Goal: Task Accomplishment & Management: Complete application form

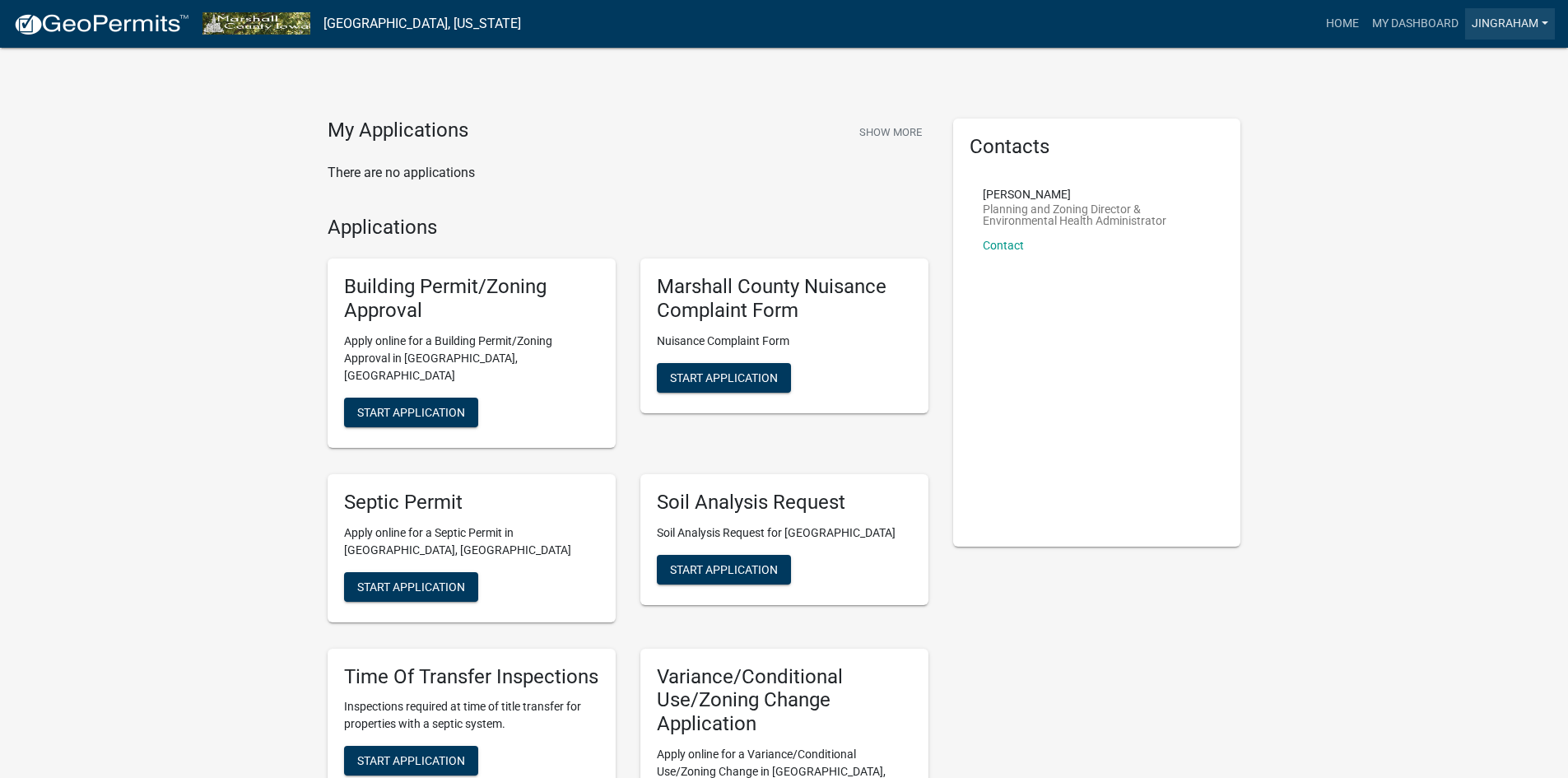
click at [1506, 19] on link "jingraham" at bounding box center [1510, 24] width 90 height 31
click at [1399, 19] on link "My Dashboard" at bounding box center [1416, 24] width 100 height 31
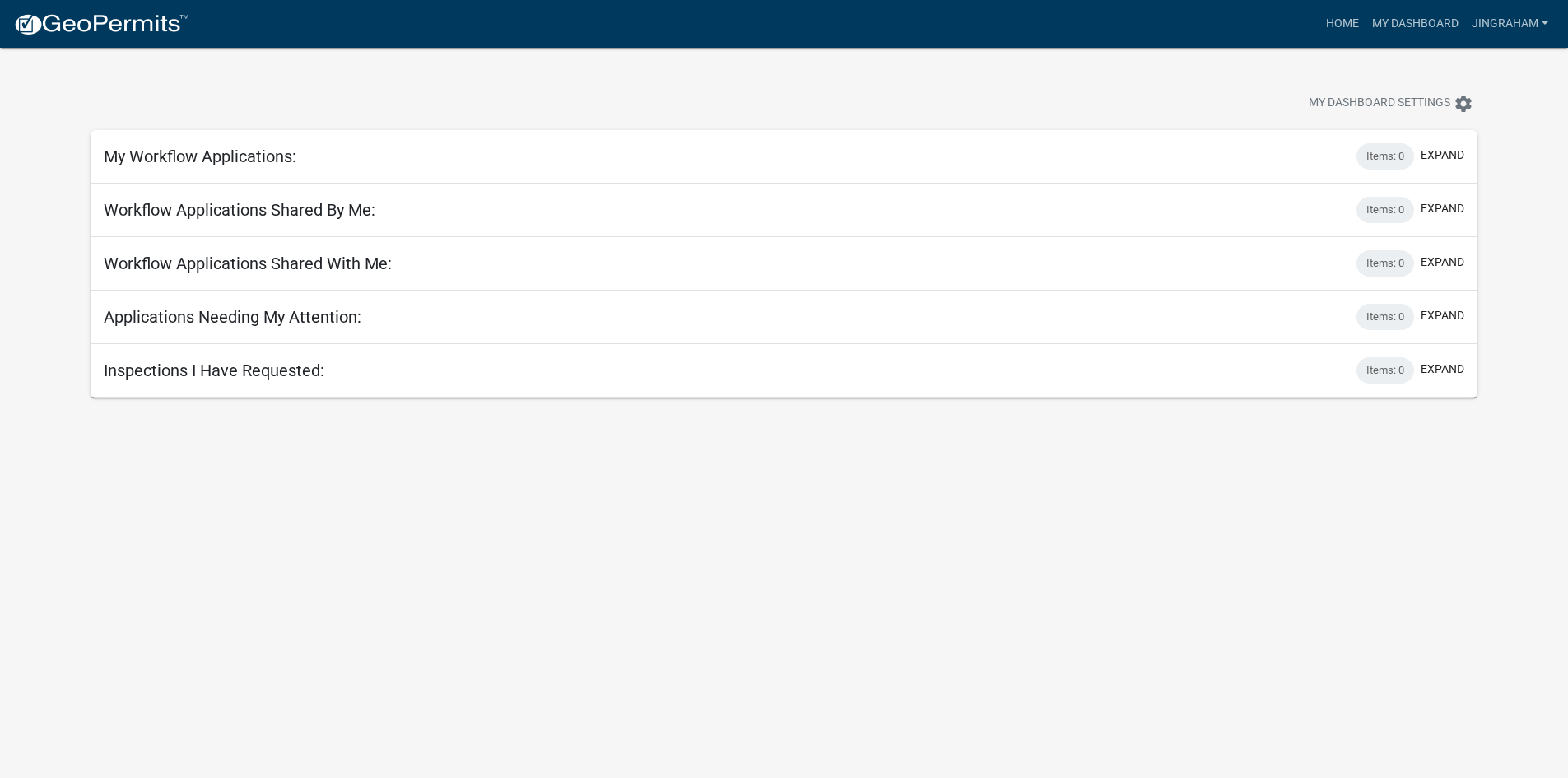
click at [1043, 525] on body "Internet Explorer does NOT work with GeoPermits. Get a new browser for more sec…" at bounding box center [784, 437] width 1568 height 778
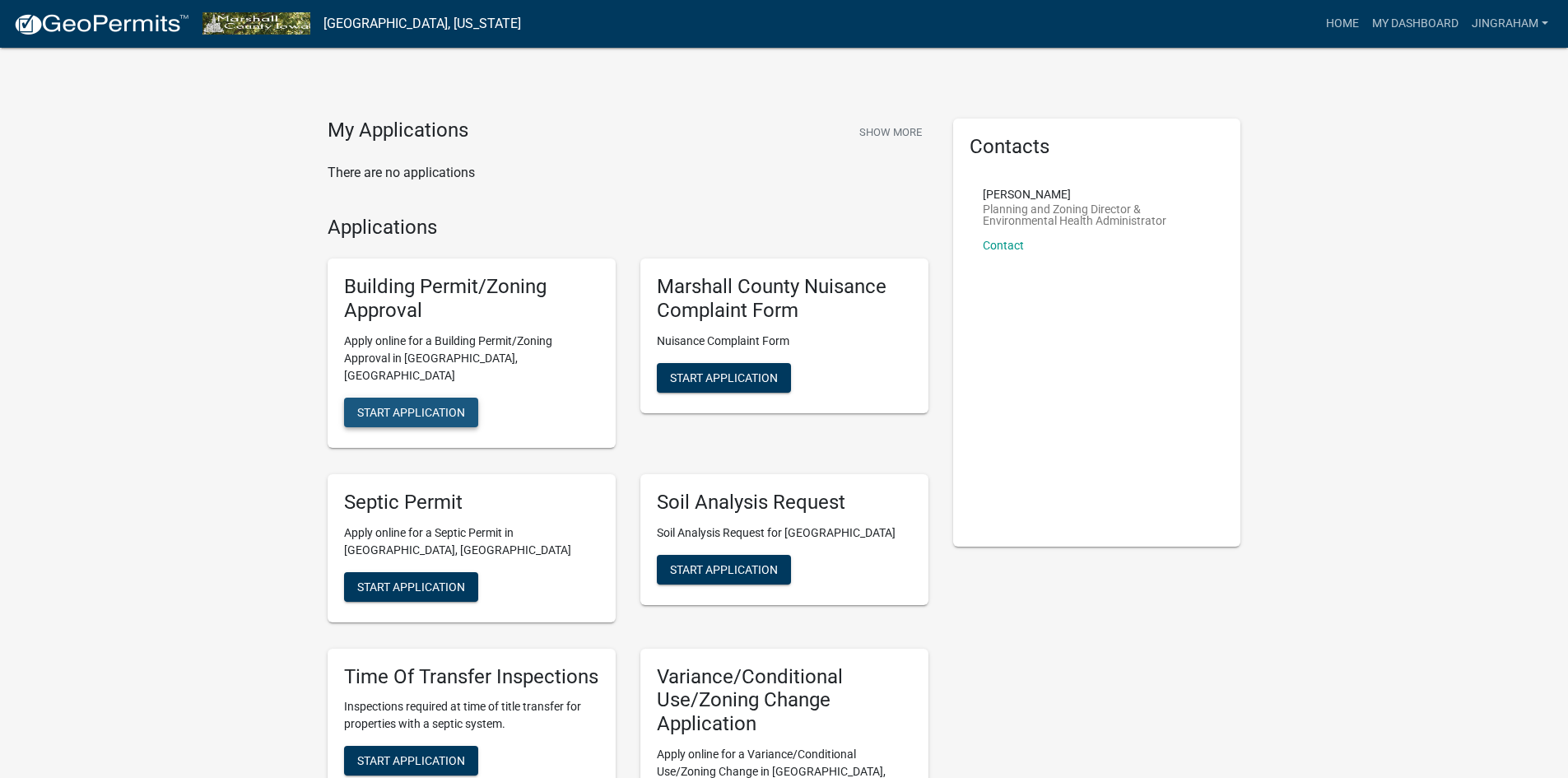
click at [411, 406] on span "Start Application" at bounding box center [411, 412] width 108 height 13
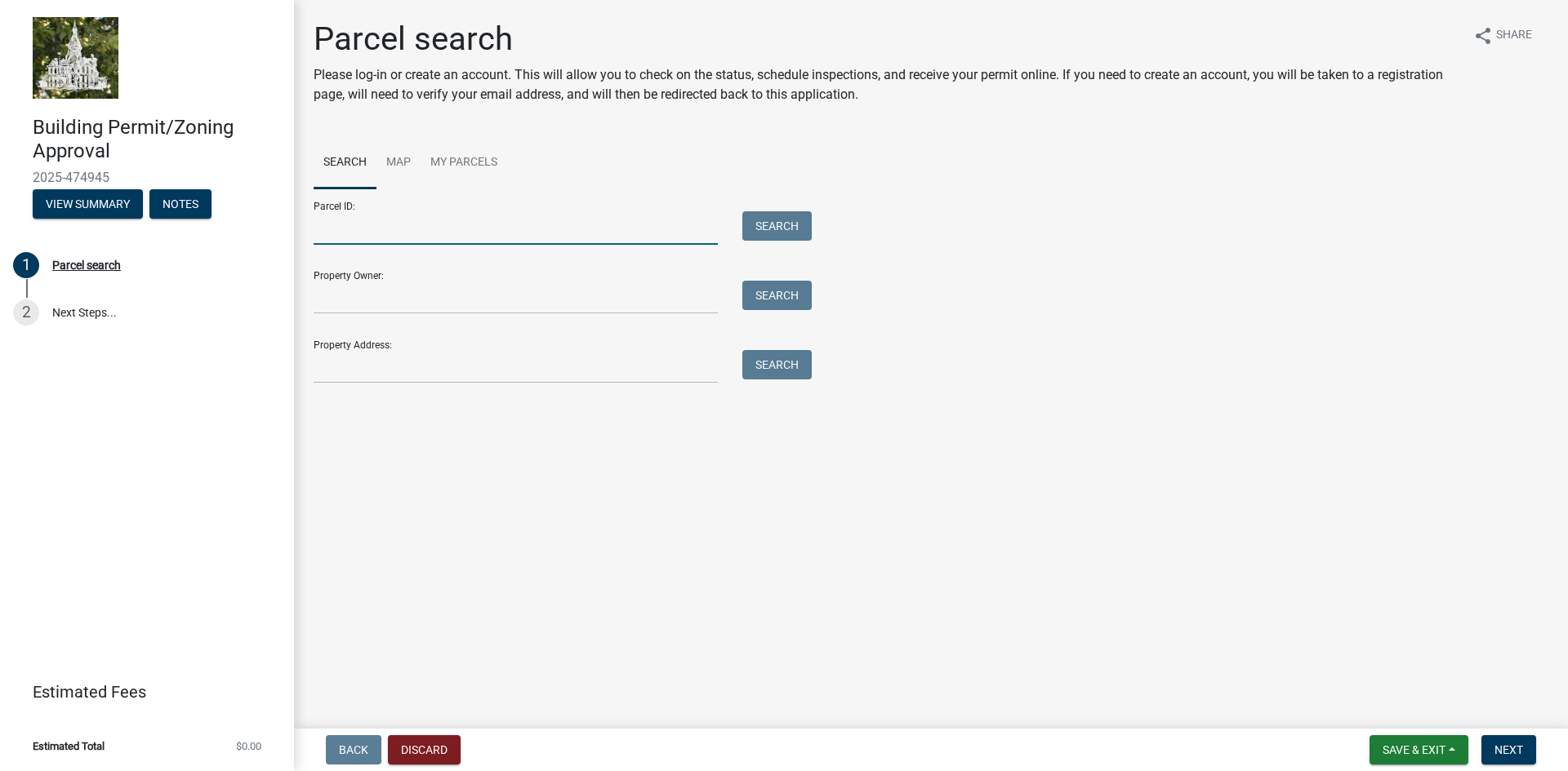
click at [362, 222] on input "Parcel ID:" at bounding box center [515, 228] width 404 height 34
type input "8517-10-400-005"
click at [777, 230] on button "Search" at bounding box center [777, 226] width 70 height 29
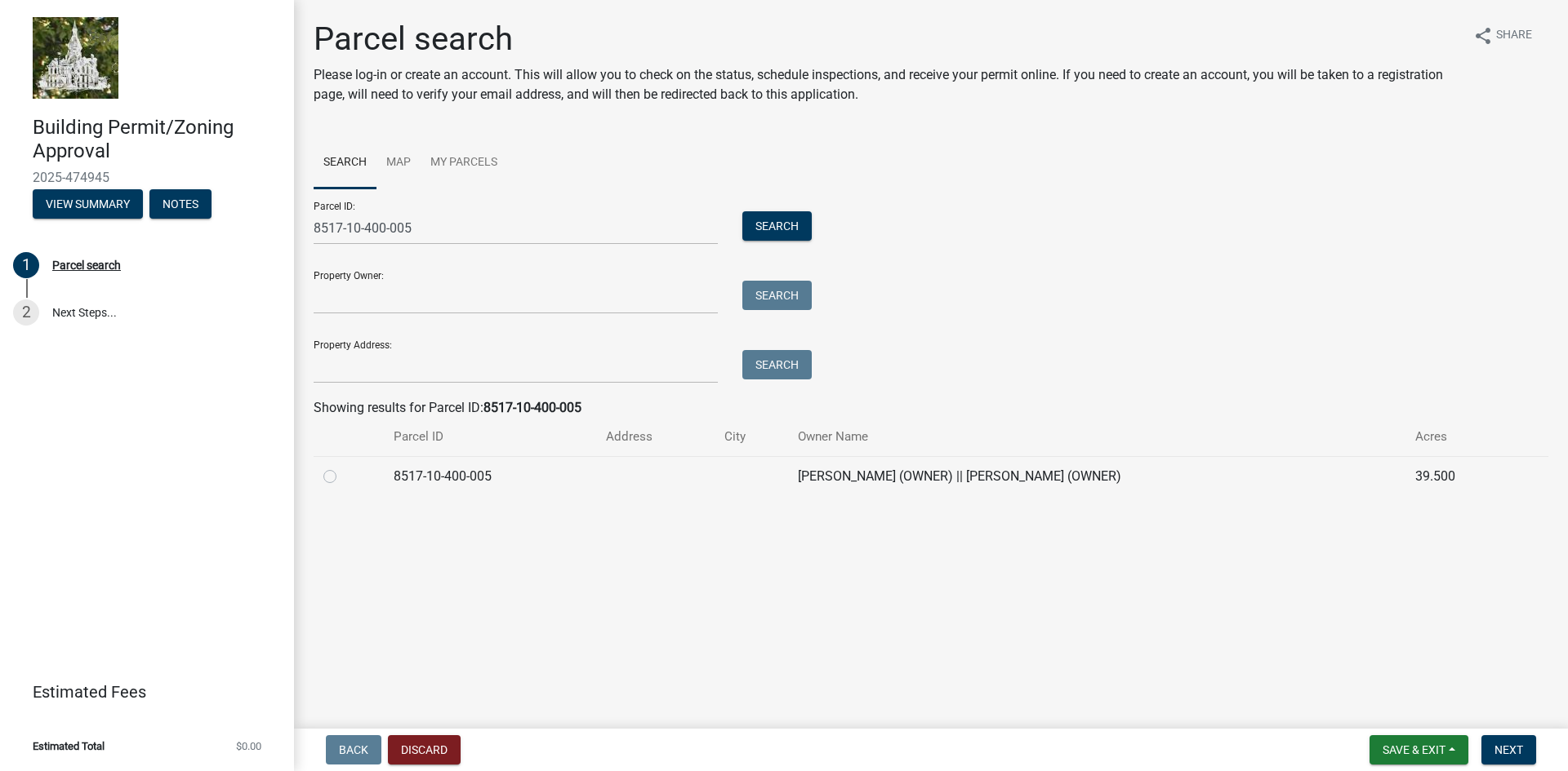
click at [343, 467] on label at bounding box center [343, 467] width 0 height 0
click at [343, 477] on input "radio" at bounding box center [348, 472] width 11 height 11
radio input "true"
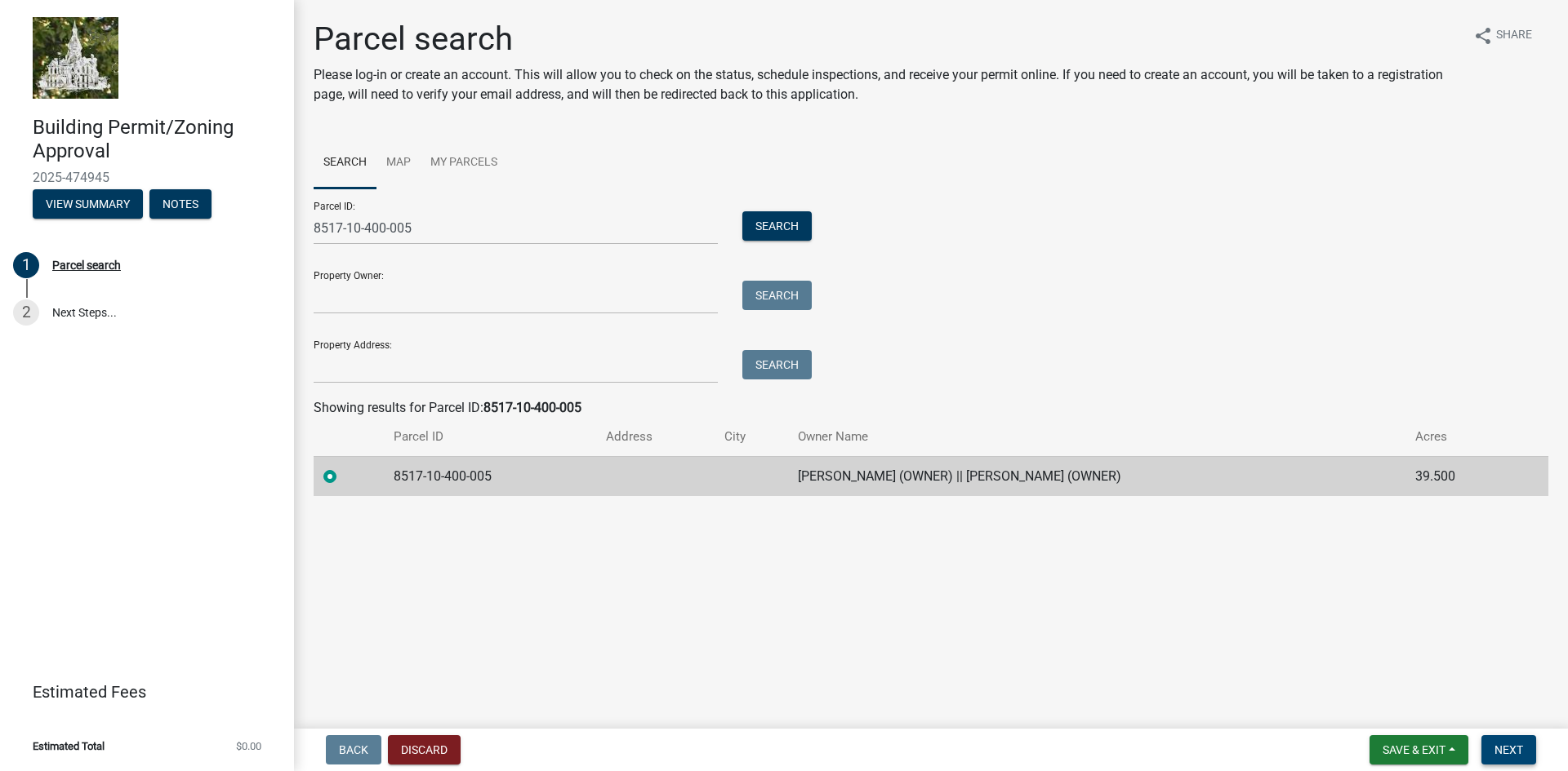
click at [1507, 744] on span "Next" at bounding box center [1508, 750] width 28 height 13
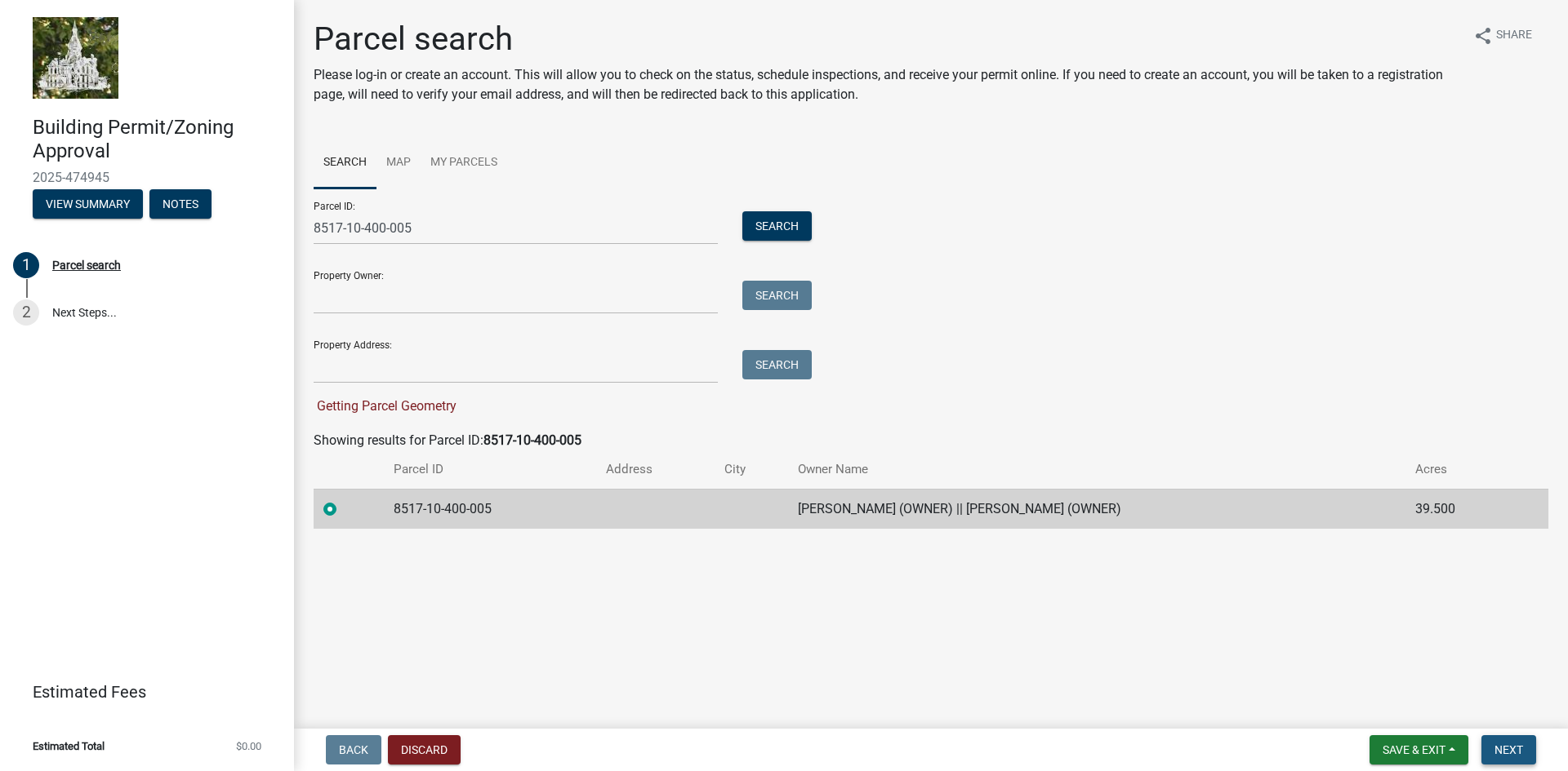
click at [1507, 751] on span "Next" at bounding box center [1508, 750] width 28 height 13
click at [433, 510] on td "8517-10-400-005" at bounding box center [489, 509] width 212 height 40
click at [1518, 748] on span "Next" at bounding box center [1508, 750] width 28 height 13
click at [768, 224] on button "Search" at bounding box center [777, 226] width 70 height 29
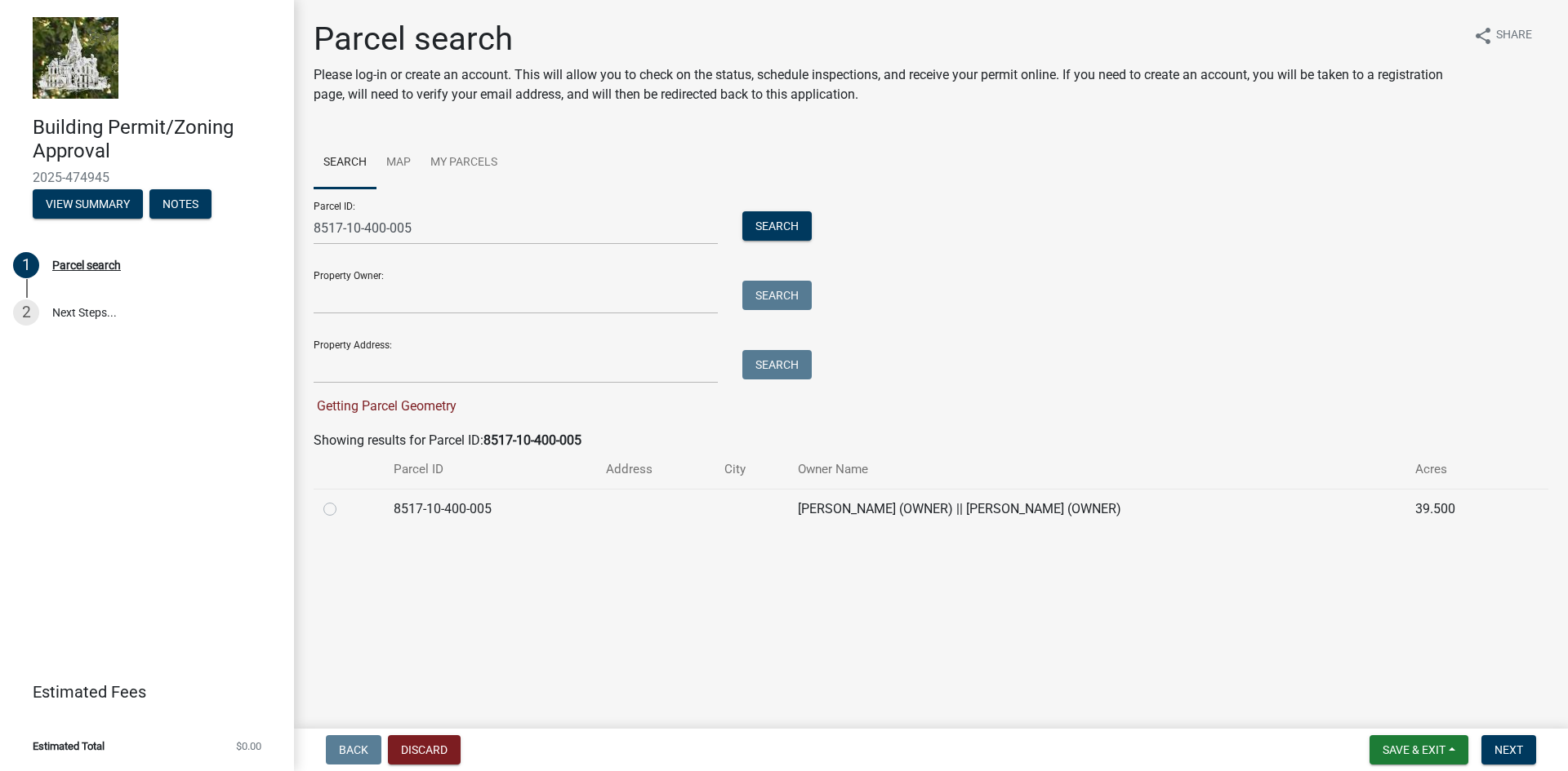
click at [343, 500] on label at bounding box center [343, 500] width 0 height 0
click at [343, 509] on input "radio" at bounding box center [348, 505] width 11 height 11
radio input "true"
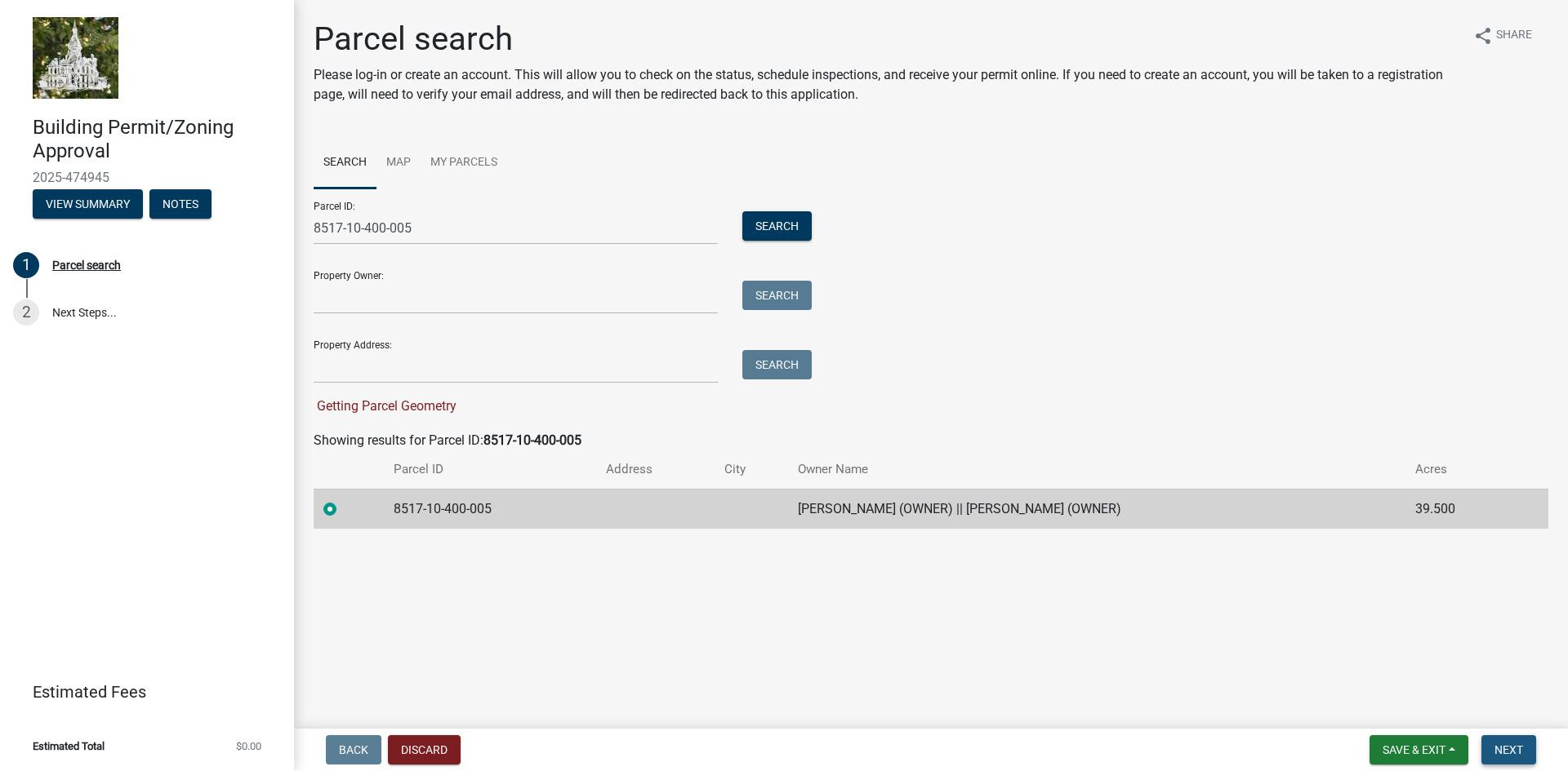
click at [1508, 745] on span "Next" at bounding box center [1508, 750] width 28 height 13
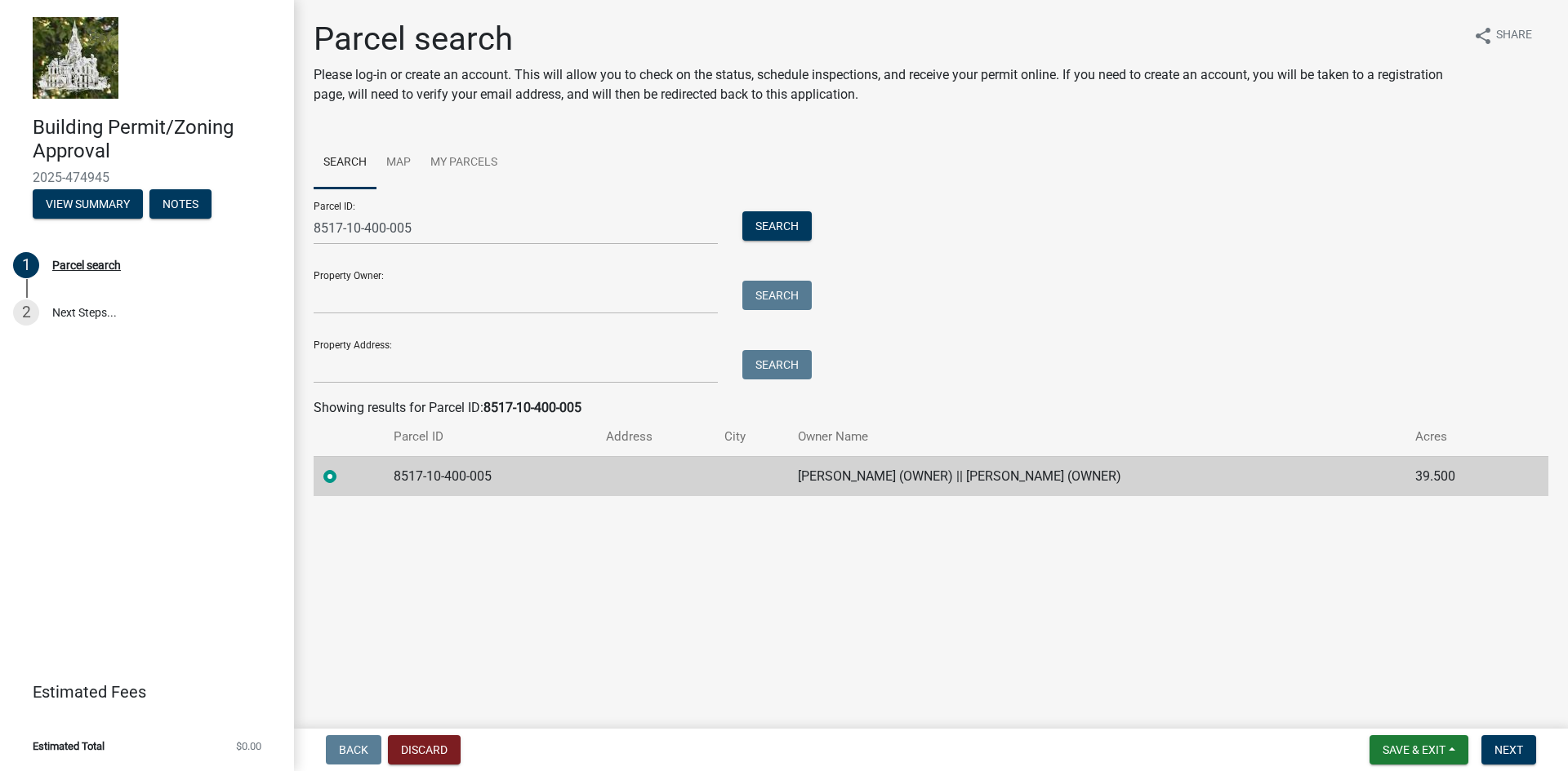
click at [800, 475] on td "[PERSON_NAME] (OWNER) || [PERSON_NAME] (OWNER)" at bounding box center [1096, 476] width 617 height 40
click at [441, 475] on td "8517-10-400-005" at bounding box center [489, 476] width 212 height 40
click at [1503, 749] on span "Next" at bounding box center [1508, 750] width 28 height 13
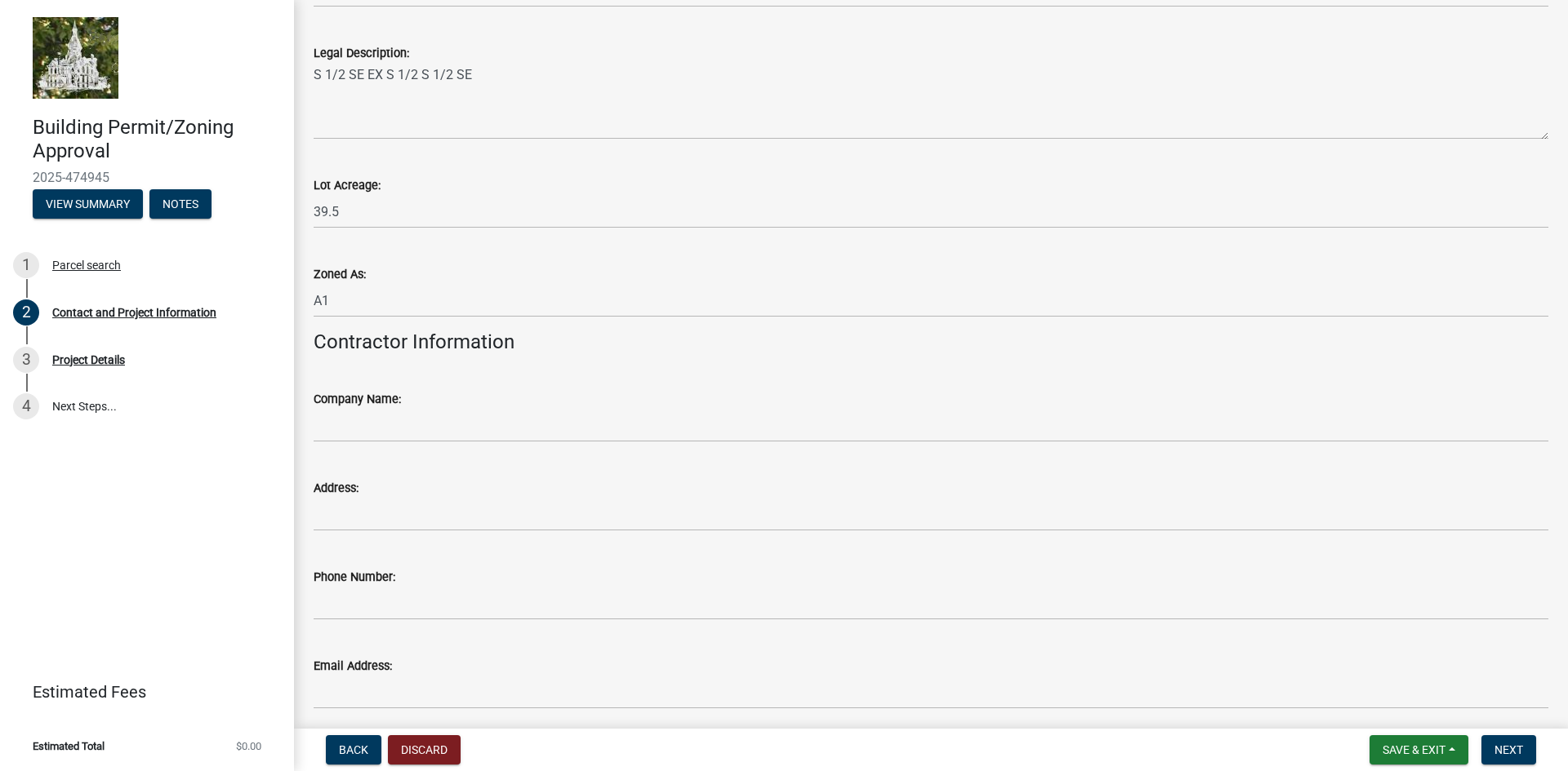
scroll to position [1370, 0]
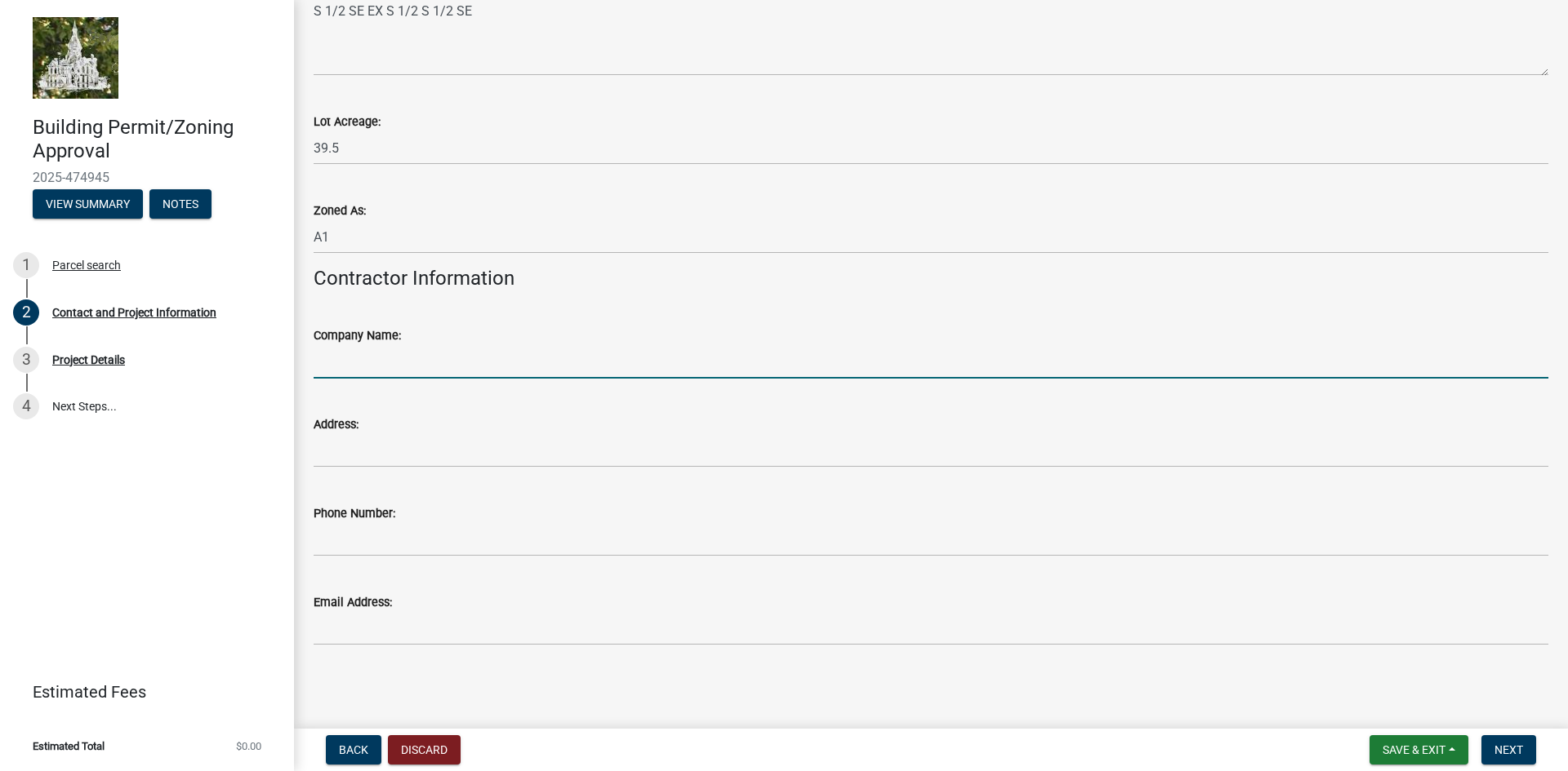
click at [360, 374] on input "Company Name:" at bounding box center [931, 362] width 1235 height 34
type input "MidAmerican Energy Company C/O [PERSON_NAME]"
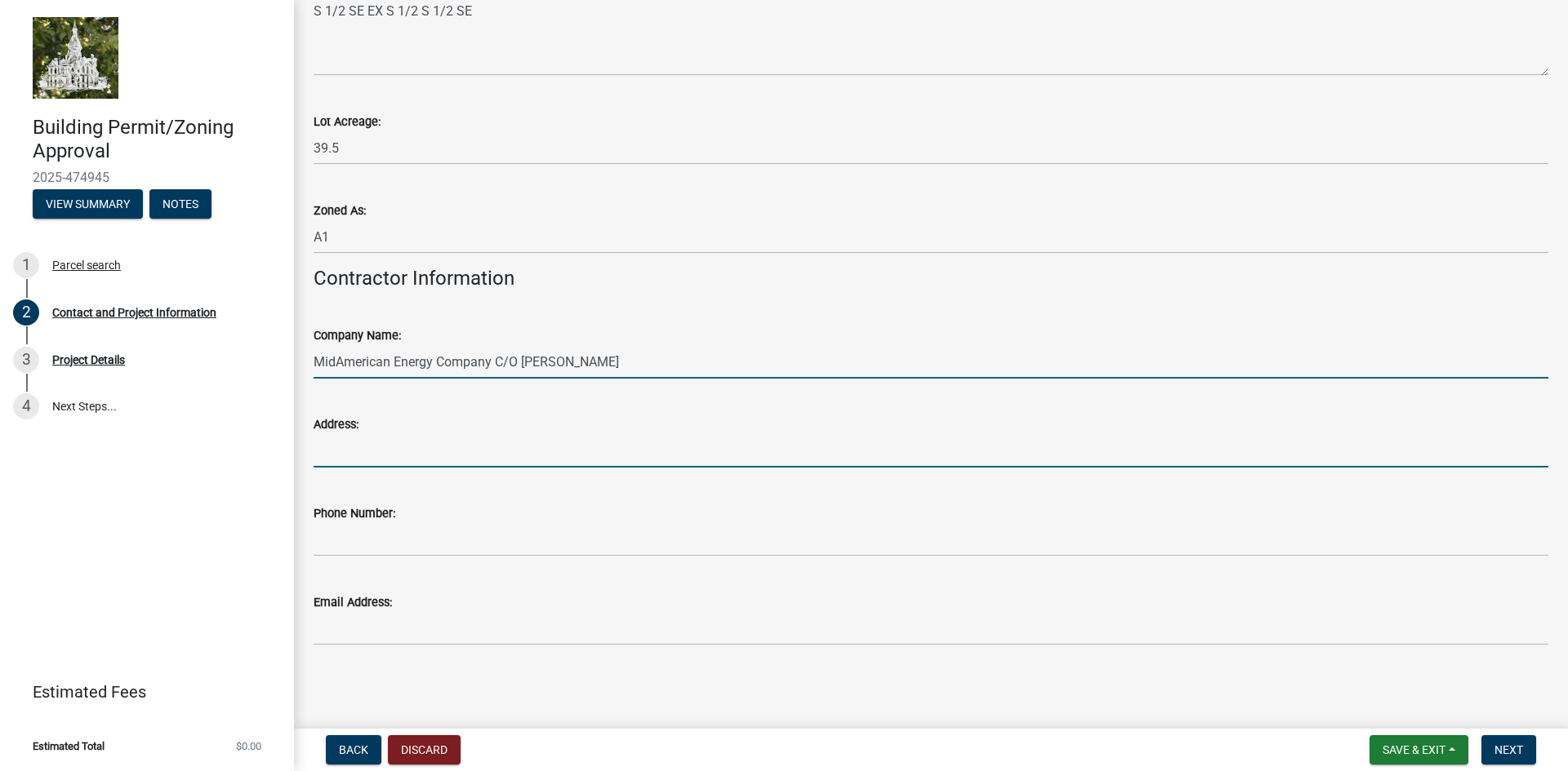
click at [412, 458] on input "Address:" at bounding box center [931, 451] width 1235 height 34
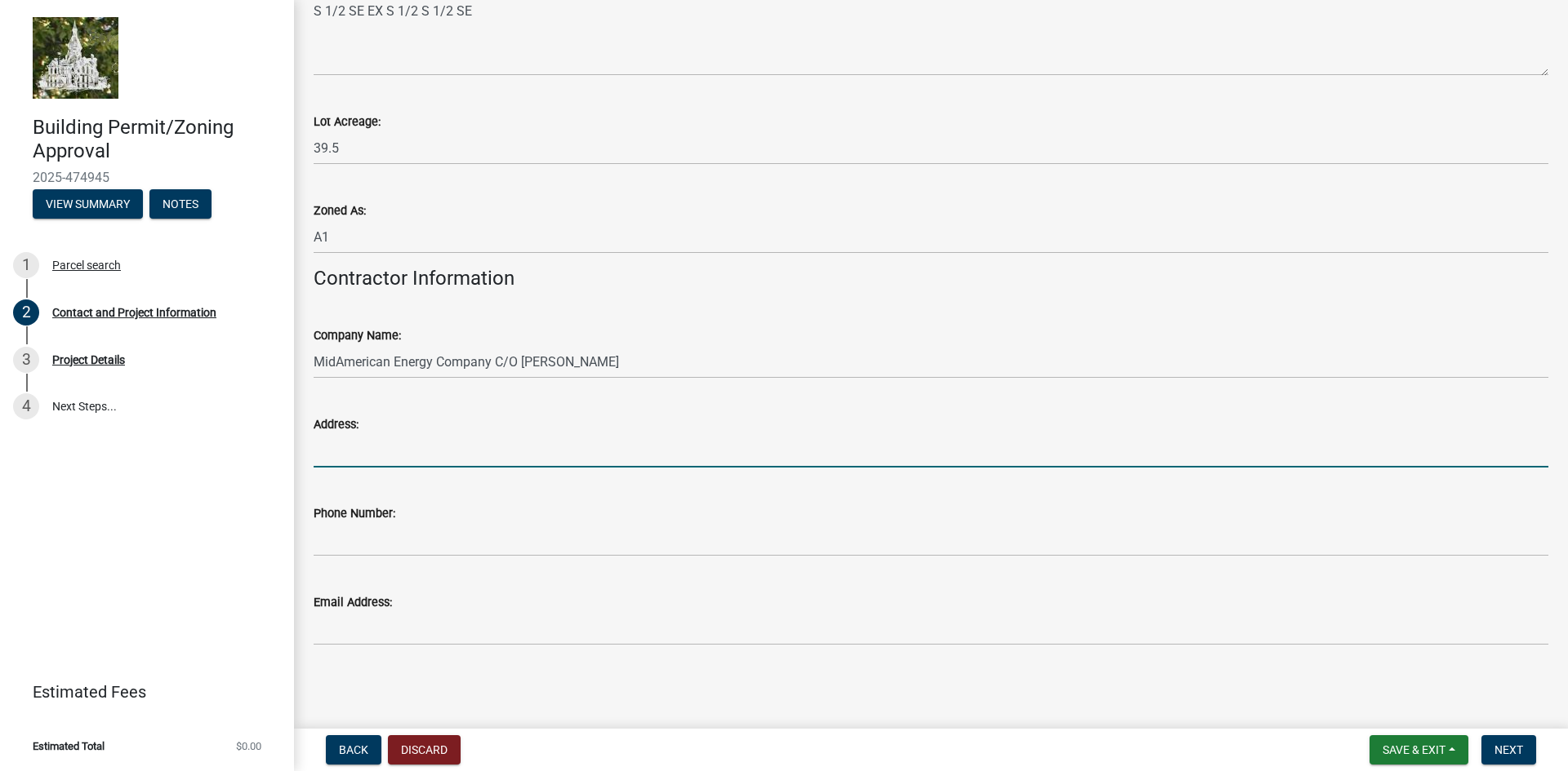
type input "[STREET_ADDRESS]"
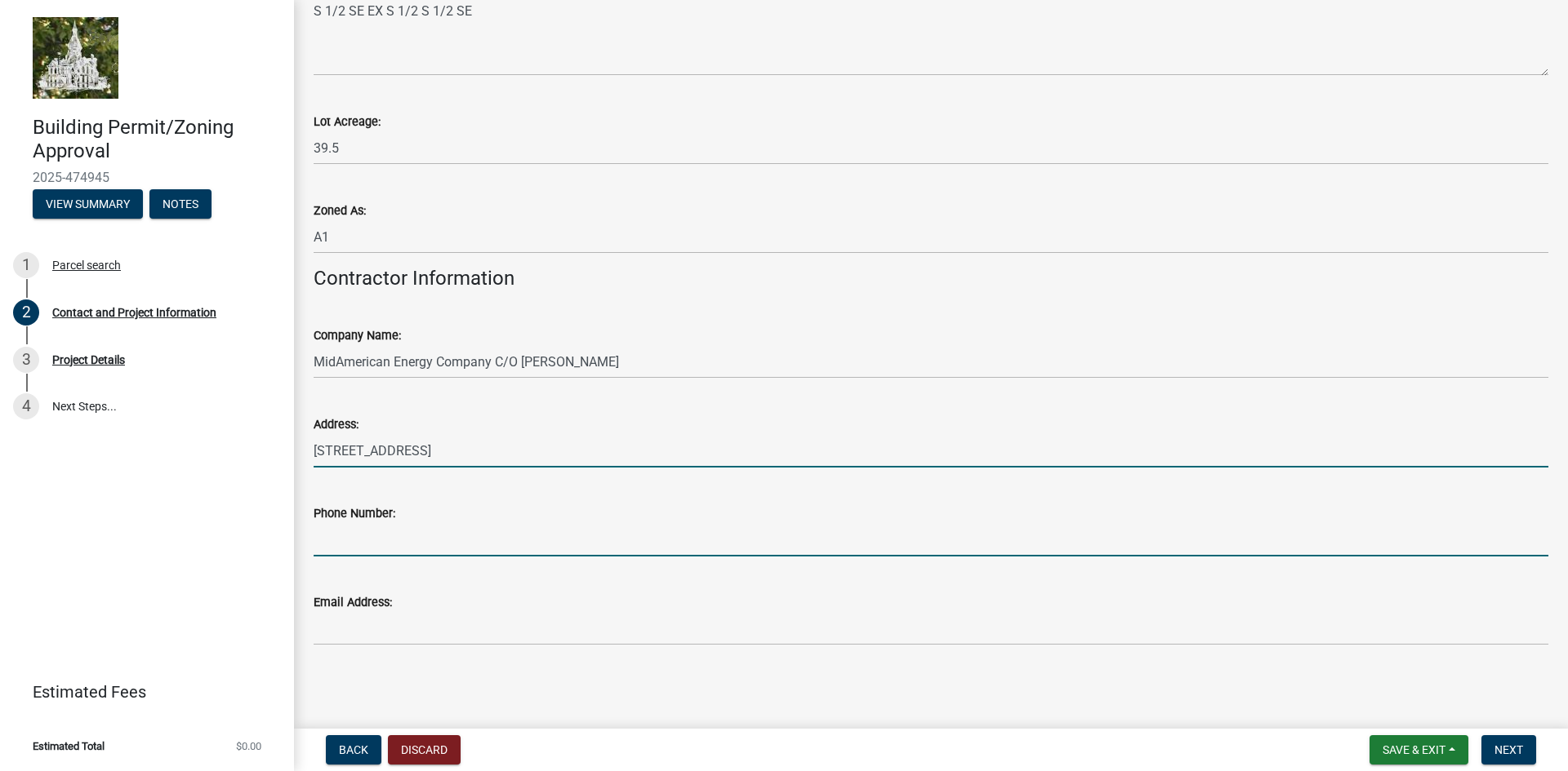
click at [374, 551] on input "Phone Number:" at bounding box center [931, 539] width 1235 height 34
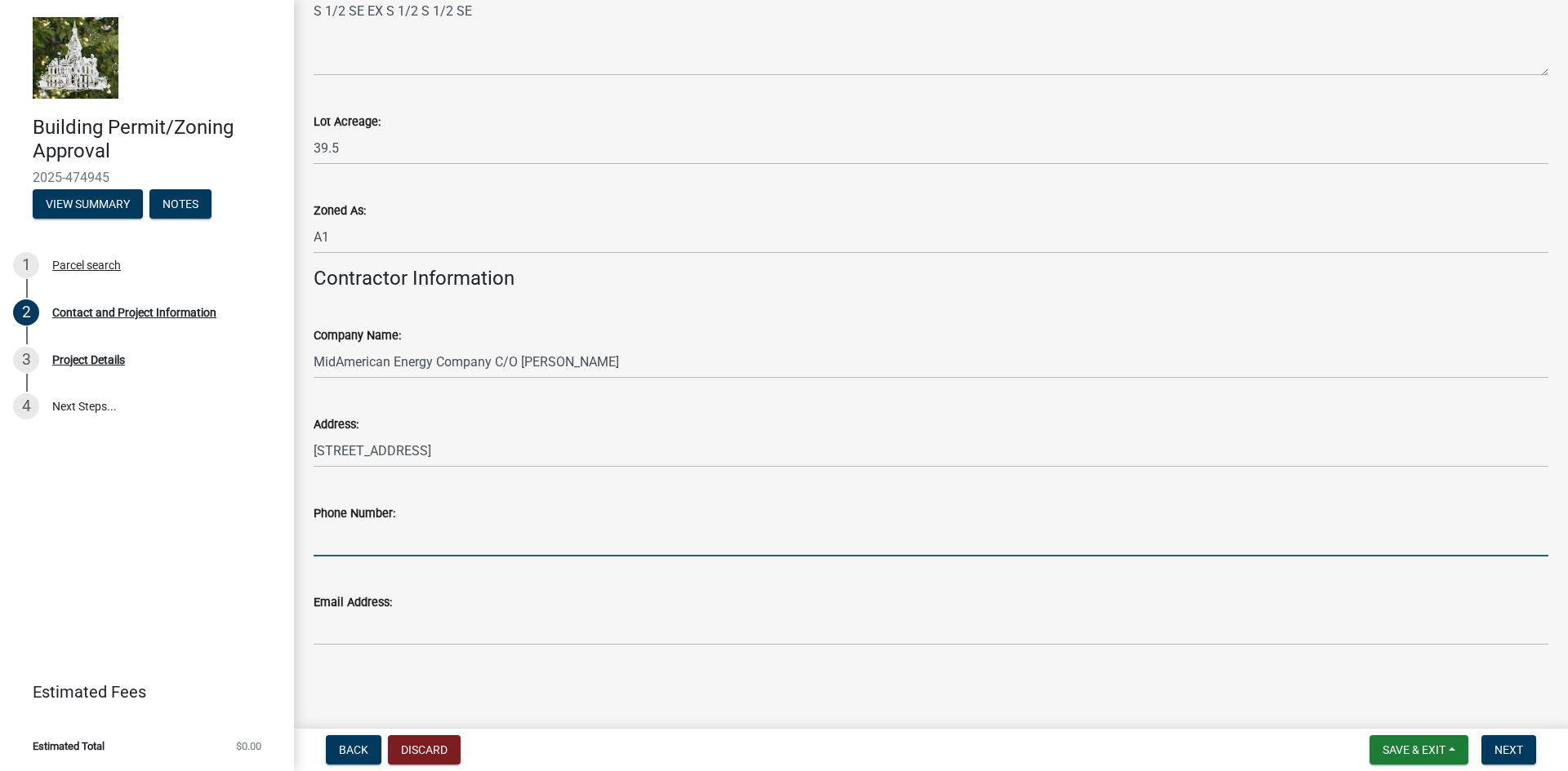
type input "[PHONE_NUMBER]"
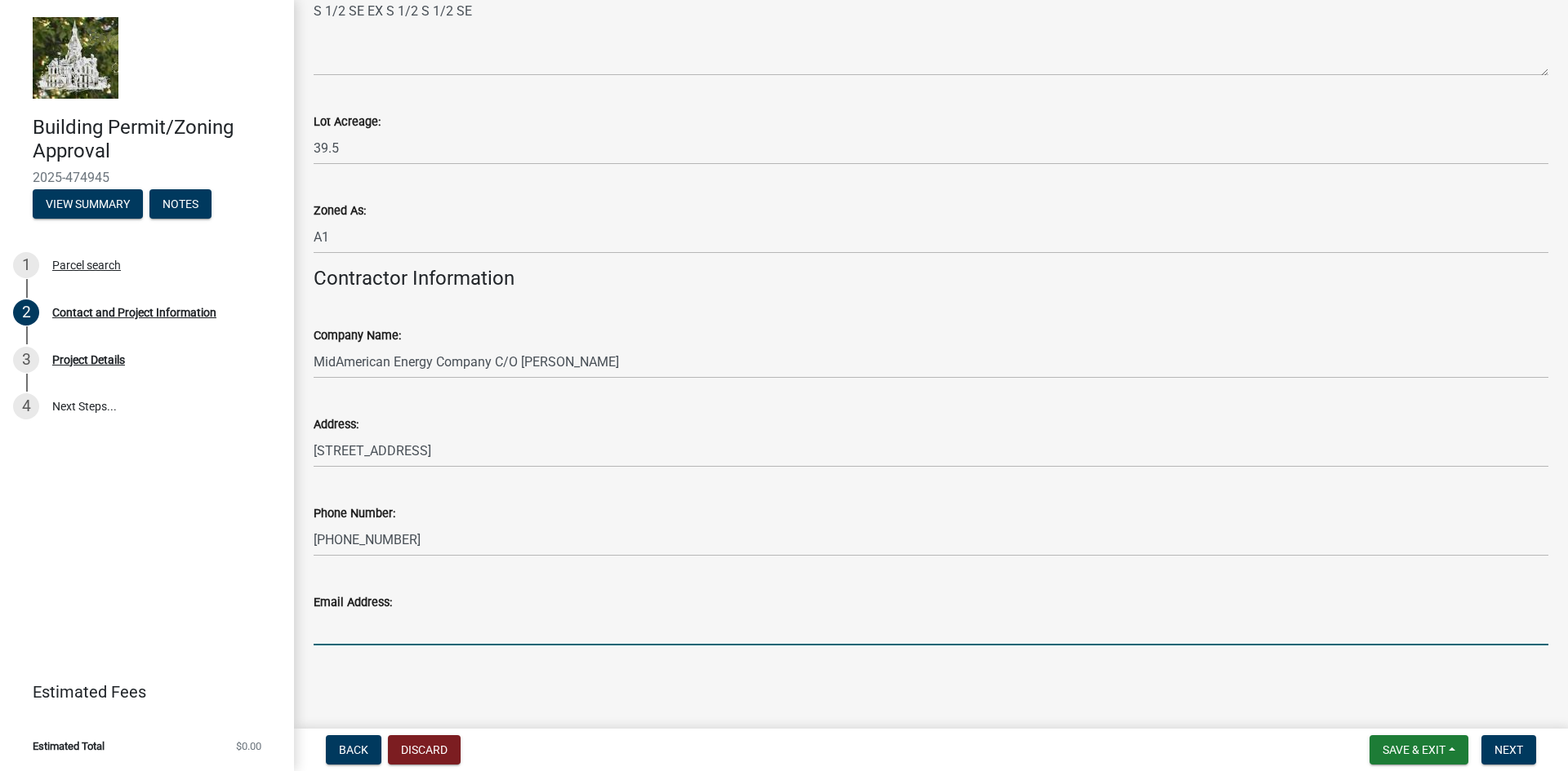
click at [419, 643] on input "Email Address:" at bounding box center [931, 629] width 1235 height 34
type input "[PERSON_NAME][EMAIL_ADDRESS][PERSON_NAME][DOMAIN_NAME]"
click at [1504, 749] on span "Next" at bounding box center [1508, 750] width 28 height 13
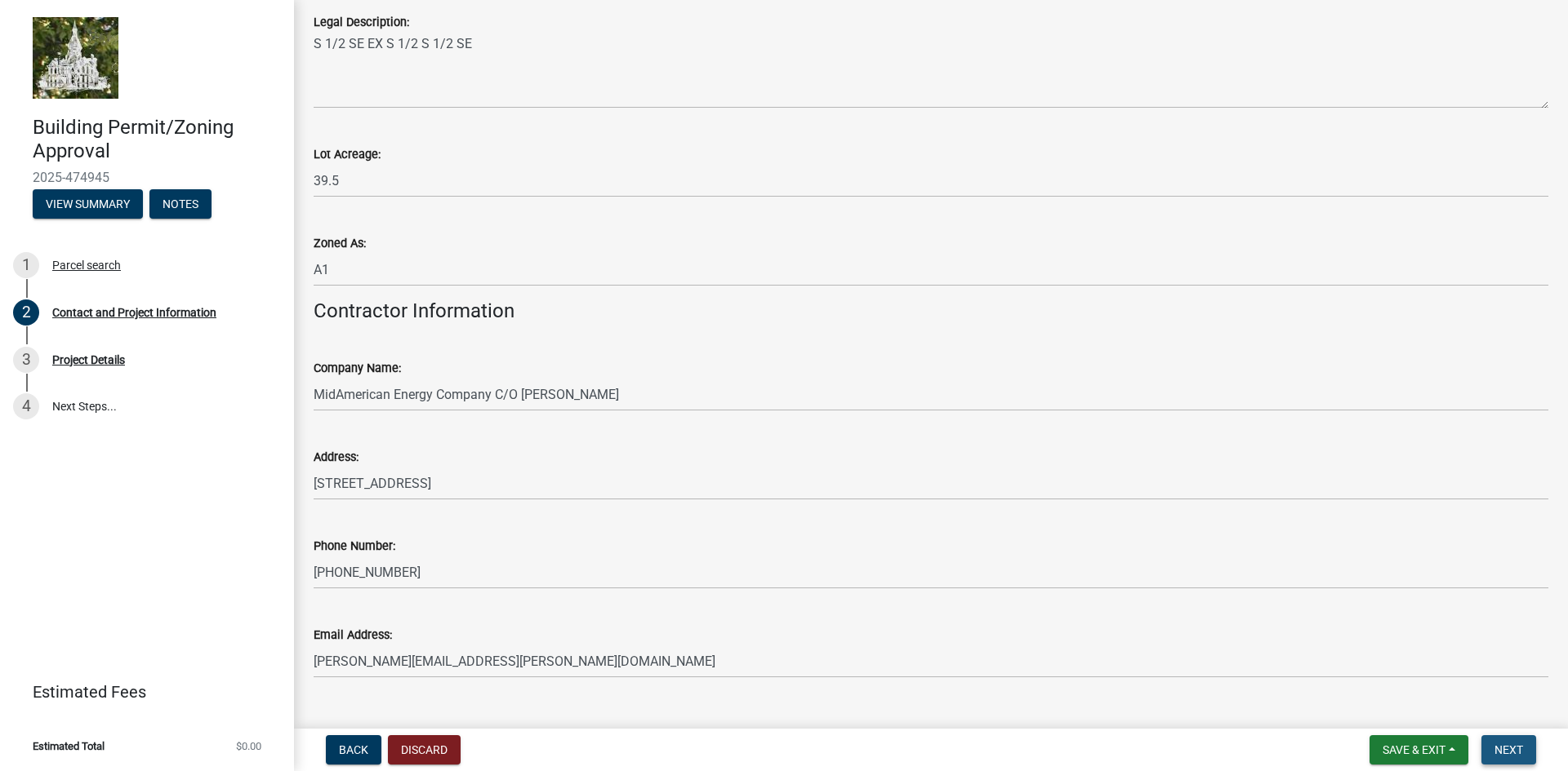
scroll to position [1402, 0]
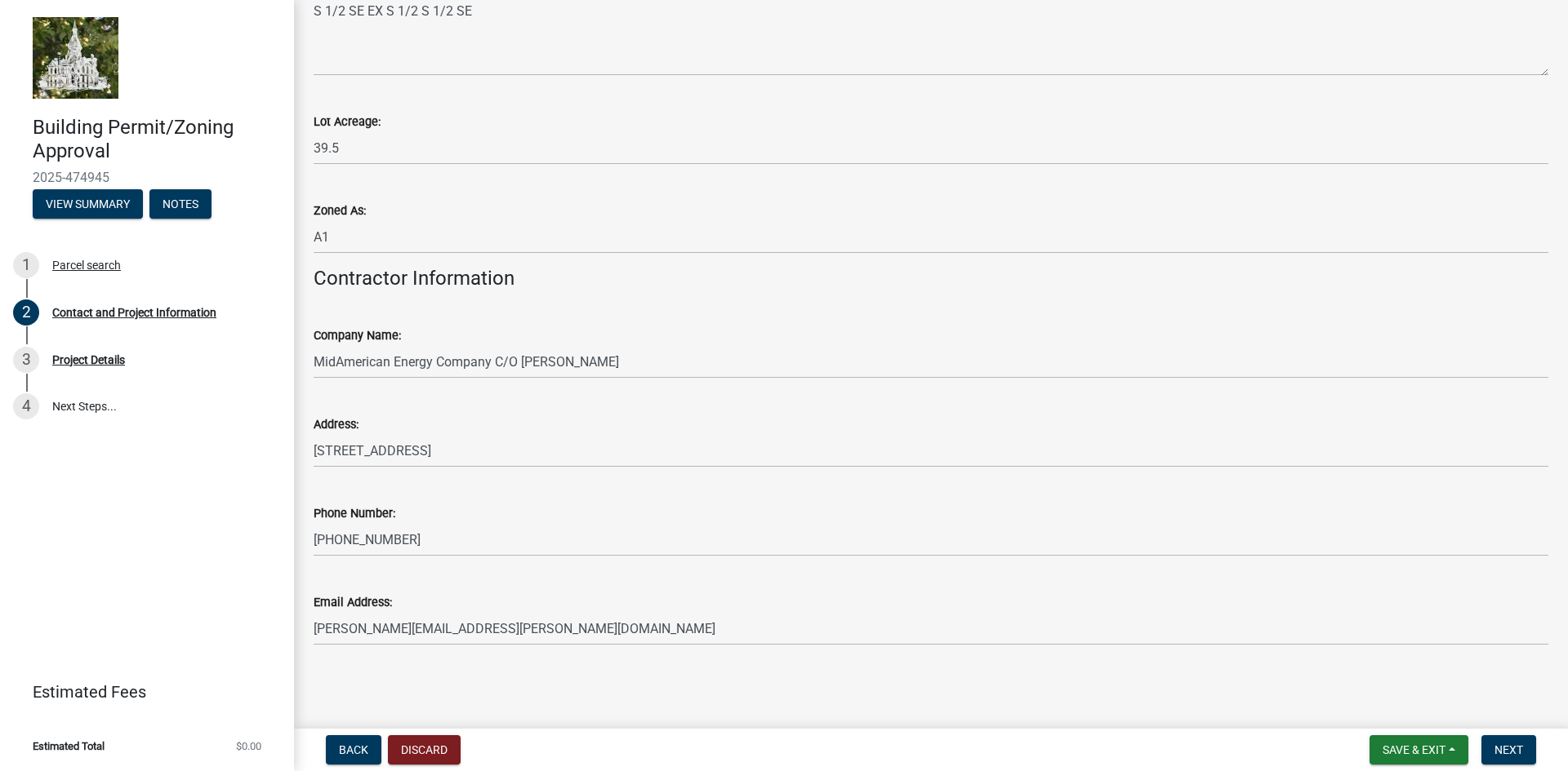
click at [1221, 759] on div "Back Discard Save & Exit Save Save & Exit Next" at bounding box center [931, 750] width 1247 height 29
click at [1502, 747] on span "Next" at bounding box center [1508, 750] width 28 height 13
click at [1500, 747] on span "Next" at bounding box center [1508, 750] width 28 height 13
click at [1288, 751] on div "Back Discard Save & Exit Save Save & Exit Next" at bounding box center [931, 750] width 1247 height 29
click at [1500, 747] on span "Next" at bounding box center [1508, 750] width 28 height 13
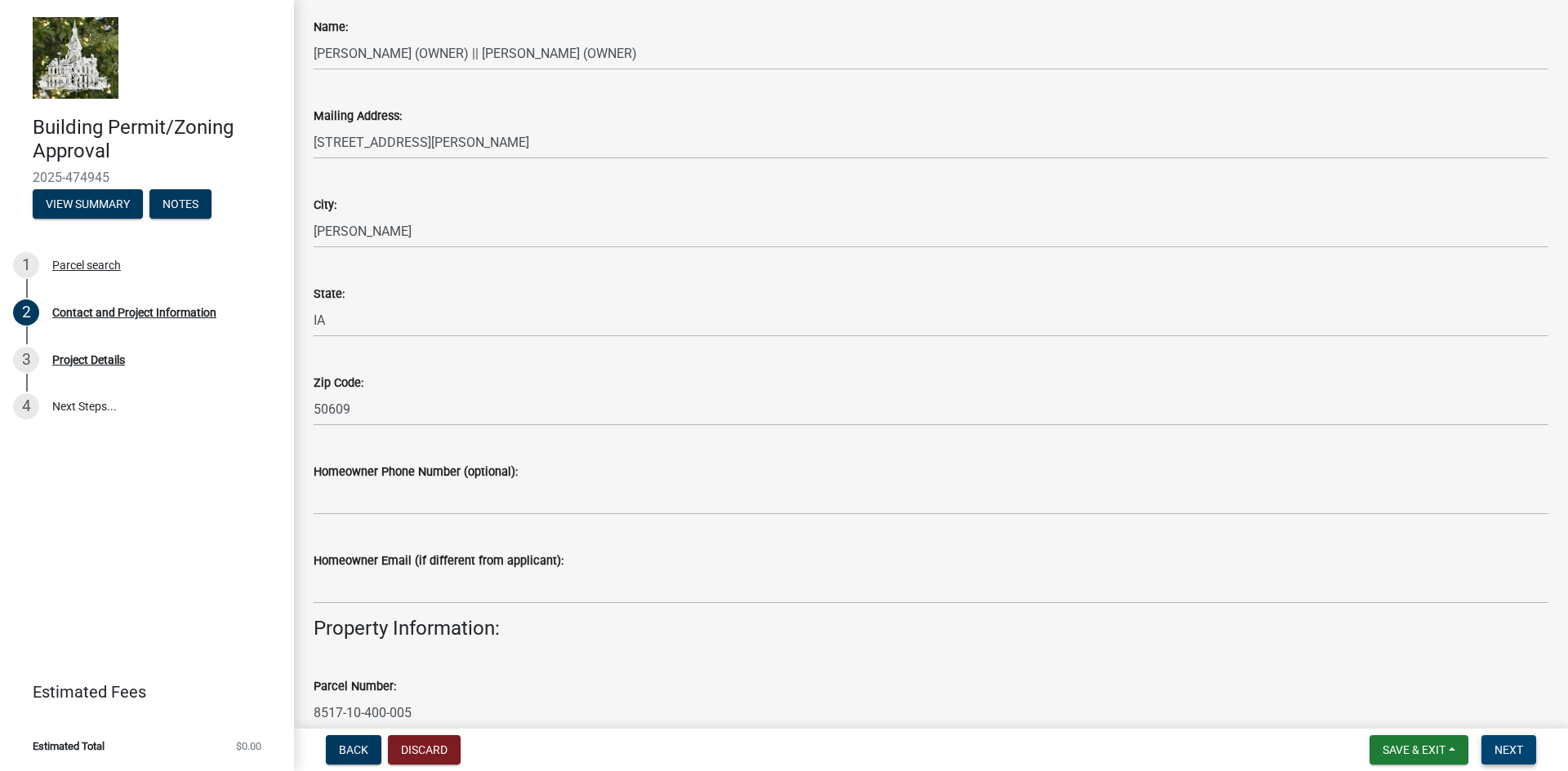
scroll to position [0, 0]
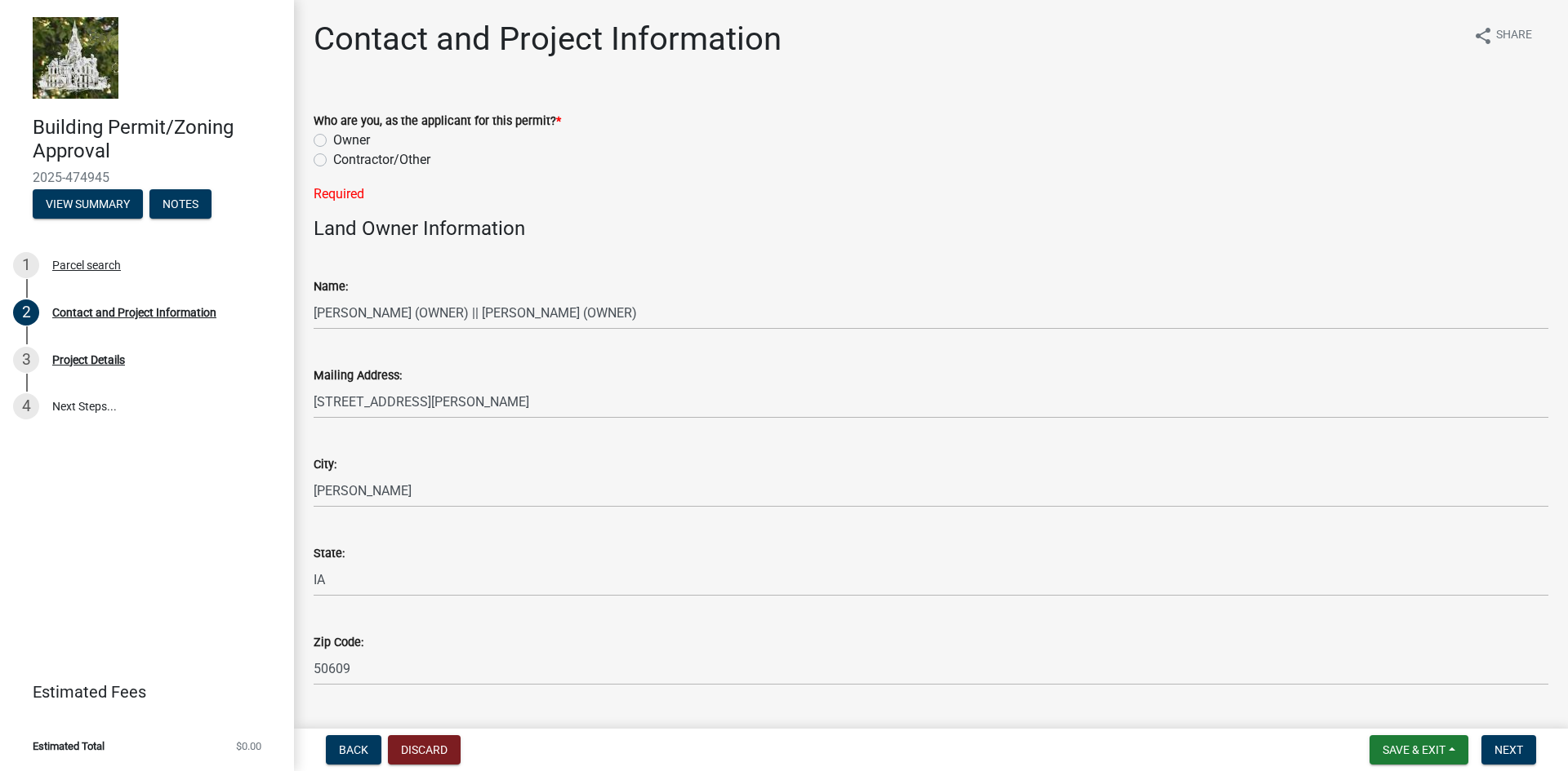
click at [333, 161] on label "Contractor/Other" at bounding box center [382, 159] width 97 height 19
click at [333, 161] on input "Contractor/Other" at bounding box center [339, 156] width 11 height 11
radio input "true"
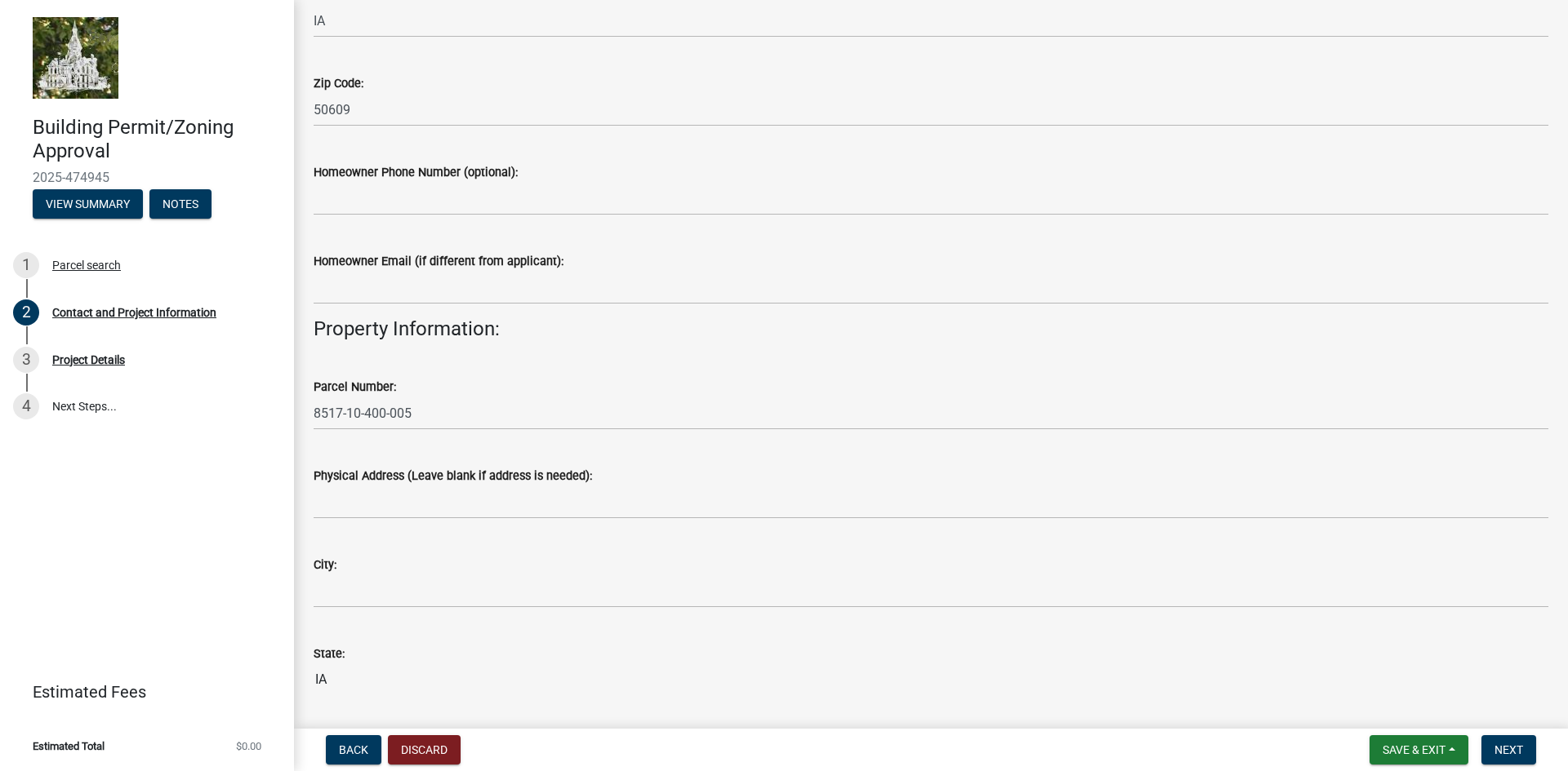
scroll to position [734, 0]
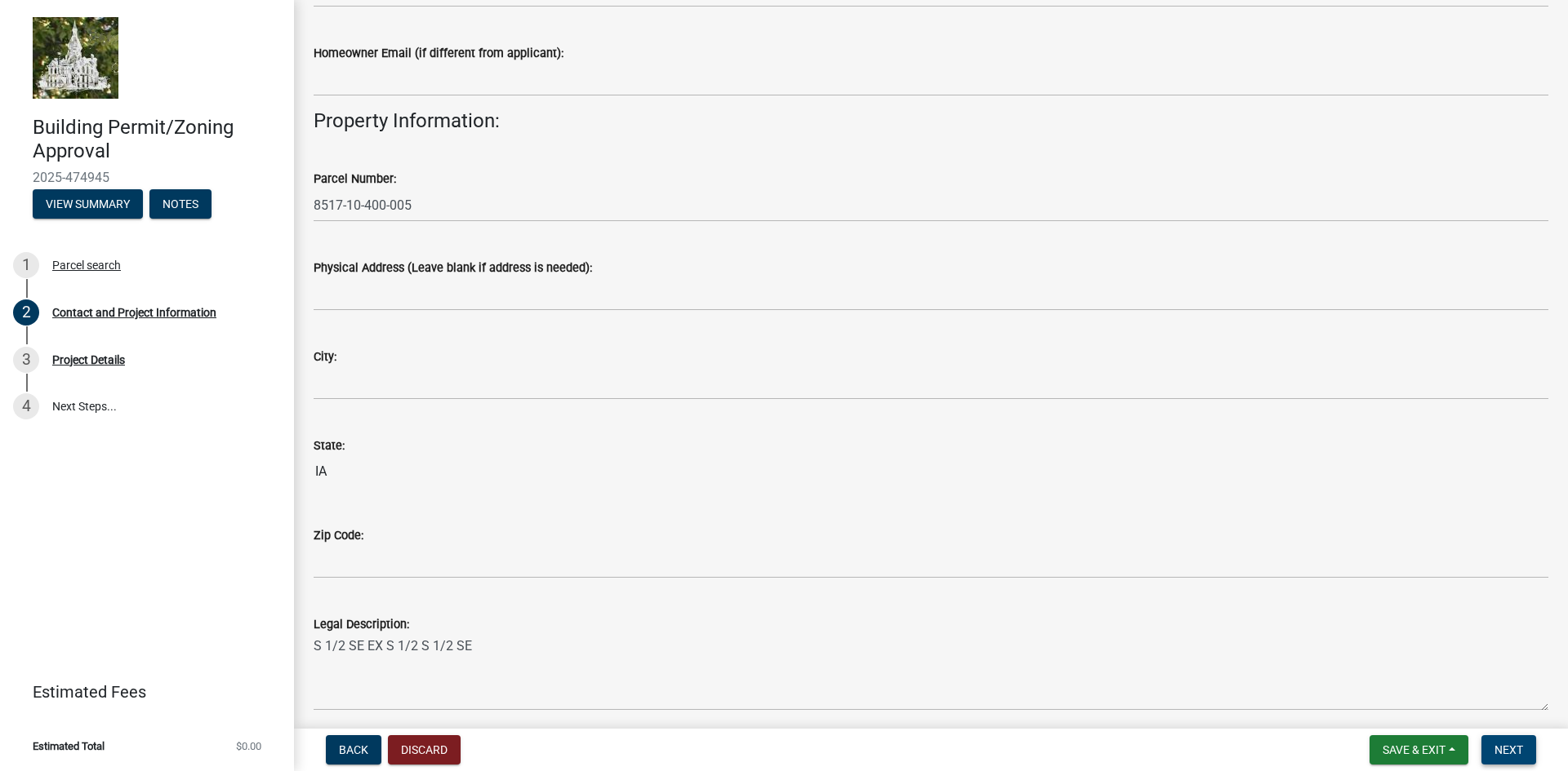
click at [1502, 752] on span "Next" at bounding box center [1508, 750] width 28 height 13
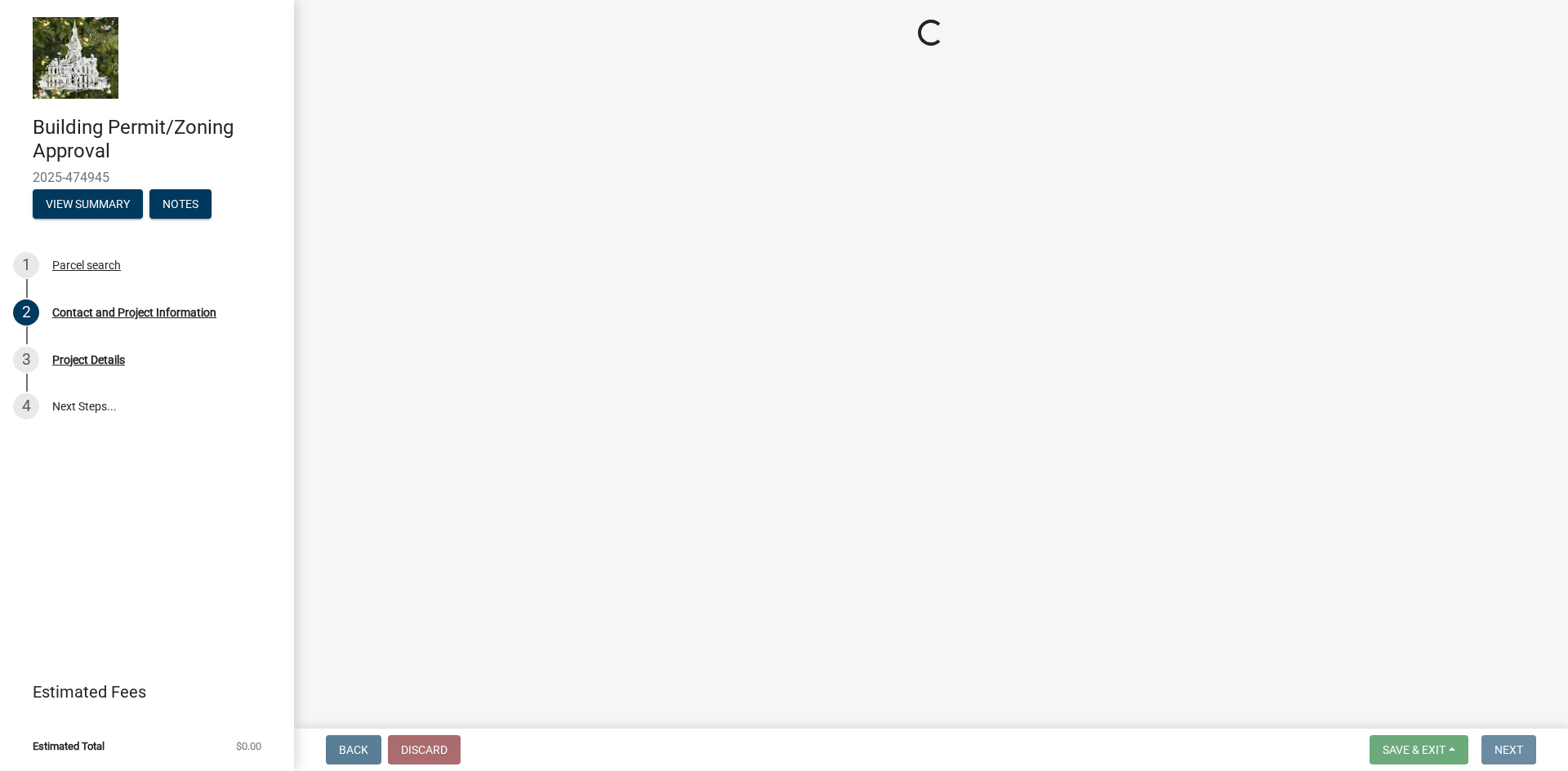
scroll to position [0, 0]
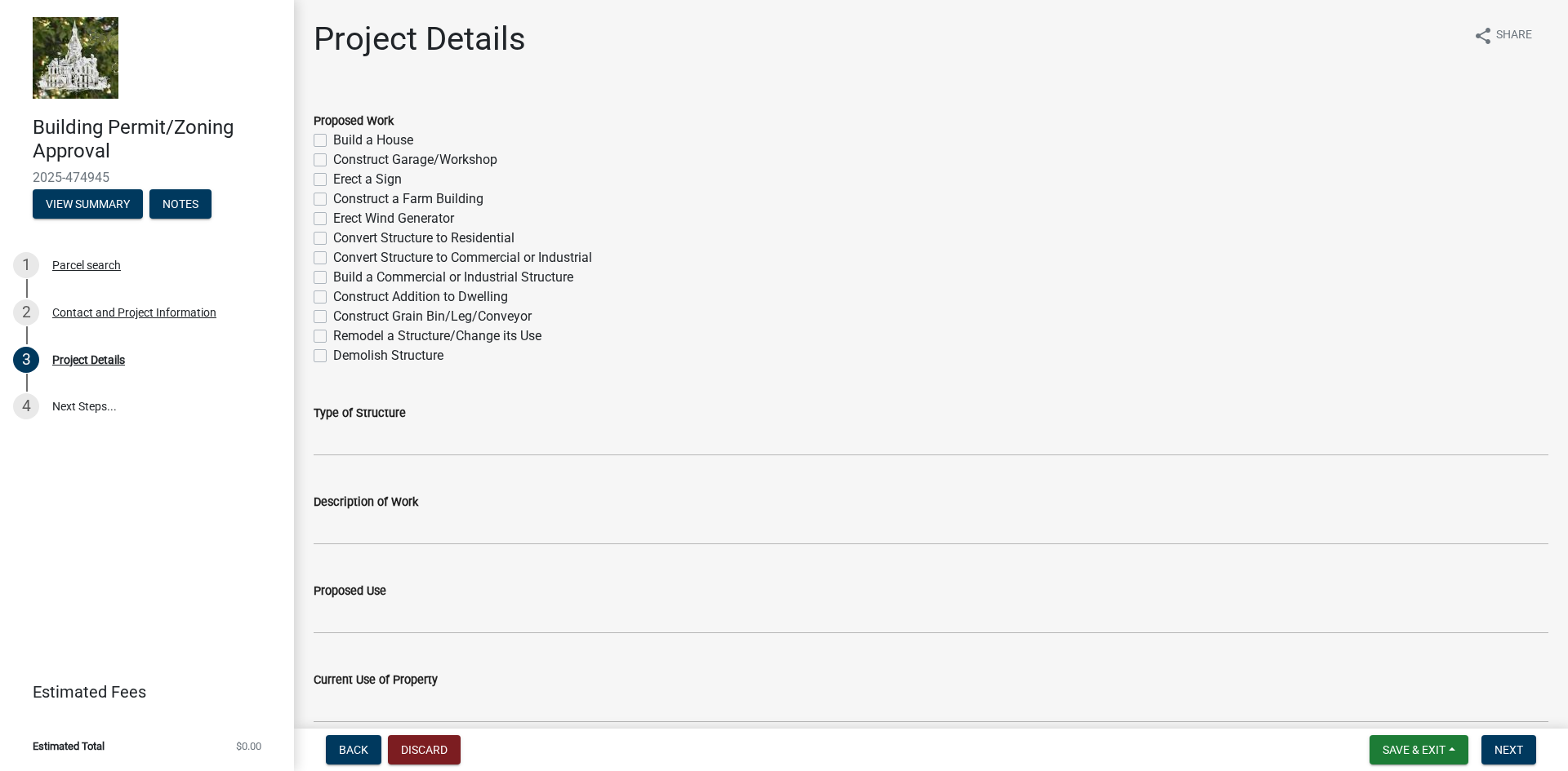
click at [333, 277] on label "Build a Commercial or Industrial Structure" at bounding box center [453, 277] width 240 height 19
click at [333, 277] on input "Build a Commercial or Industrial Structure" at bounding box center [339, 273] width 11 height 11
checkbox input "true"
checkbox input "false"
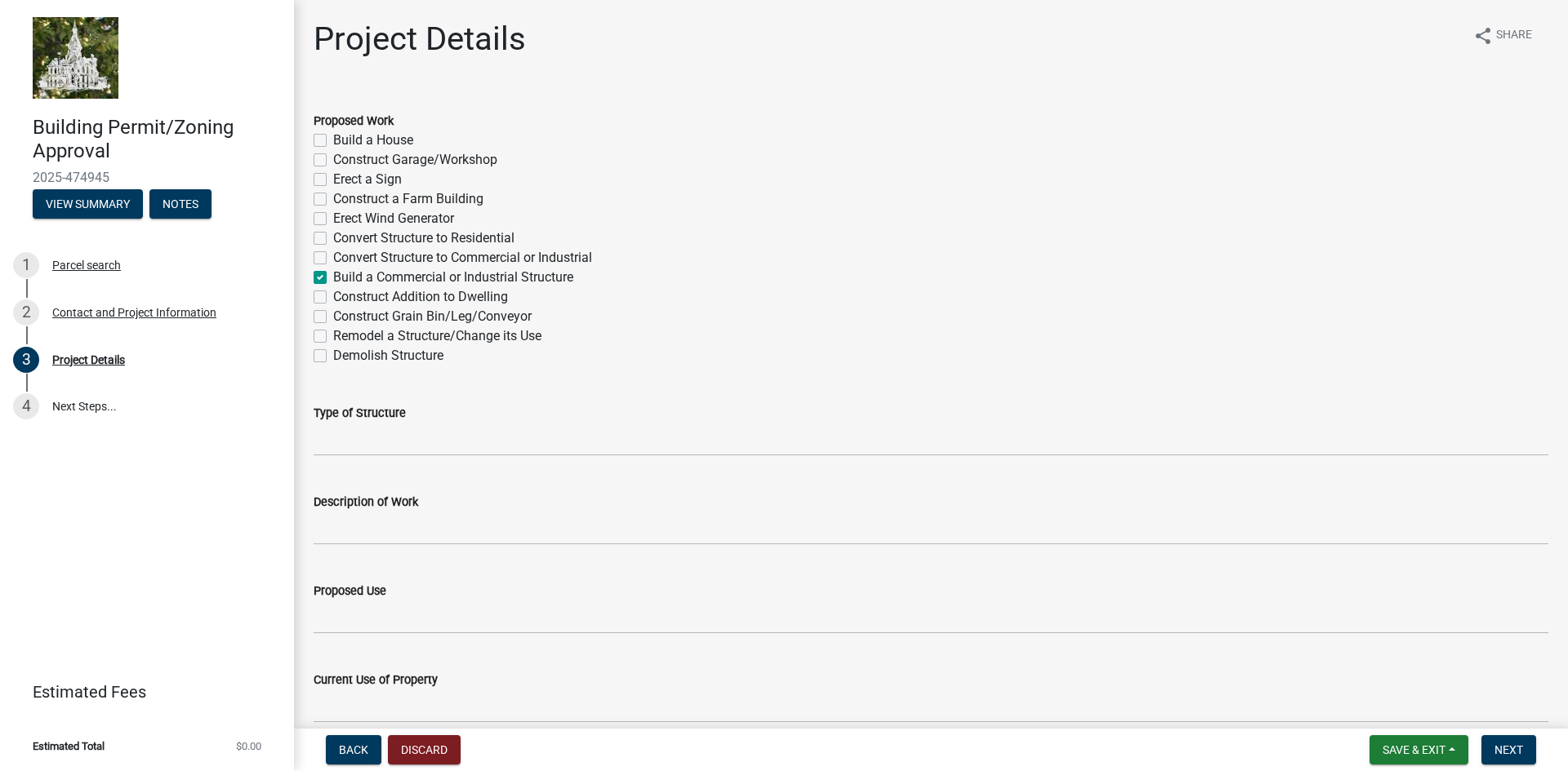
checkbox input "false"
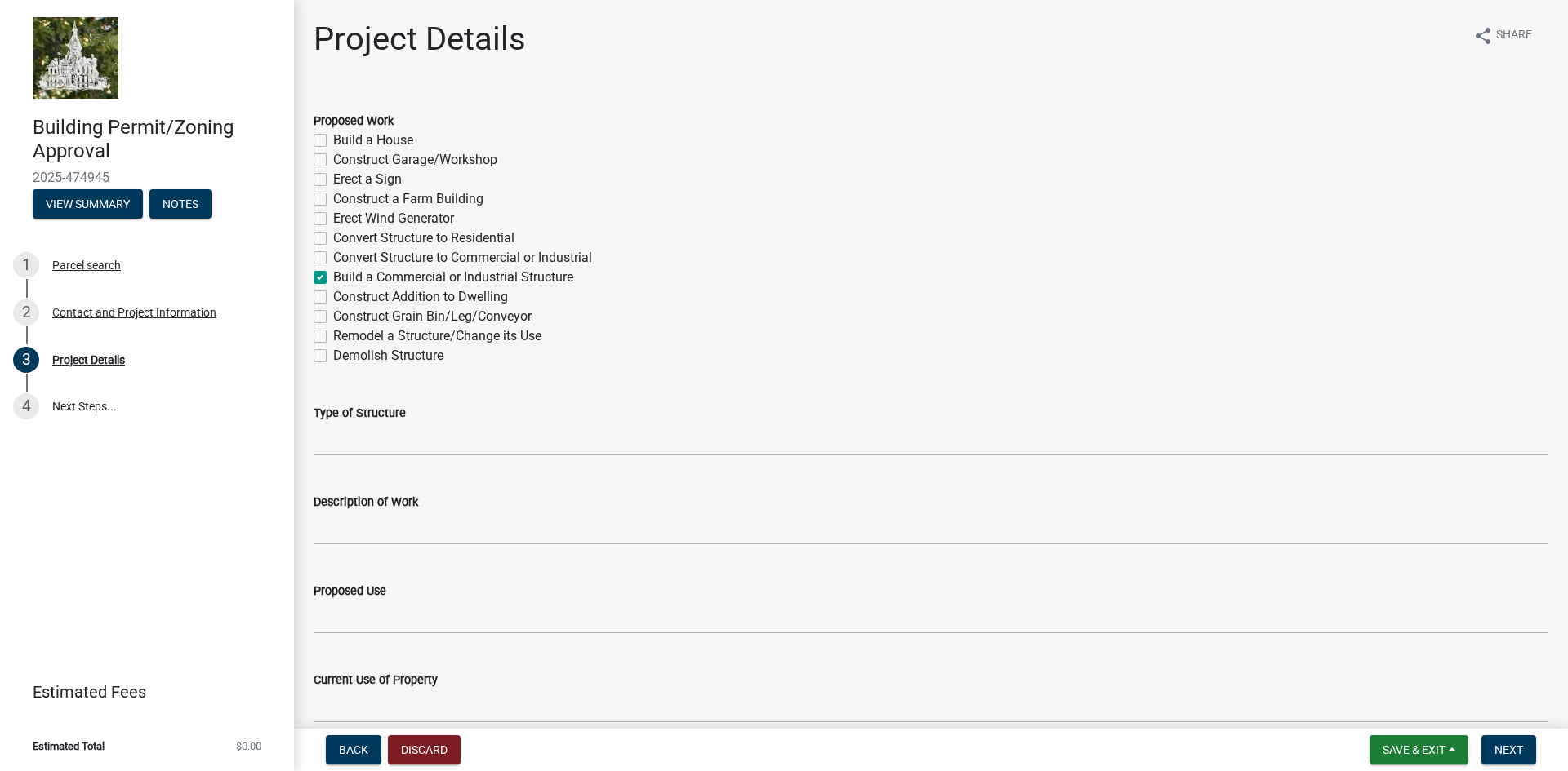
checkbox input "true"
checkbox input "false"
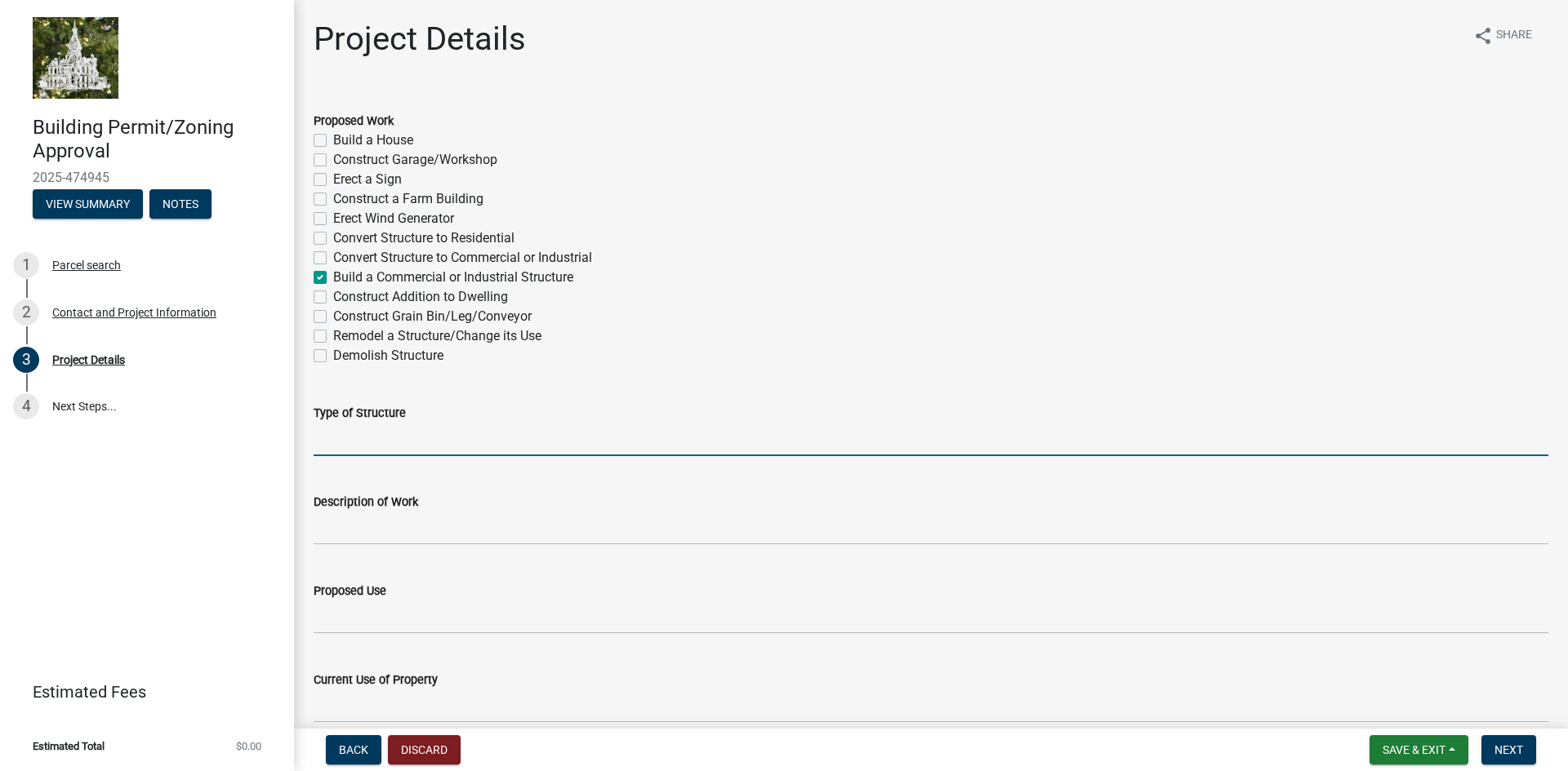
click at [341, 444] on input "Type of Structure" at bounding box center [931, 440] width 1235 height 34
type input "ADLS Tower"
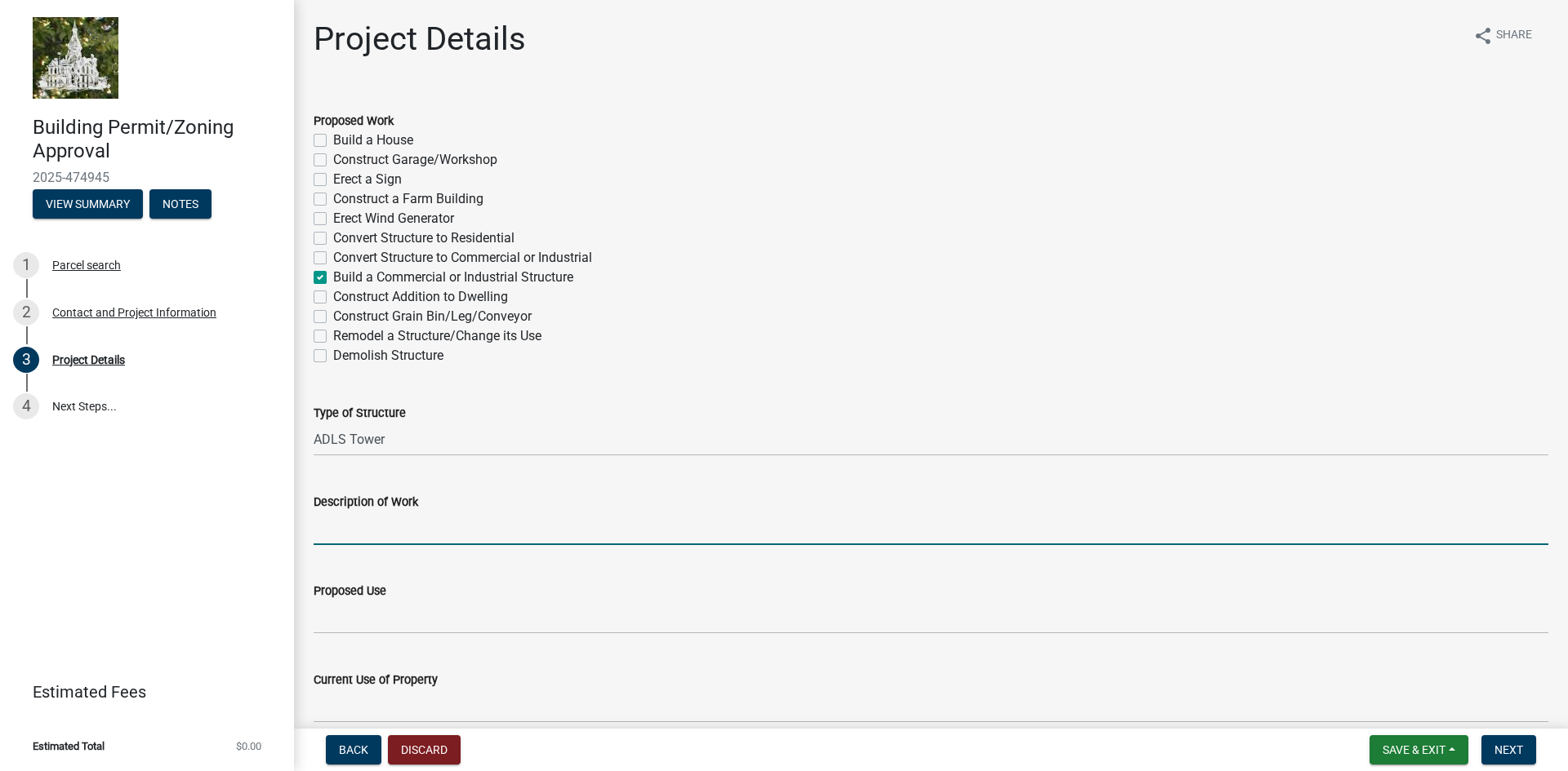
click at [364, 537] on input "Description of Work" at bounding box center [931, 528] width 1235 height 34
type input "Above ground structure and underground collection and fiber lines"
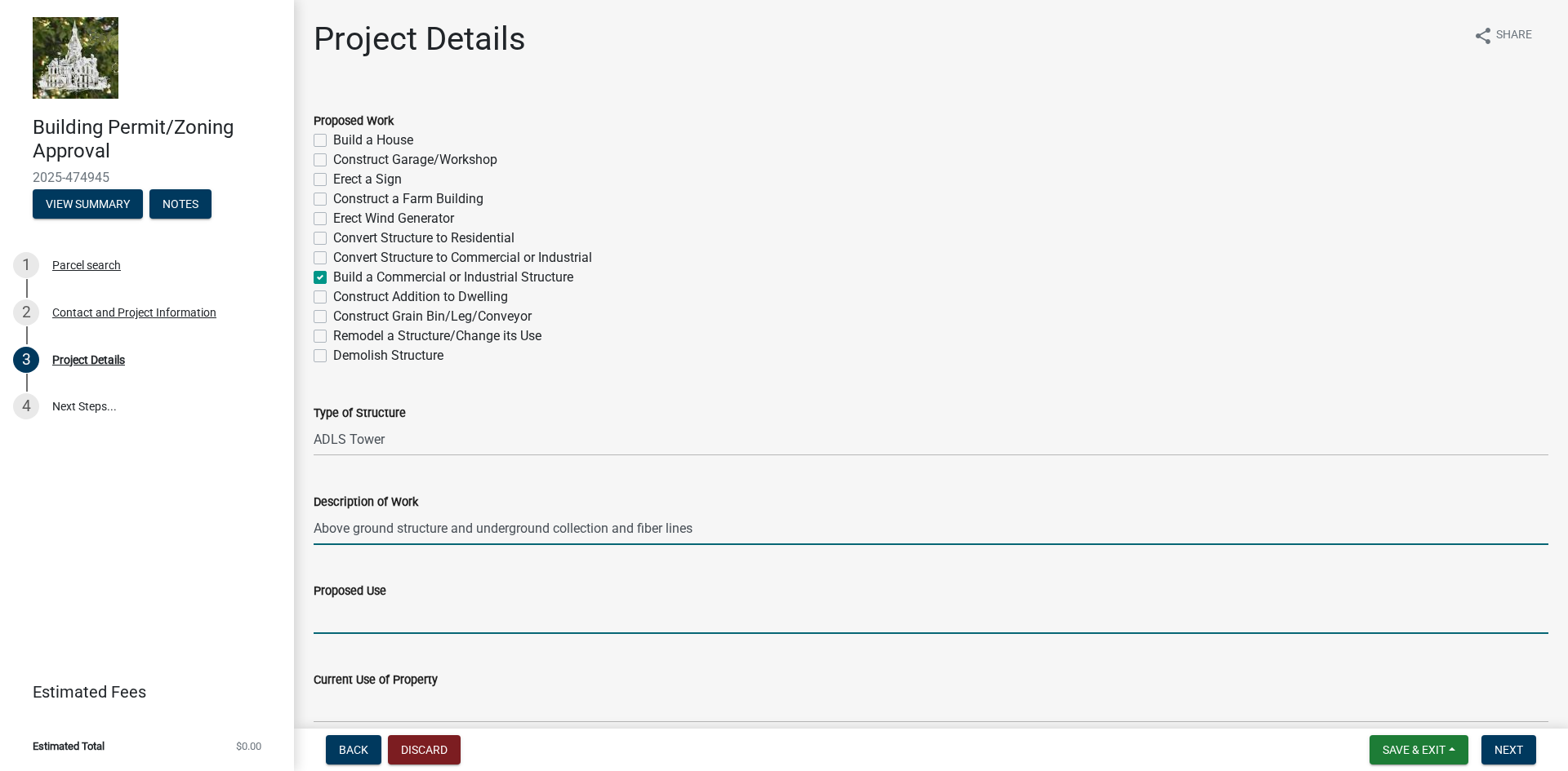
click at [379, 612] on input "Proposed Use" at bounding box center [931, 617] width 1235 height 34
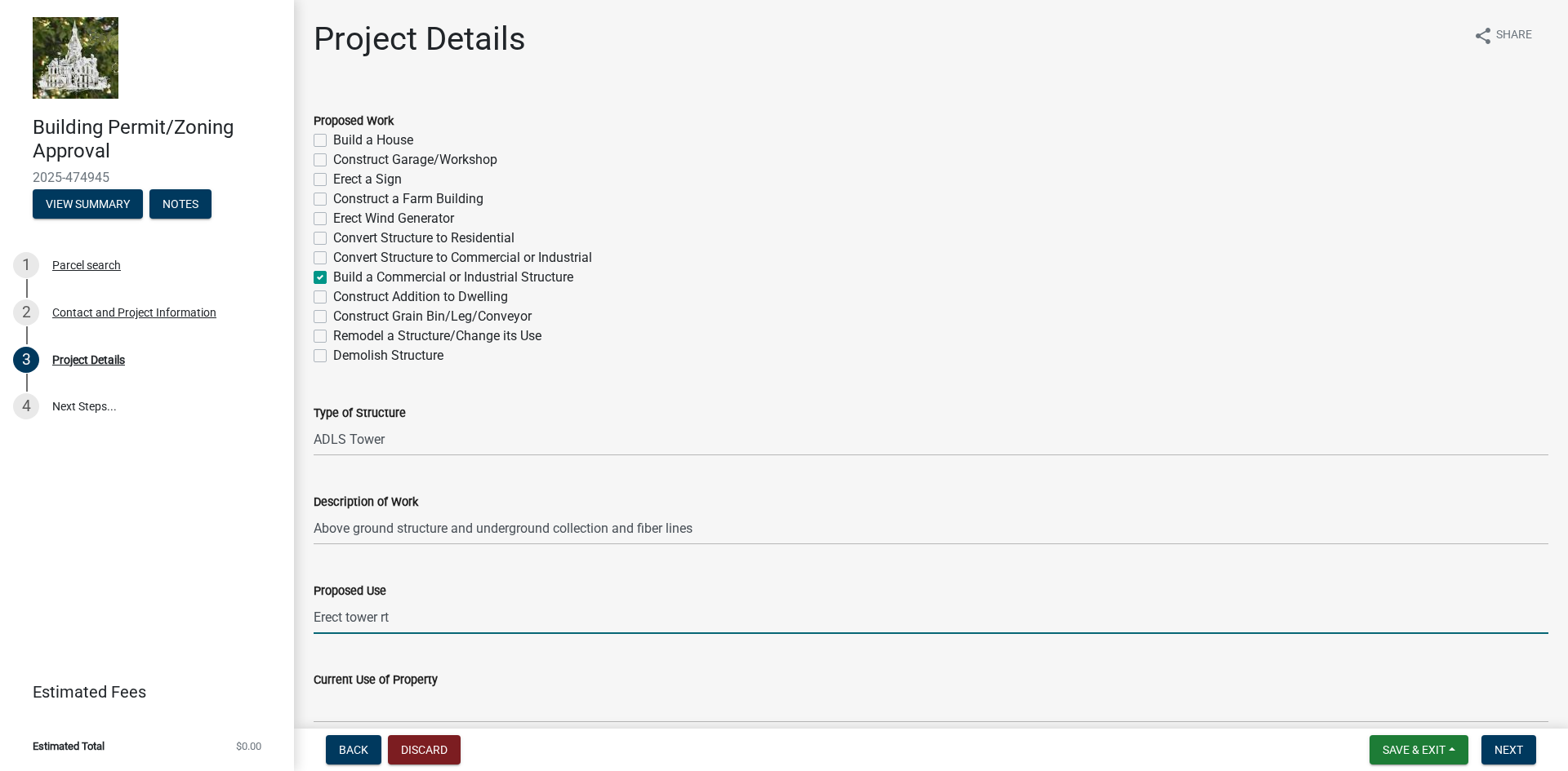
drag, startPoint x: 402, startPoint y: 622, endPoint x: 634, endPoint y: 558, distance: 240.7
click at [410, 618] on input "Erect tower rt" at bounding box center [931, 617] width 1235 height 34
click at [508, 616] on input "Erect tower to operate all FAA lighing on wind turbines when aircraft is detect…" at bounding box center [931, 617] width 1235 height 34
click at [921, 617] on input "Erect tower to operate all FAA lighting on wind turbines when aircraft is detec…" at bounding box center [931, 617] width 1235 height 34
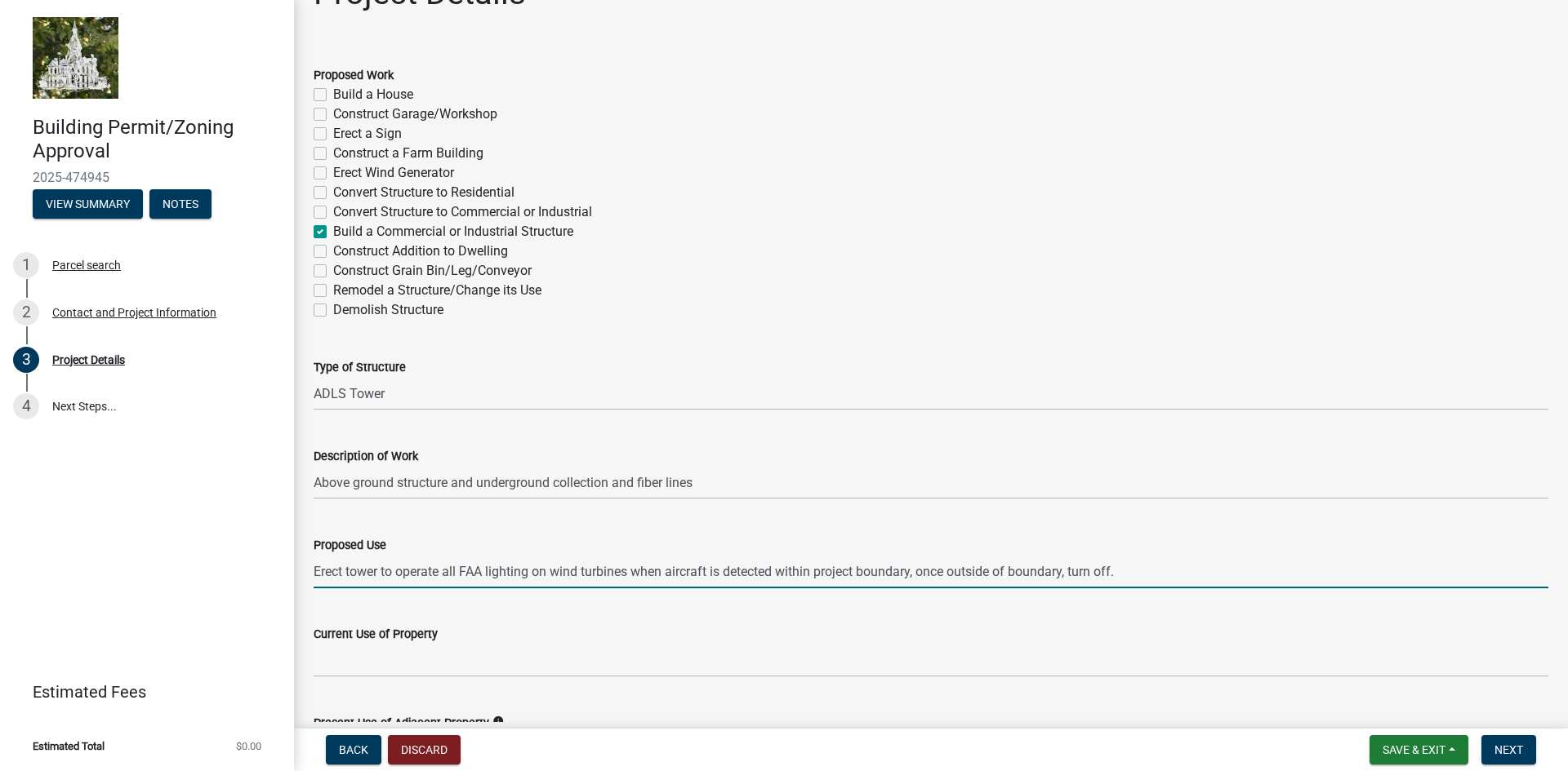
scroll to position [244, 0]
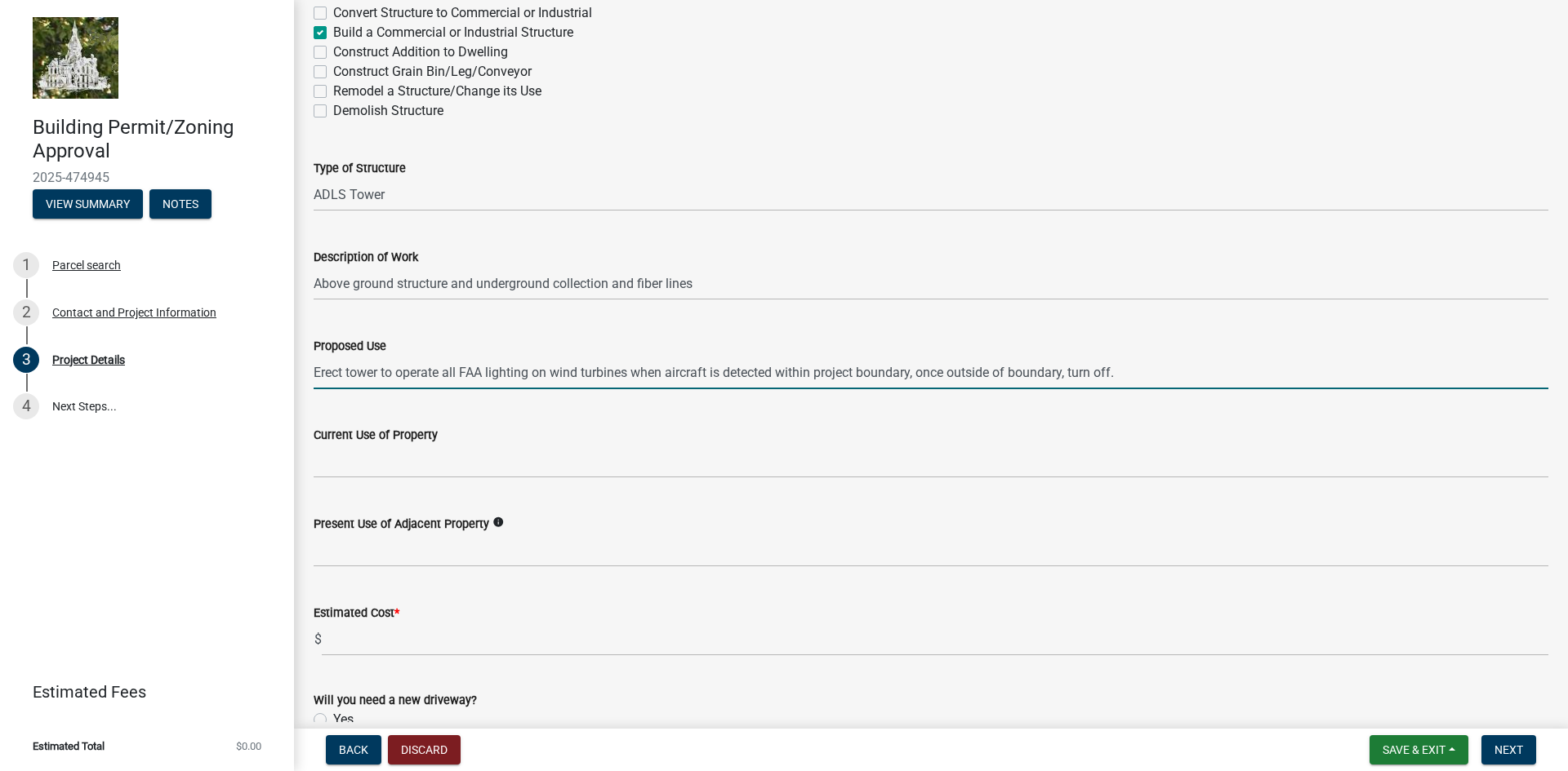
type input "Erect tower to operate all FAA lighting on wind turbines when aircraft is detec…"
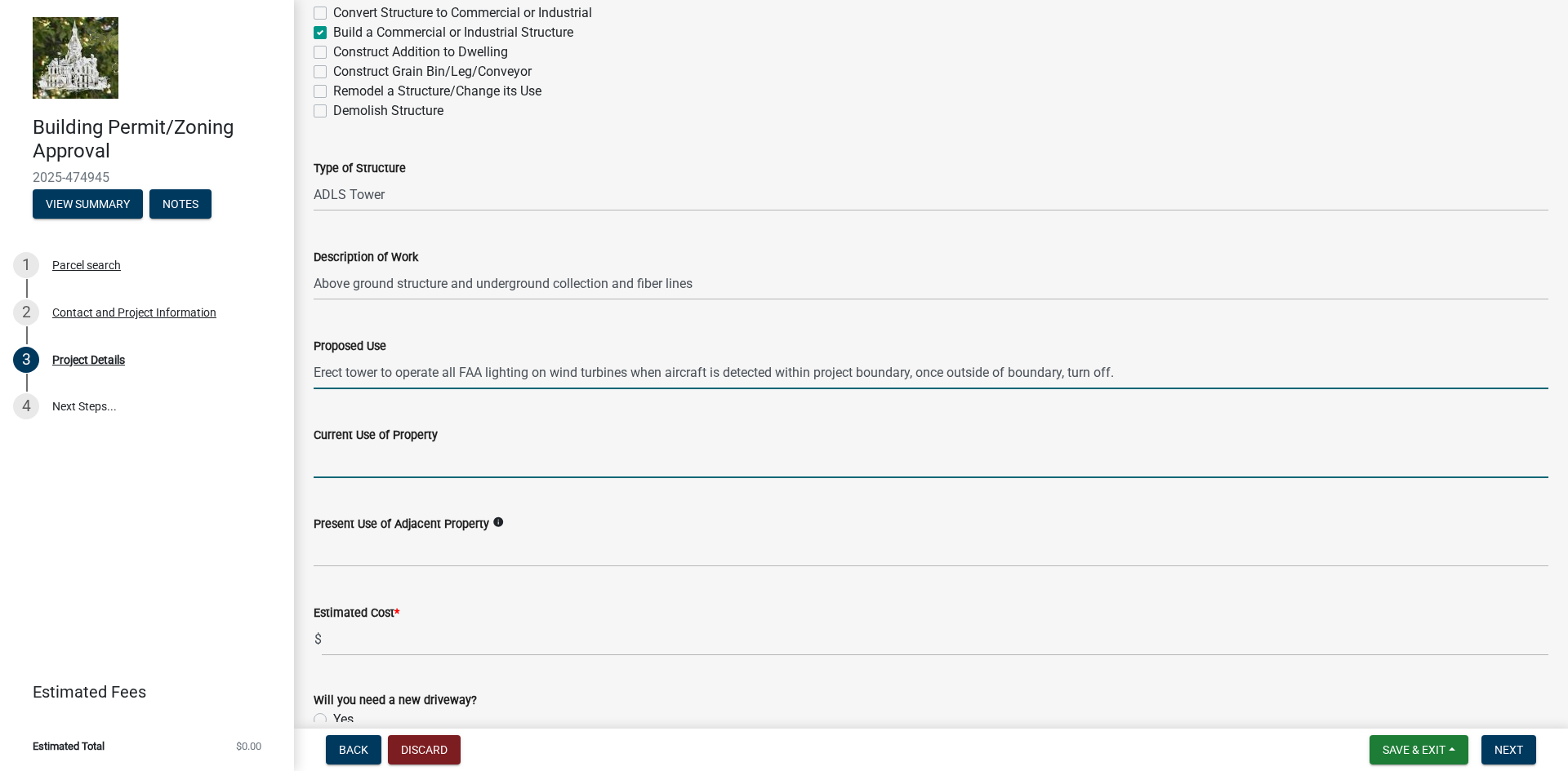
click at [371, 472] on input "Current Use of Property" at bounding box center [931, 462] width 1235 height 34
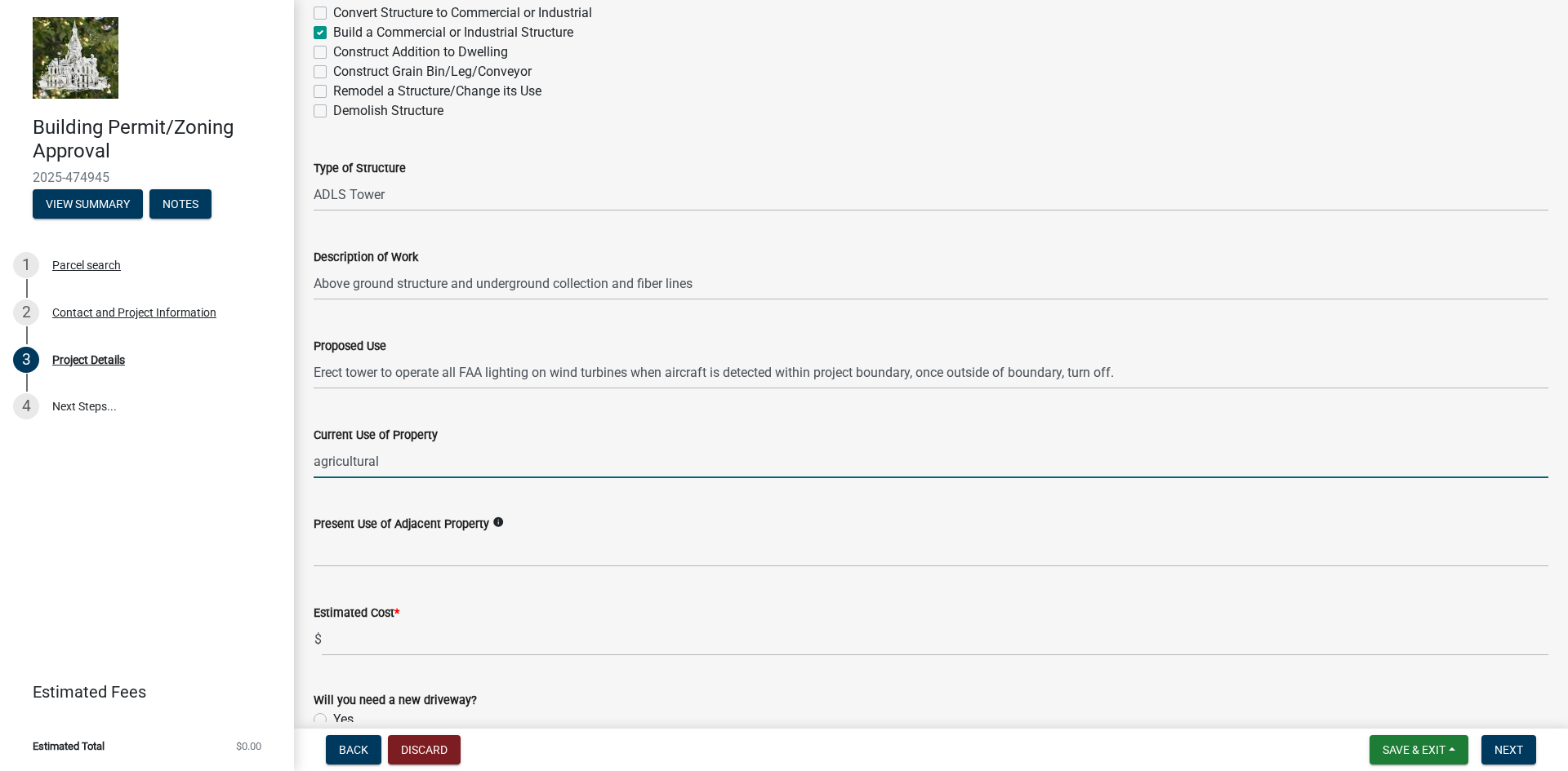
type input "agricultural"
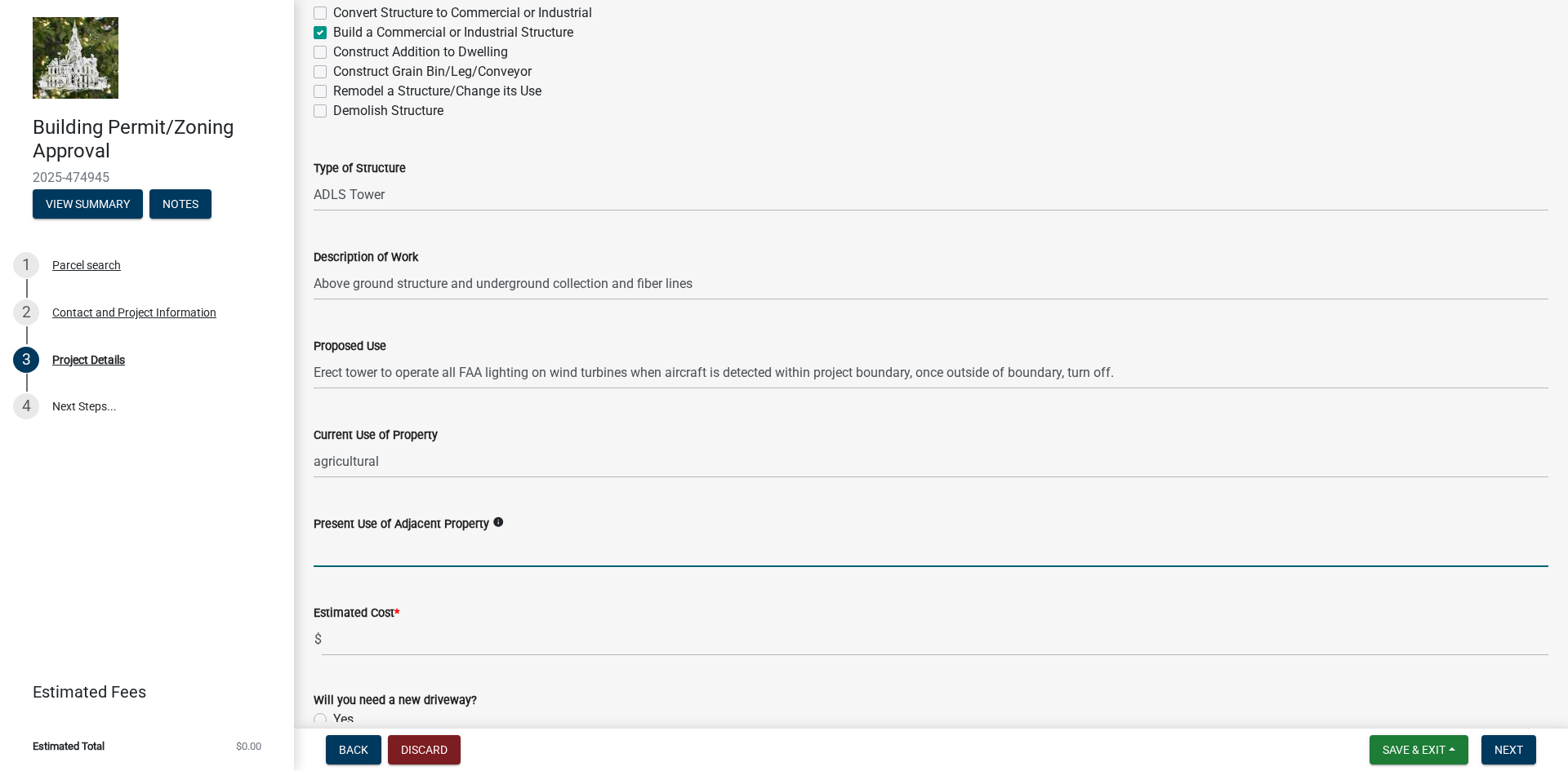
click at [368, 557] on input "Present Use of Adjacent Property" at bounding box center [931, 550] width 1235 height 34
type input "agricultural"
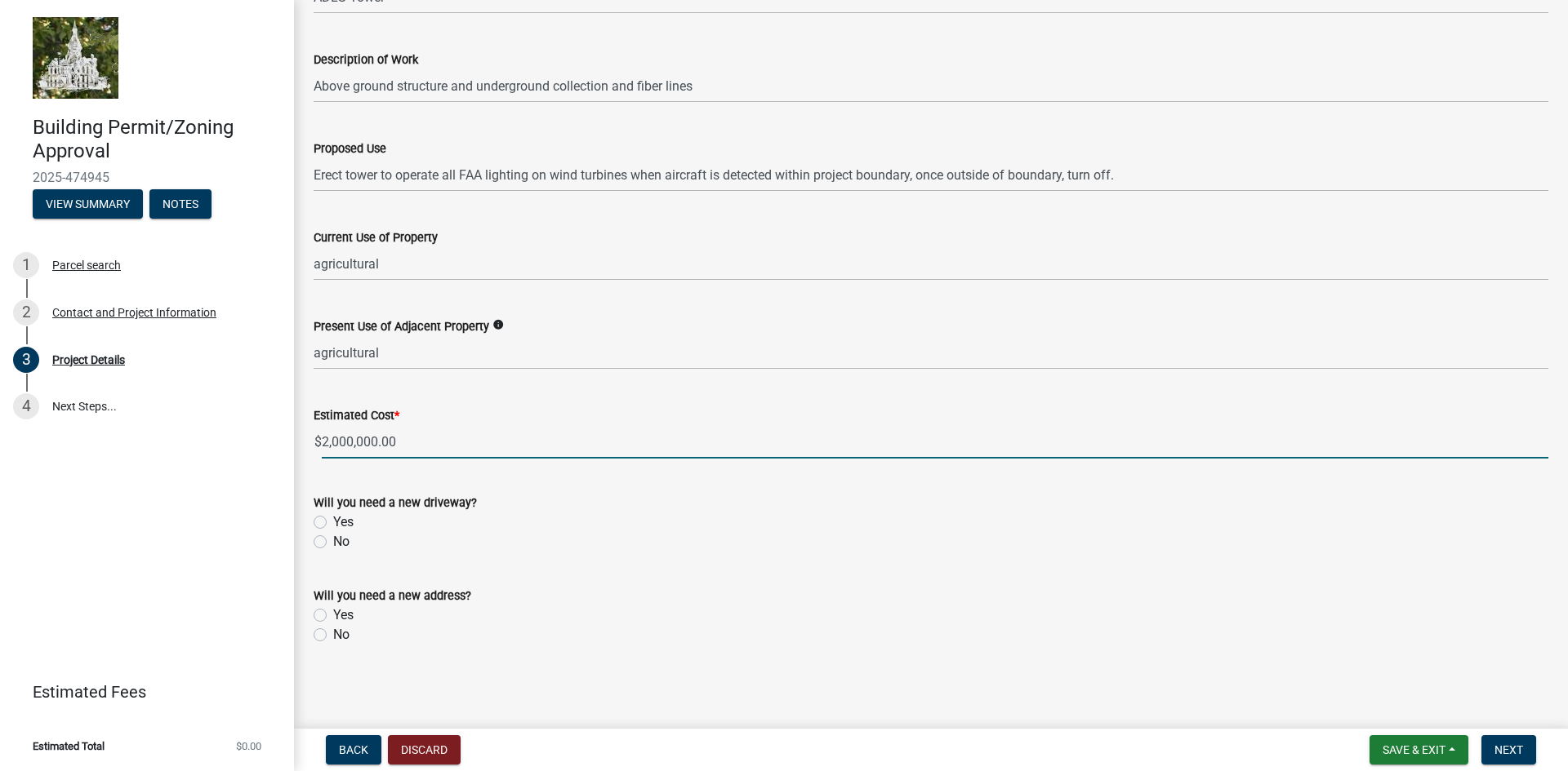
scroll to position [443, 0]
type input "2000000"
click at [333, 522] on label "Yes" at bounding box center [343, 521] width 20 height 19
click at [333, 522] on input "Yes" at bounding box center [339, 517] width 11 height 11
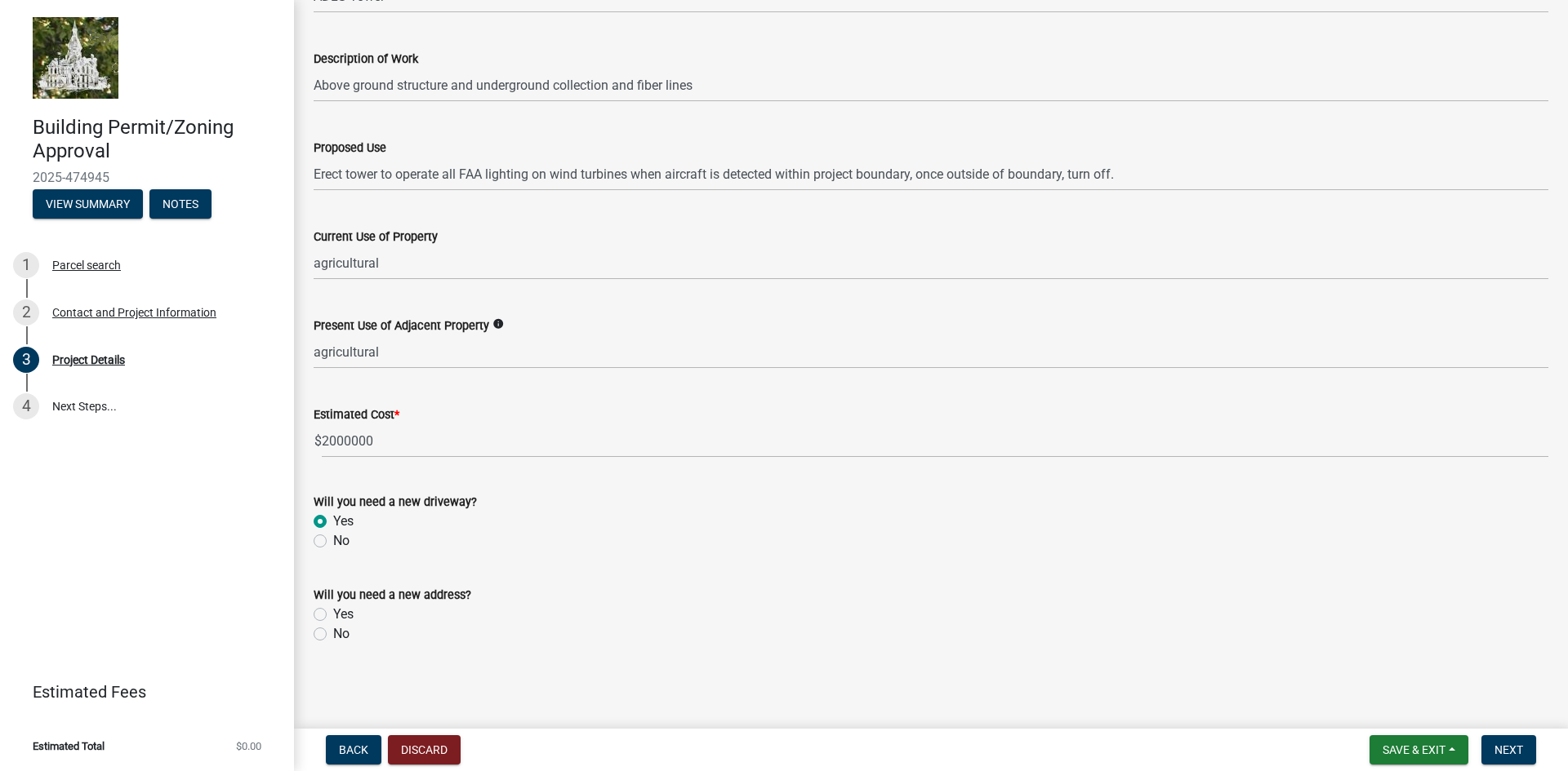
radio input "true"
click at [333, 613] on label "Yes" at bounding box center [343, 614] width 20 height 19
click at [333, 613] on input "Yes" at bounding box center [339, 611] width 11 height 11
radio input "true"
click at [1500, 746] on span "Next" at bounding box center [1508, 750] width 28 height 13
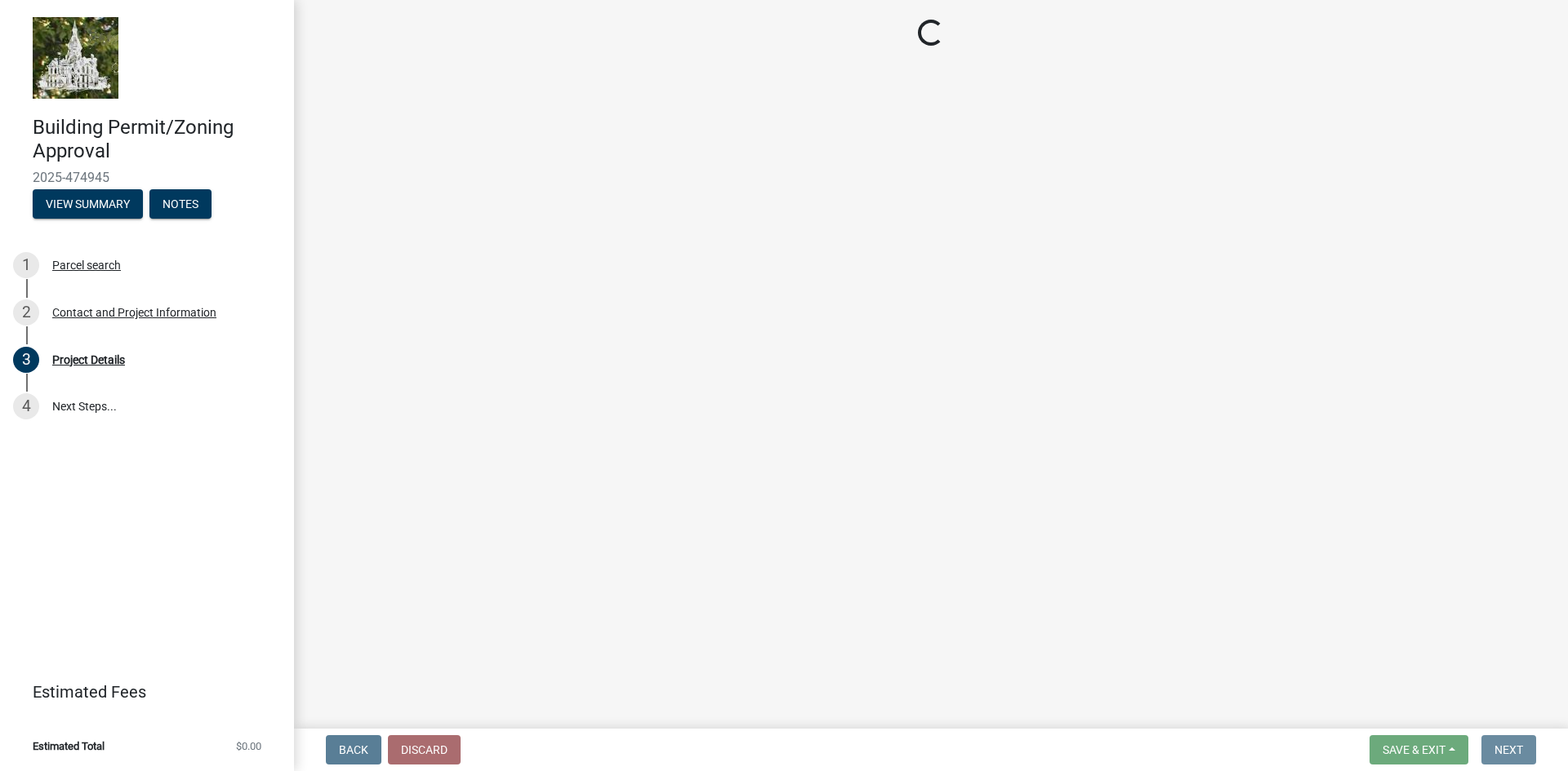
scroll to position [0, 0]
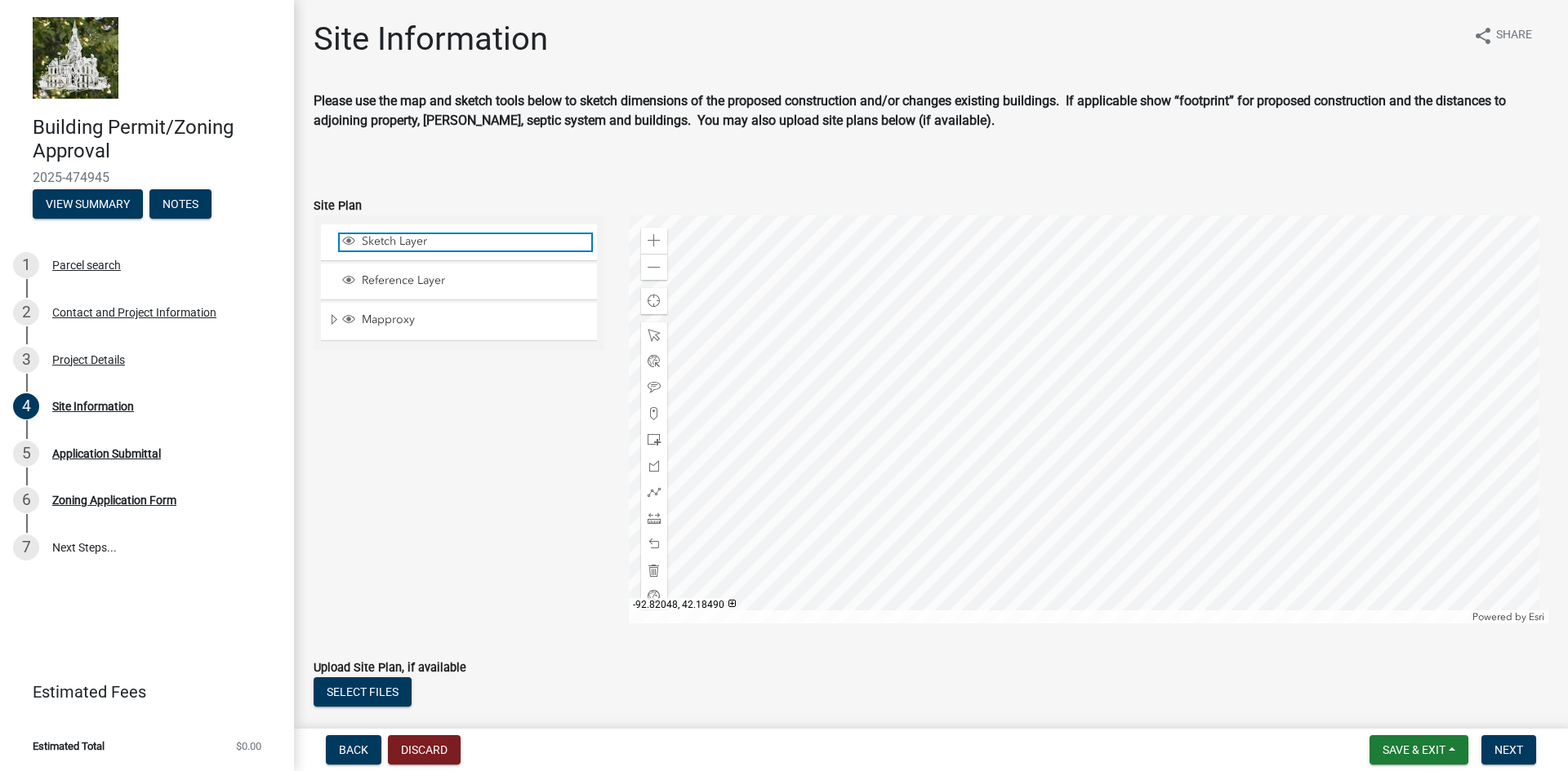
click at [366, 241] on span "Sketch Layer" at bounding box center [474, 242] width 234 height 15
click at [649, 239] on span at bounding box center [654, 241] width 13 height 13
click at [702, 472] on div at bounding box center [1088, 419] width 920 height 408
click at [650, 440] on span at bounding box center [654, 440] width 13 height 13
click at [1268, 342] on div at bounding box center [1088, 419] width 920 height 408
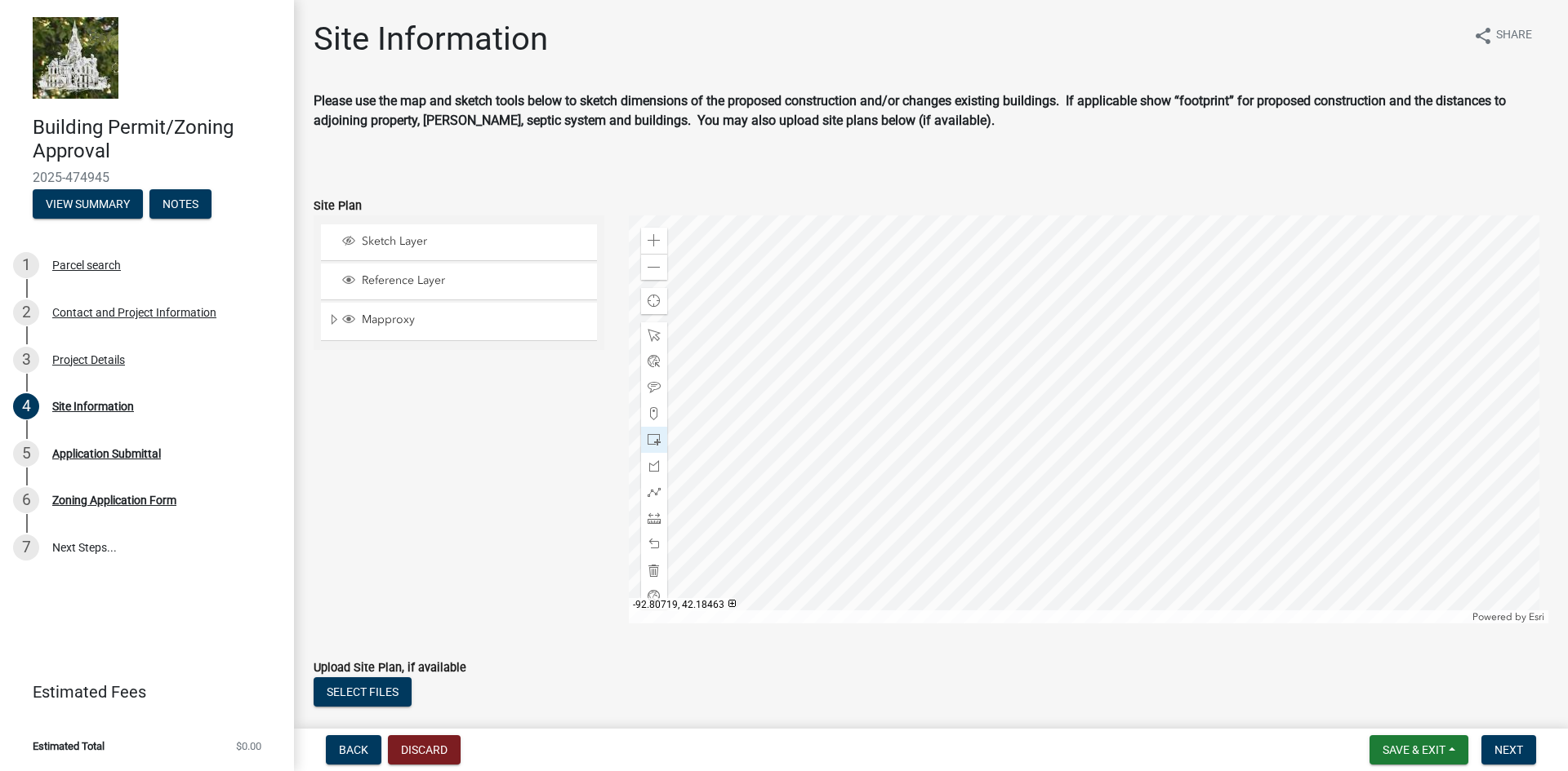
click at [1189, 345] on div at bounding box center [1088, 419] width 920 height 408
click at [332, 316] on span "Expand" at bounding box center [333, 320] width 13 height 16
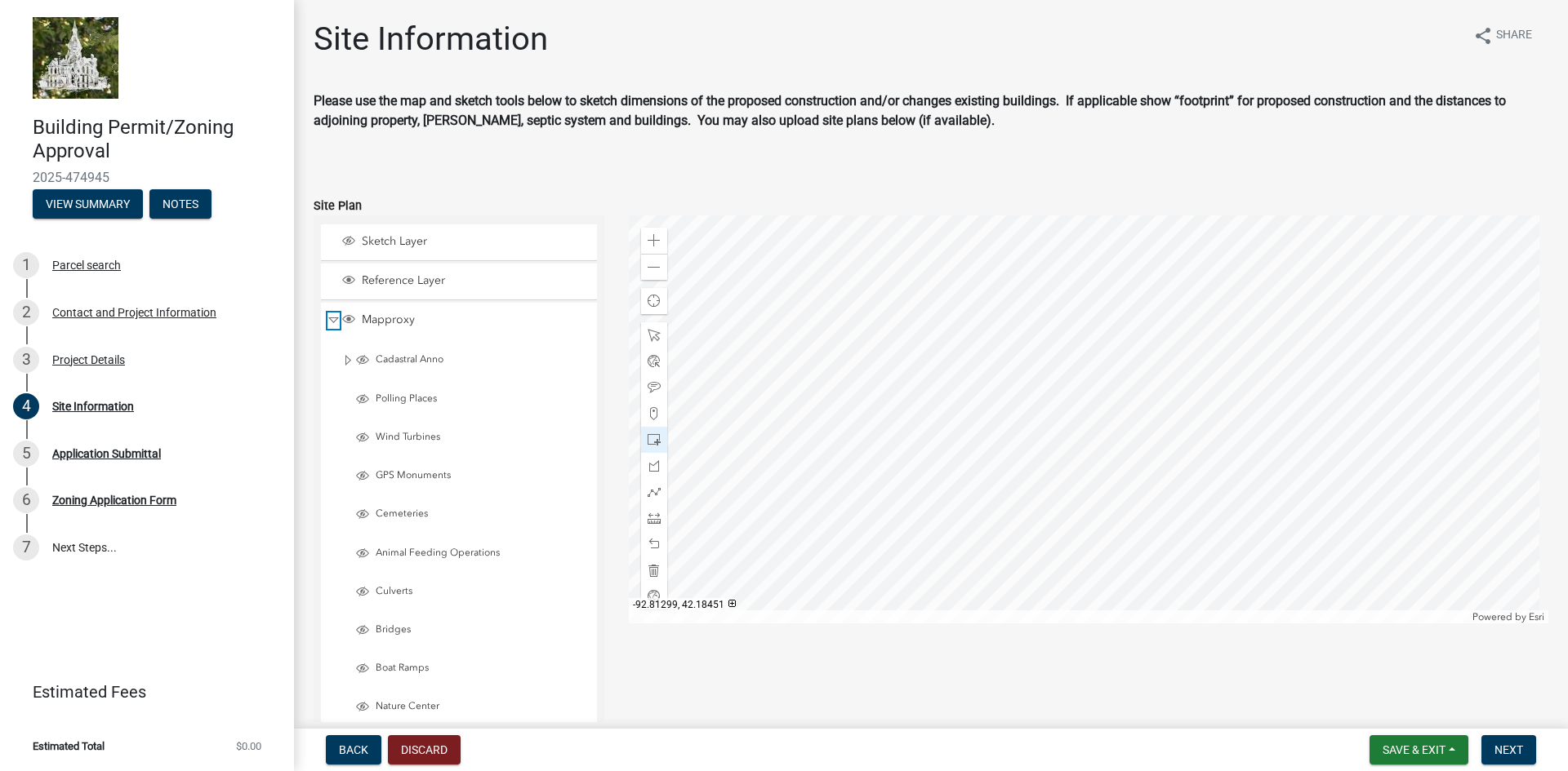
click at [332, 316] on span "Collapse" at bounding box center [332, 320] width 12 height 16
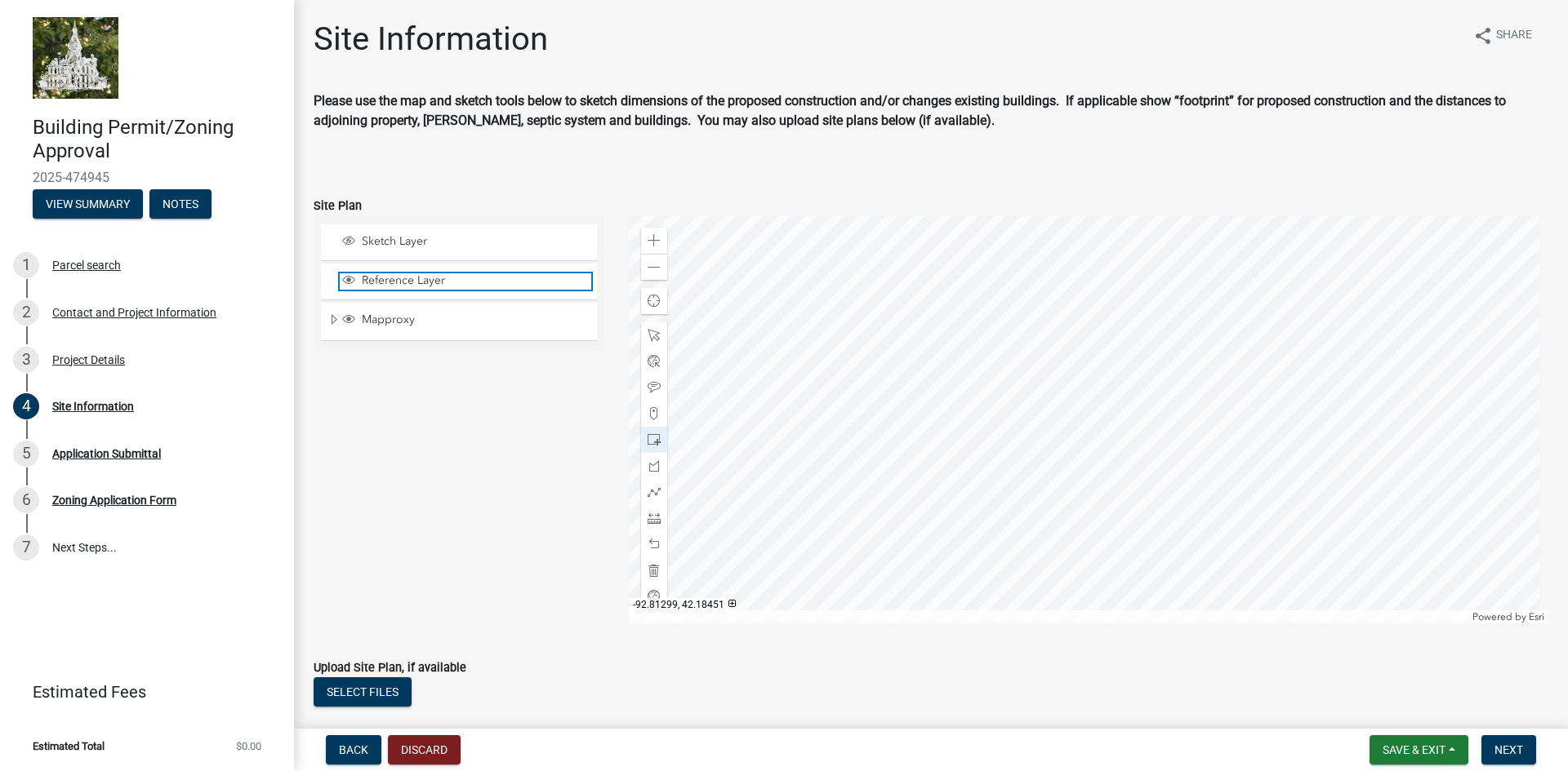
click at [388, 281] on span "Reference Layer" at bounding box center [474, 281] width 234 height 15
click at [650, 440] on span at bounding box center [654, 440] width 13 height 13
click at [1270, 351] on div at bounding box center [1088, 419] width 920 height 408
click at [1177, 355] on div at bounding box center [1088, 419] width 920 height 408
click at [522, 368] on div "Sketch Layer Reference Layer Mapproxy Cadastral Anno Condo Name 100 Corp Name 1…" at bounding box center [459, 419] width 315 height 408
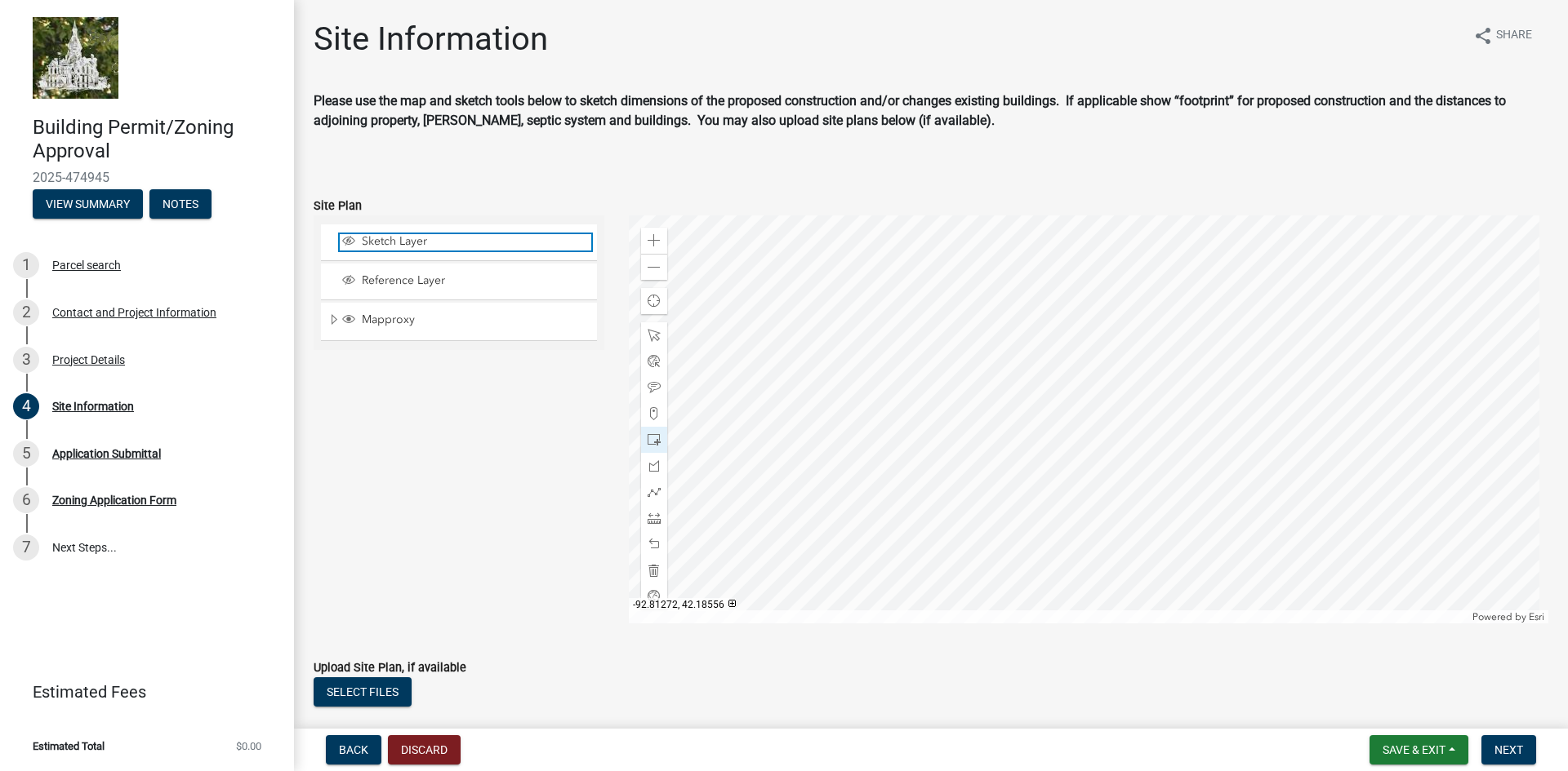
click at [379, 238] on span "Sketch Layer" at bounding box center [474, 242] width 234 height 15
click at [1253, 346] on div at bounding box center [1088, 419] width 920 height 408
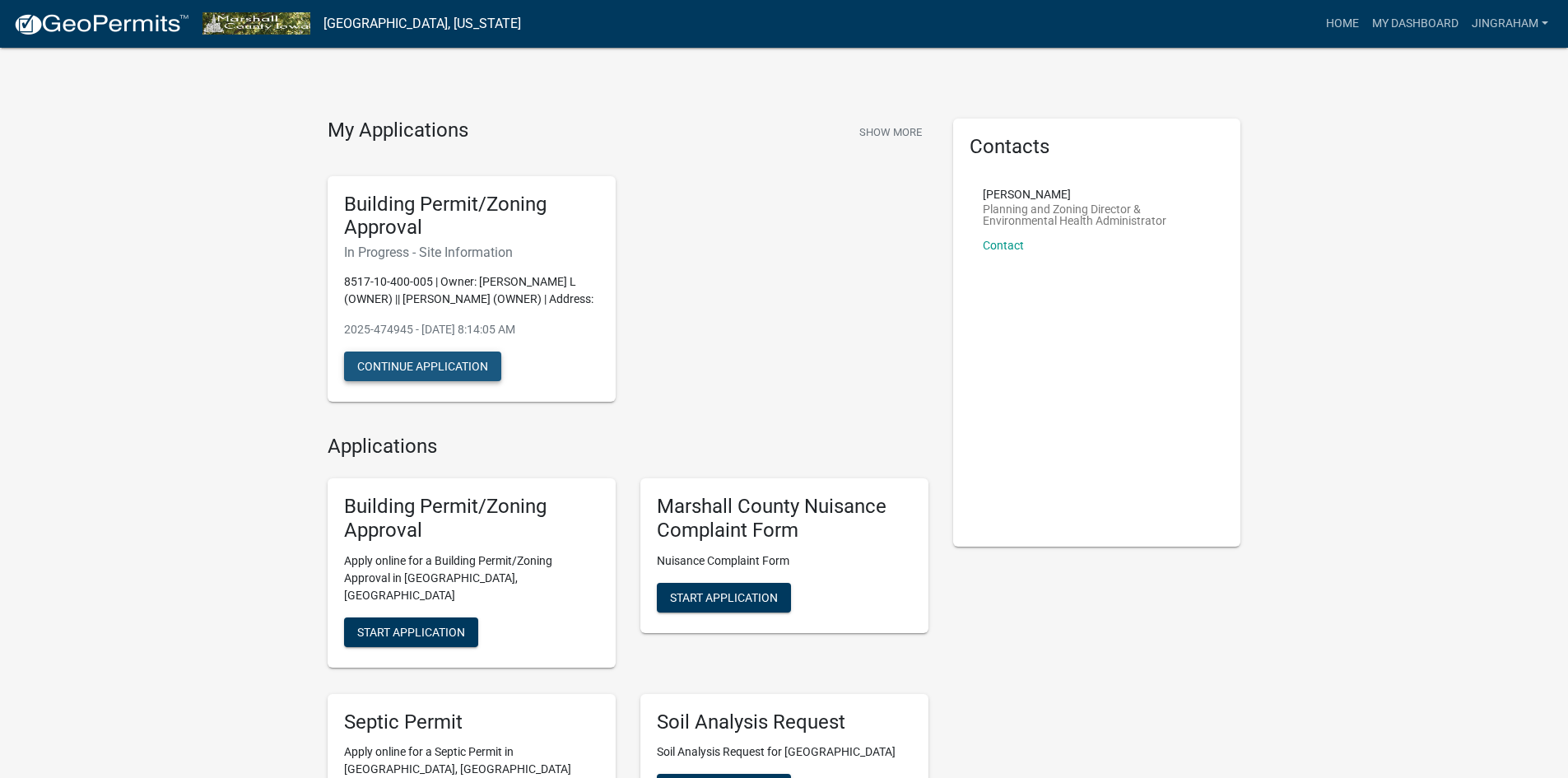
click at [433, 382] on button "Continue Application" at bounding box center [423, 367] width 157 height 30
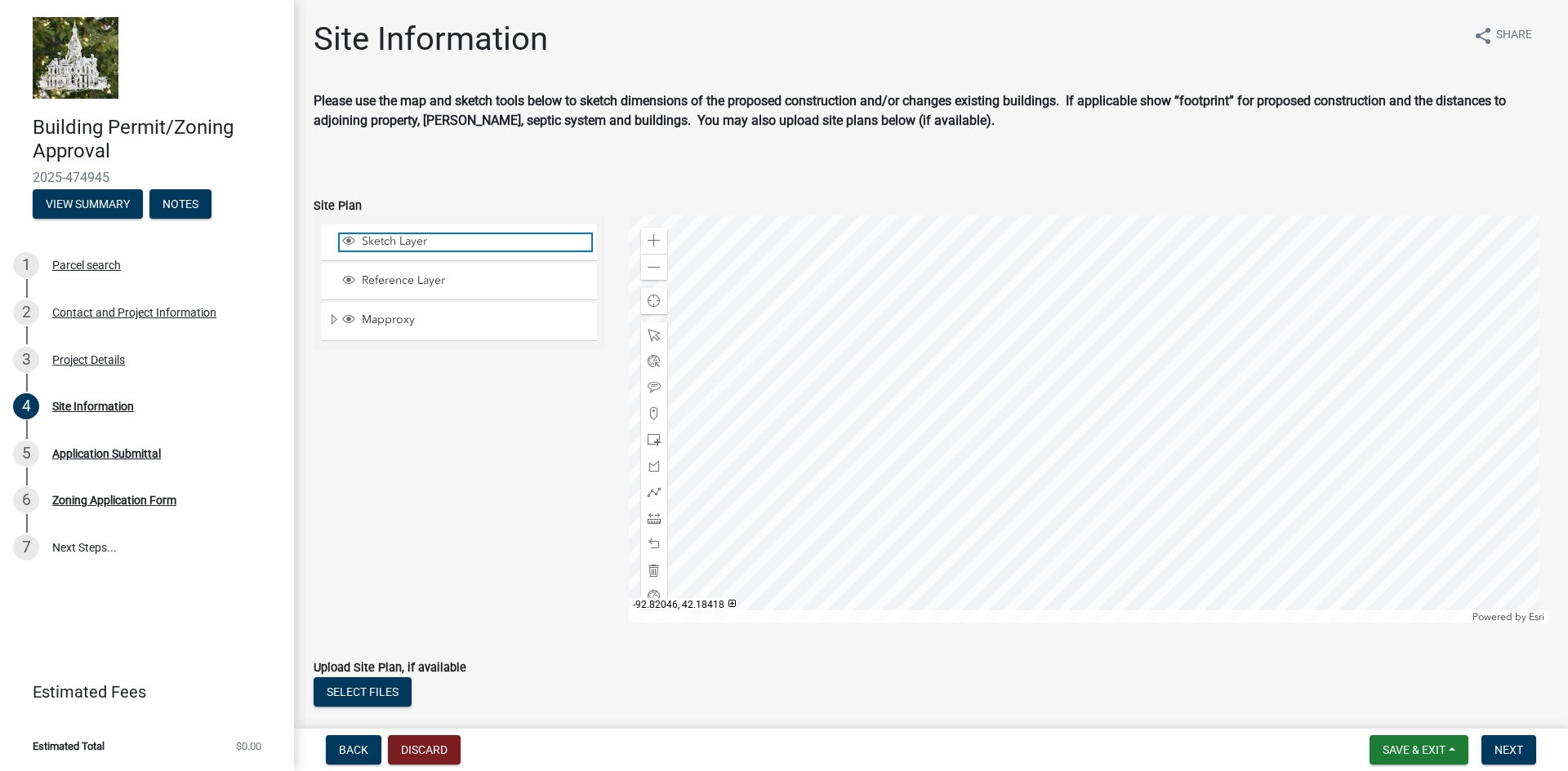
click at [392, 241] on span "Sketch Layer" at bounding box center [474, 242] width 234 height 15
click at [648, 241] on span at bounding box center [654, 241] width 13 height 13
click at [658, 456] on div at bounding box center [1088, 419] width 920 height 408
click at [390, 239] on span "Sketch Layer" at bounding box center [474, 242] width 234 height 15
click at [648, 440] on span at bounding box center [654, 440] width 13 height 13
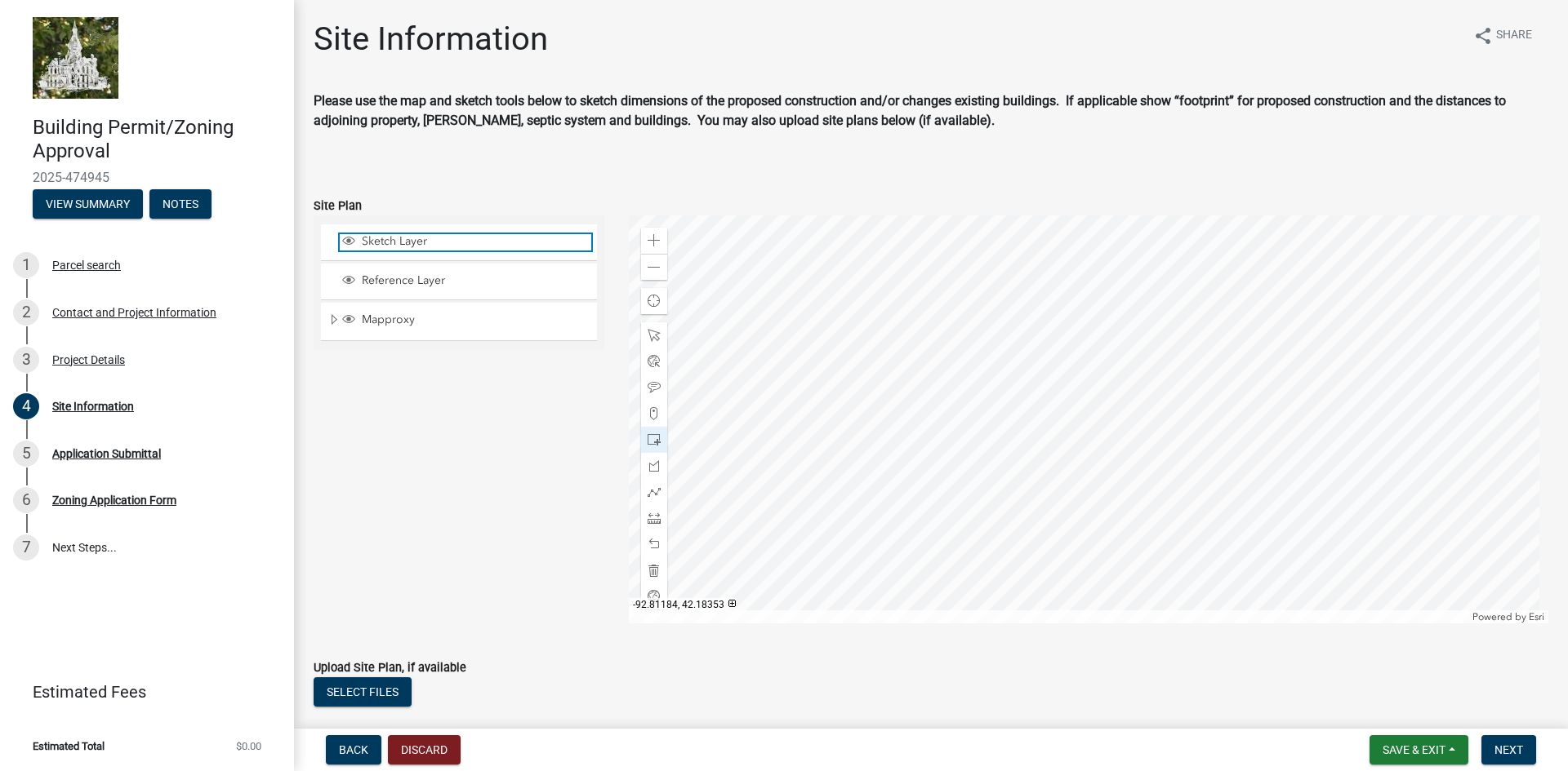
click at [401, 239] on span "Sketch Layer" at bounding box center [474, 242] width 234 height 15
click at [1192, 289] on div at bounding box center [1088, 419] width 920 height 408
click at [1123, 292] on div at bounding box center [1088, 419] width 920 height 408
click at [1127, 313] on div at bounding box center [1088, 419] width 920 height 408
click at [1192, 311] on div at bounding box center [1088, 419] width 920 height 408
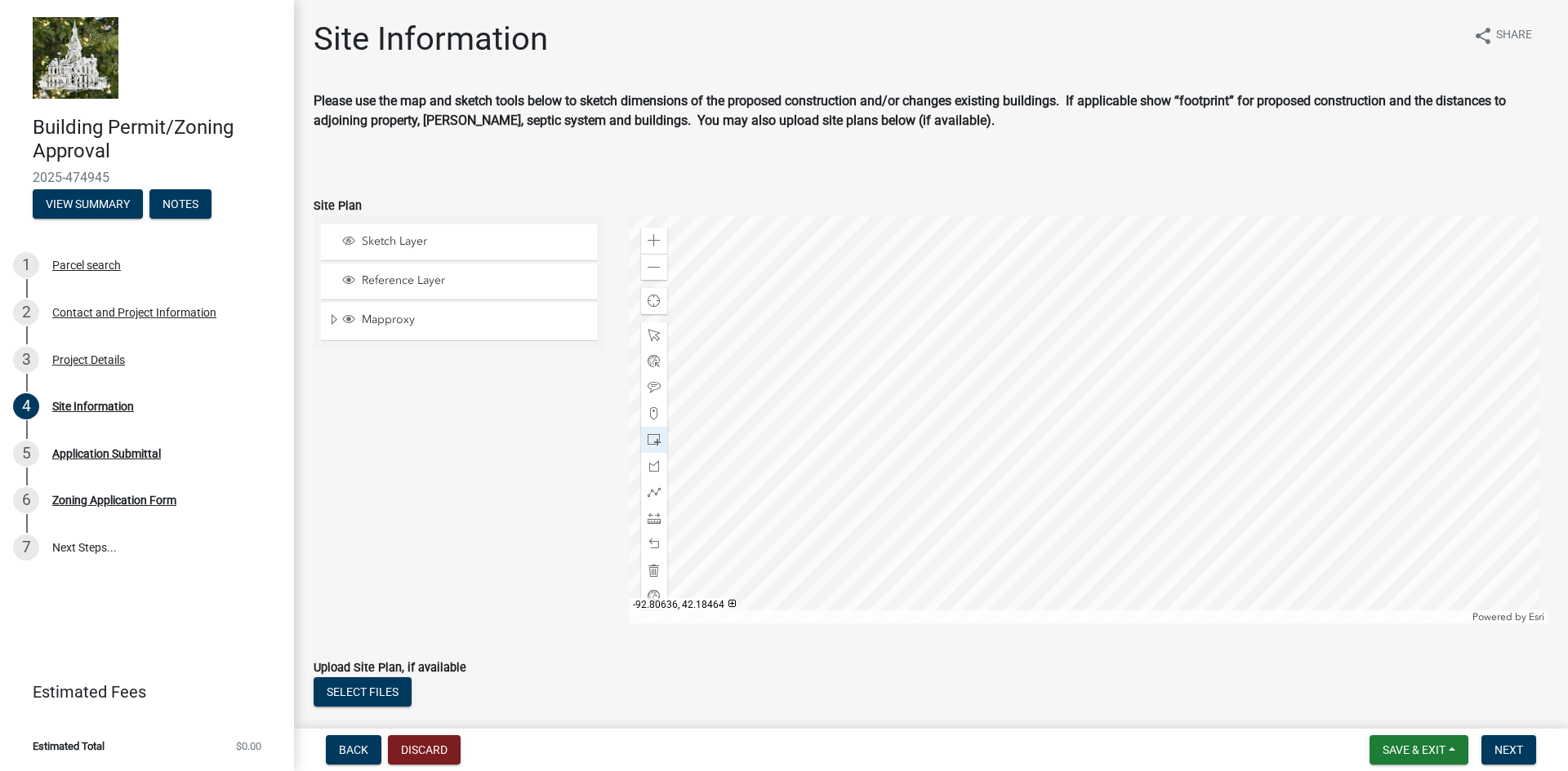
click at [1192, 288] on div at bounding box center [1088, 419] width 920 height 408
click at [532, 387] on div "Sketch Layer Reference Layer Mapproxy Cadastral Anno Condo Name 100 Corp Name 1…" at bounding box center [459, 419] width 315 height 408
click at [648, 468] on span at bounding box center [654, 466] width 13 height 13
click at [650, 413] on span at bounding box center [654, 414] width 13 height 13
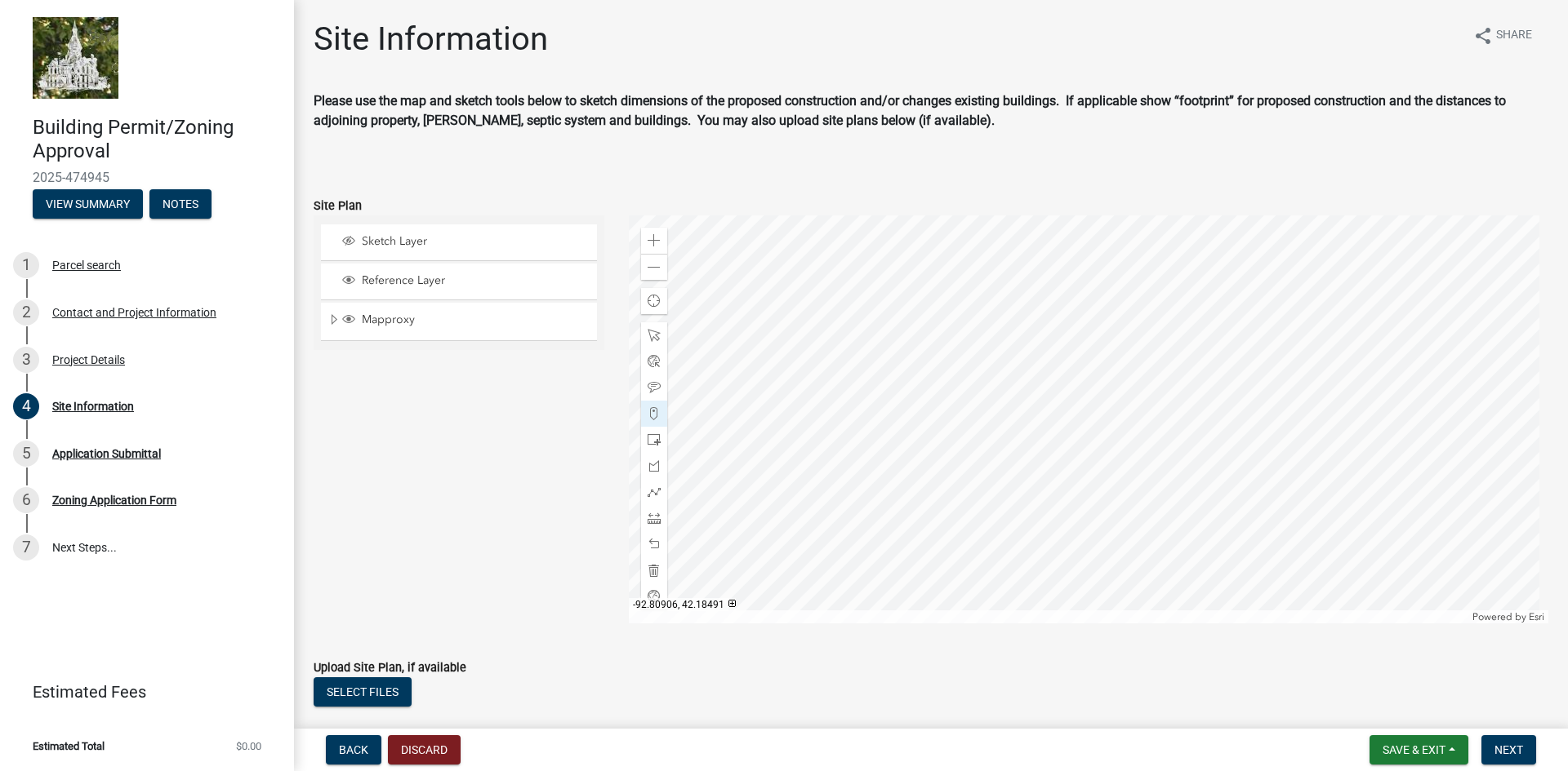
click at [448, 433] on div "Sketch Layer Reference Layer Mapproxy Cadastral Anno Condo Name 100 Corp Name 1…" at bounding box center [459, 419] width 315 height 408
click at [379, 238] on span "Sketch Layer" at bounding box center [474, 242] width 234 height 15
click at [1181, 289] on div at bounding box center [1088, 419] width 920 height 408
click at [649, 572] on span at bounding box center [654, 570] width 13 height 13
click at [1421, 748] on span "Save & Exit" at bounding box center [1413, 750] width 63 height 13
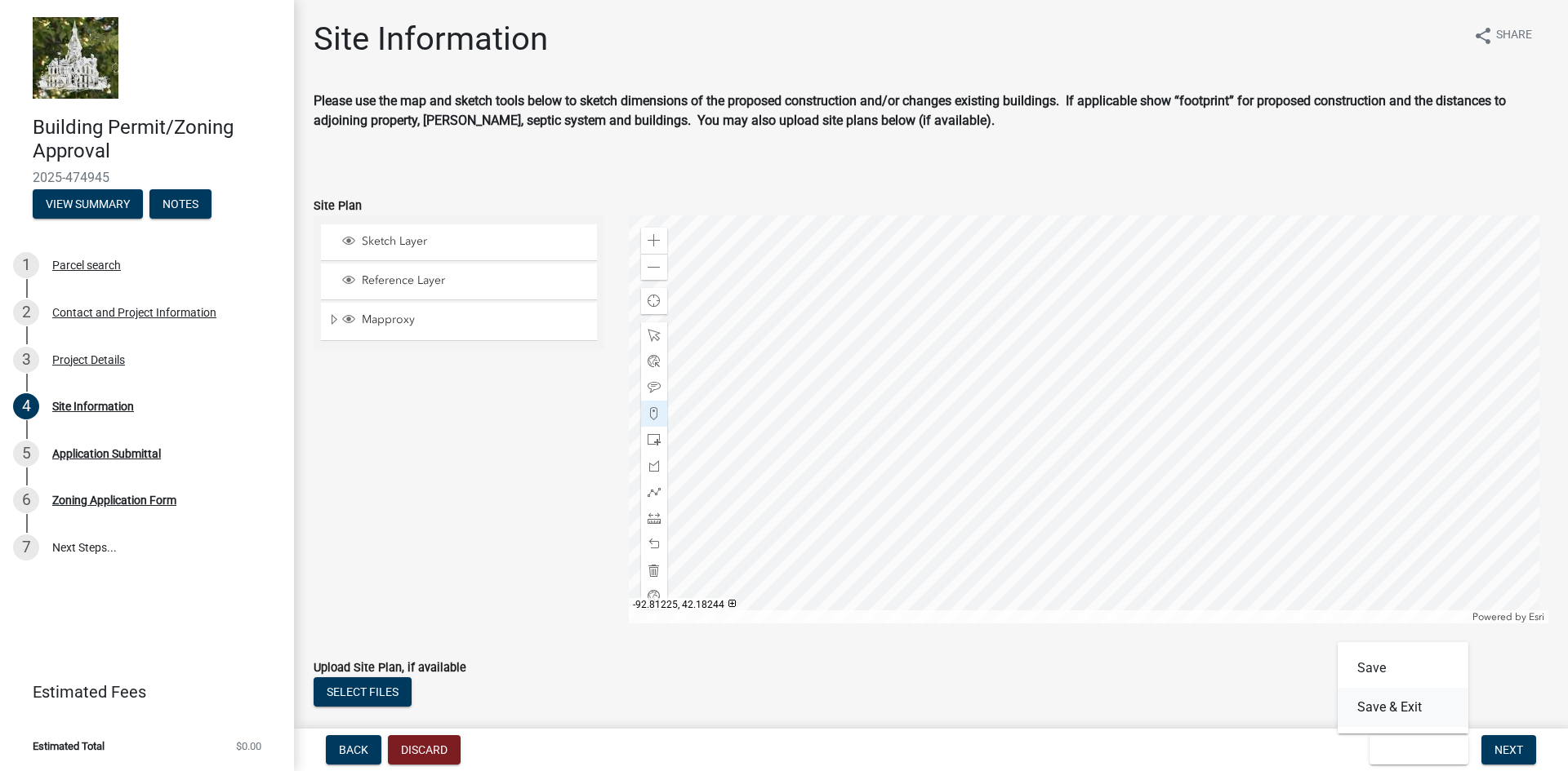
click at [1400, 704] on button "Save & Exit" at bounding box center [1402, 707] width 131 height 39
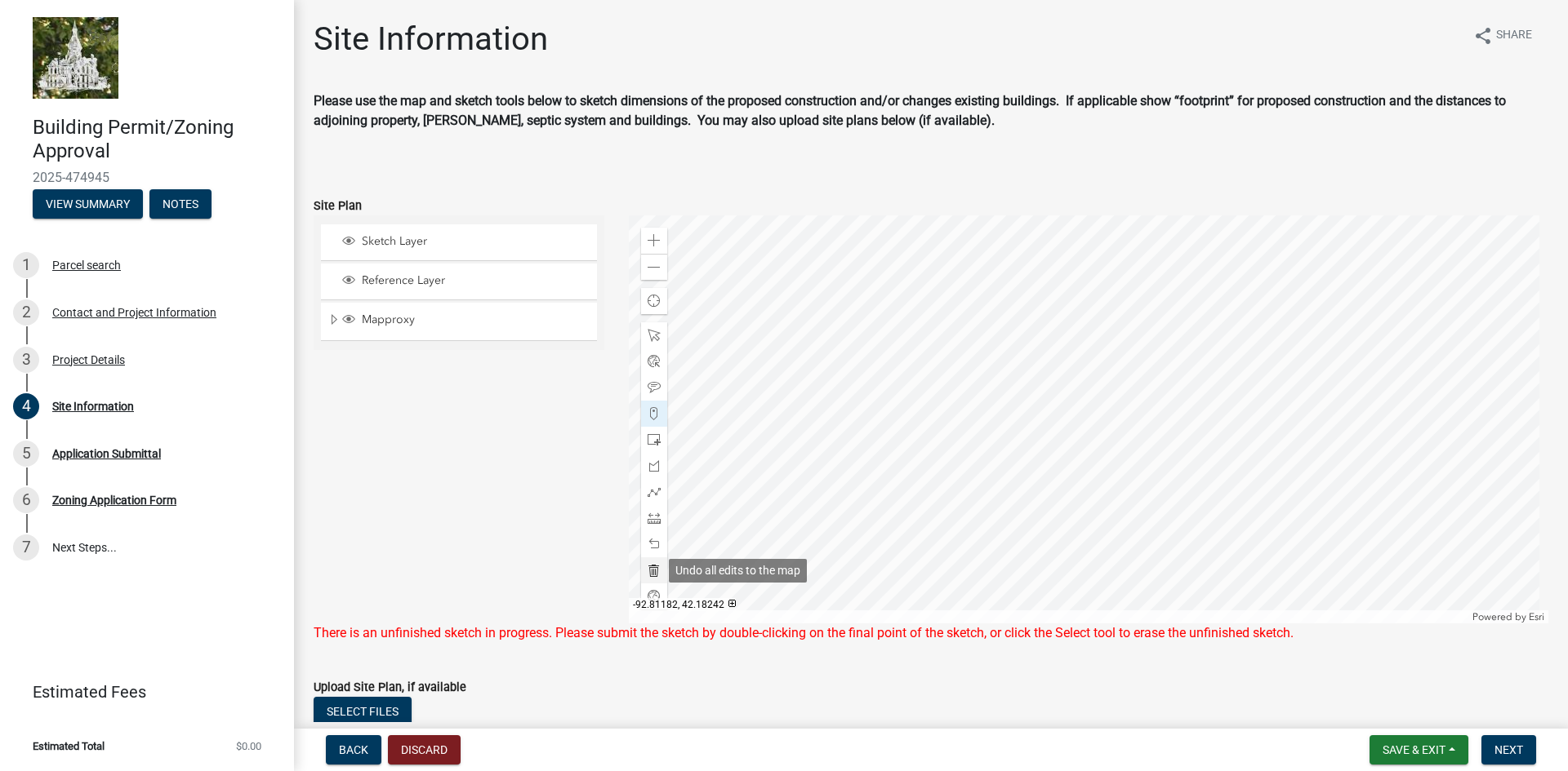
click at [650, 570] on span at bounding box center [654, 570] width 13 height 13
click at [1416, 754] on span "Save & Exit" at bounding box center [1413, 750] width 63 height 13
click at [1383, 708] on button "Save & Exit" at bounding box center [1402, 707] width 131 height 39
click at [650, 568] on span at bounding box center [654, 570] width 13 height 13
click at [571, 547] on div "Sketch Layer Reference Layer Mapproxy Cadastral Anno Condo Name 100 Corp Name 1…" at bounding box center [459, 419] width 315 height 408
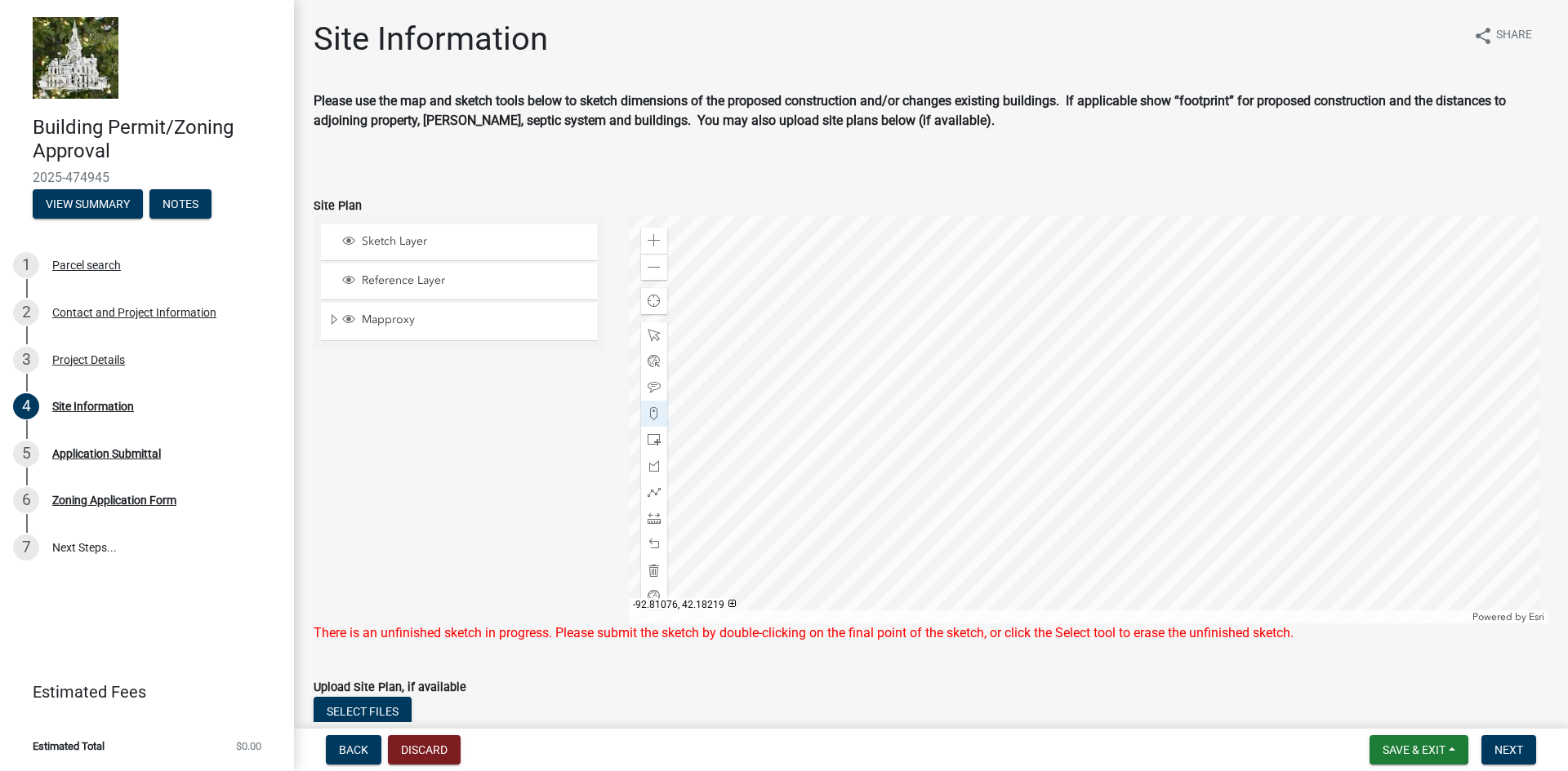
click at [561, 639] on div "There is an unfinished sketch in progress. Please submit the sketch by double-c…" at bounding box center [931, 633] width 1235 height 19
click at [416, 747] on button "Discard" at bounding box center [423, 750] width 72 height 29
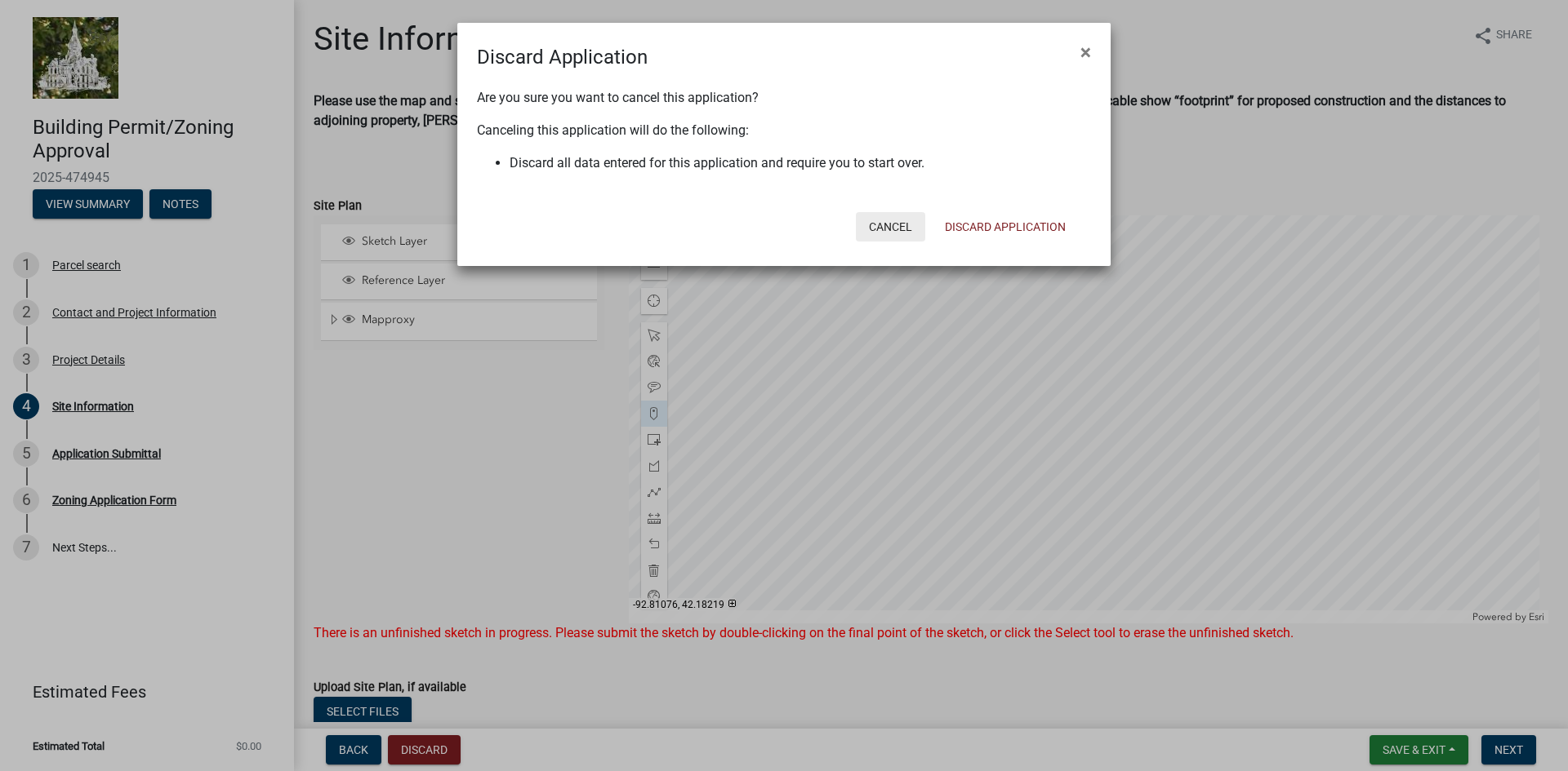
click at [874, 223] on button "Cancel" at bounding box center [890, 227] width 70 height 29
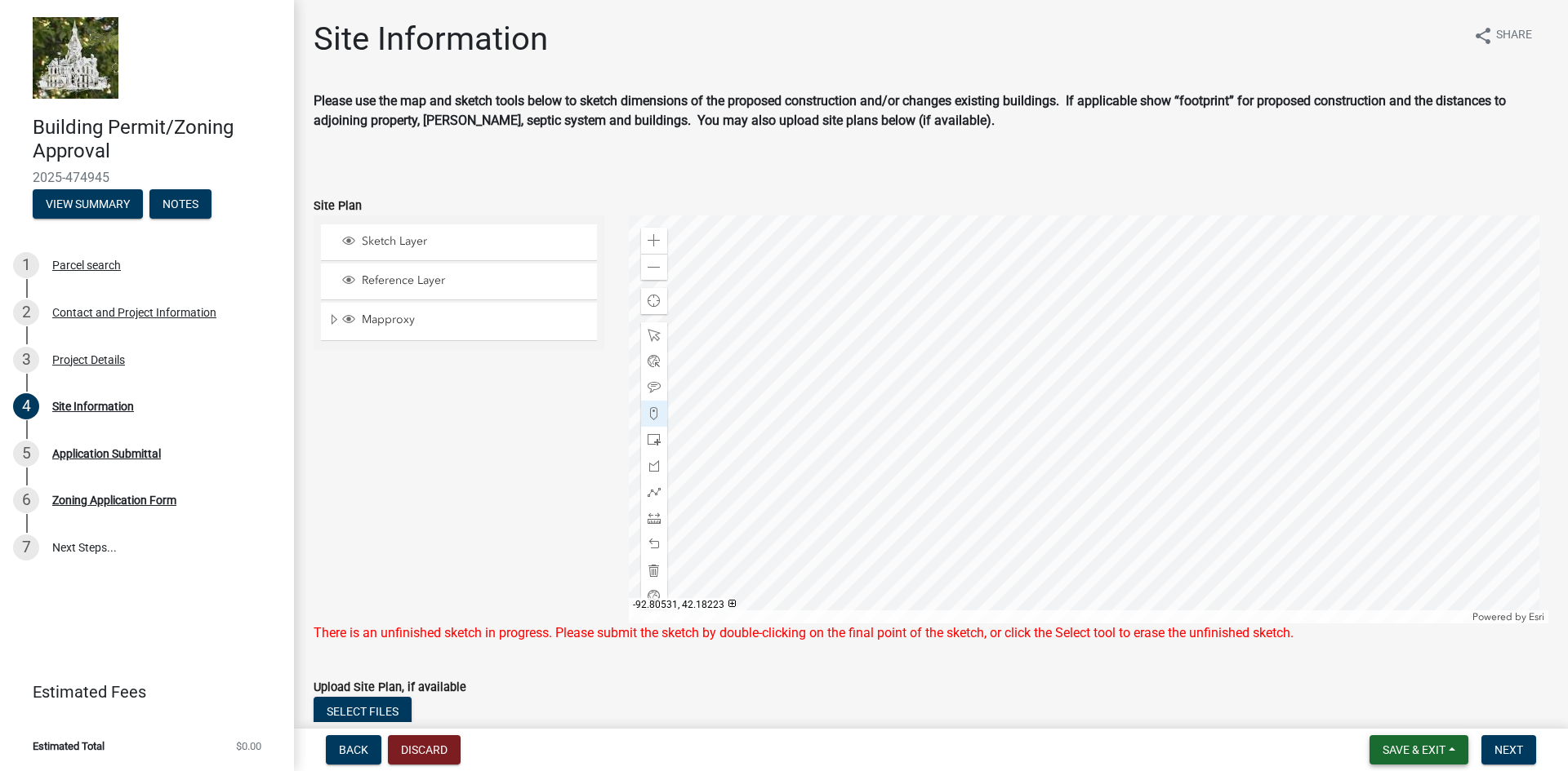
click at [1420, 747] on span "Save & Exit" at bounding box center [1413, 750] width 63 height 13
click at [1369, 667] on button "Save" at bounding box center [1402, 668] width 131 height 39
click at [1395, 748] on span "Save & Exit" at bounding box center [1413, 750] width 63 height 13
click at [1396, 711] on button "Save & Exit" at bounding box center [1402, 707] width 131 height 39
click at [653, 546] on span at bounding box center [654, 544] width 13 height 13
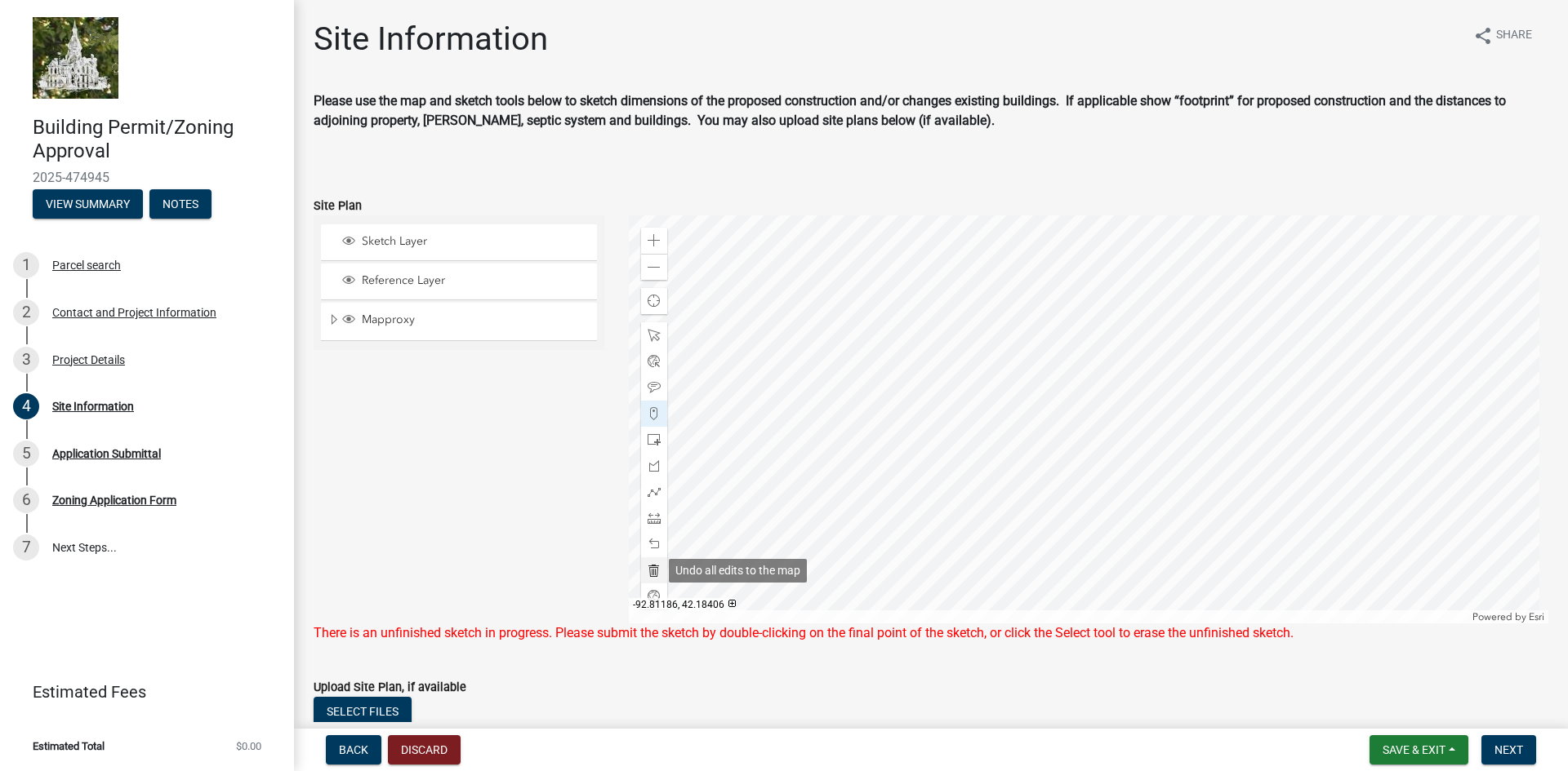
click at [648, 571] on span at bounding box center [654, 570] width 13 height 13
click at [648, 576] on span at bounding box center [654, 570] width 13 height 13
click at [409, 388] on div "Sketch Layer Reference Layer Mapproxy Cadastral Anno Condo Name 100 Corp Name 1…" at bounding box center [459, 419] width 315 height 408
click at [407, 239] on span "Sketch Layer" at bounding box center [474, 242] width 234 height 15
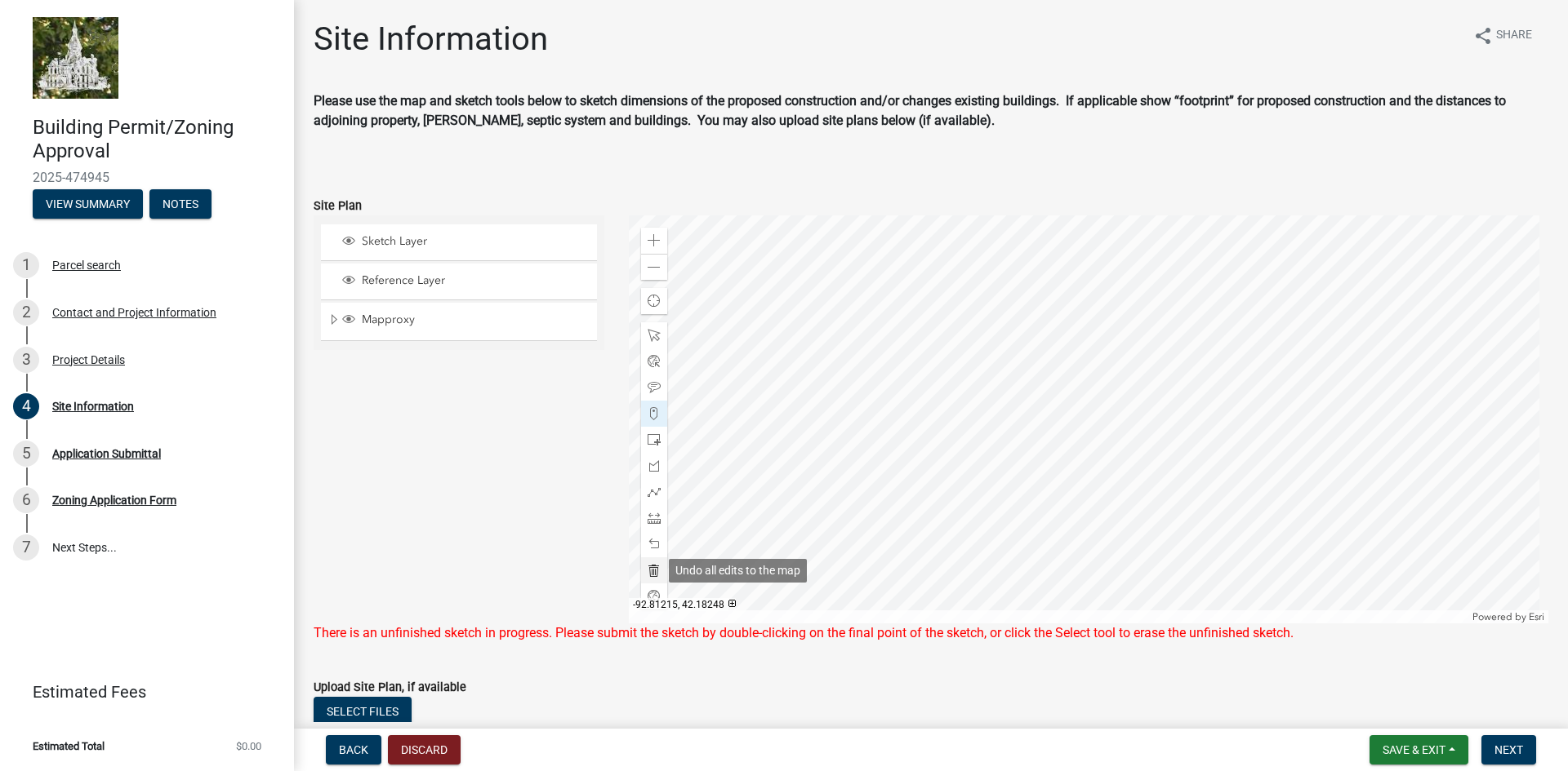
click at [651, 571] on span at bounding box center [654, 570] width 13 height 13
click at [1391, 750] on span "Save & Exit" at bounding box center [1413, 750] width 63 height 13
click at [1388, 718] on button "Save & Exit" at bounding box center [1402, 707] width 131 height 39
click at [1239, 662] on form "Upload Site Plan, if available Select files Valid Document Types: pdf,jpeg,jpg" at bounding box center [931, 710] width 1235 height 105
click at [350, 748] on span "Back" at bounding box center [354, 750] width 29 height 13
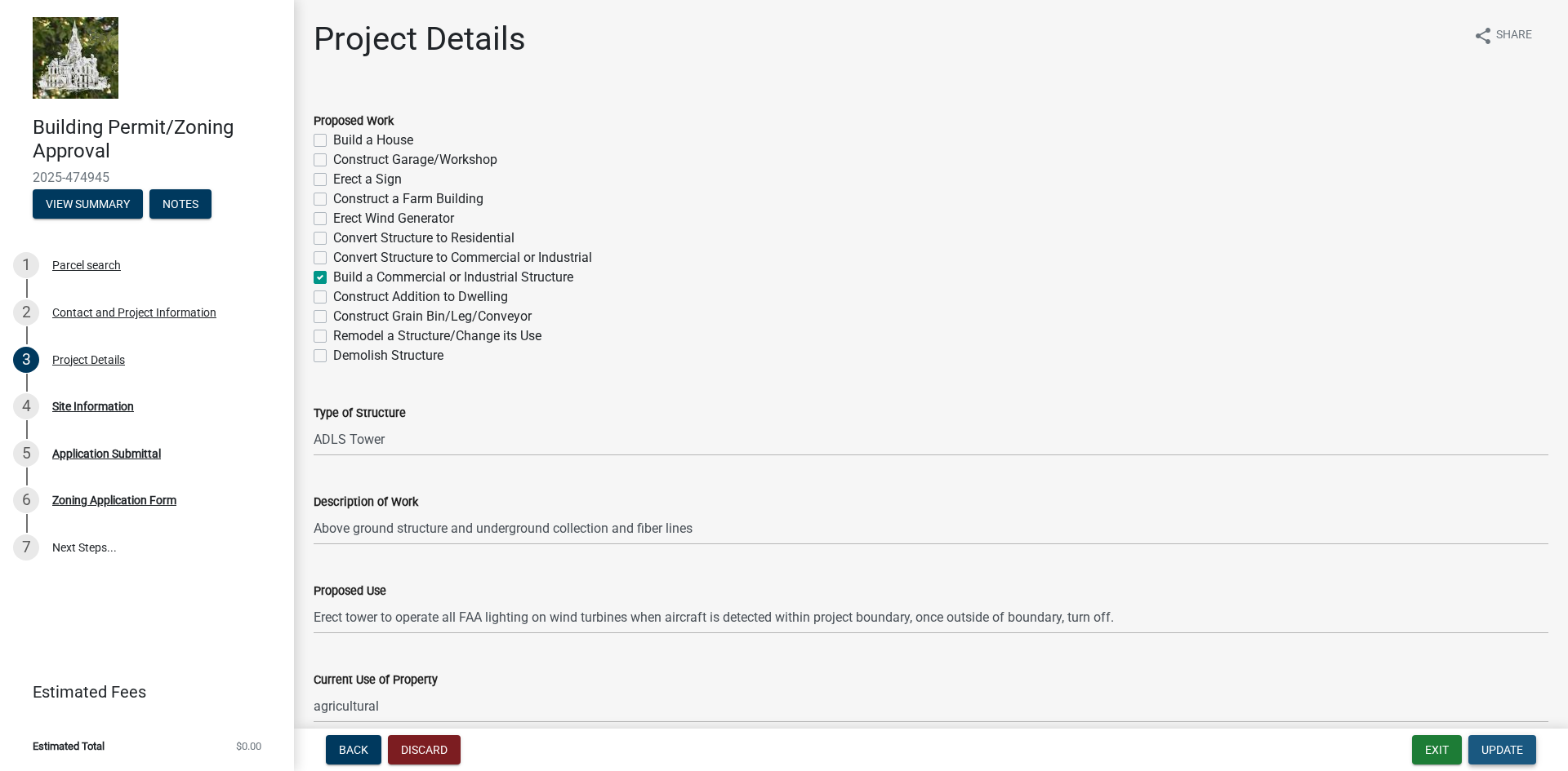
click at [1508, 750] on span "Update" at bounding box center [1501, 750] width 41 height 13
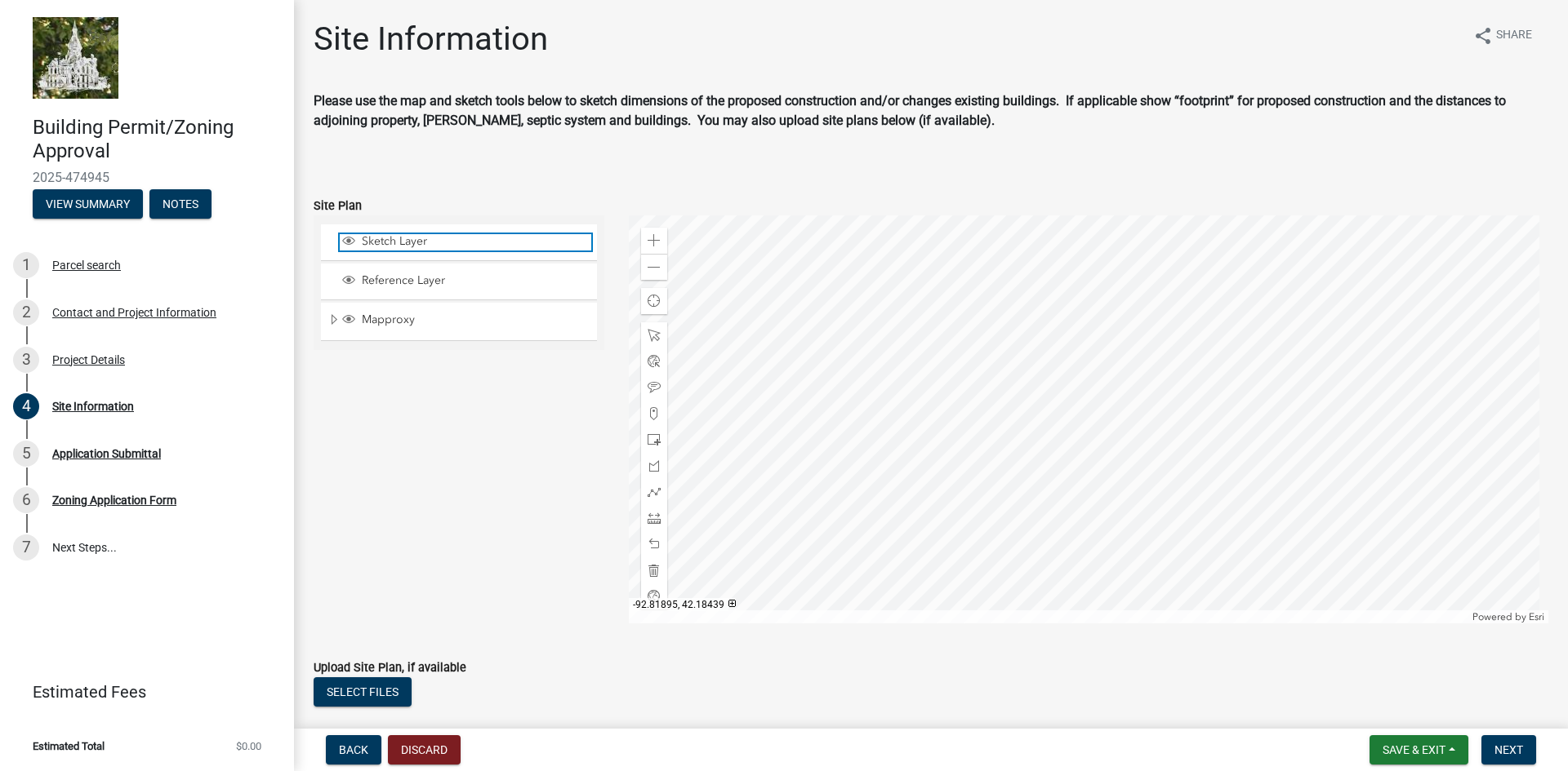
click at [495, 240] on span "Sketch Layer" at bounding box center [474, 242] width 234 height 15
click at [648, 440] on span at bounding box center [654, 440] width 13 height 13
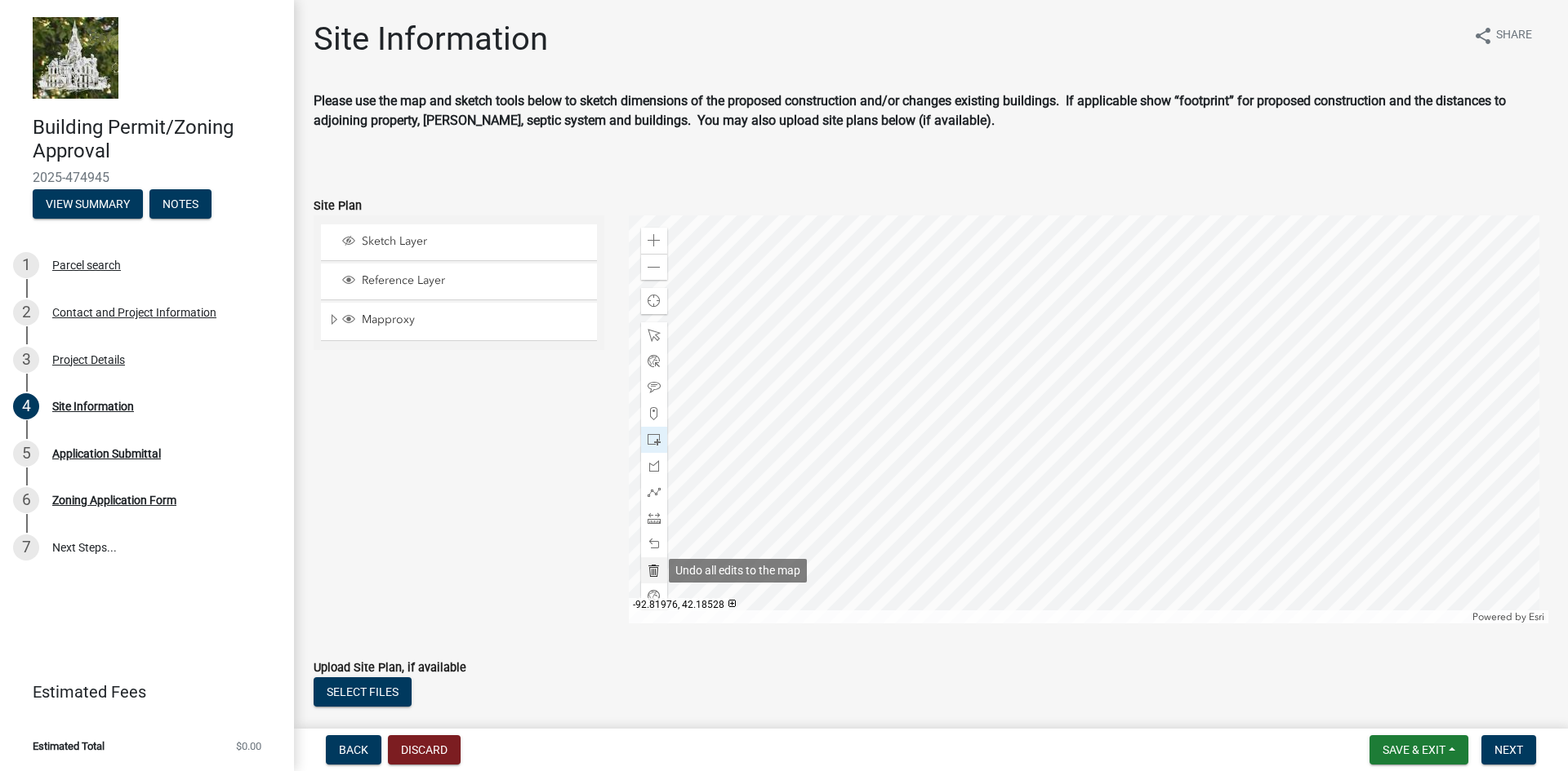
click at [651, 568] on span at bounding box center [654, 570] width 13 height 13
click at [354, 690] on button "Select files" at bounding box center [362, 692] width 98 height 29
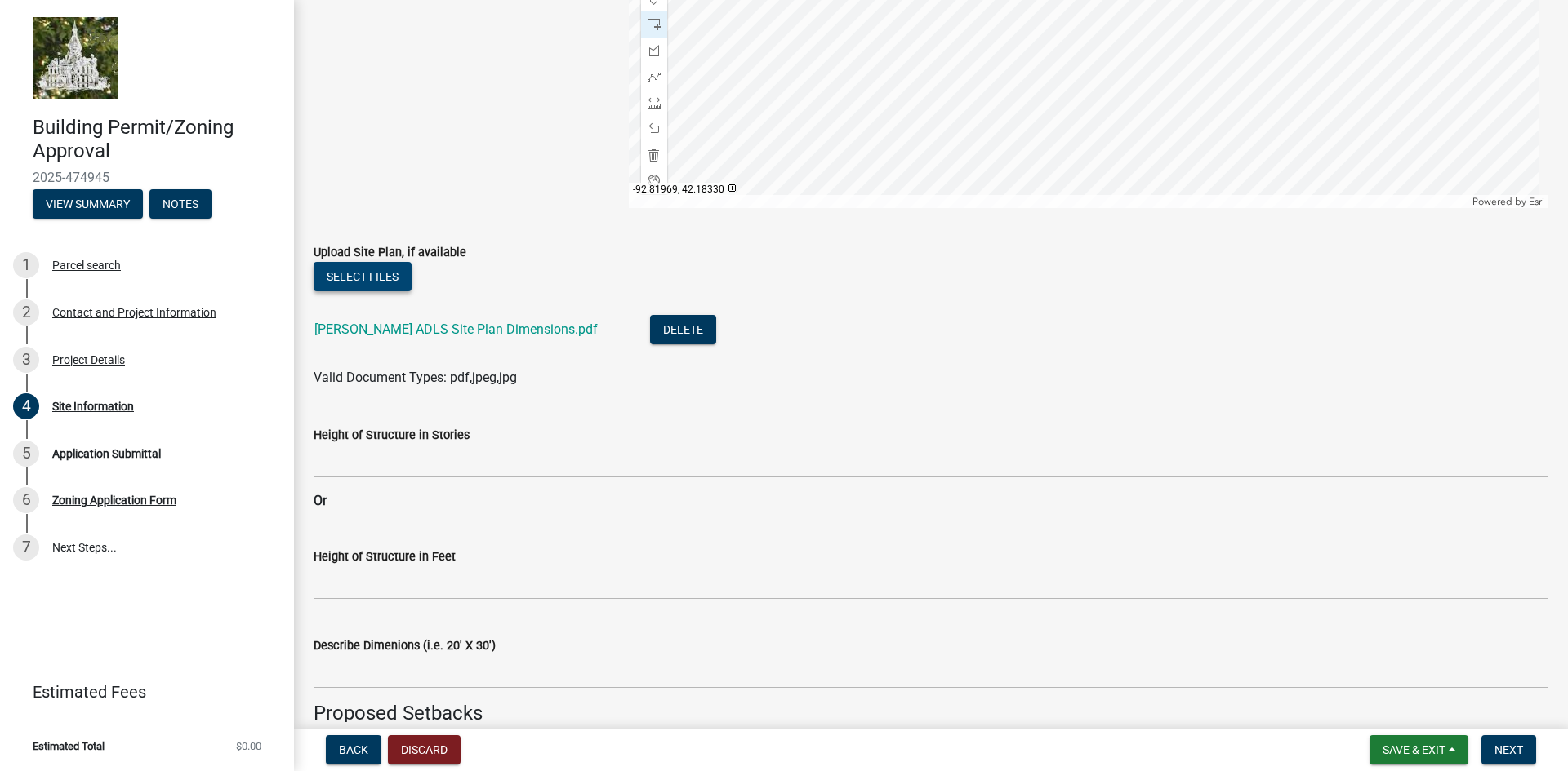
scroll to position [490, 0]
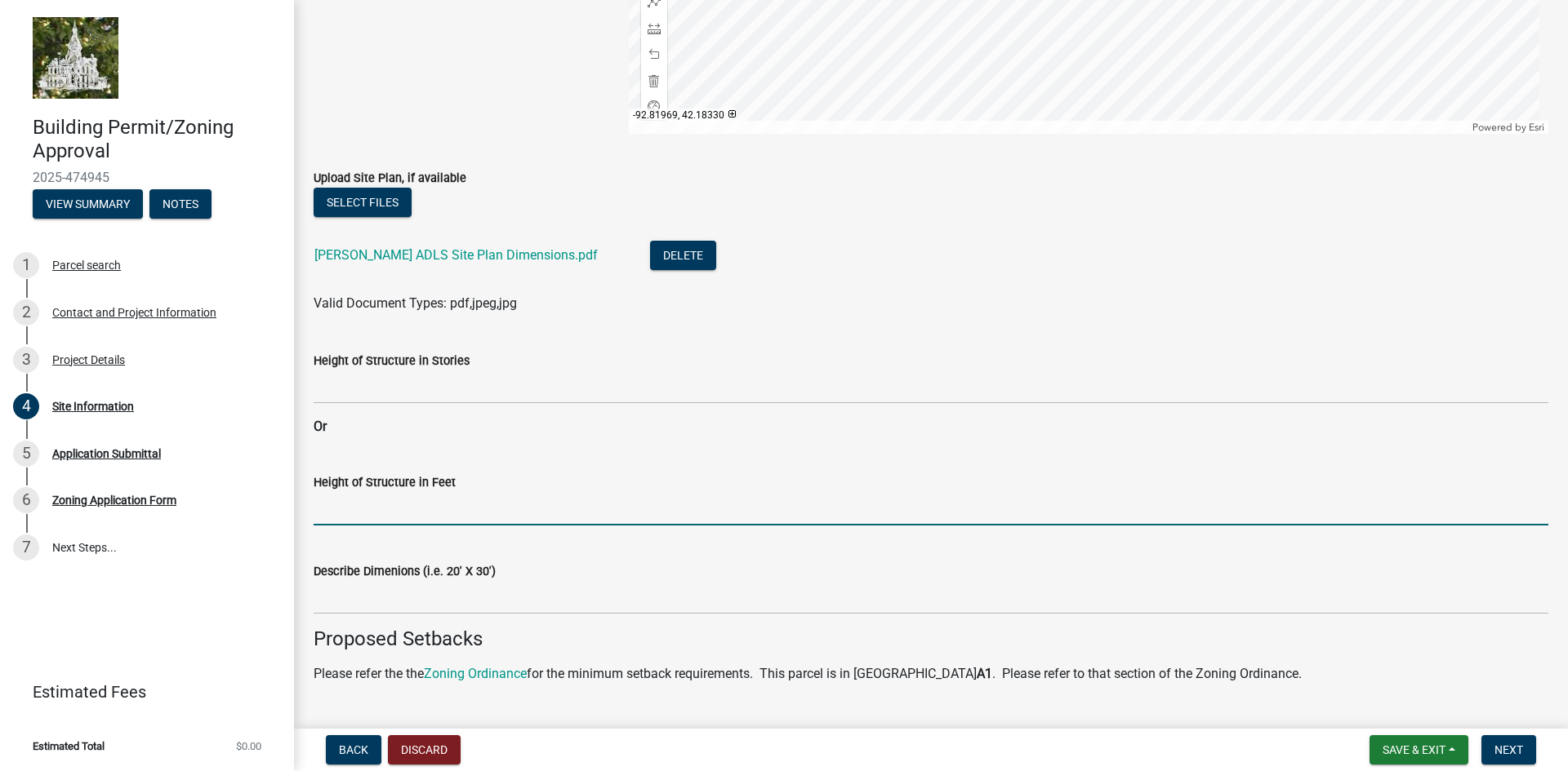
click at [375, 514] on input "Height of Structure in Feet" at bounding box center [931, 509] width 1235 height 34
click at [355, 508] on input "Height of Structure in Feet" at bounding box center [931, 509] width 1235 height 34
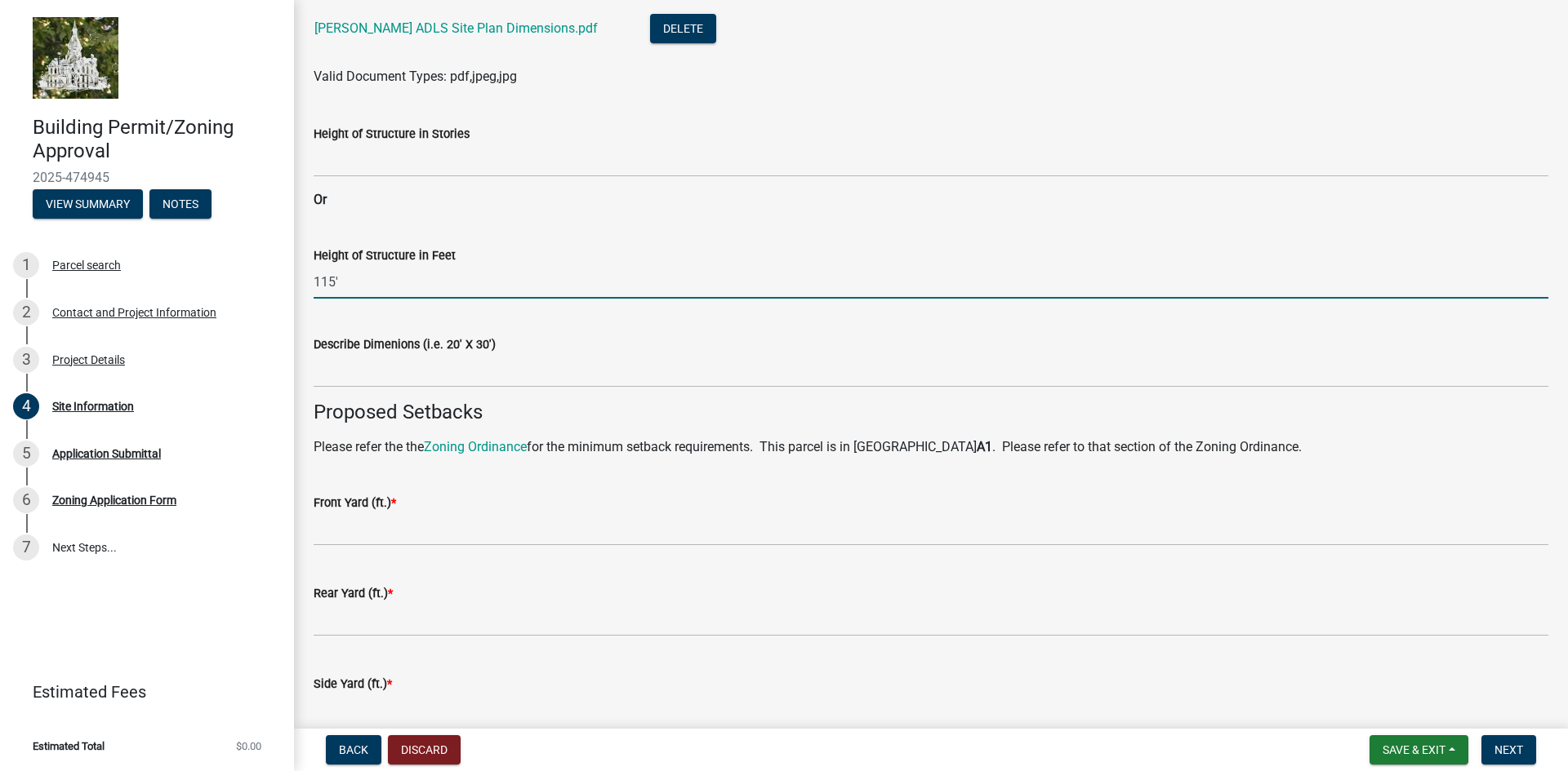
scroll to position [816, 0]
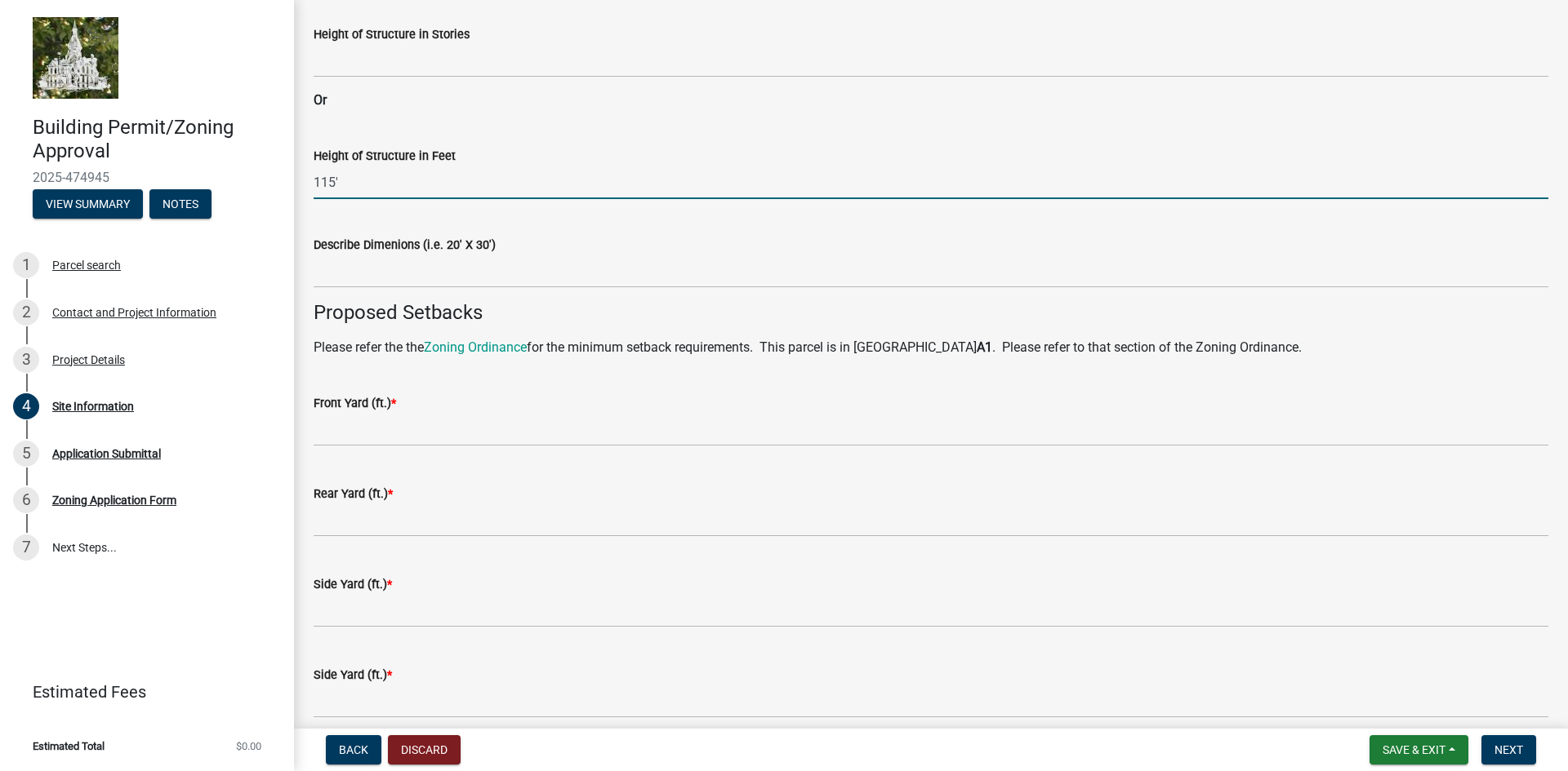
type input "115'"
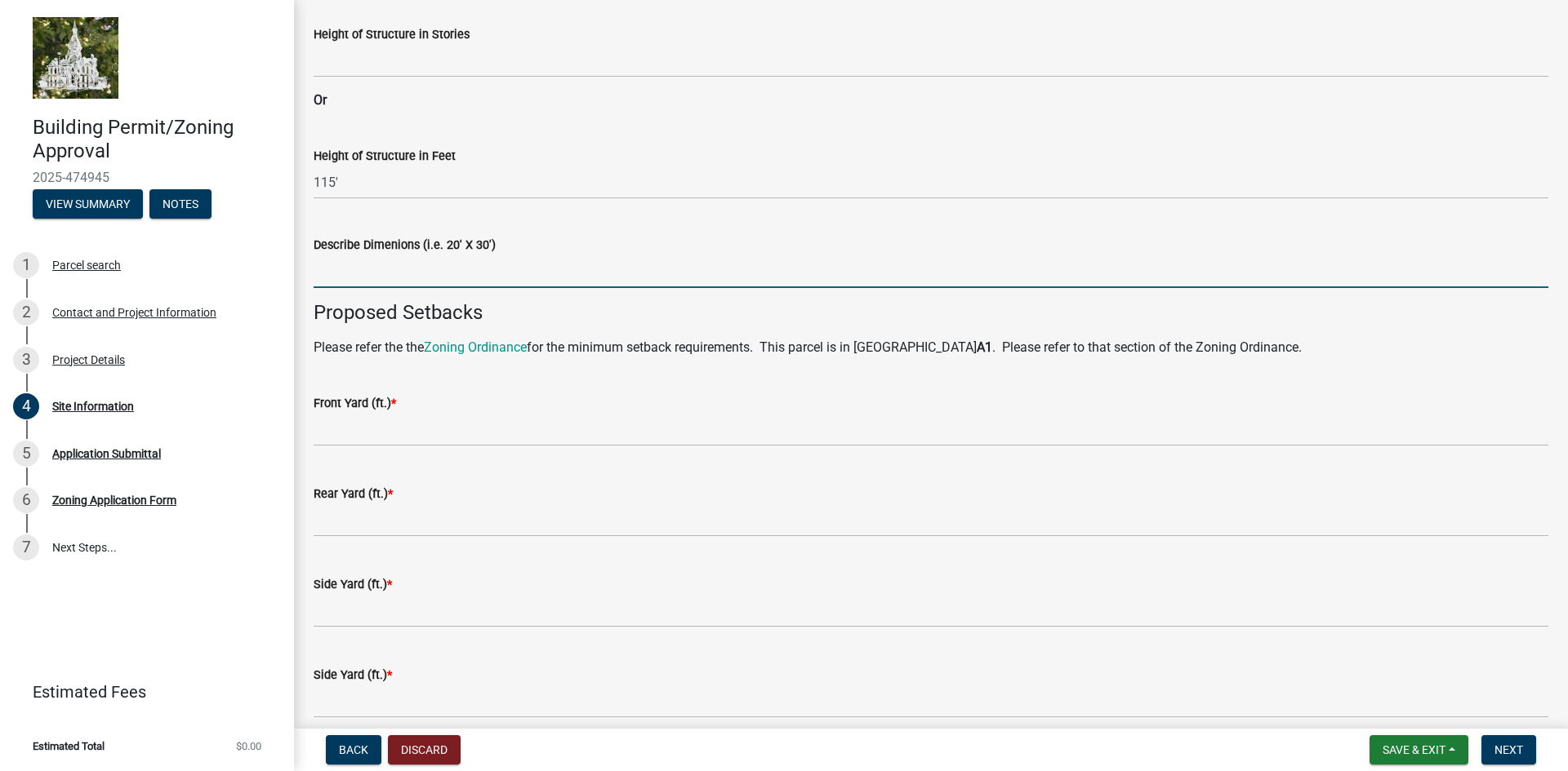
click at [377, 268] on input "Describe Dimenions (i.e. 20' X 30')" at bounding box center [931, 271] width 1235 height 34
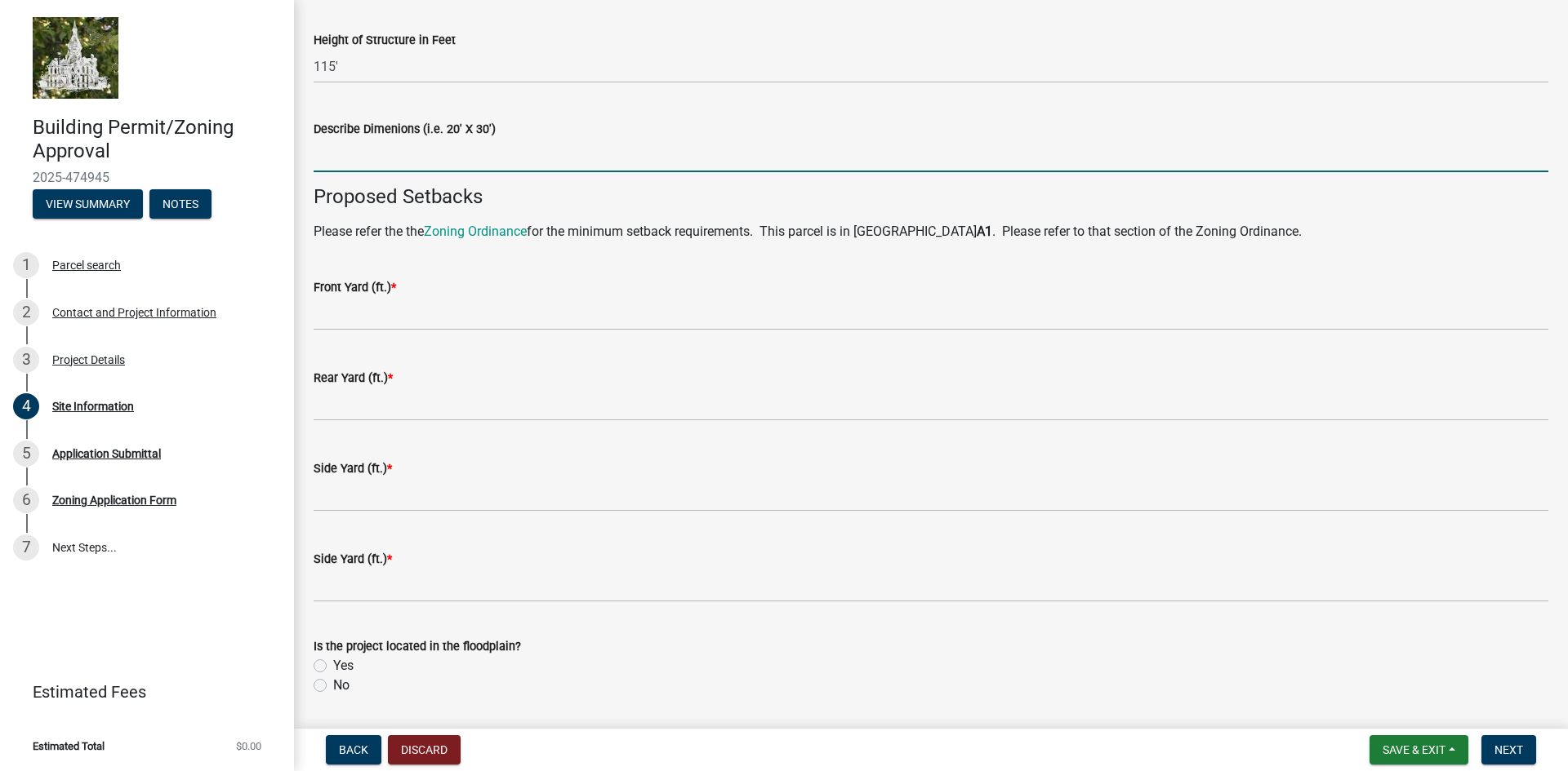
scroll to position [983, 0]
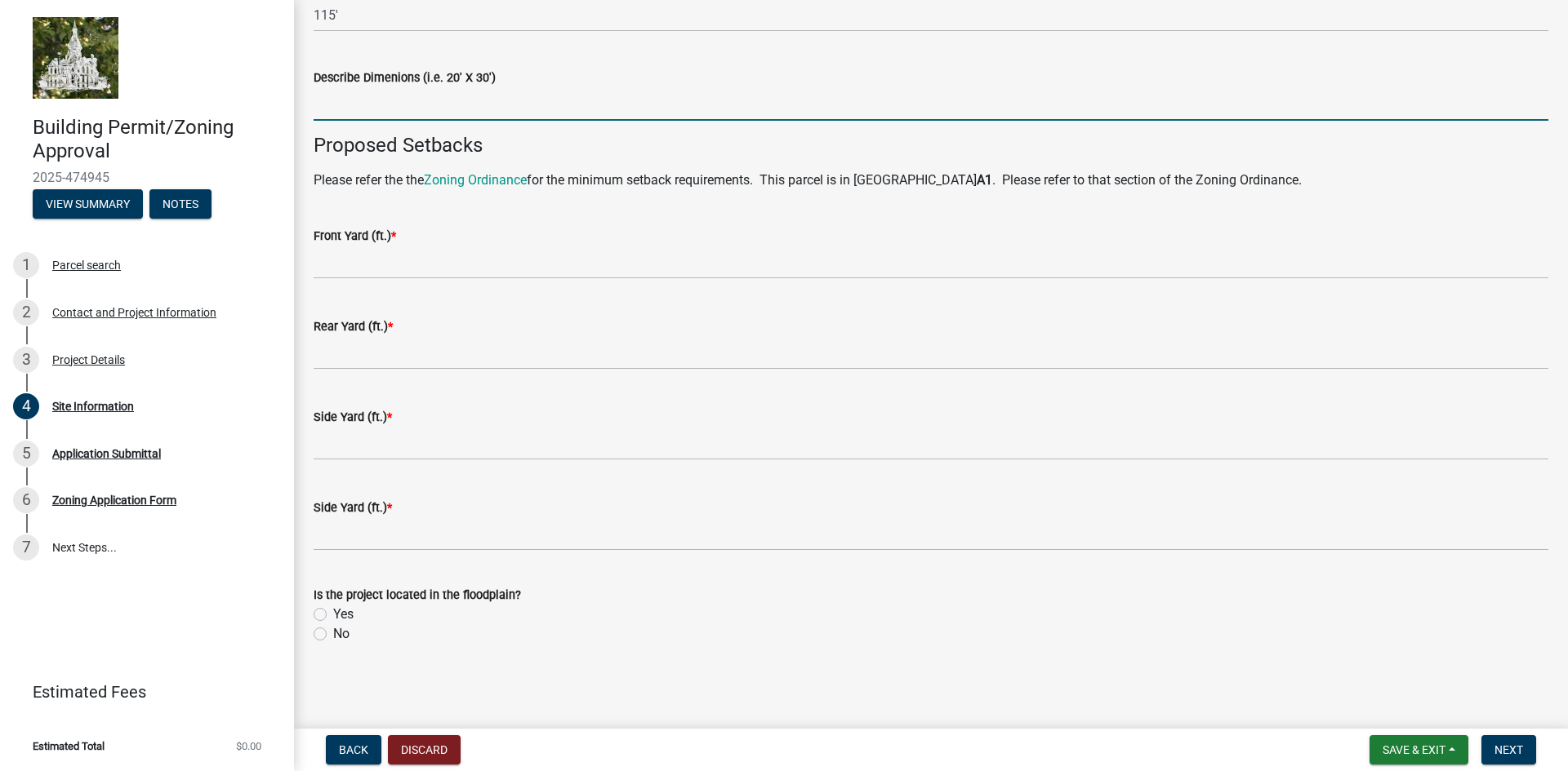
click at [333, 635] on label "No" at bounding box center [342, 634] width 16 height 19
click at [333, 635] on input "No" at bounding box center [339, 630] width 11 height 11
radio input "true"
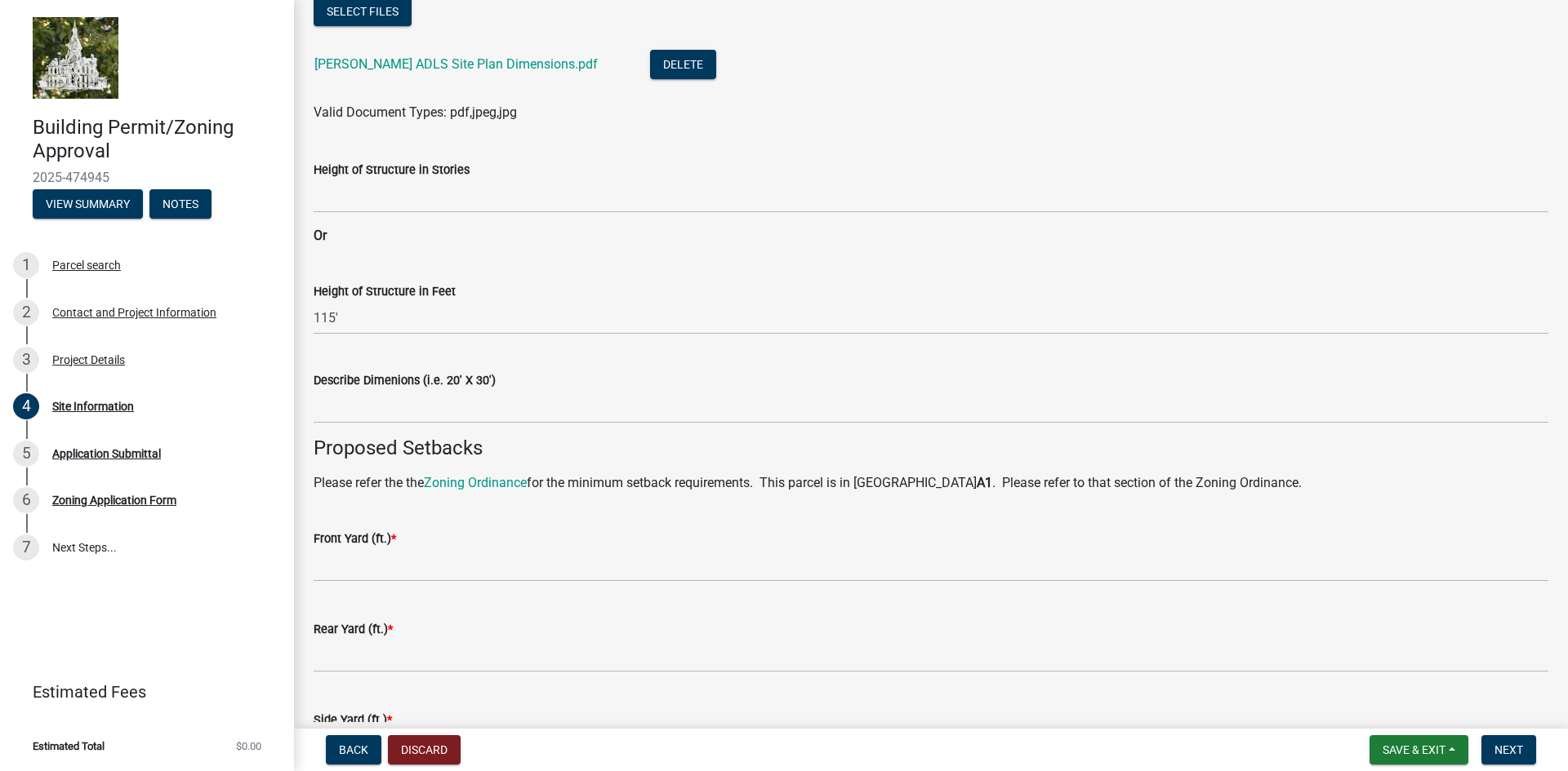
scroll to position [657, 0]
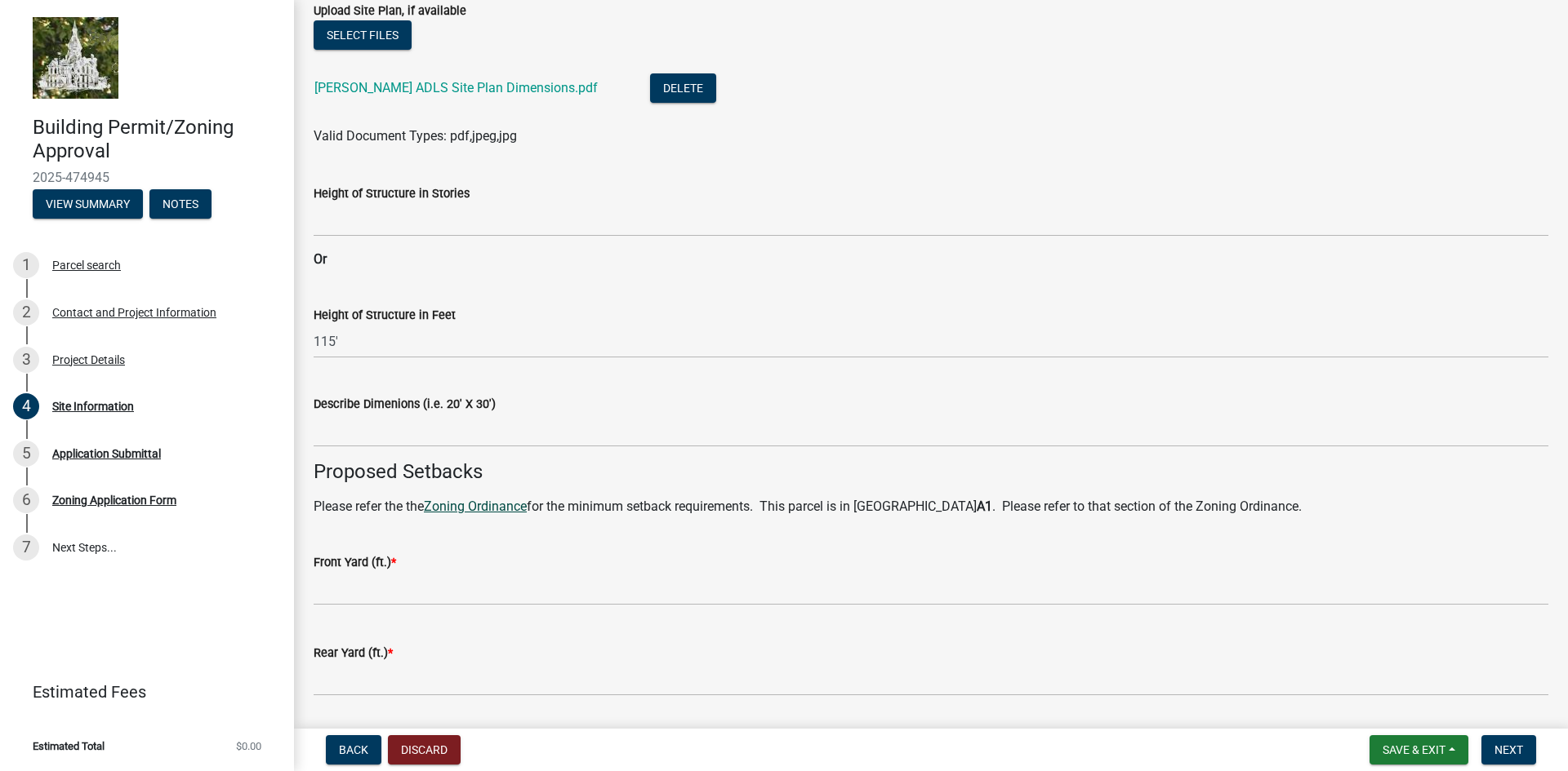
click at [505, 503] on link "Zoning Ordinance" at bounding box center [475, 506] width 103 height 16
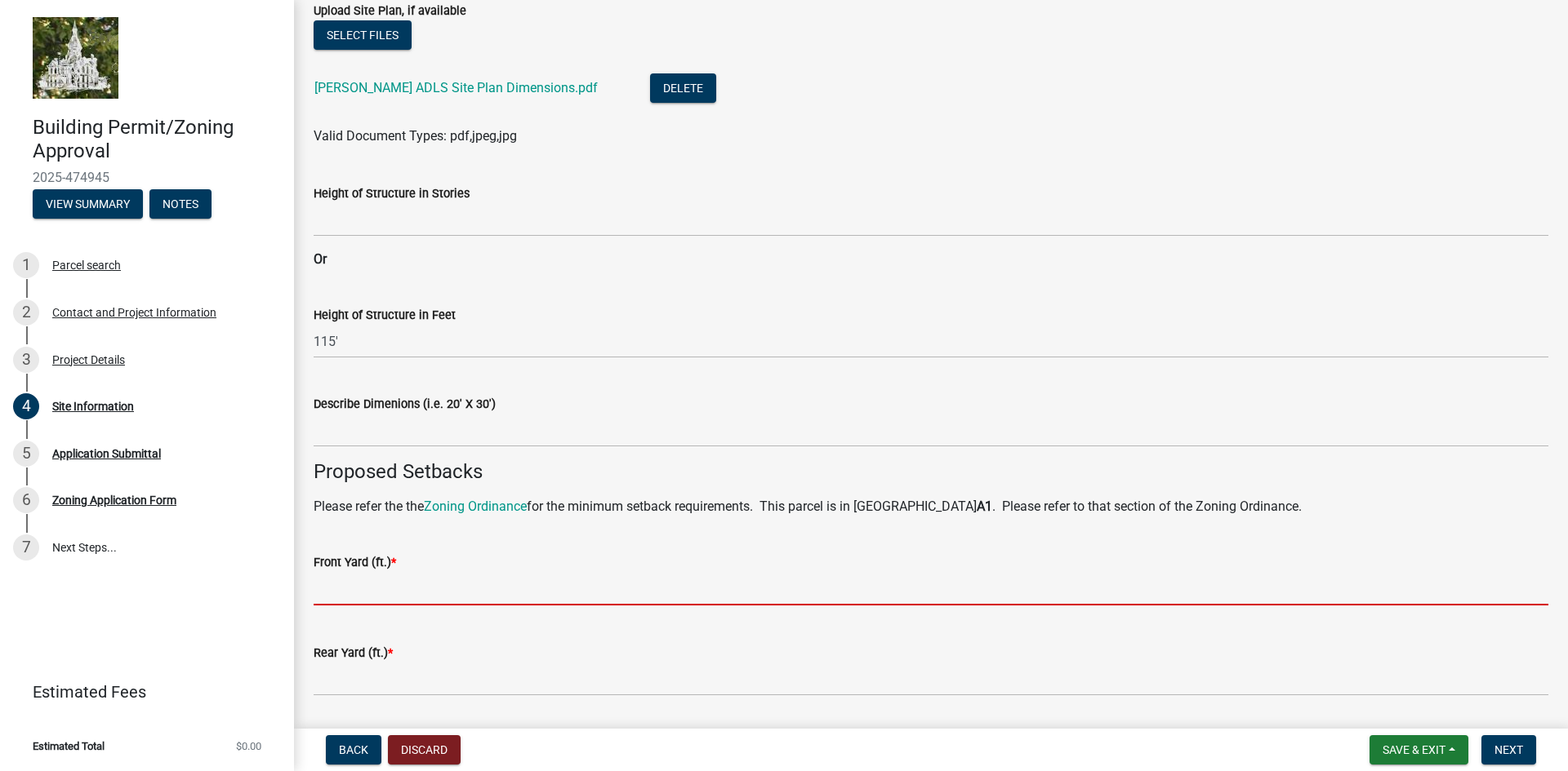
click at [344, 597] on input "text" at bounding box center [931, 589] width 1235 height 34
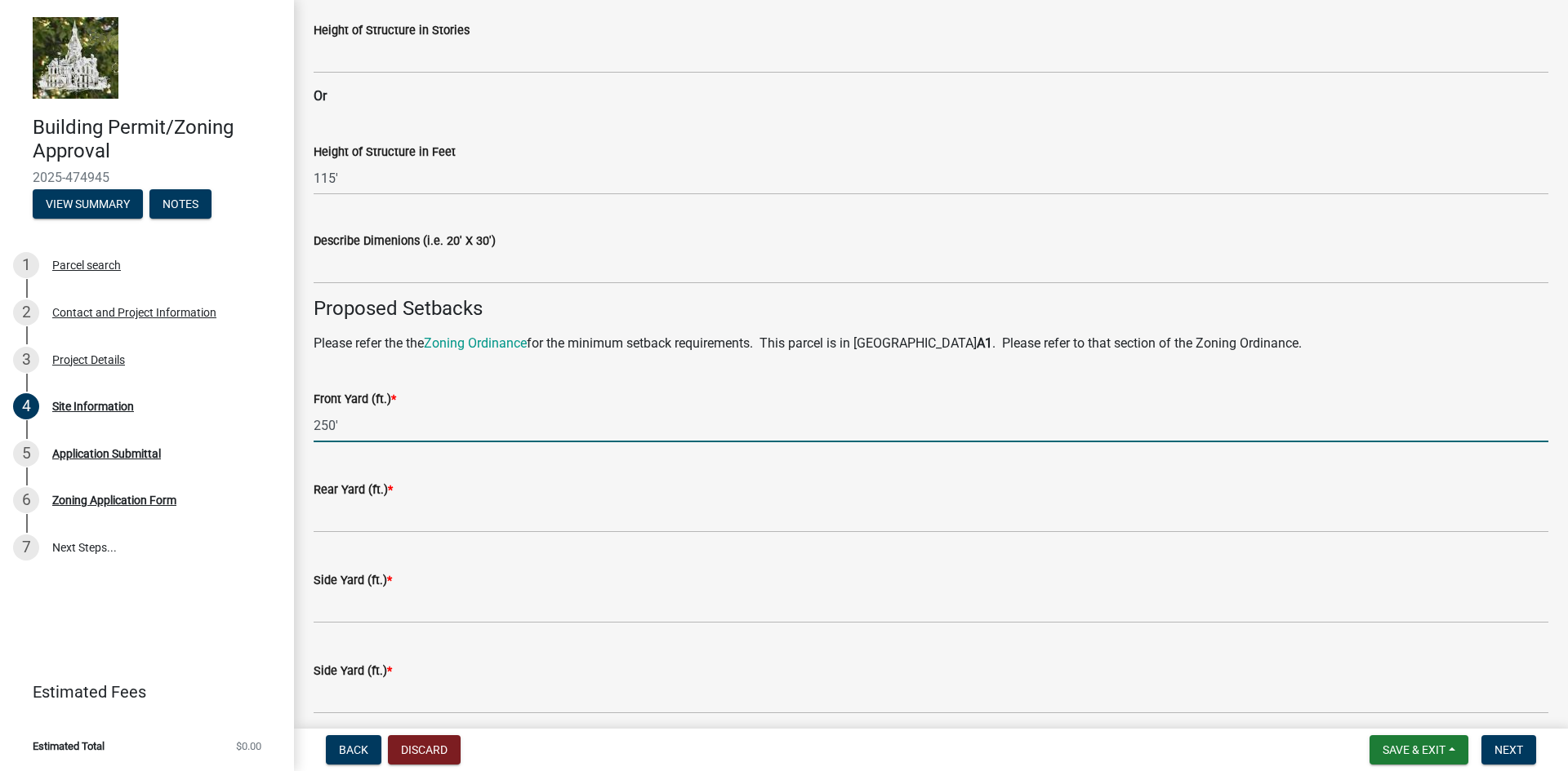
scroll to position [902, 0]
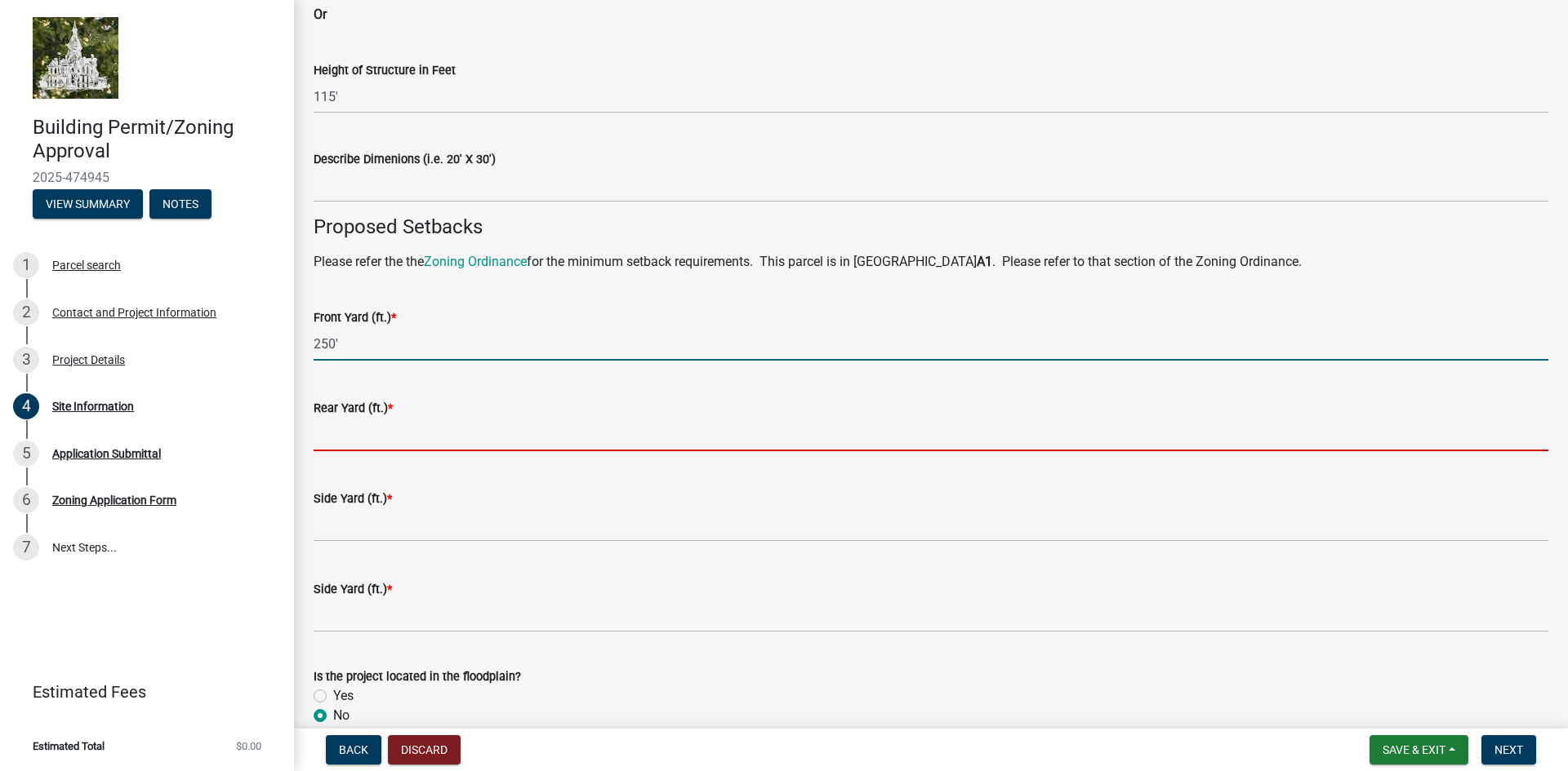
type input "250"
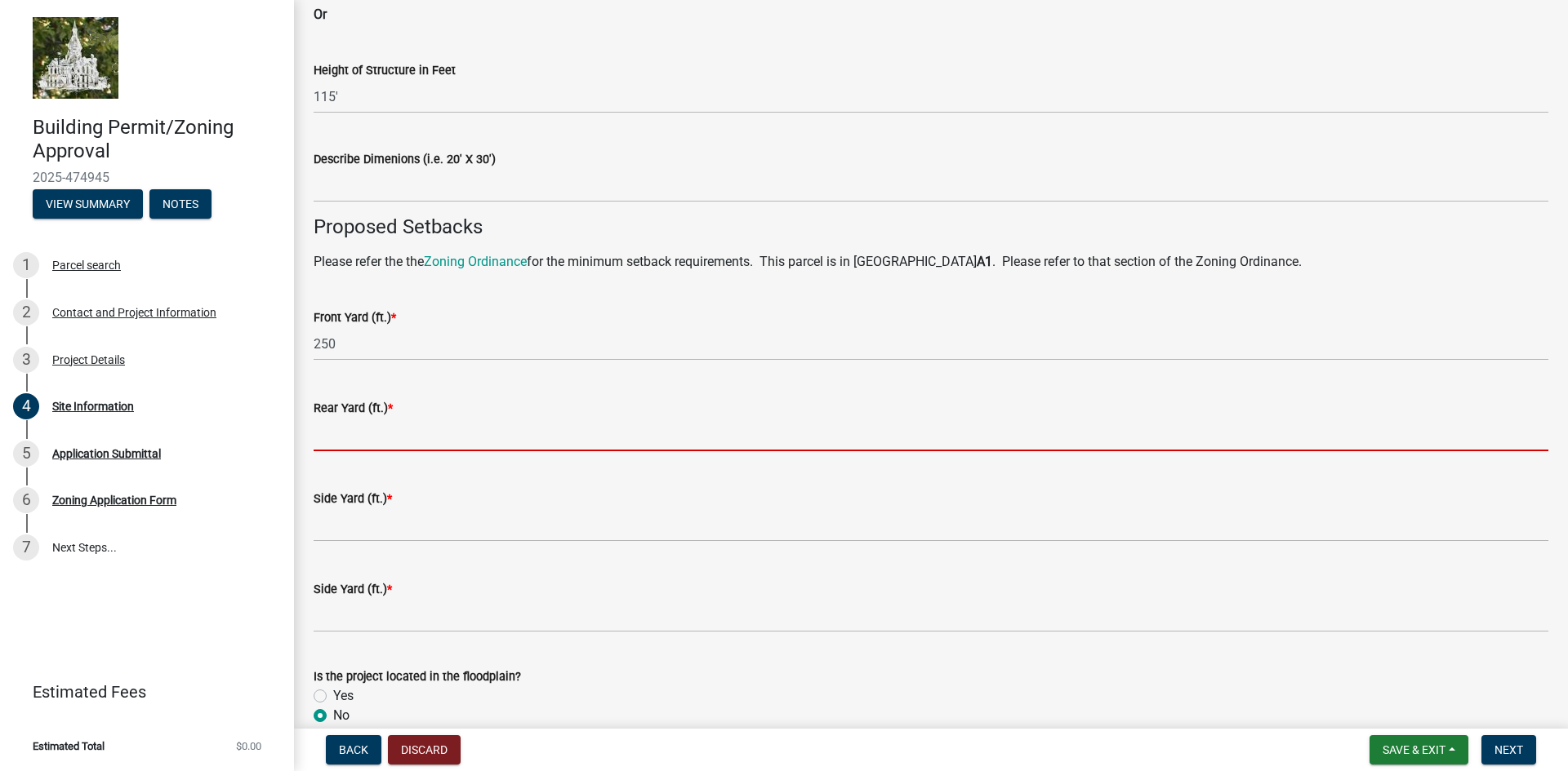
click at [380, 439] on input "text" at bounding box center [931, 434] width 1235 height 34
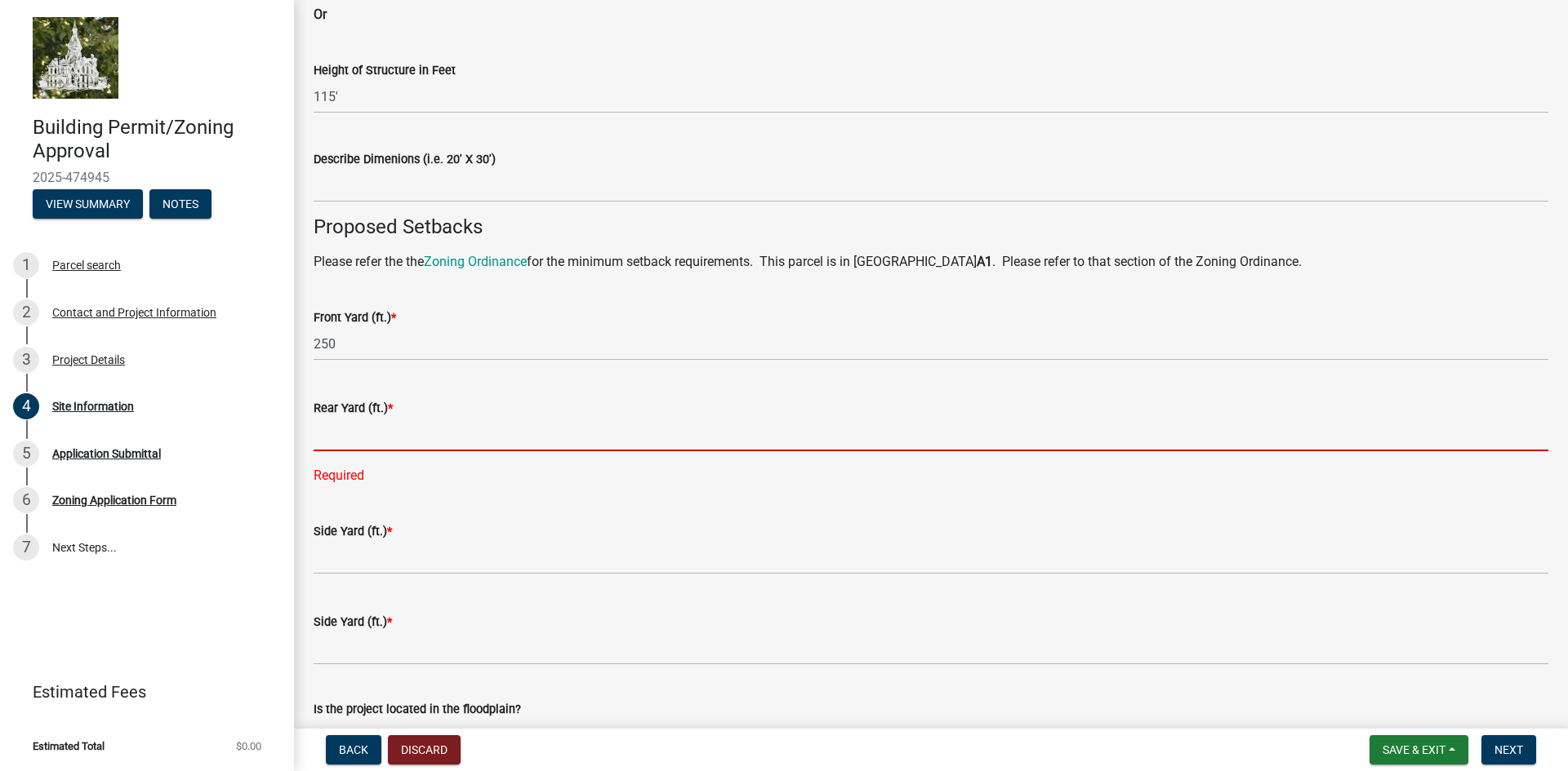
click at [378, 431] on input "text" at bounding box center [931, 434] width 1235 height 34
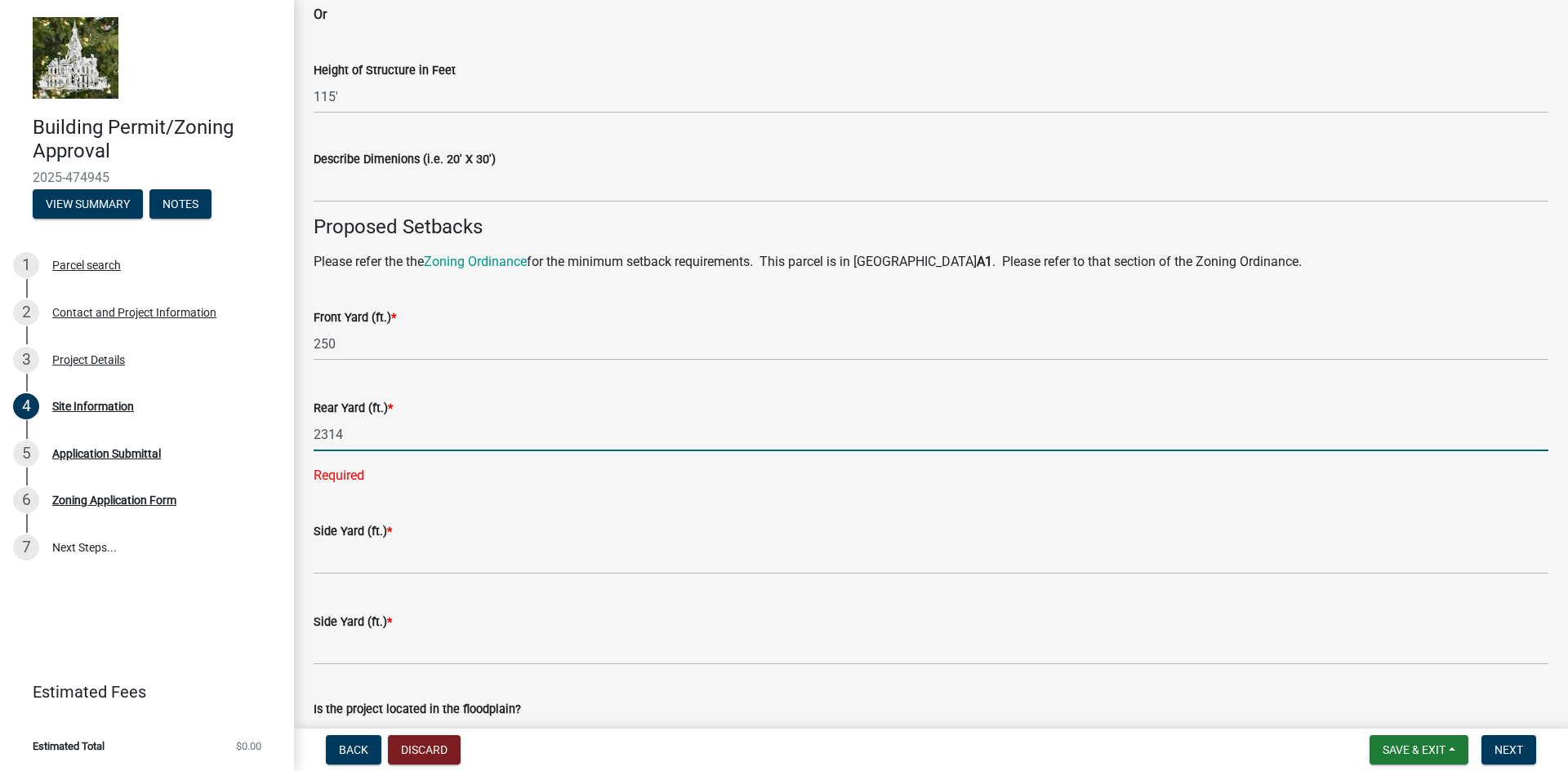
type input "2314"
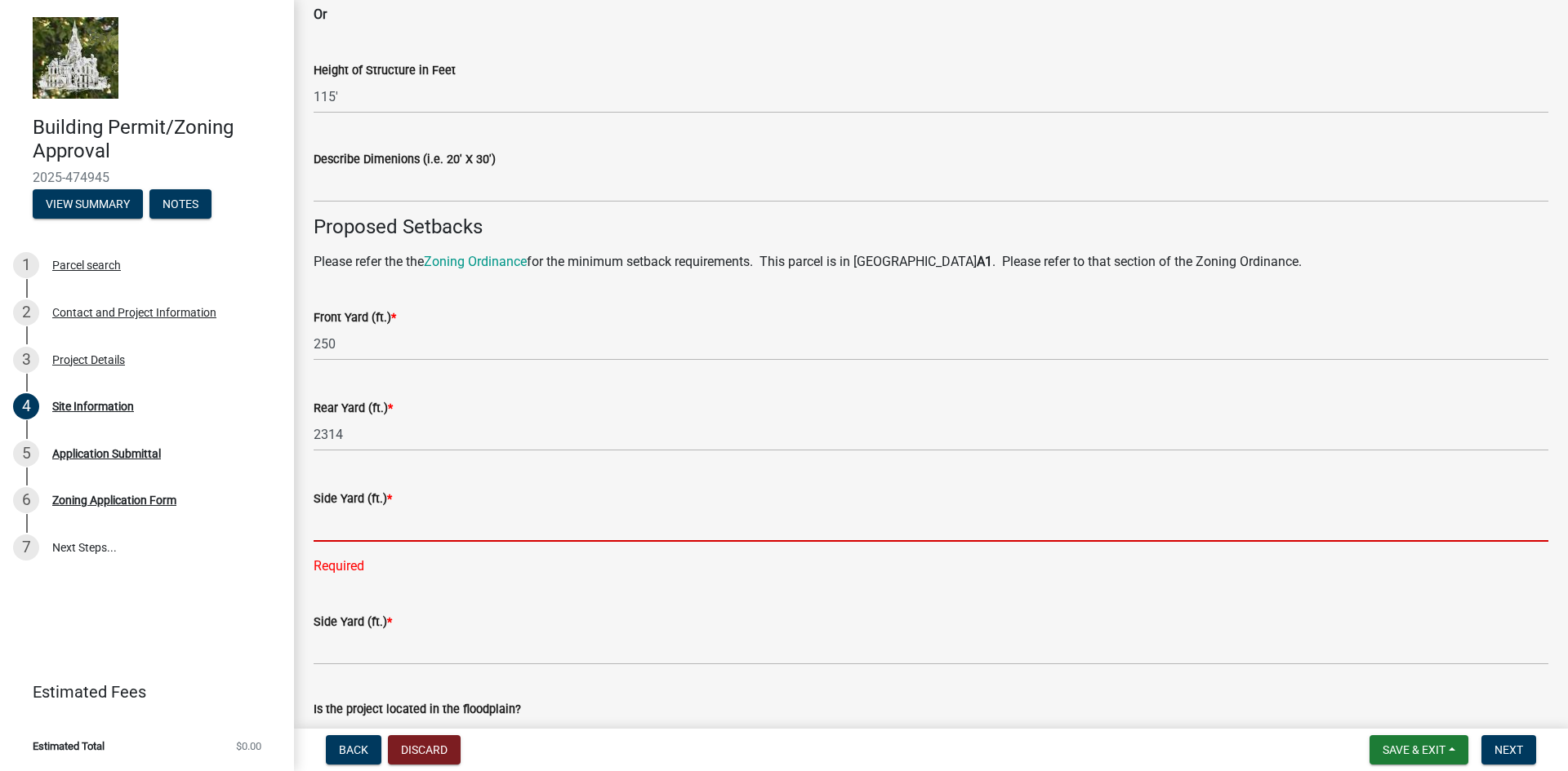
click at [347, 512] on input "text" at bounding box center [931, 525] width 1235 height 34
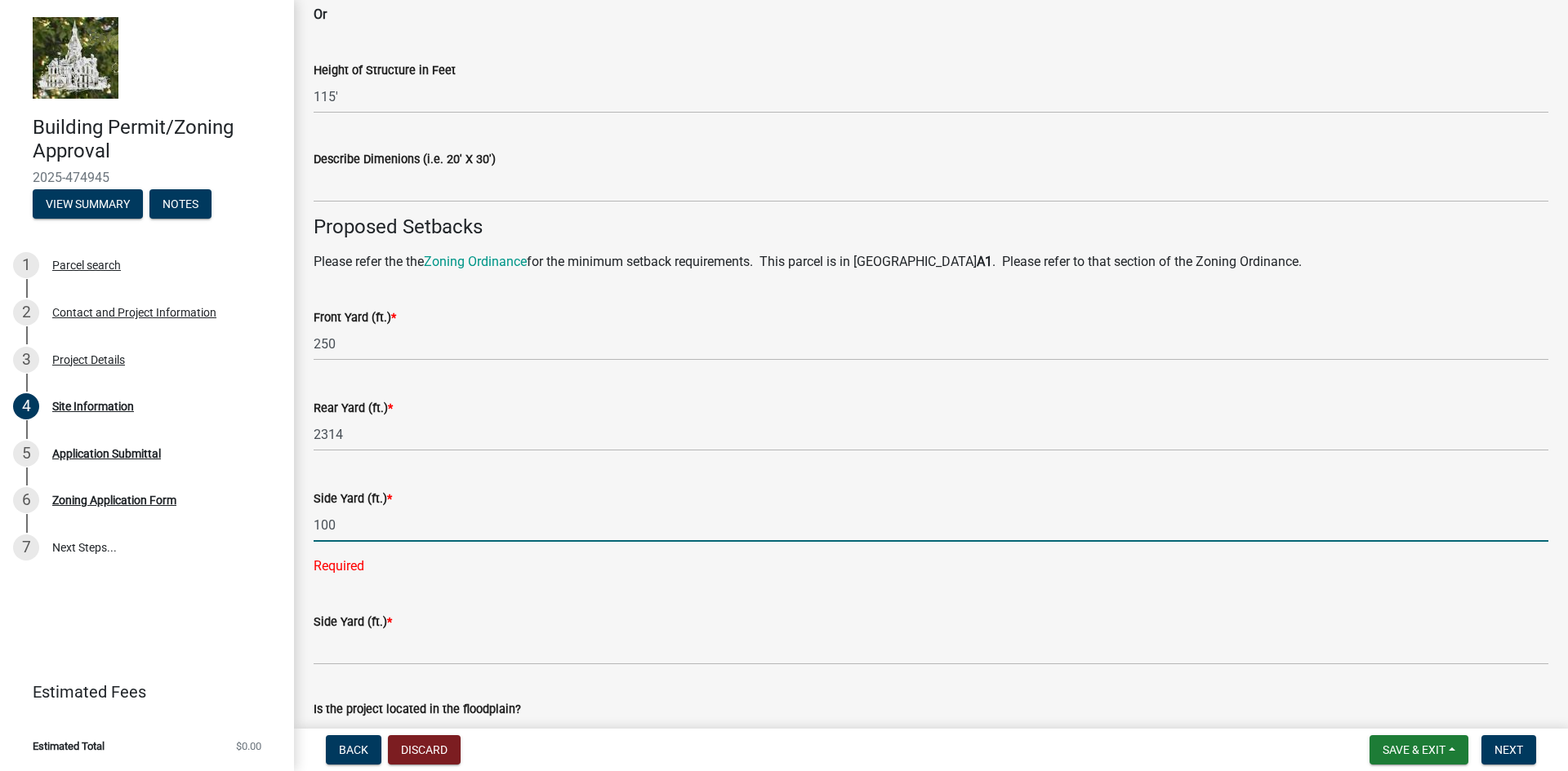
type input "100"
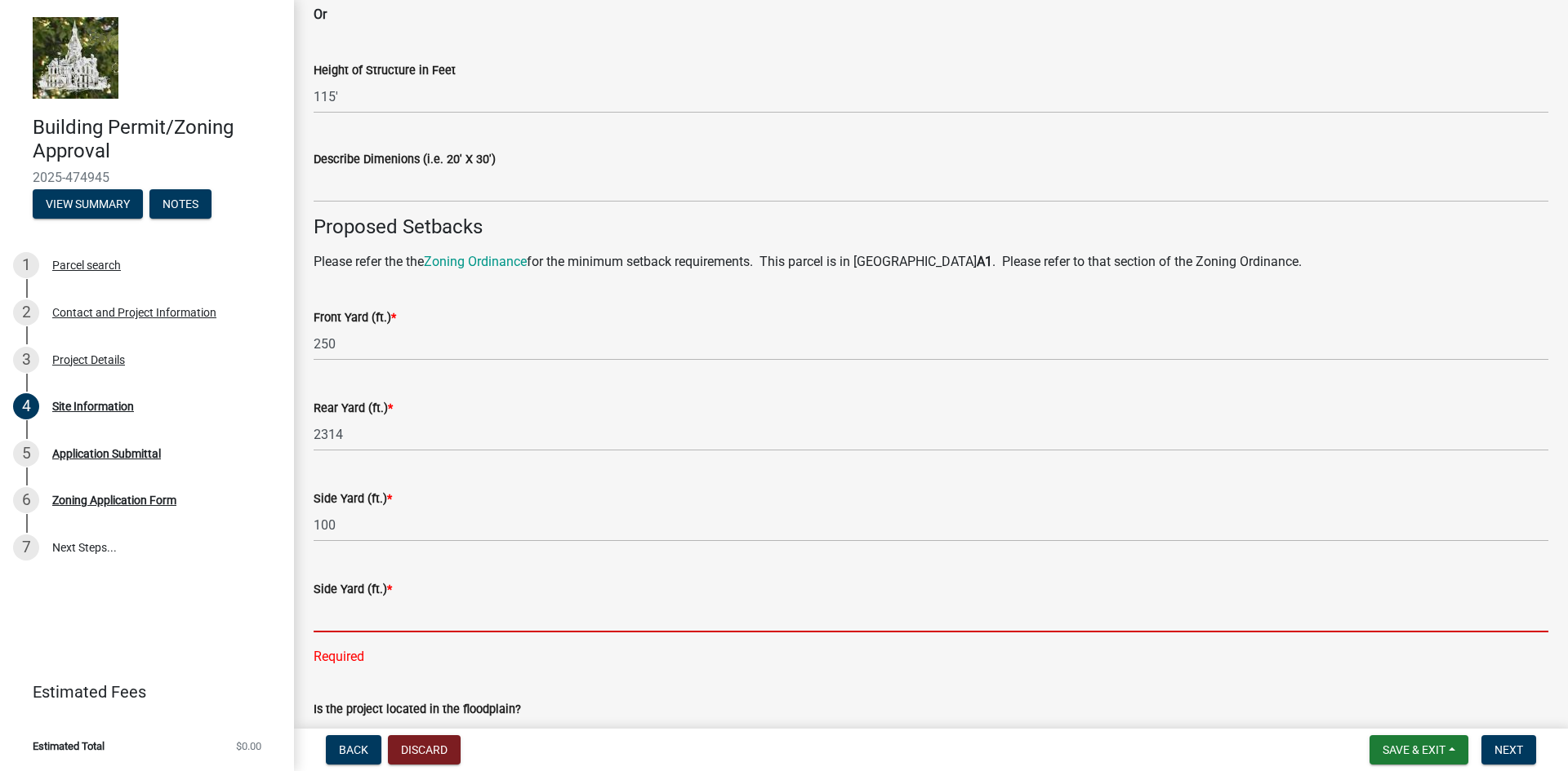
click at [352, 620] on input "text" at bounding box center [931, 615] width 1235 height 34
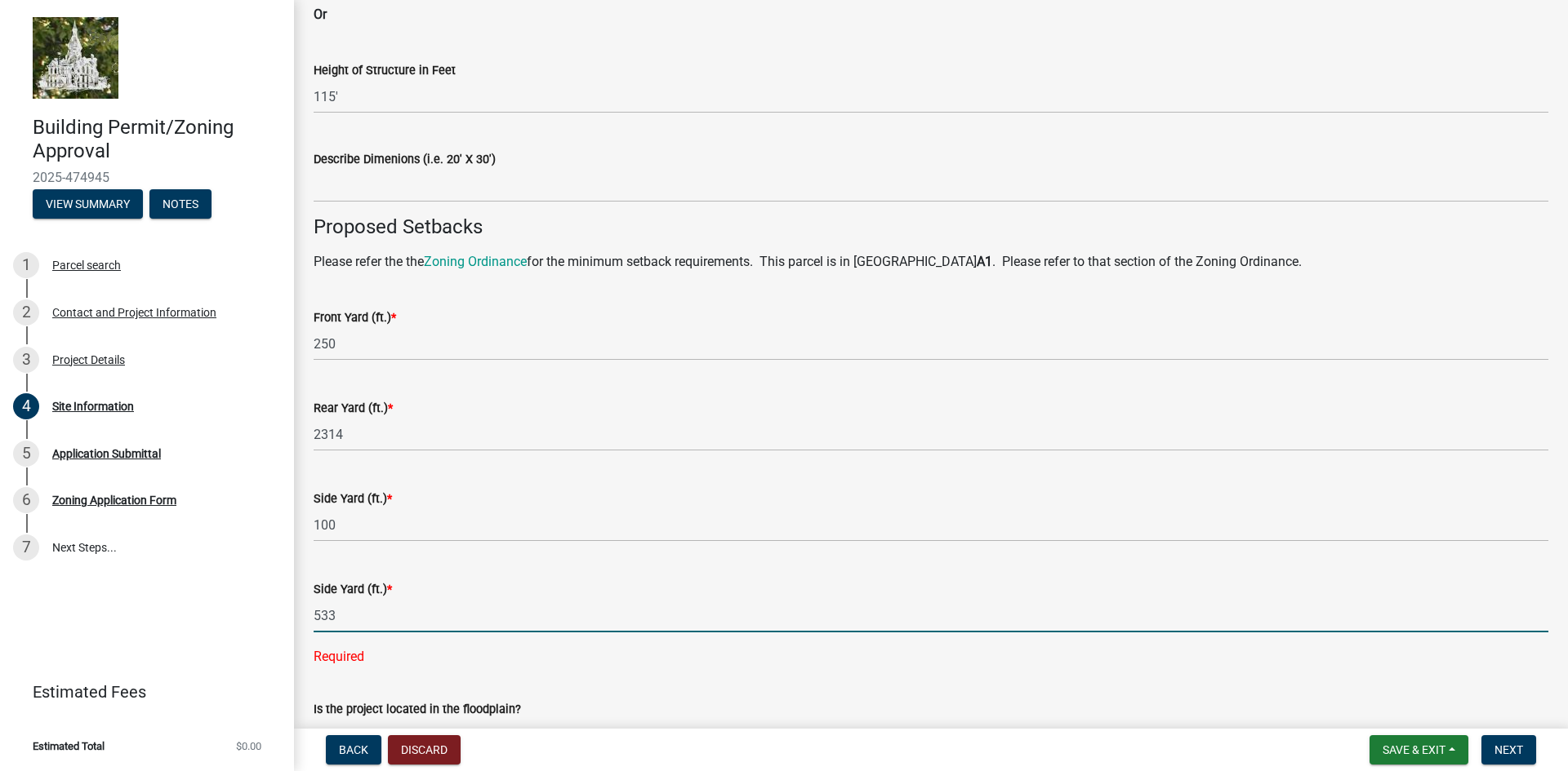
type input "533"
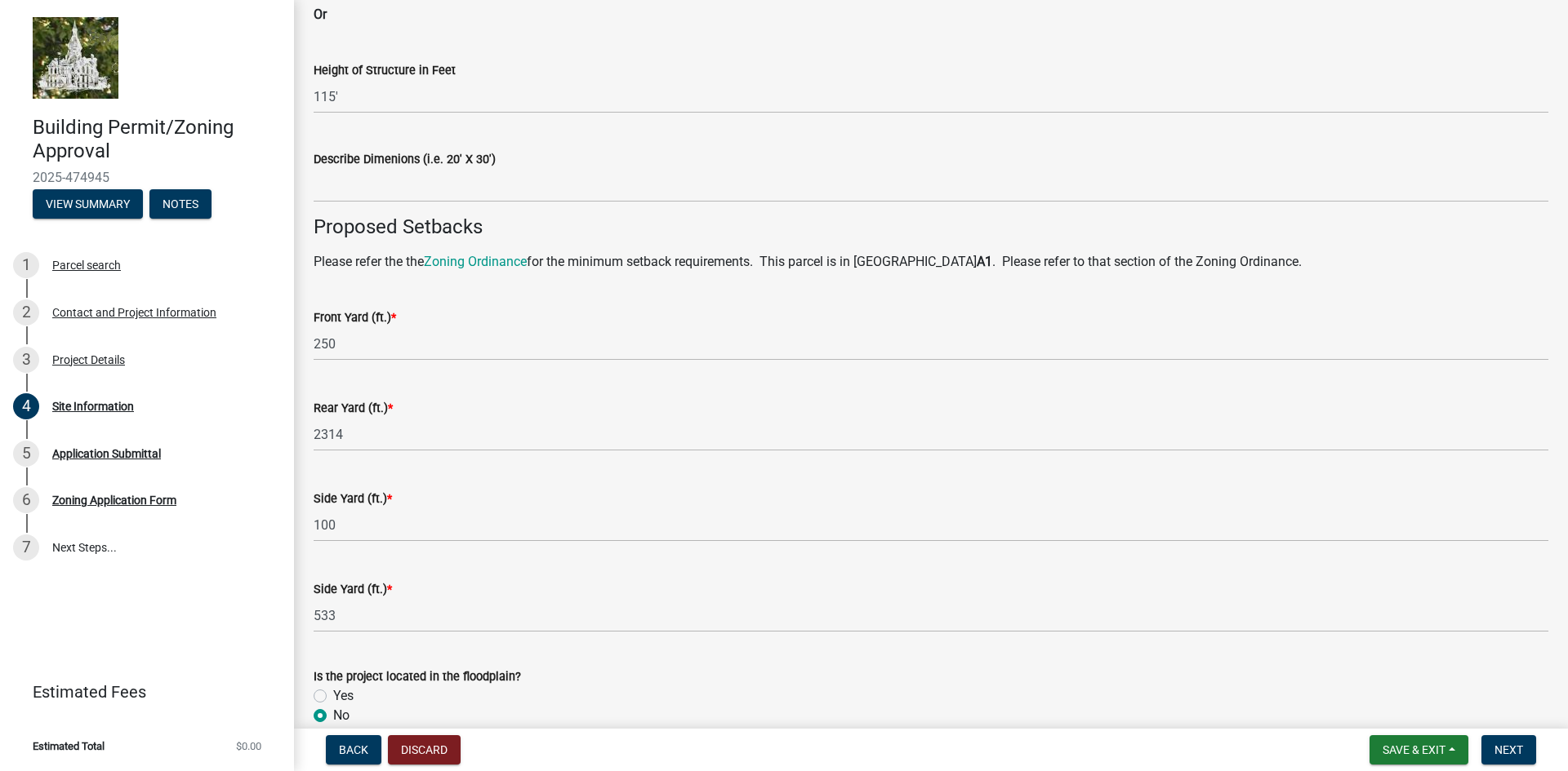
scroll to position [983, 0]
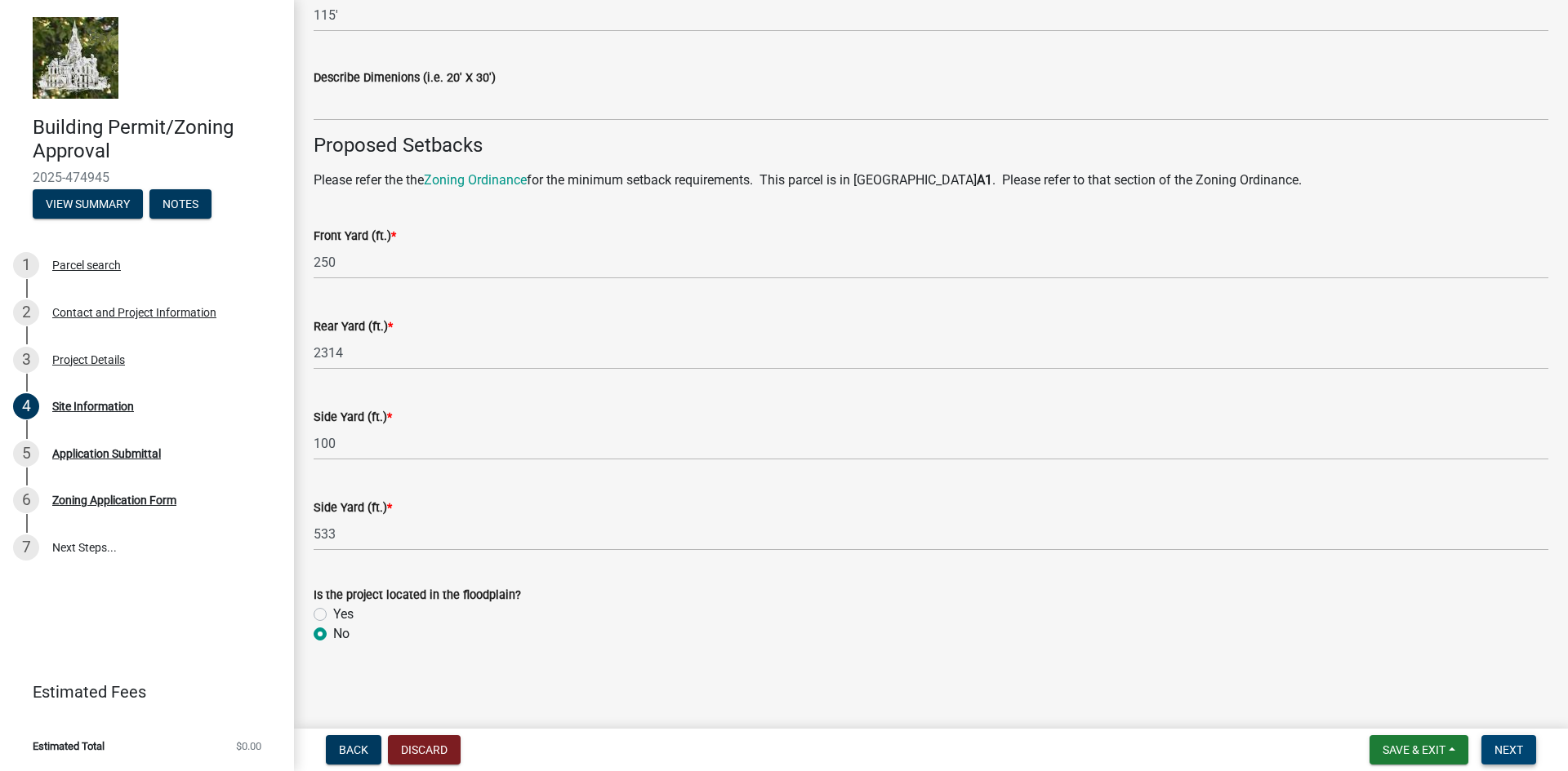
click at [1508, 749] on span "Next" at bounding box center [1508, 750] width 28 height 13
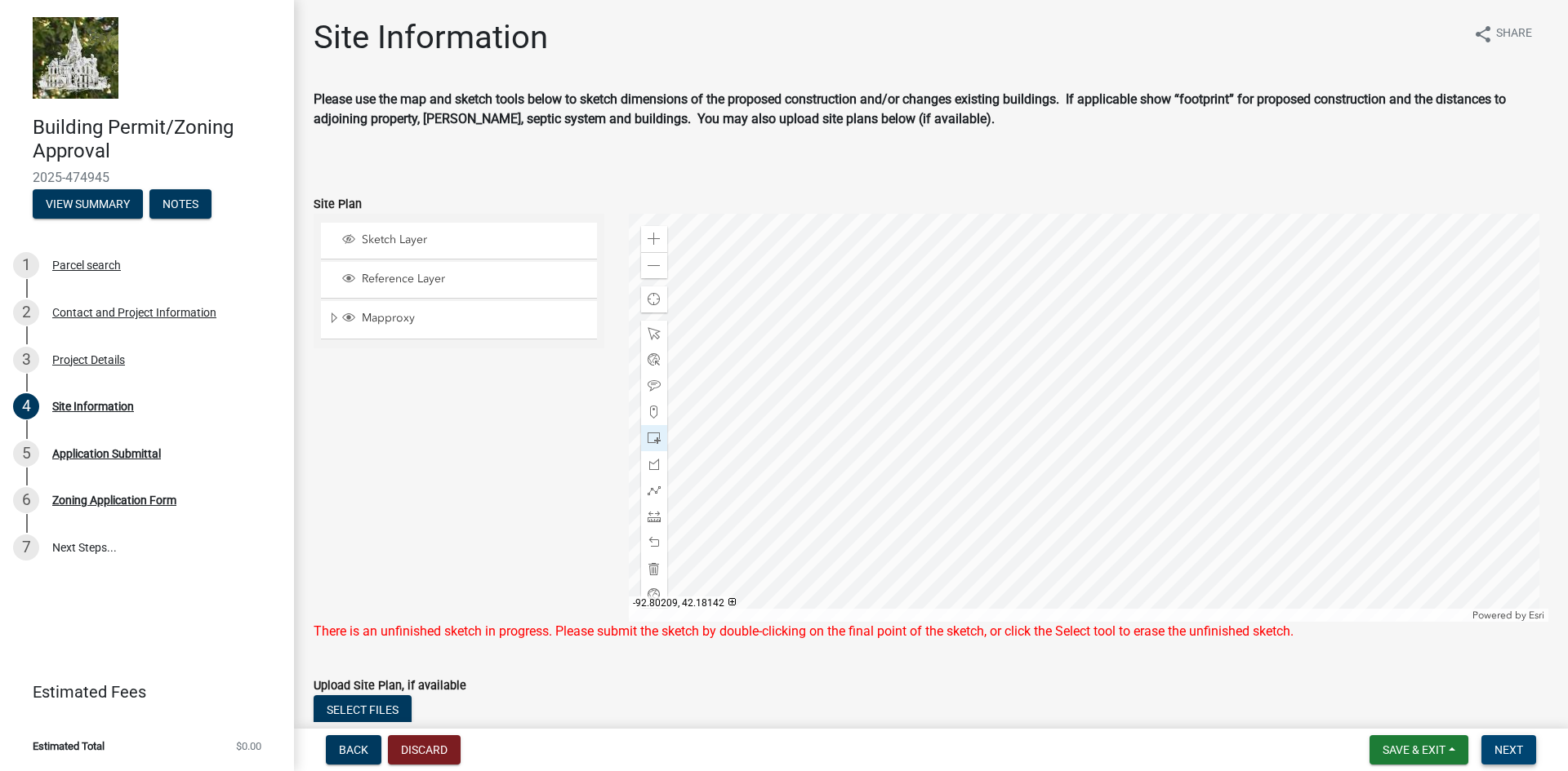
scroll to position [0, 0]
click at [1000, 630] on div "There is an unfinished sketch in progress. Please submit the sketch by double-c…" at bounding box center [931, 633] width 1235 height 19
click at [648, 331] on span at bounding box center [654, 335] width 13 height 13
click at [648, 333] on span at bounding box center [654, 335] width 13 height 13
click at [649, 570] on span at bounding box center [654, 570] width 13 height 13
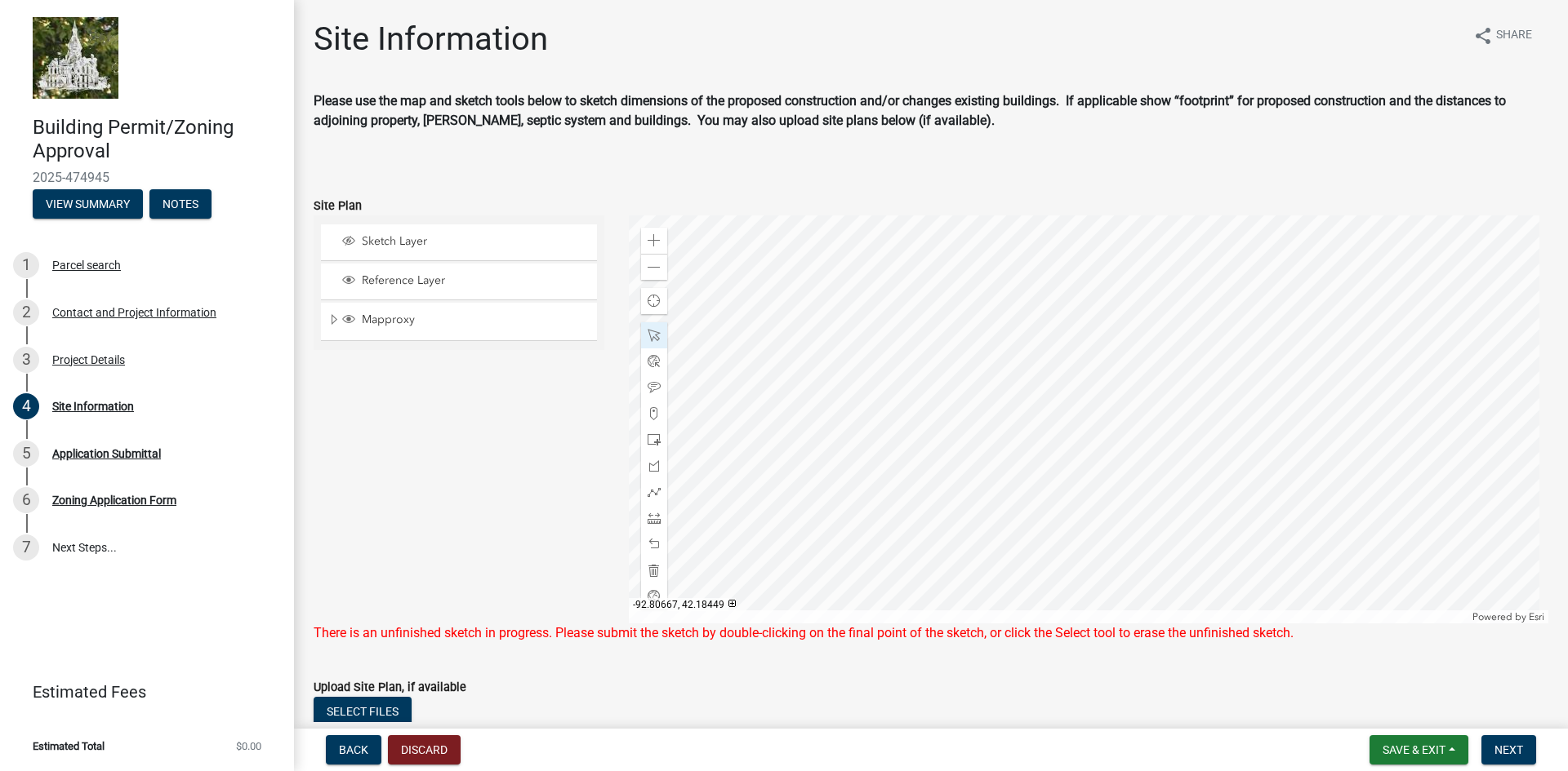
click at [1292, 385] on div at bounding box center [1088, 419] width 920 height 408
click at [652, 333] on span at bounding box center [654, 335] width 13 height 13
click at [1256, 395] on div at bounding box center [1088, 419] width 920 height 408
click at [652, 568] on span at bounding box center [654, 570] width 13 height 13
click at [1411, 748] on span "Save & Exit" at bounding box center [1413, 750] width 63 height 13
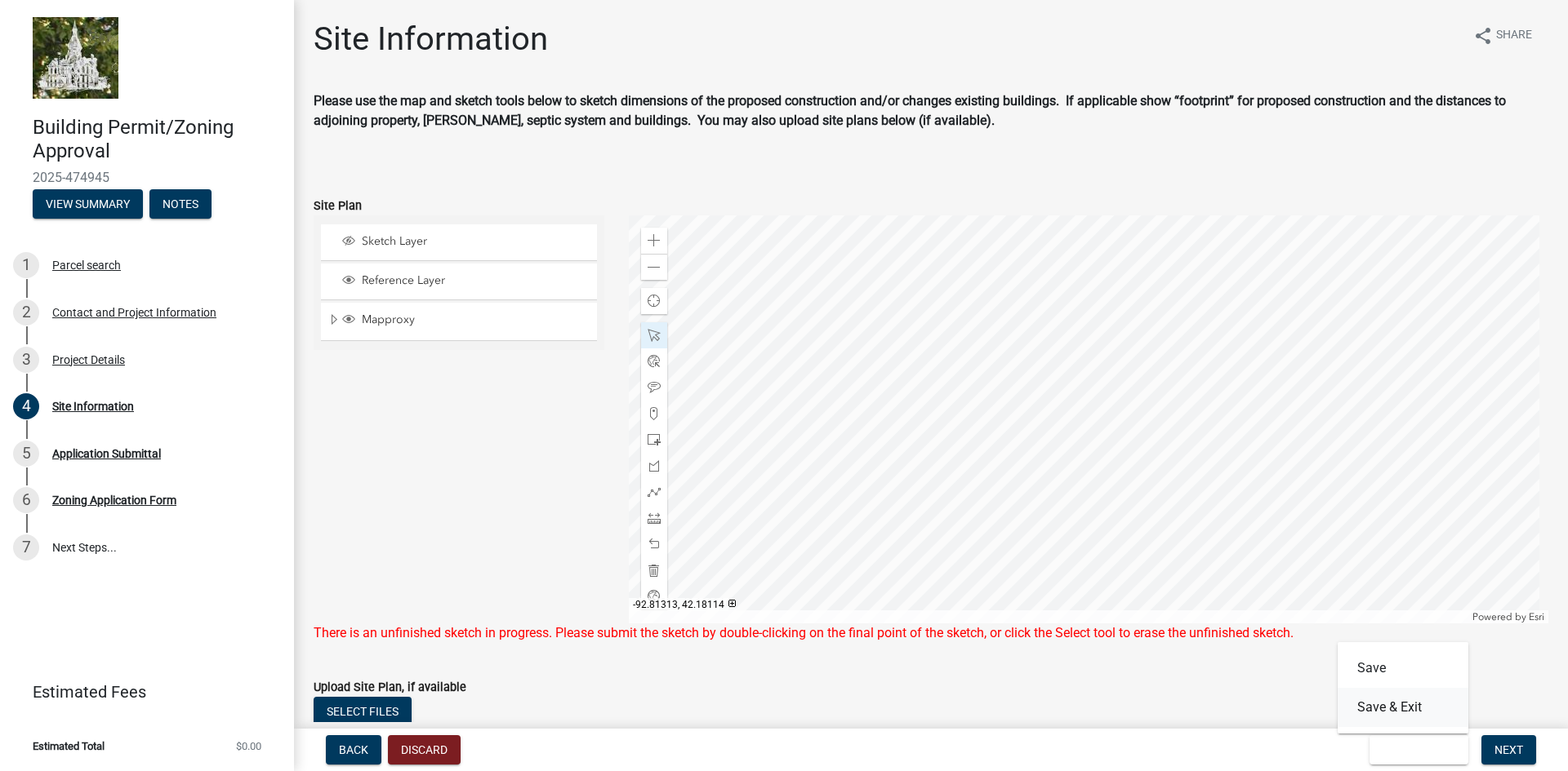
click at [1399, 701] on button "Save & Exit" at bounding box center [1402, 707] width 131 height 39
click at [1149, 420] on div at bounding box center [1088, 419] width 920 height 408
click at [1095, 515] on div at bounding box center [1088, 419] width 920 height 408
click at [333, 319] on span "Expand" at bounding box center [333, 320] width 13 height 16
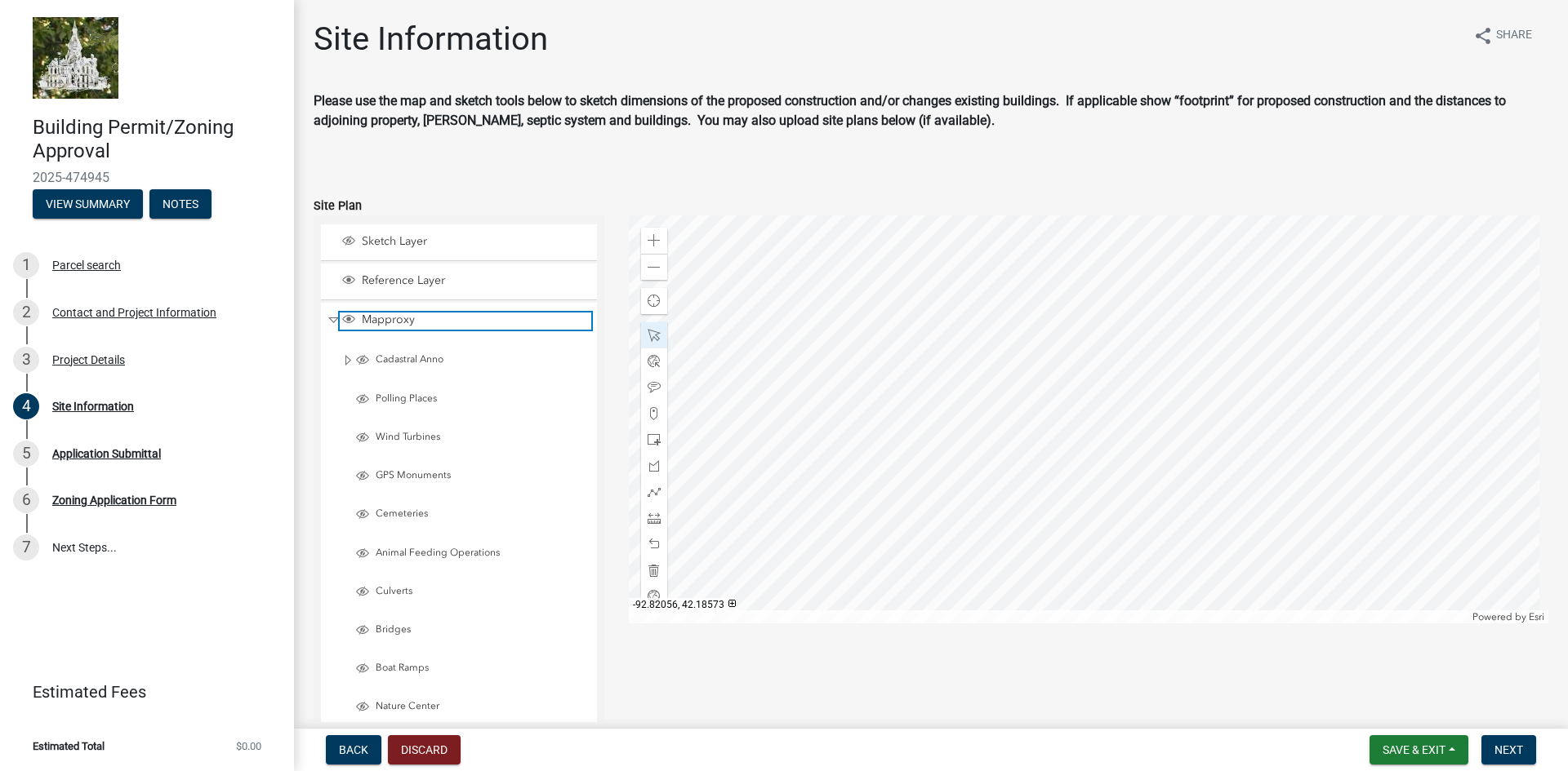
click at [395, 324] on span "Mapproxy" at bounding box center [474, 320] width 234 height 15
click at [648, 334] on span at bounding box center [654, 335] width 13 height 13
click at [1259, 418] on div at bounding box center [1088, 419] width 920 height 408
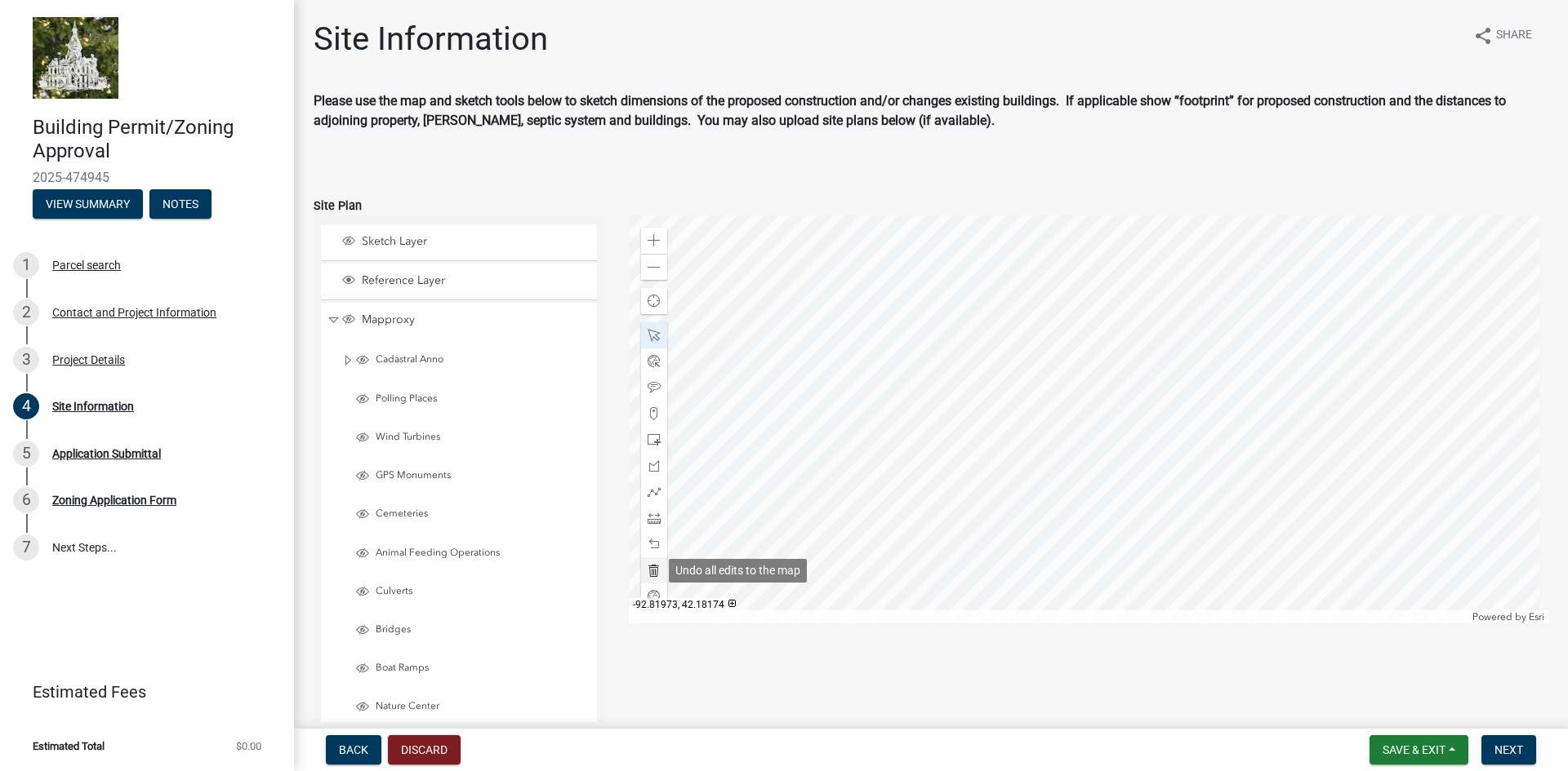
click at [651, 571] on span at bounding box center [654, 570] width 13 height 13
click at [379, 239] on span "Sketch Layer" at bounding box center [474, 242] width 234 height 15
click at [385, 237] on span "Sketch Layer" at bounding box center [474, 242] width 234 height 15
click at [334, 320] on span "Collapse" at bounding box center [332, 320] width 12 height 16
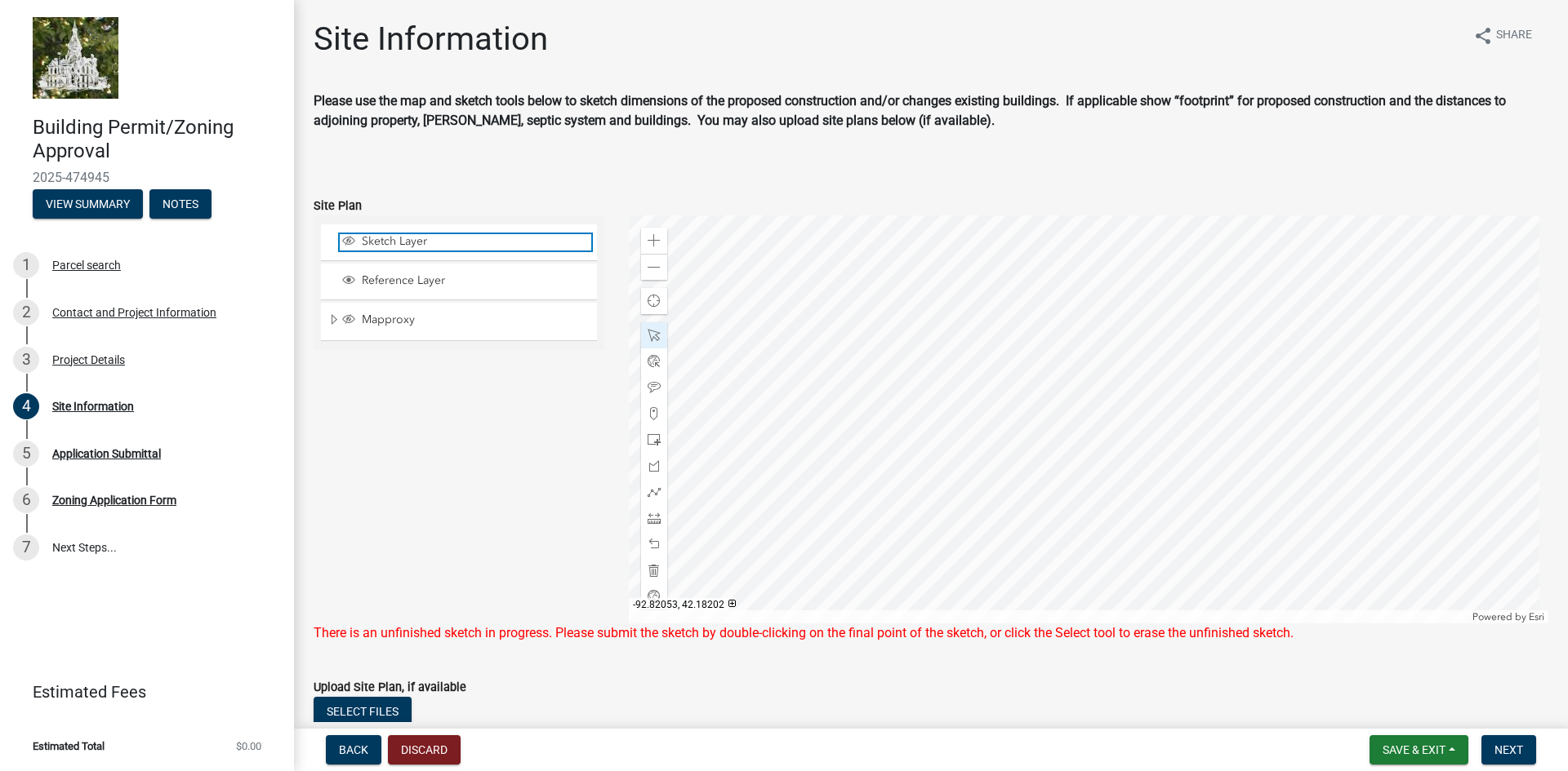
click at [379, 238] on span "Sketch Layer" at bounding box center [474, 242] width 234 height 15
click at [509, 477] on div "Sketch Layer Reference Layer Mapproxy Cadastral Anno Condo Name 100 Corp Name 1…" at bounding box center [459, 419] width 315 height 408
click at [1514, 752] on span "Next" at bounding box center [1508, 750] width 28 height 13
click at [676, 689] on div "Upload Site Plan, if available" at bounding box center [931, 687] width 1235 height 19
click at [1295, 398] on div at bounding box center [1088, 419] width 920 height 408
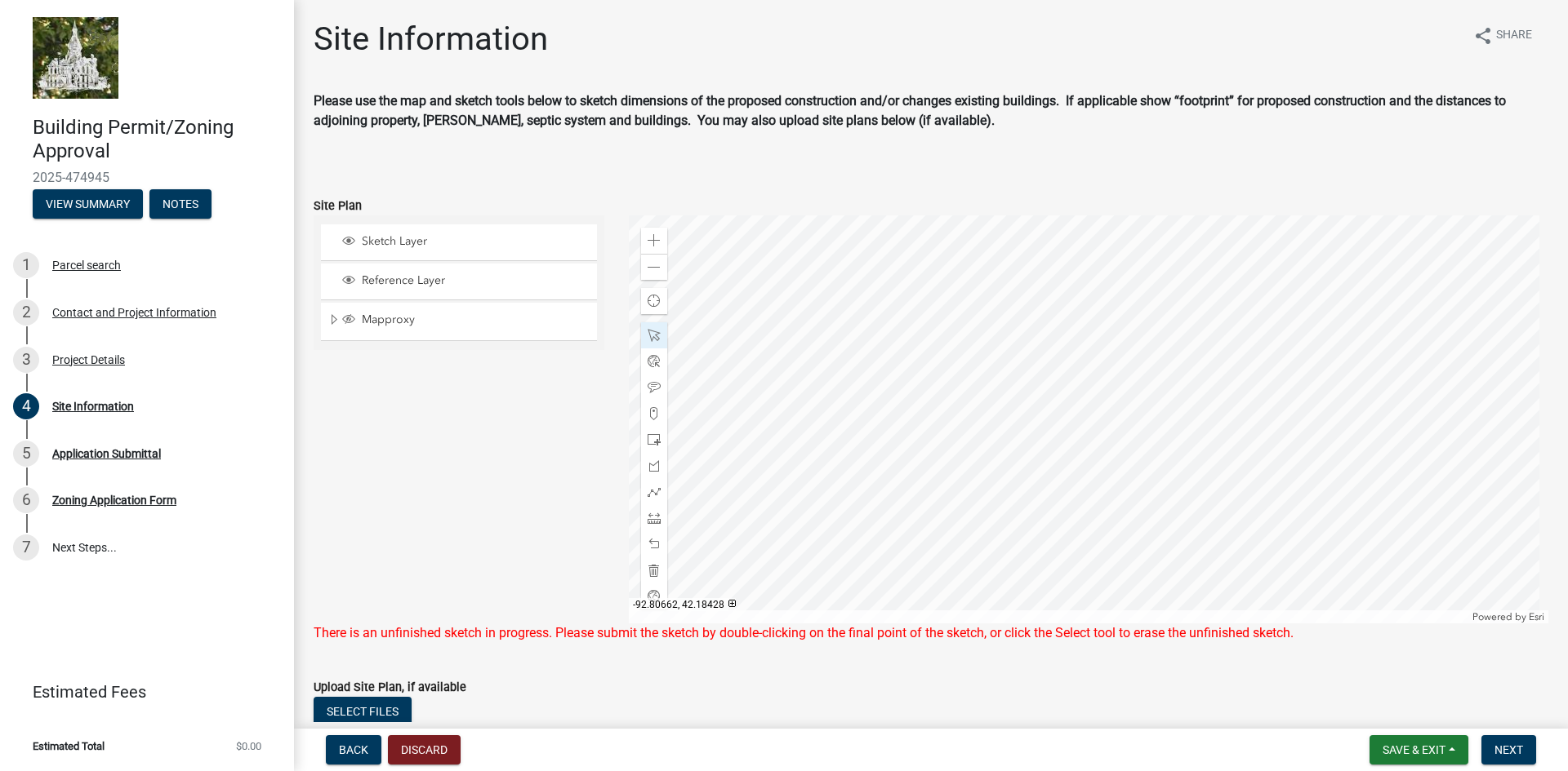
click at [1295, 398] on div at bounding box center [1088, 419] width 920 height 408
click at [648, 335] on span at bounding box center [654, 335] width 13 height 13
click at [649, 334] on span at bounding box center [654, 335] width 13 height 13
click at [1309, 414] on div at bounding box center [1088, 419] width 920 height 408
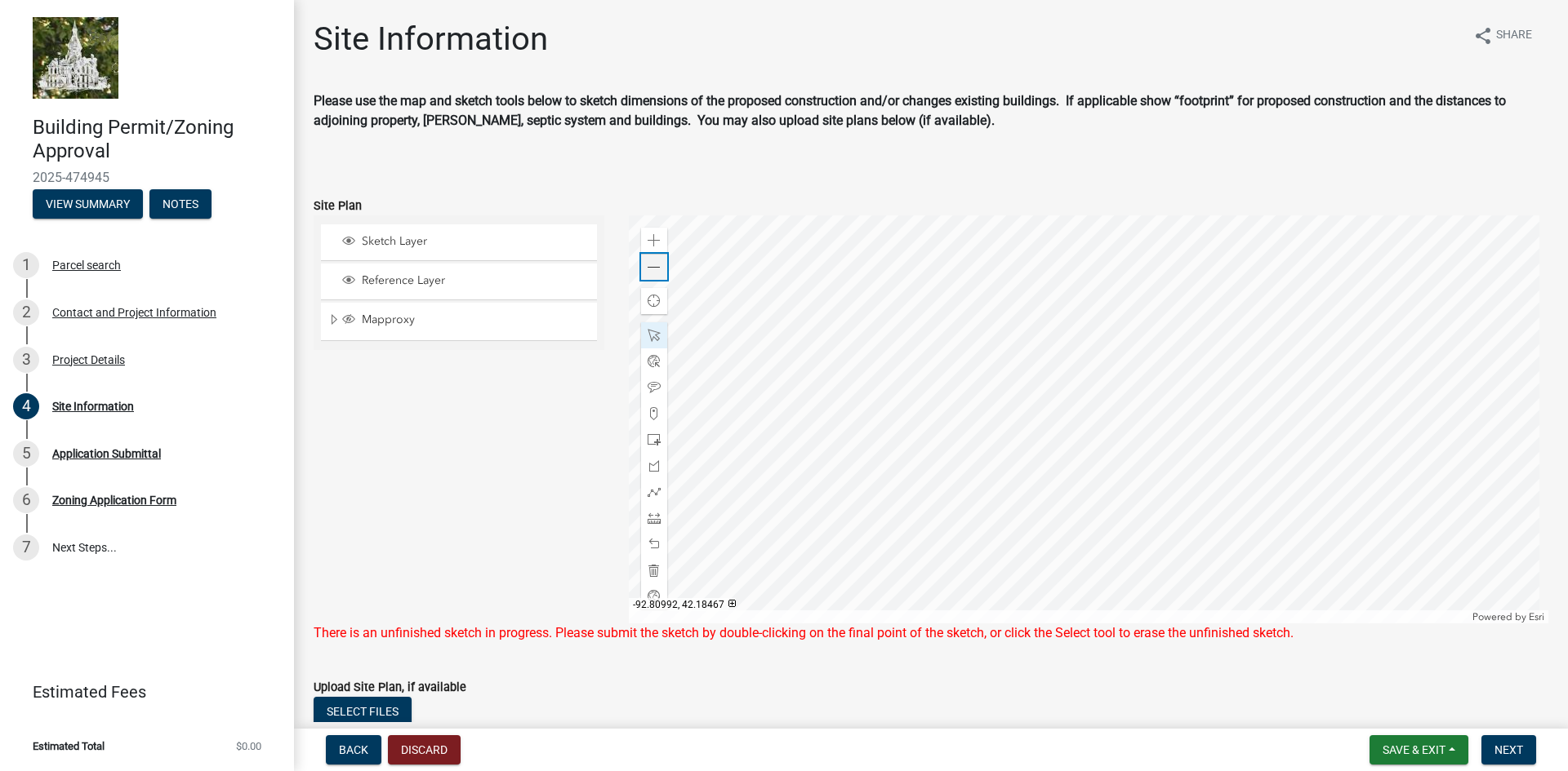
click at [648, 272] on span at bounding box center [654, 267] width 13 height 13
click at [651, 334] on span at bounding box center [654, 335] width 13 height 13
click at [1127, 409] on div at bounding box center [1088, 419] width 920 height 408
click at [1508, 752] on span "Next" at bounding box center [1508, 750] width 28 height 13
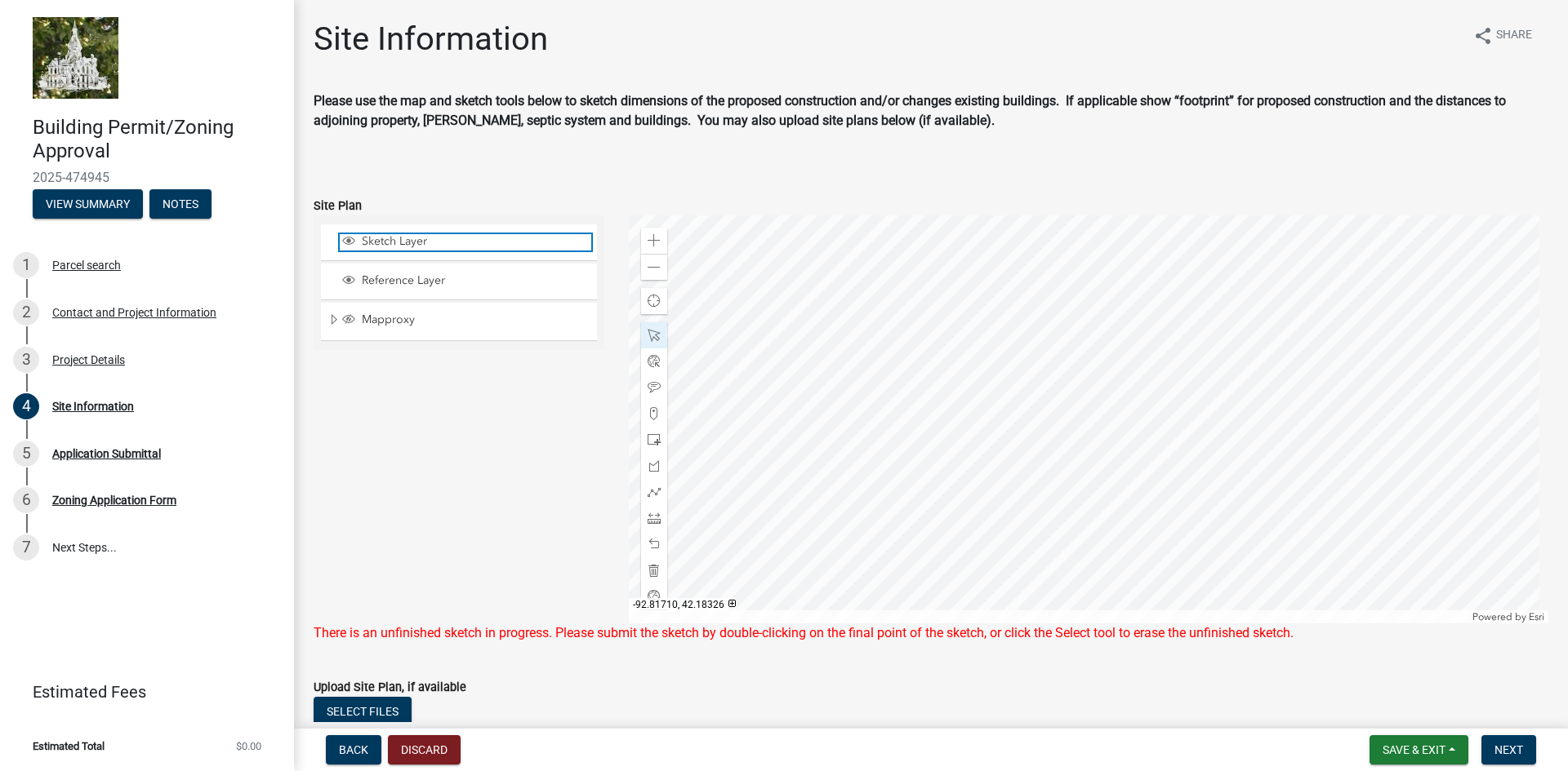
click at [389, 244] on span "Sketch Layer" at bounding box center [474, 242] width 234 height 15
click at [1142, 417] on div at bounding box center [1088, 419] width 920 height 408
click at [654, 568] on span at bounding box center [654, 570] width 13 height 13
click at [648, 569] on span at bounding box center [654, 570] width 13 height 13
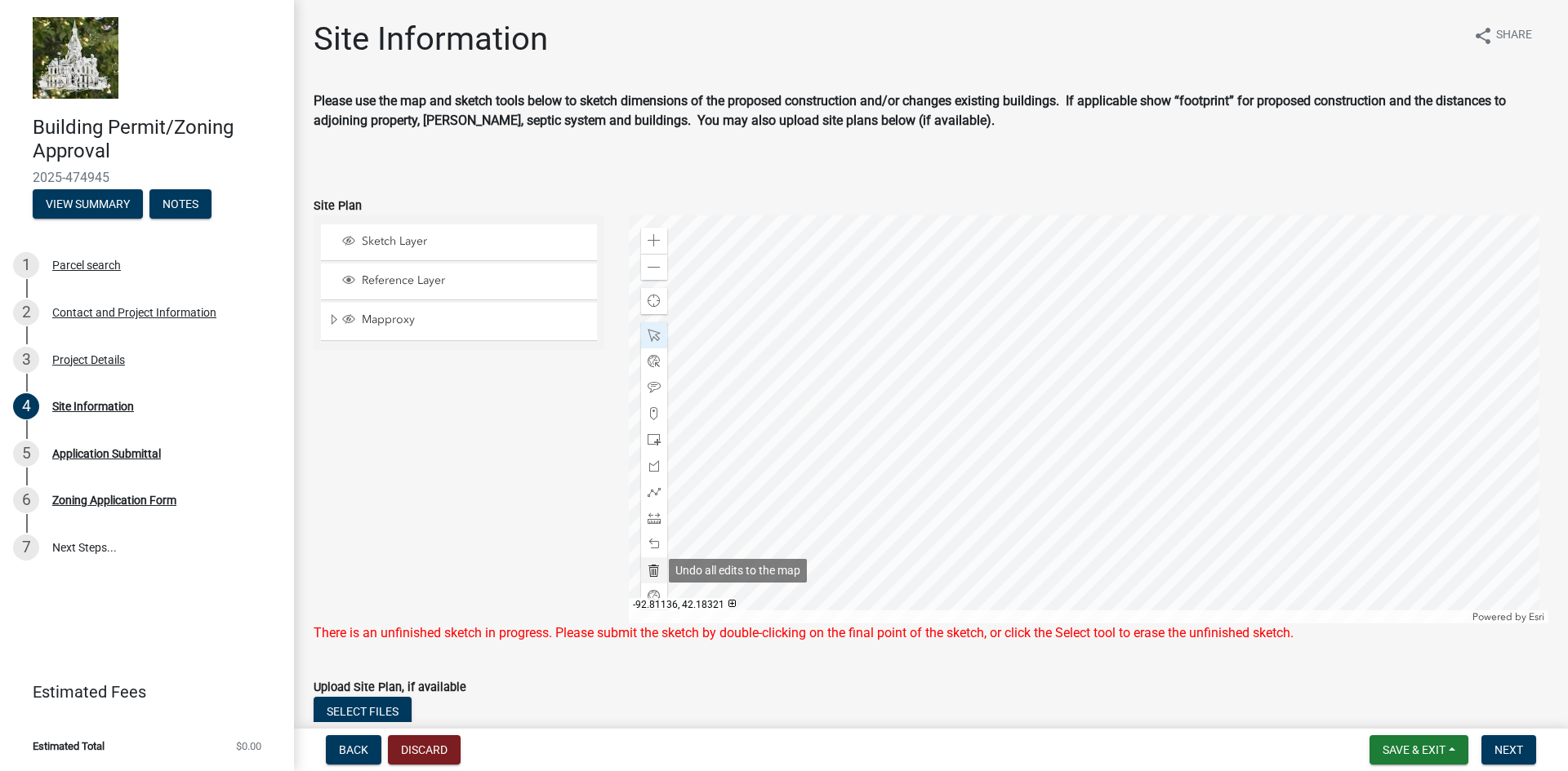
click at [648, 569] on span at bounding box center [654, 570] width 13 height 13
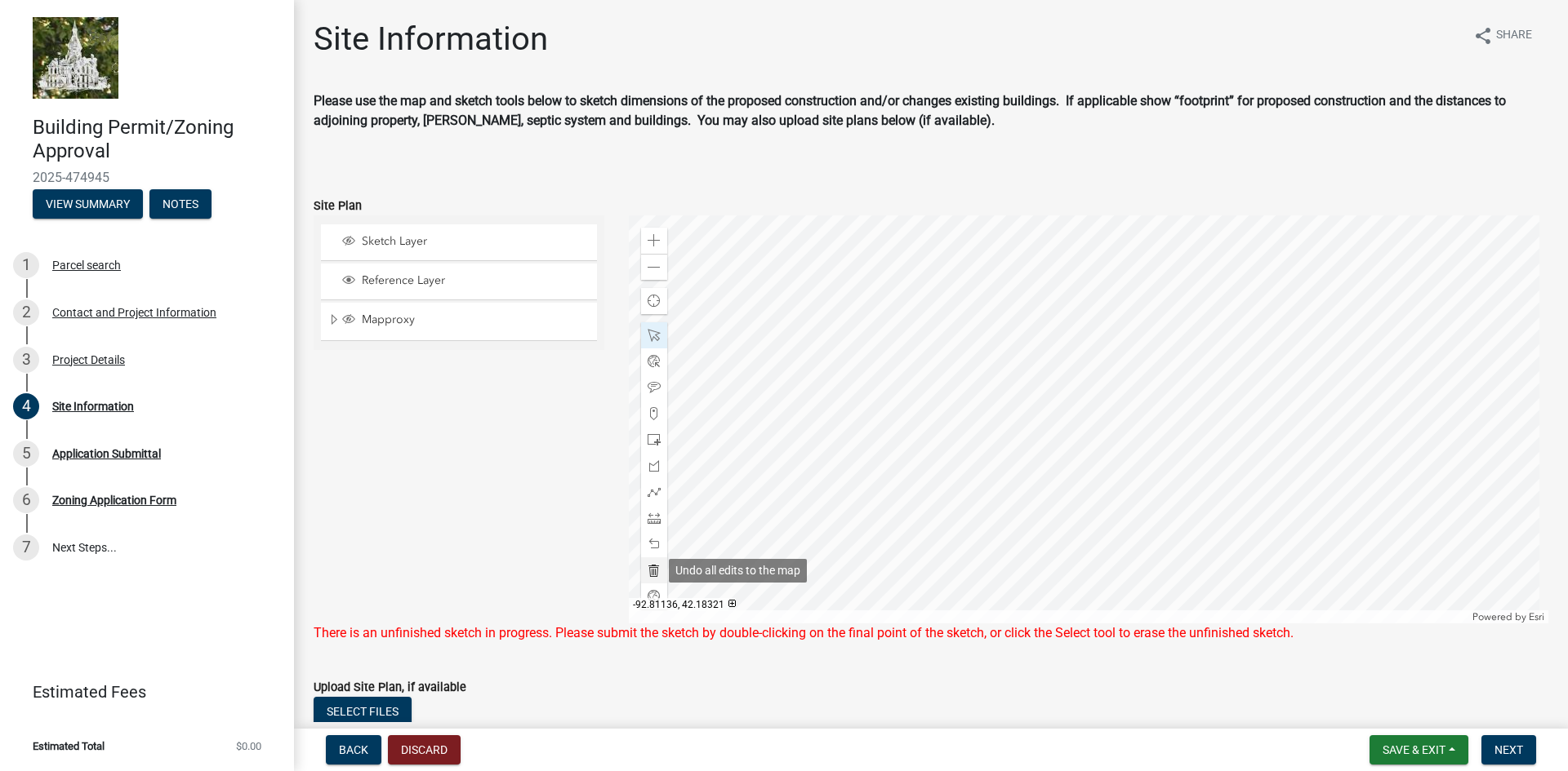
click at [648, 569] on span at bounding box center [654, 570] width 13 height 13
click at [650, 545] on span at bounding box center [654, 544] width 13 height 13
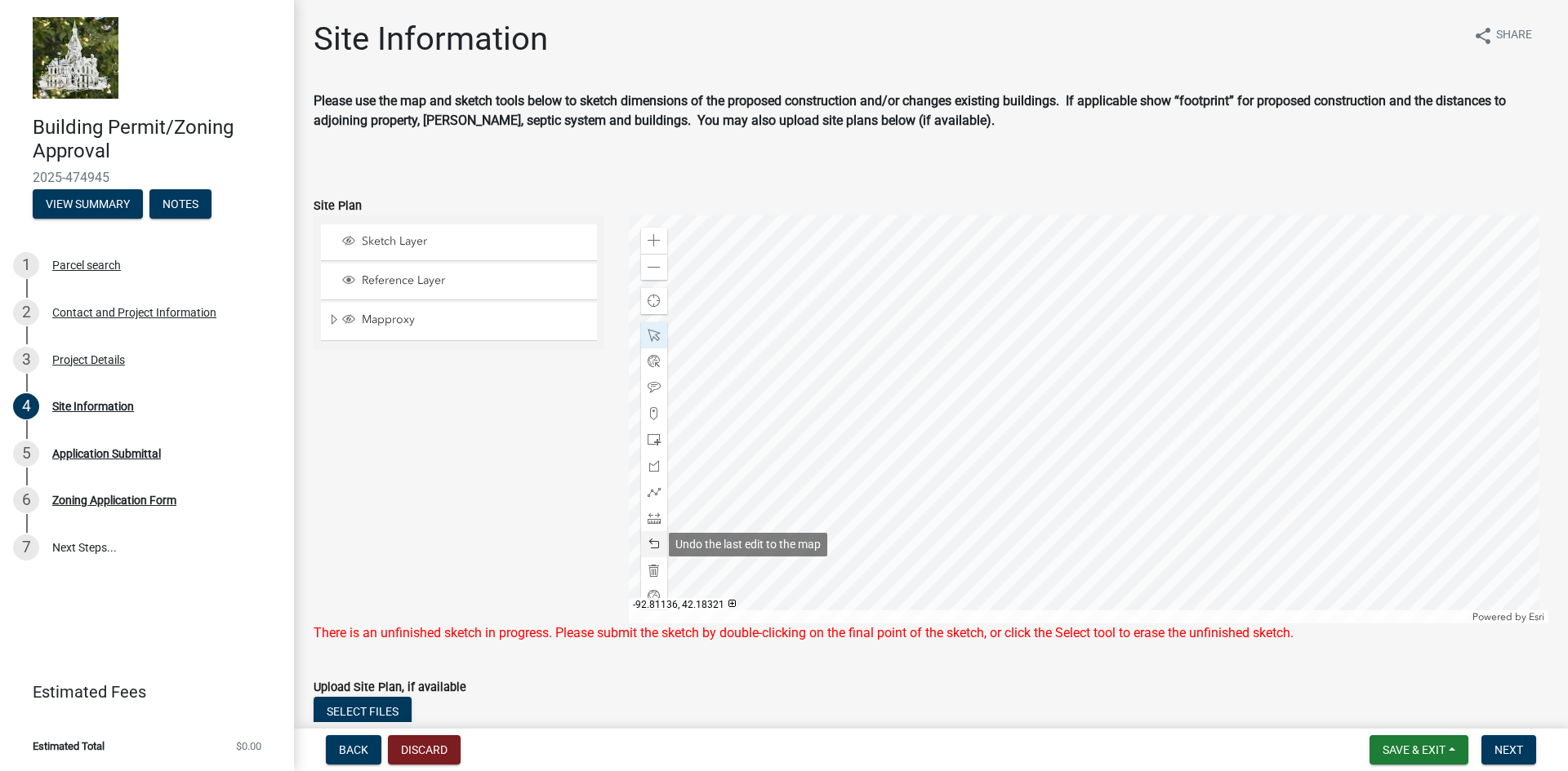
click at [650, 545] on span at bounding box center [654, 544] width 13 height 13
click at [405, 520] on div "Sketch Layer Reference Layer Mapproxy Cadastral Anno Condo Name 100 Corp Name 1…" at bounding box center [459, 419] width 315 height 408
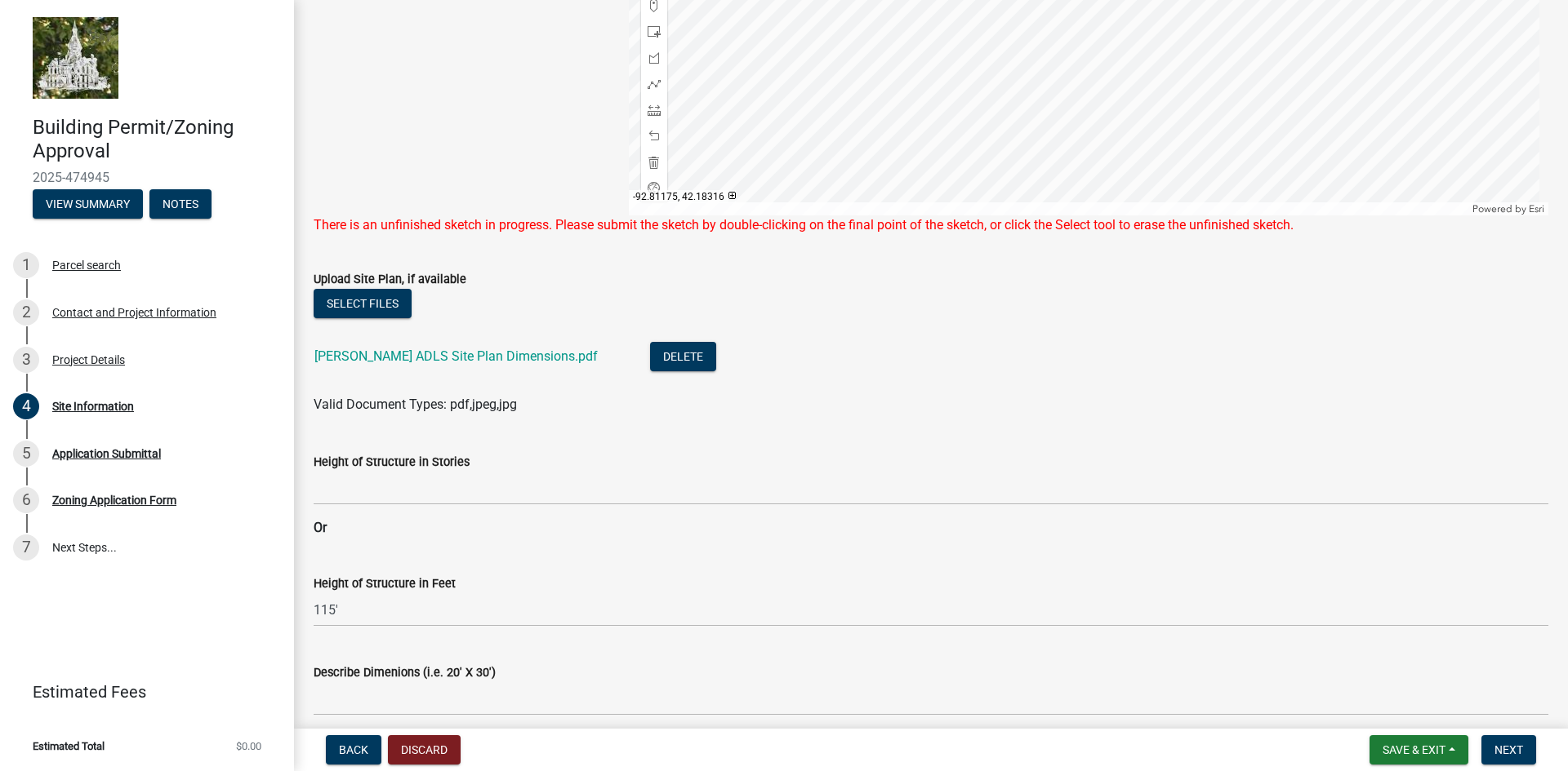
scroll to position [81, 0]
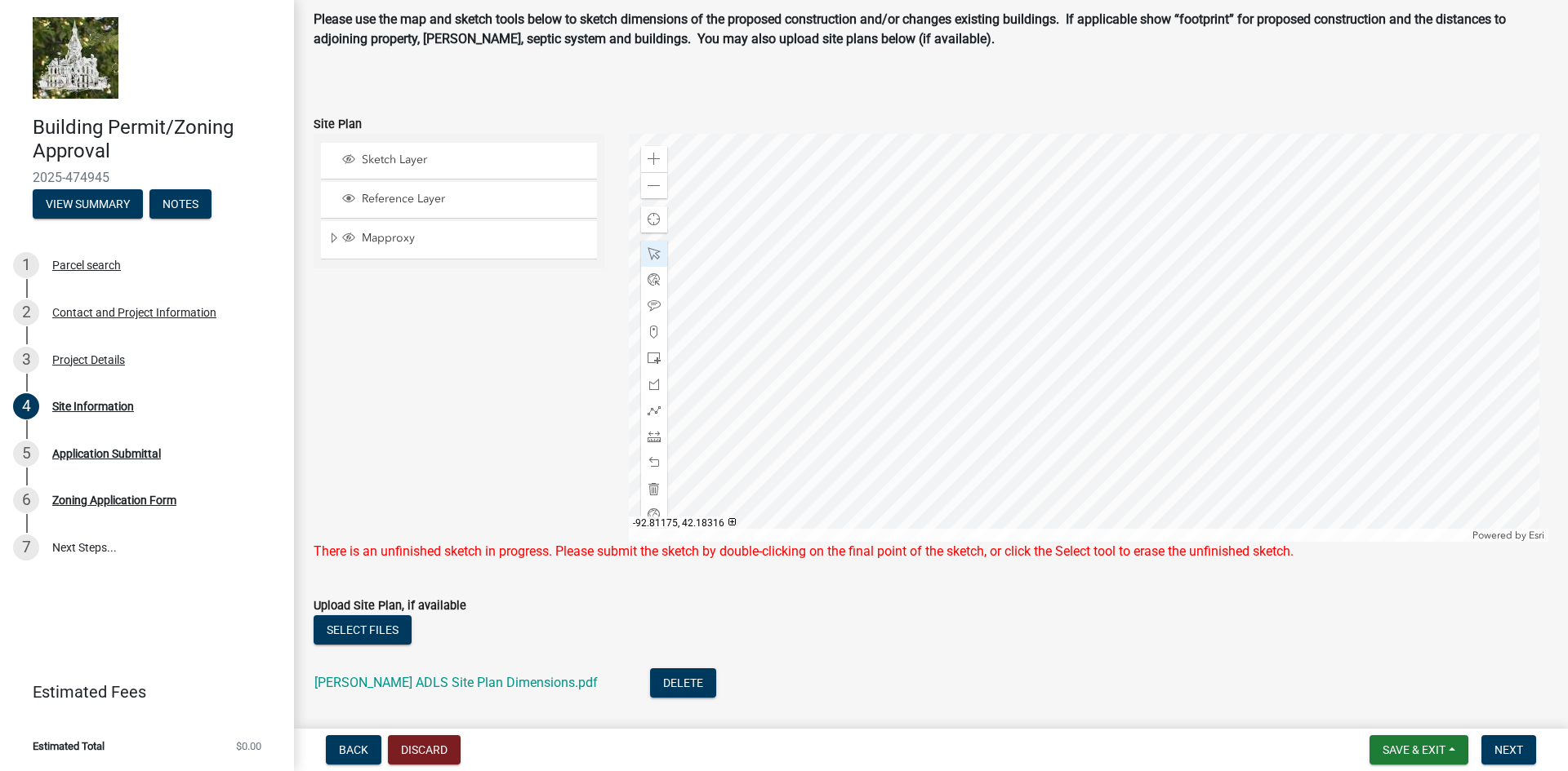
click at [575, 412] on div "Sketch Layer Reference Layer Mapproxy Cadastral Anno Condo Name 100 Corp Name 1…" at bounding box center [459, 338] width 315 height 408
click at [1509, 294] on div at bounding box center [1088, 338] width 920 height 408
click at [1422, 270] on div at bounding box center [1088, 338] width 920 height 408
click at [397, 157] on span "Sketch Layer" at bounding box center [474, 160] width 234 height 15
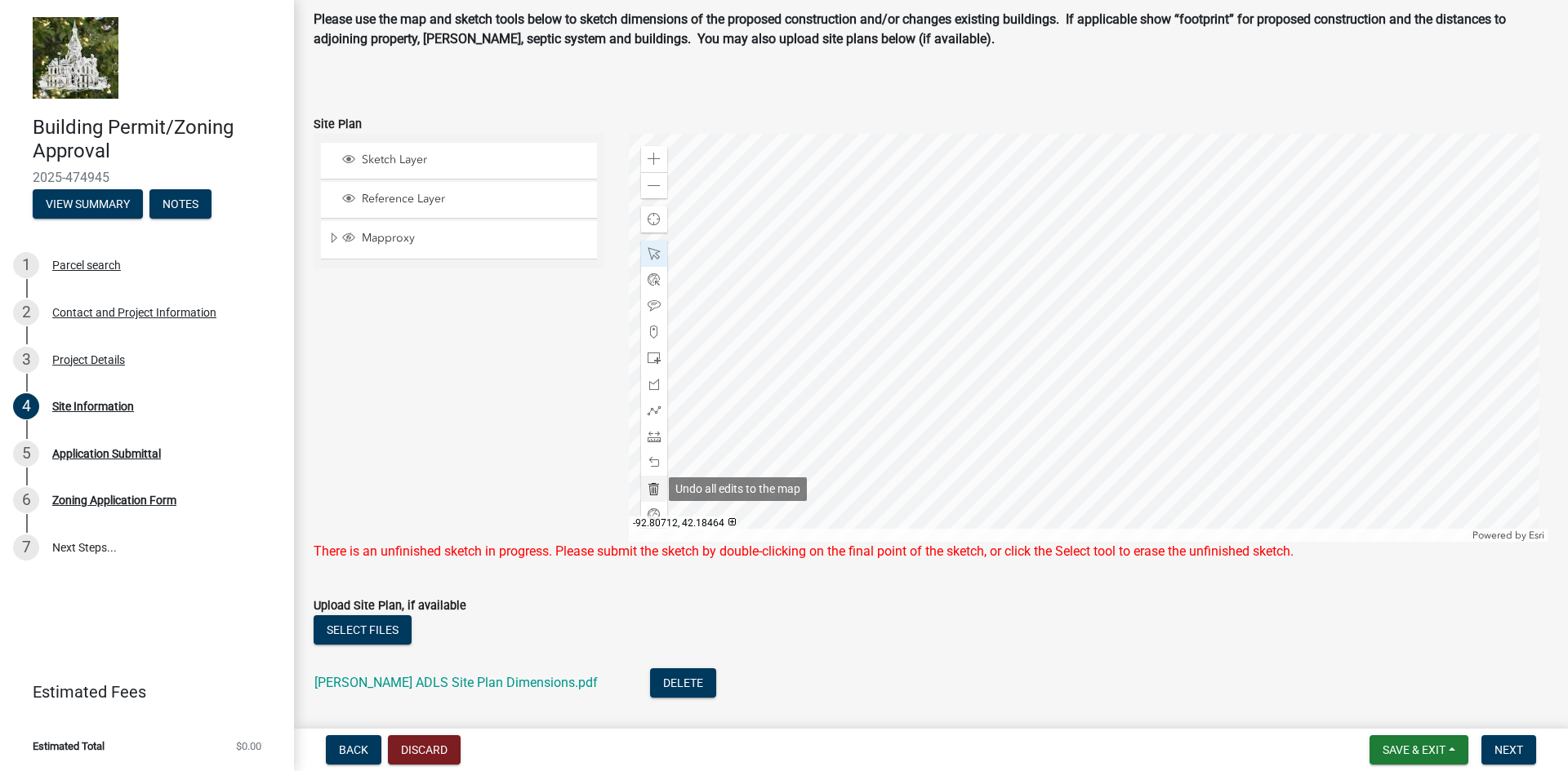
click at [651, 487] on span at bounding box center [654, 489] width 13 height 13
click at [651, 486] on span at bounding box center [654, 489] width 13 height 13
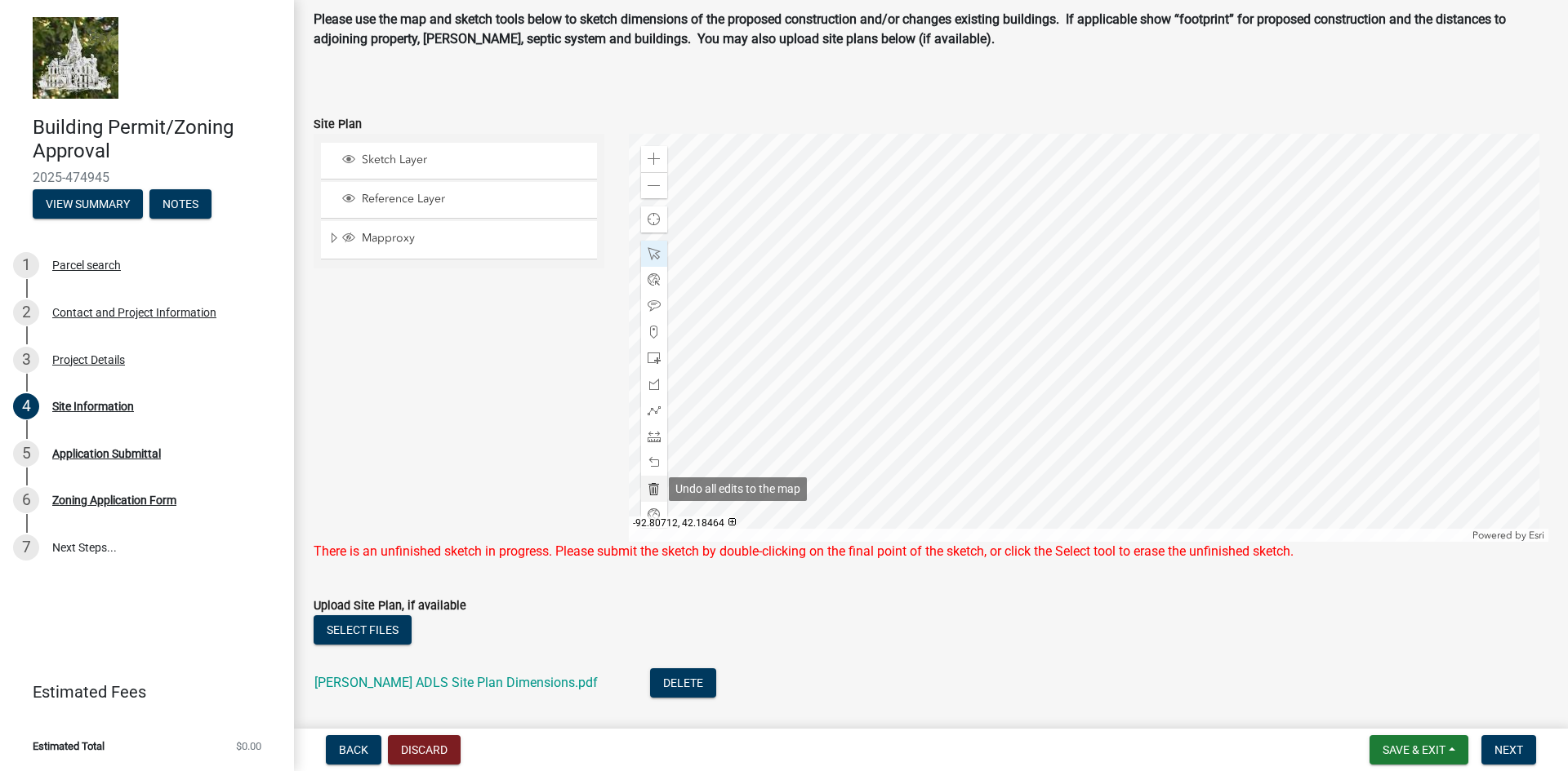
click at [651, 486] on span at bounding box center [654, 489] width 13 height 13
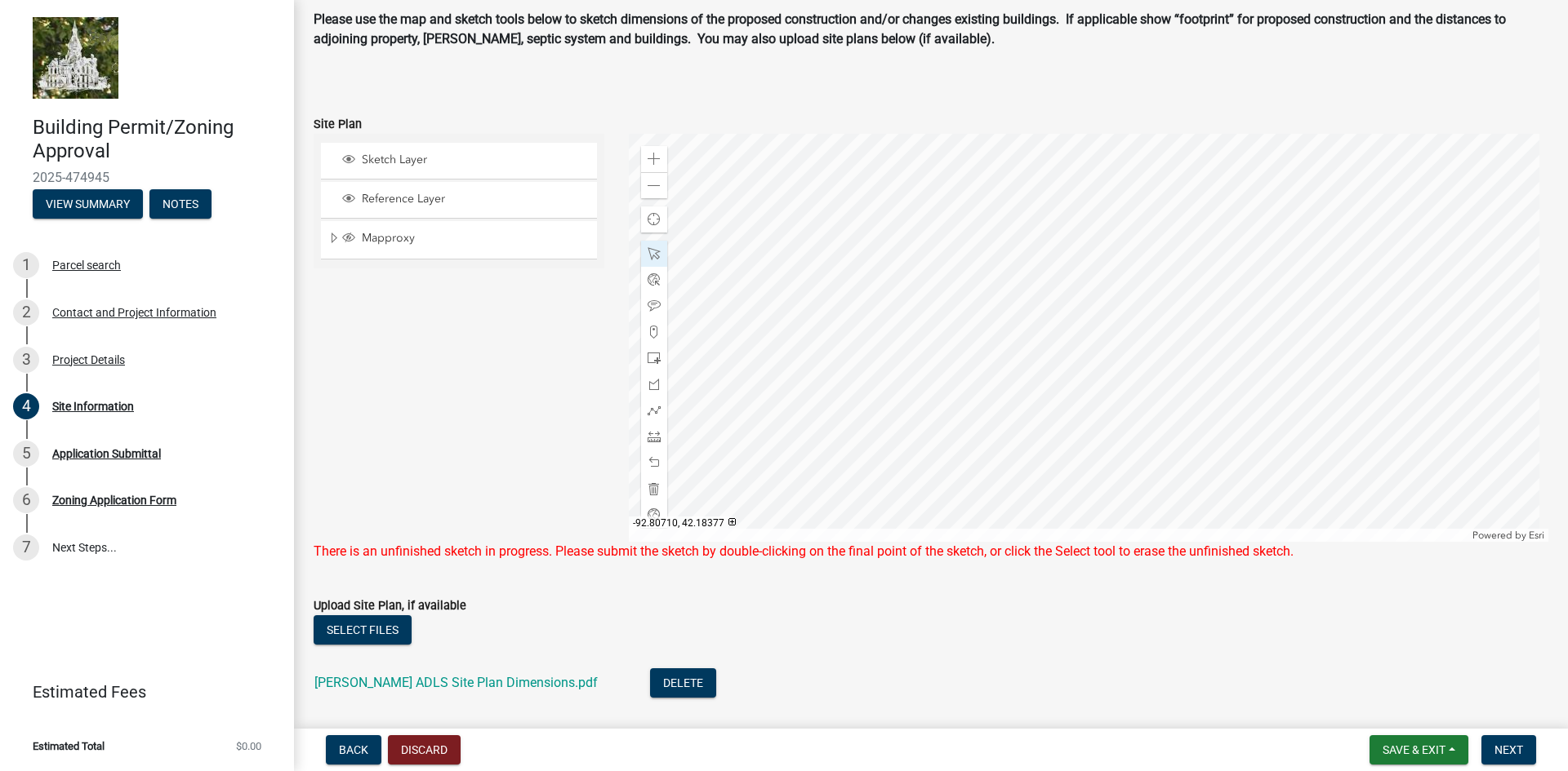
click at [368, 311] on div "Sketch Layer Reference Layer Mapproxy Cadastral Anno Condo Name 100 Corp Name 1…" at bounding box center [459, 338] width 315 height 408
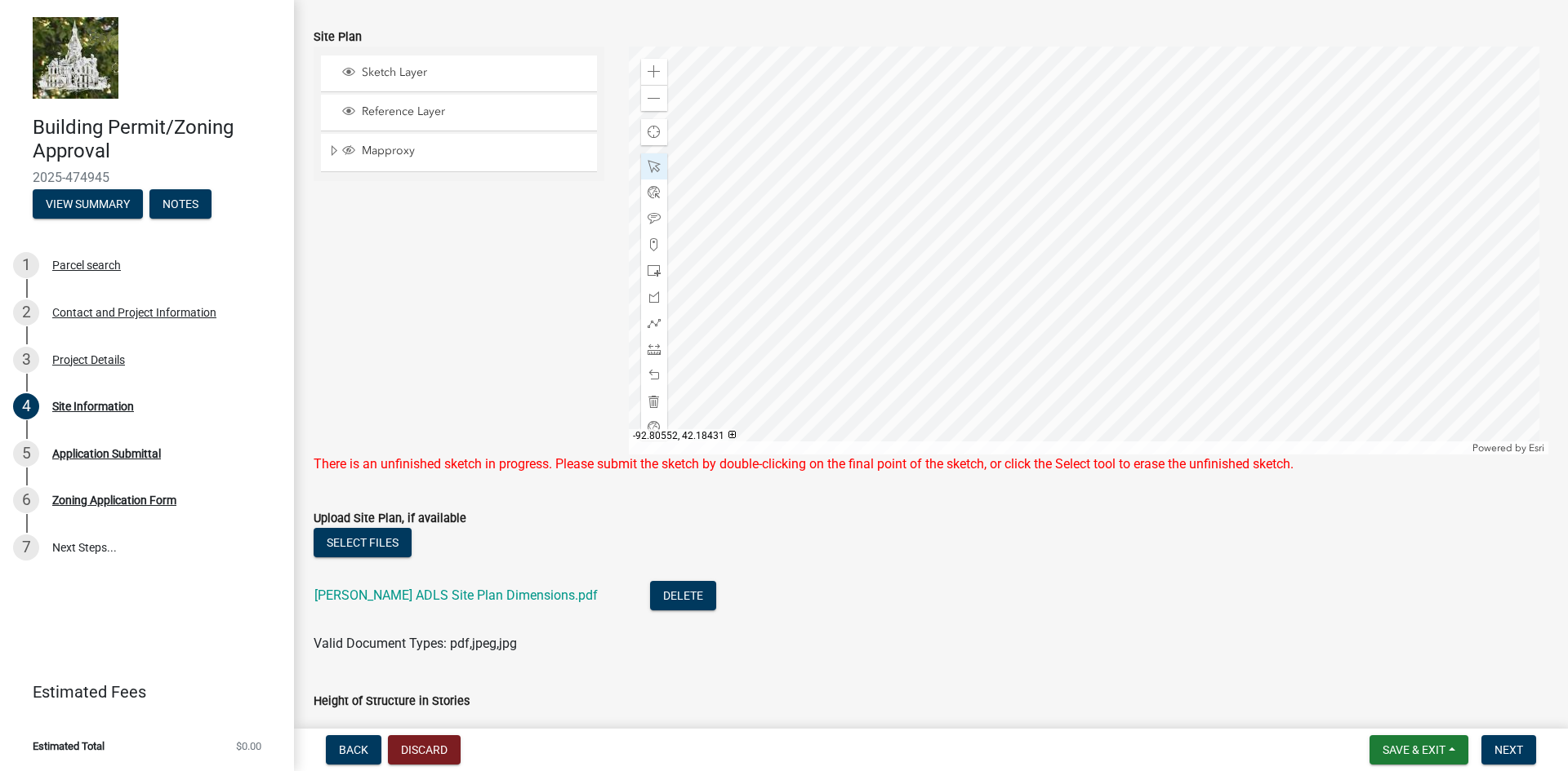
scroll to position [0, 0]
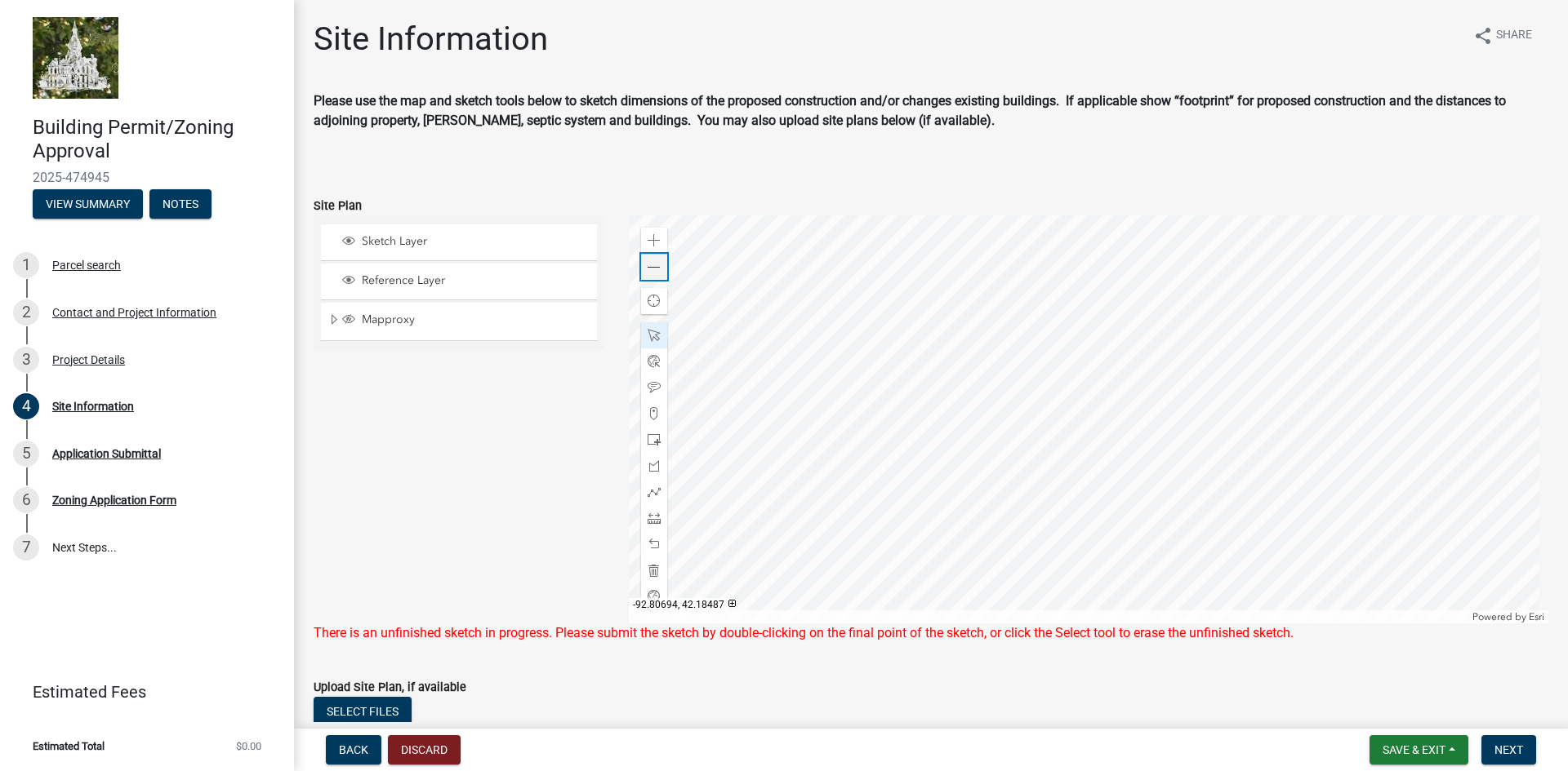
click at [655, 267] on span at bounding box center [654, 267] width 13 height 13
click at [658, 266] on div "Zoom out" at bounding box center [654, 266] width 27 height 27
click at [1076, 331] on div at bounding box center [1088, 419] width 920 height 408
click at [877, 491] on div at bounding box center [1088, 419] width 920 height 408
click at [650, 437] on span at bounding box center [654, 440] width 13 height 13
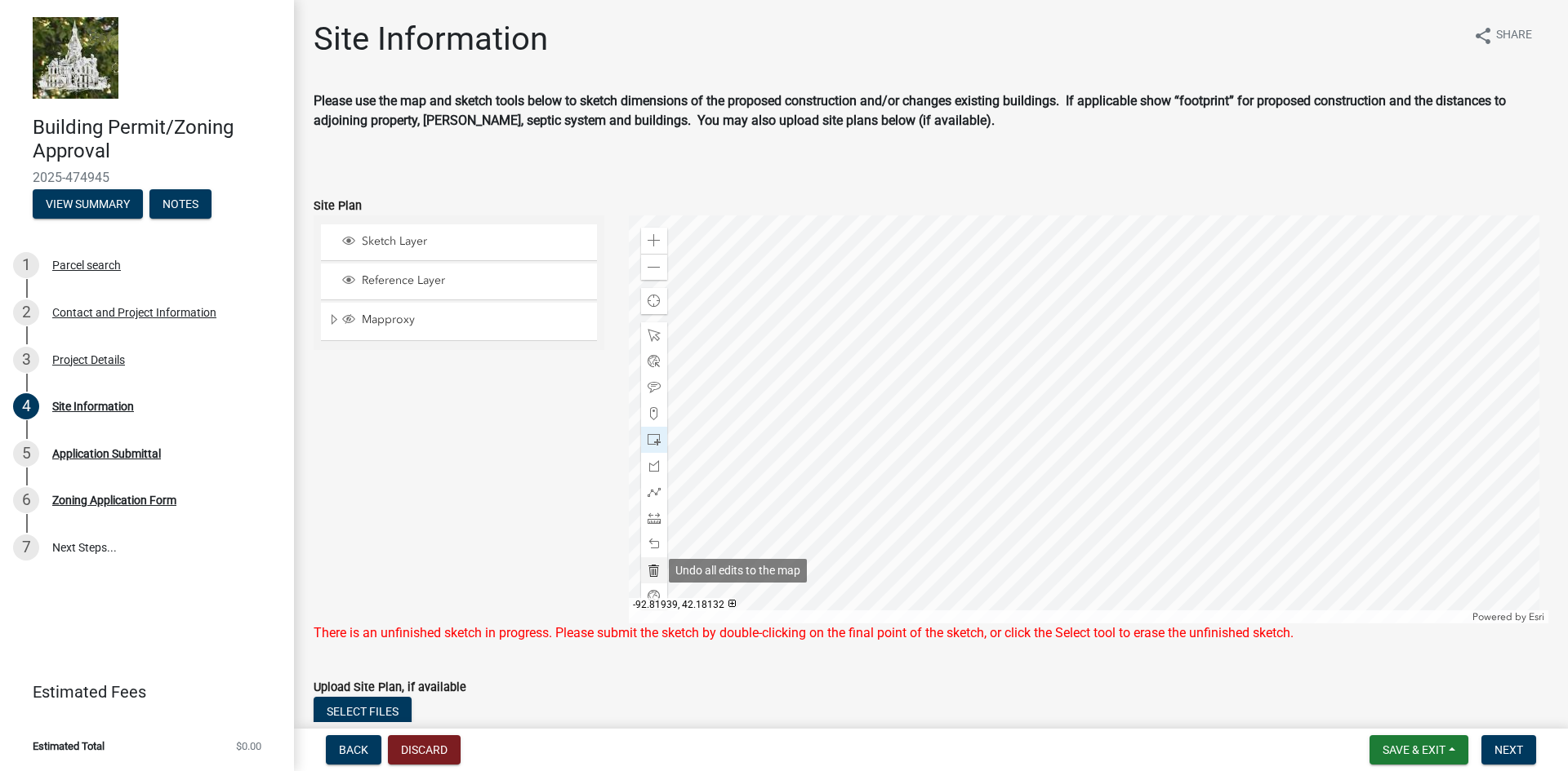
click at [648, 570] on span at bounding box center [654, 570] width 13 height 13
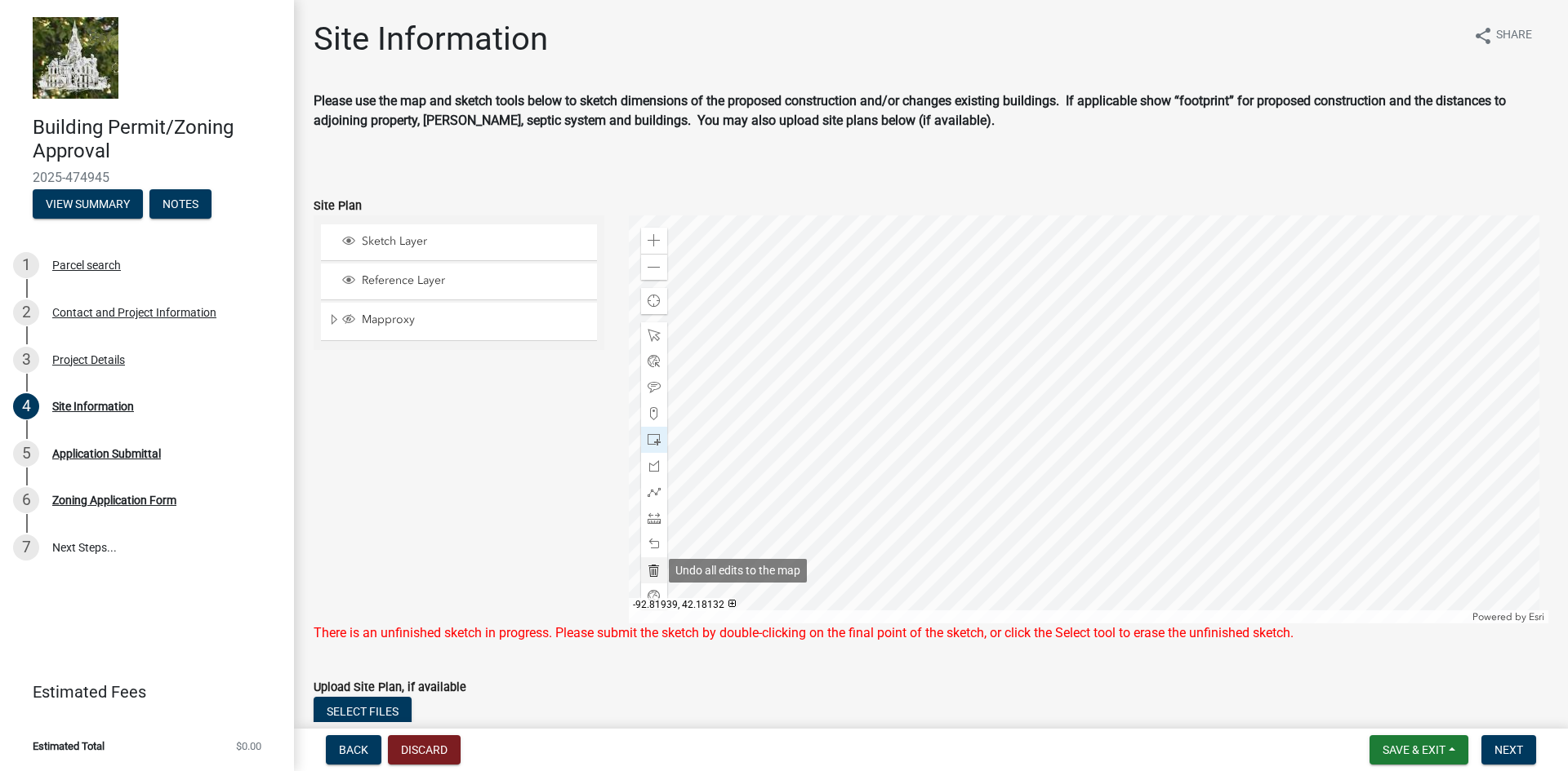
click at [648, 570] on span at bounding box center [654, 570] width 13 height 13
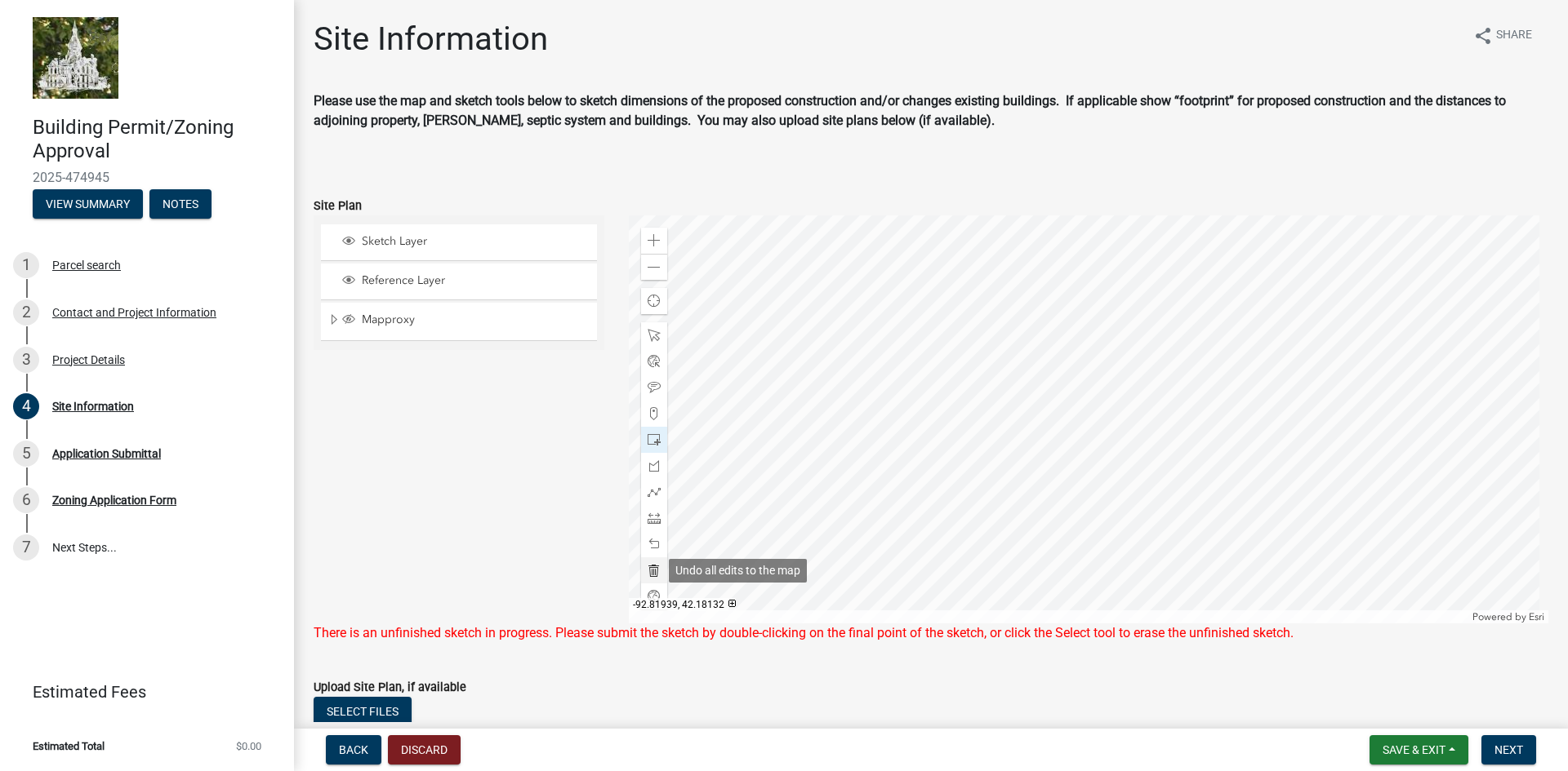
click at [648, 570] on span at bounding box center [654, 570] width 13 height 13
click at [652, 545] on span at bounding box center [654, 544] width 13 height 13
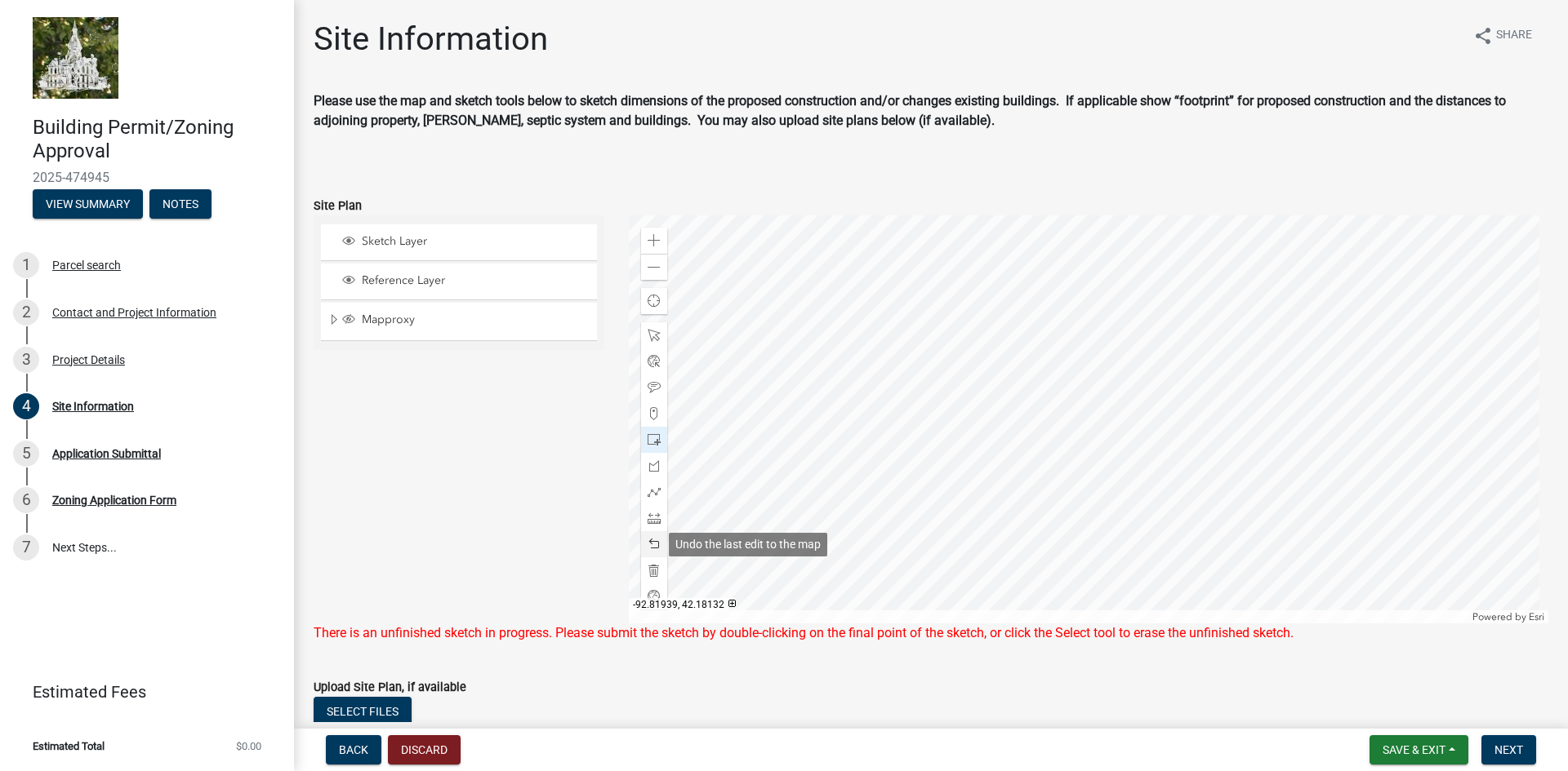
click at [652, 545] on span at bounding box center [654, 544] width 13 height 13
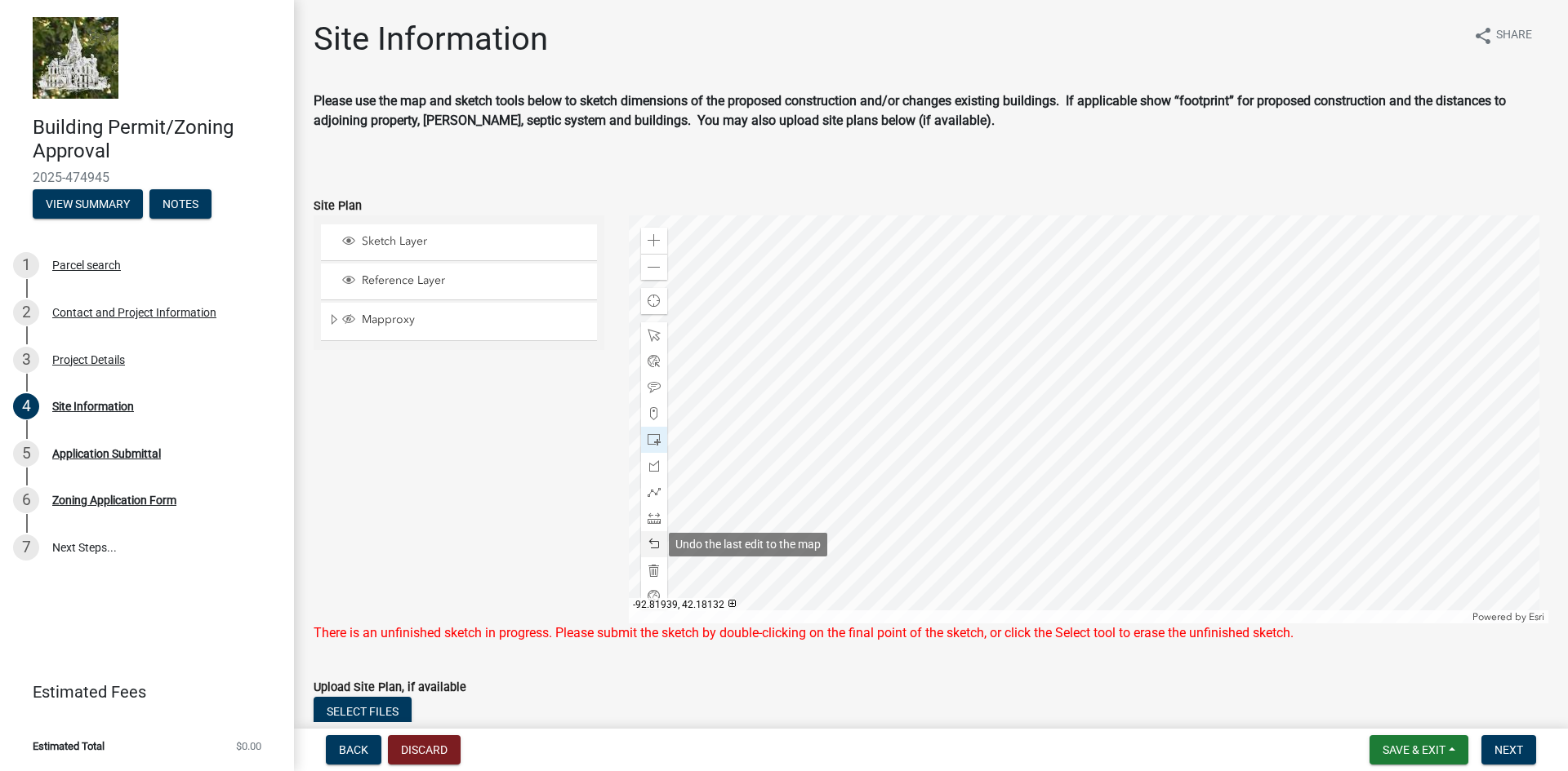
click at [652, 545] on span at bounding box center [654, 544] width 13 height 13
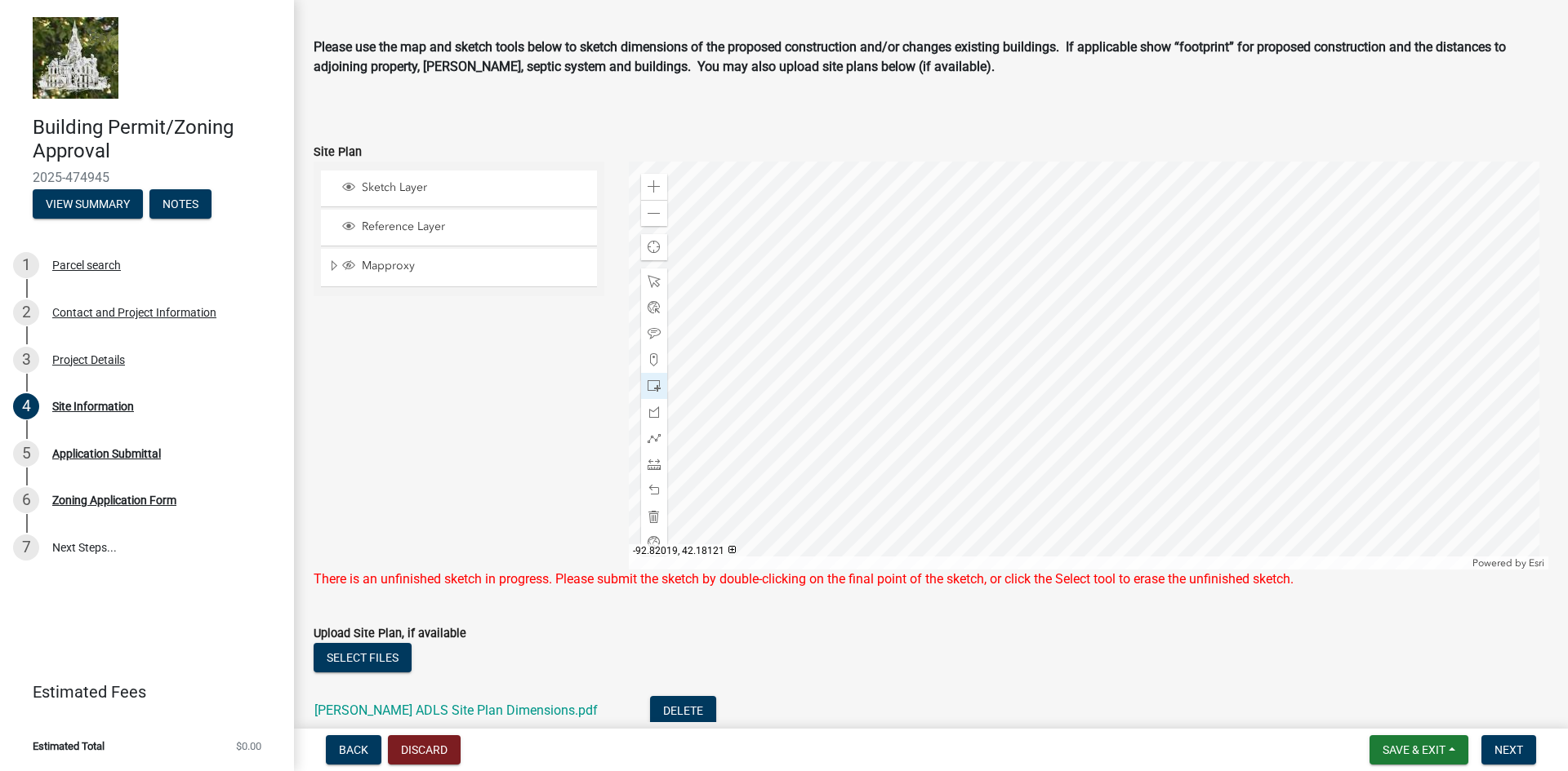
scroll to position [81, 0]
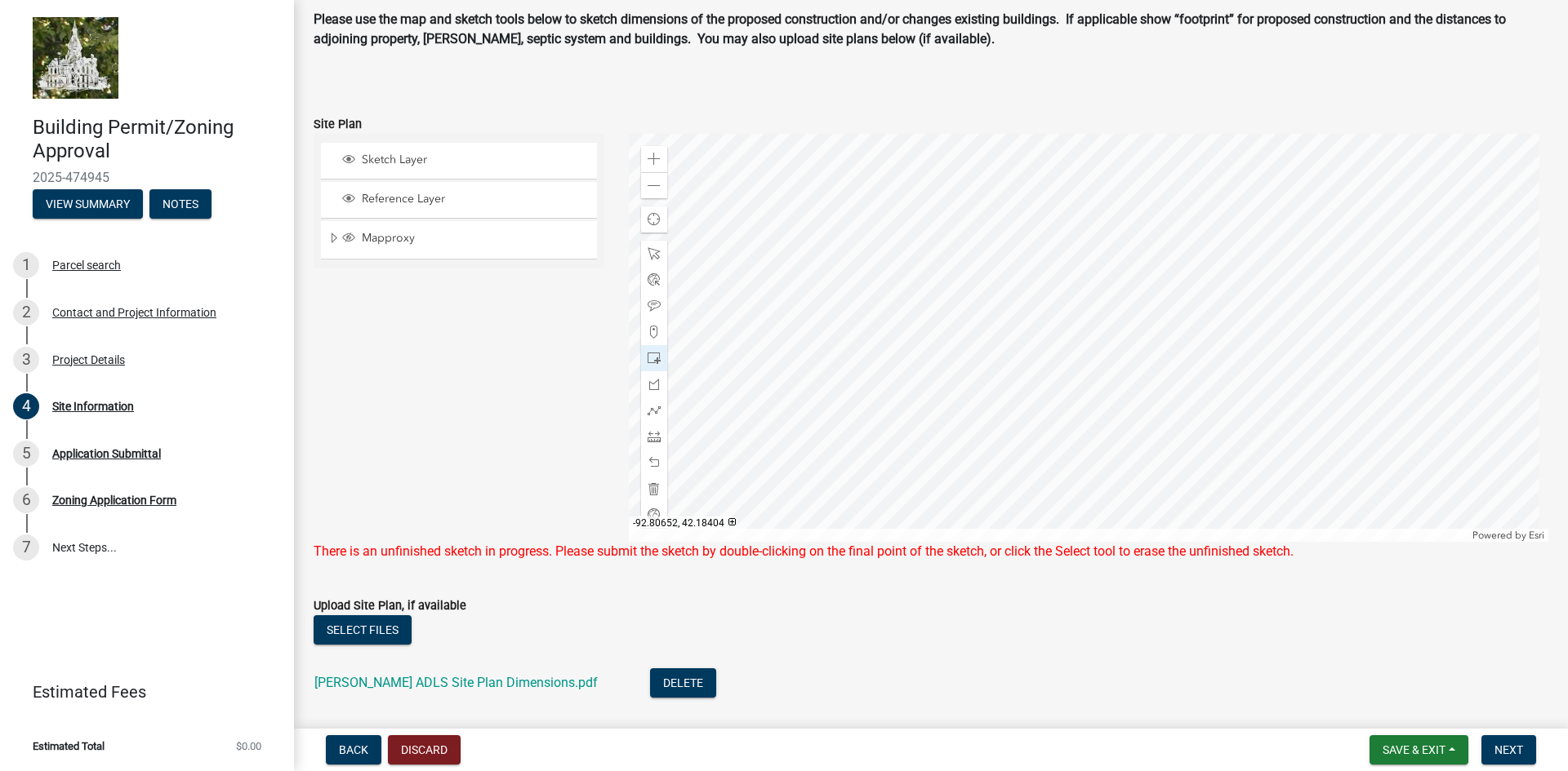
click at [1282, 284] on div at bounding box center [1088, 338] width 920 height 408
click at [651, 248] on span at bounding box center [654, 254] width 13 height 13
click at [655, 250] on span at bounding box center [654, 254] width 13 height 13
click at [648, 251] on span at bounding box center [654, 254] width 13 height 13
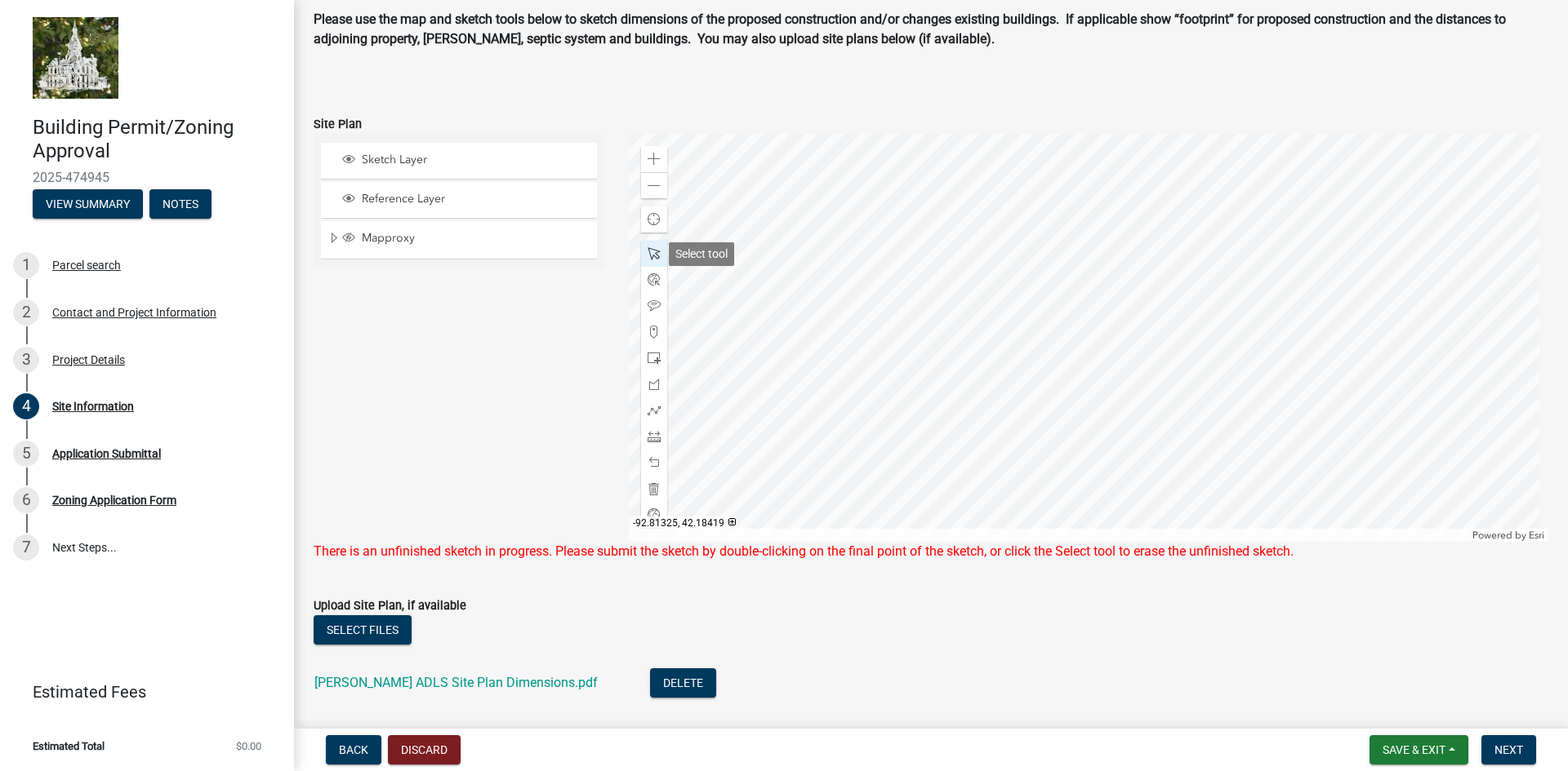
click at [649, 252] on span at bounding box center [654, 254] width 13 height 13
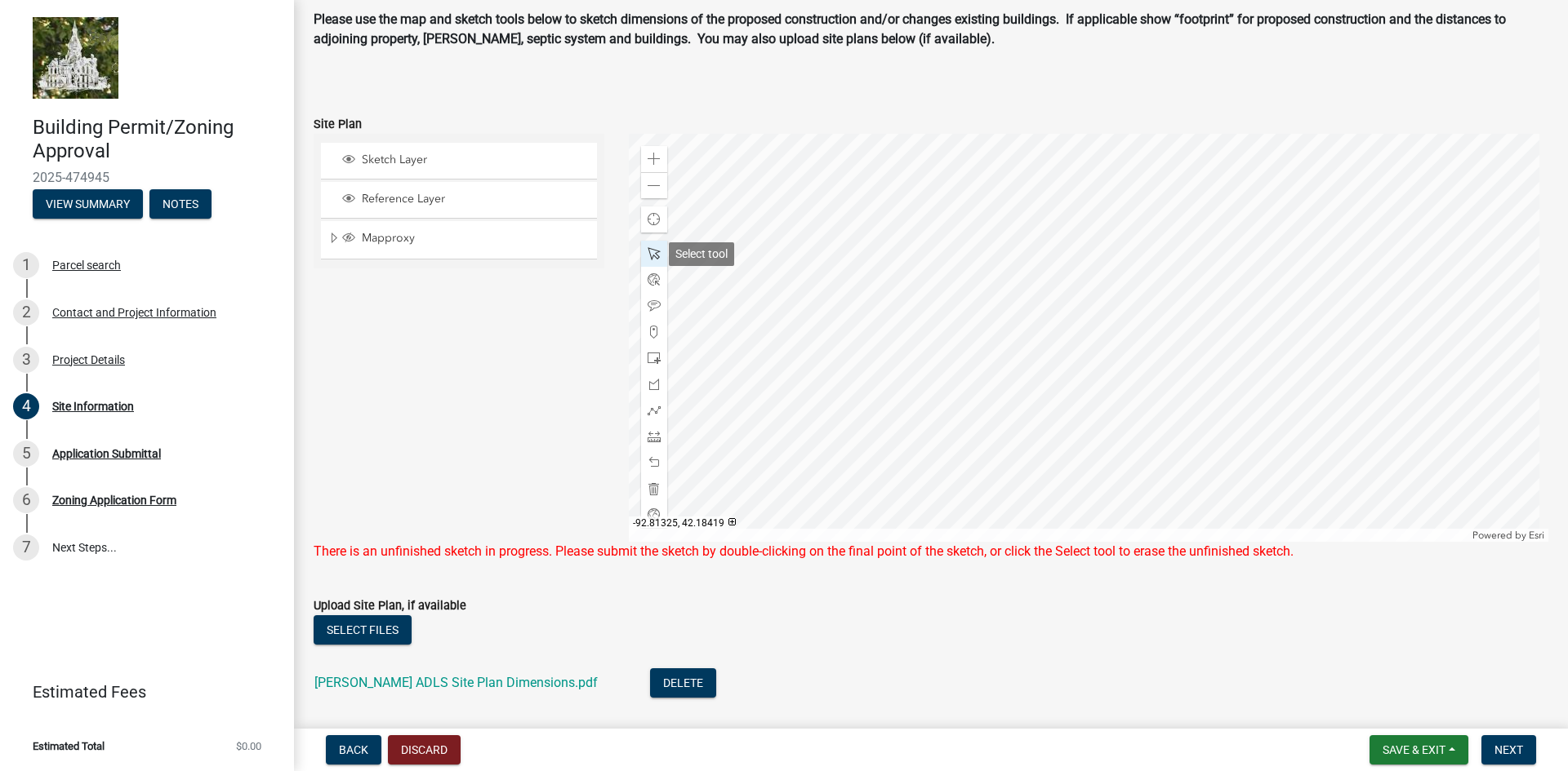
click at [649, 252] on span at bounding box center [654, 254] width 13 height 13
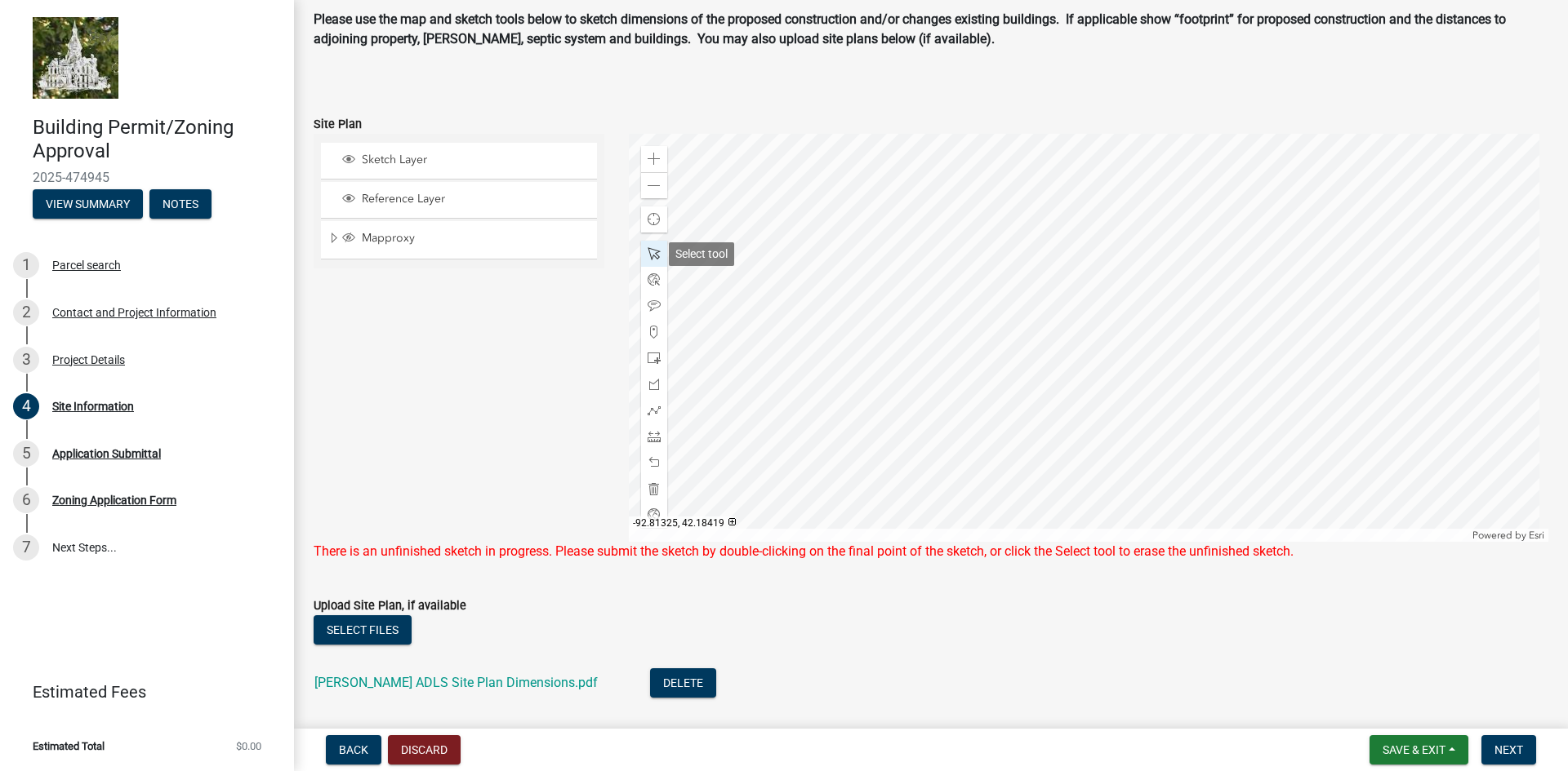
click at [649, 252] on span at bounding box center [654, 254] width 13 height 13
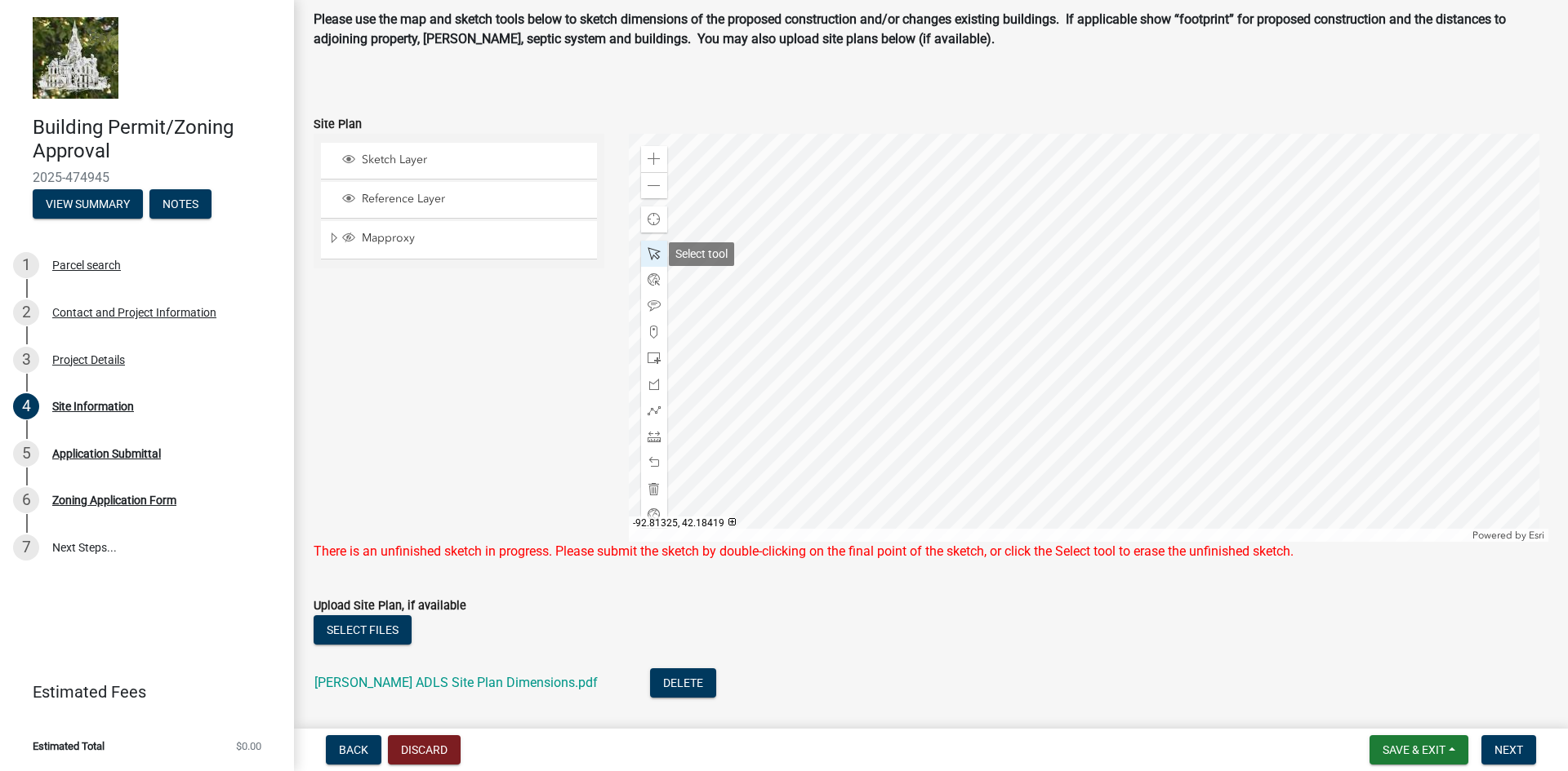
click at [649, 252] on span at bounding box center [654, 254] width 13 height 13
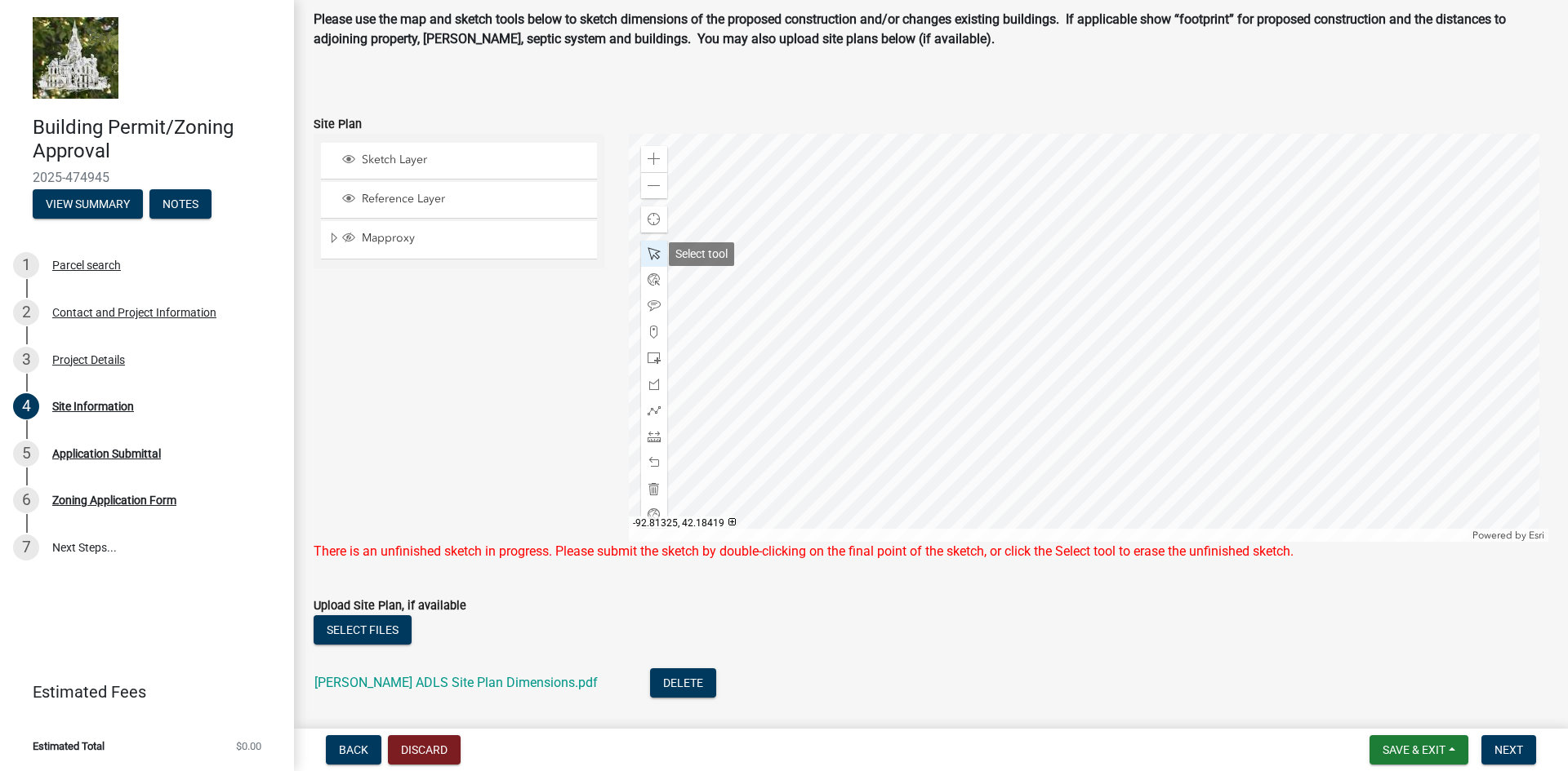
click at [649, 252] on span at bounding box center [654, 254] width 13 height 13
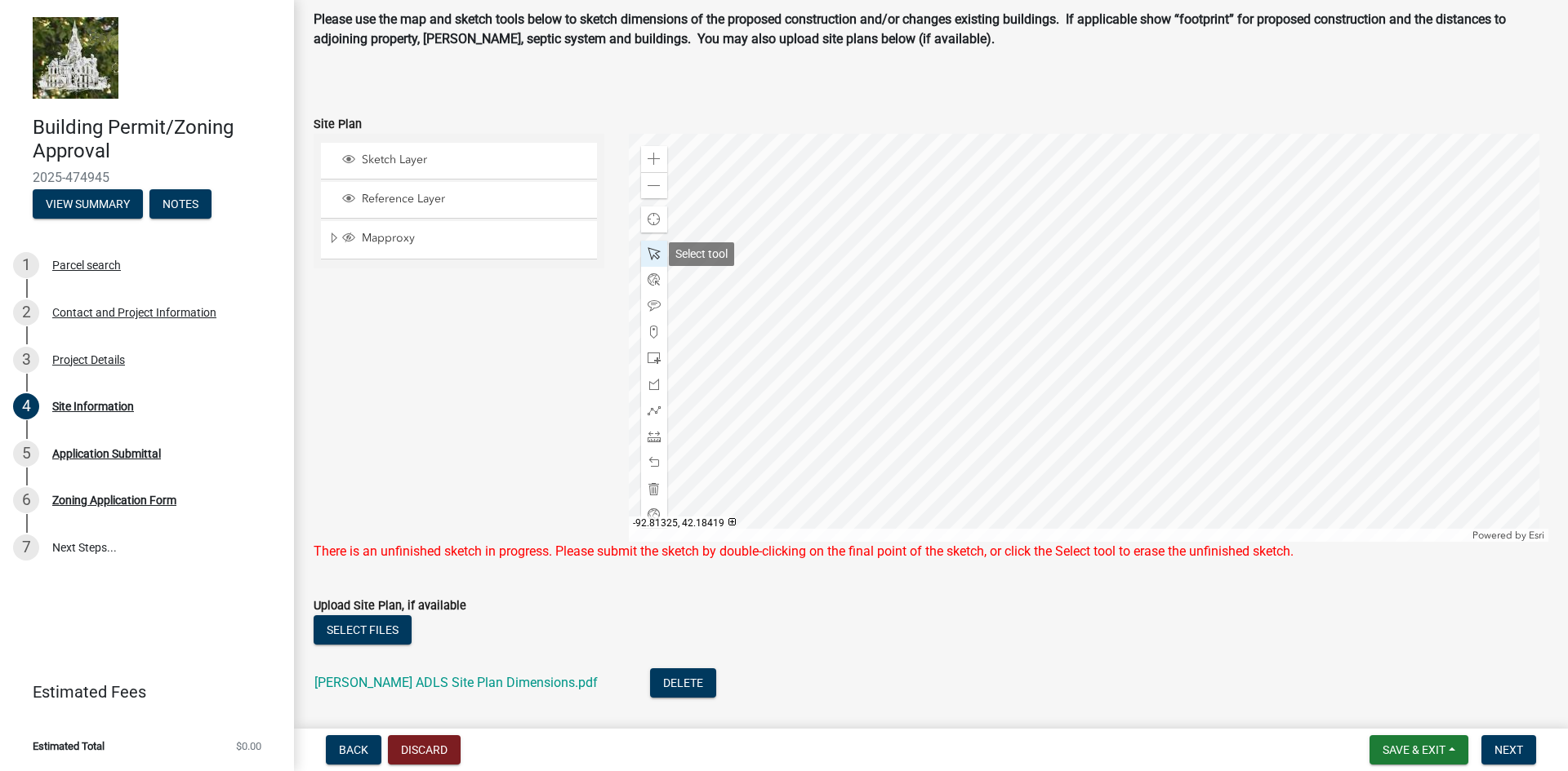
click at [649, 252] on span at bounding box center [654, 254] width 13 height 13
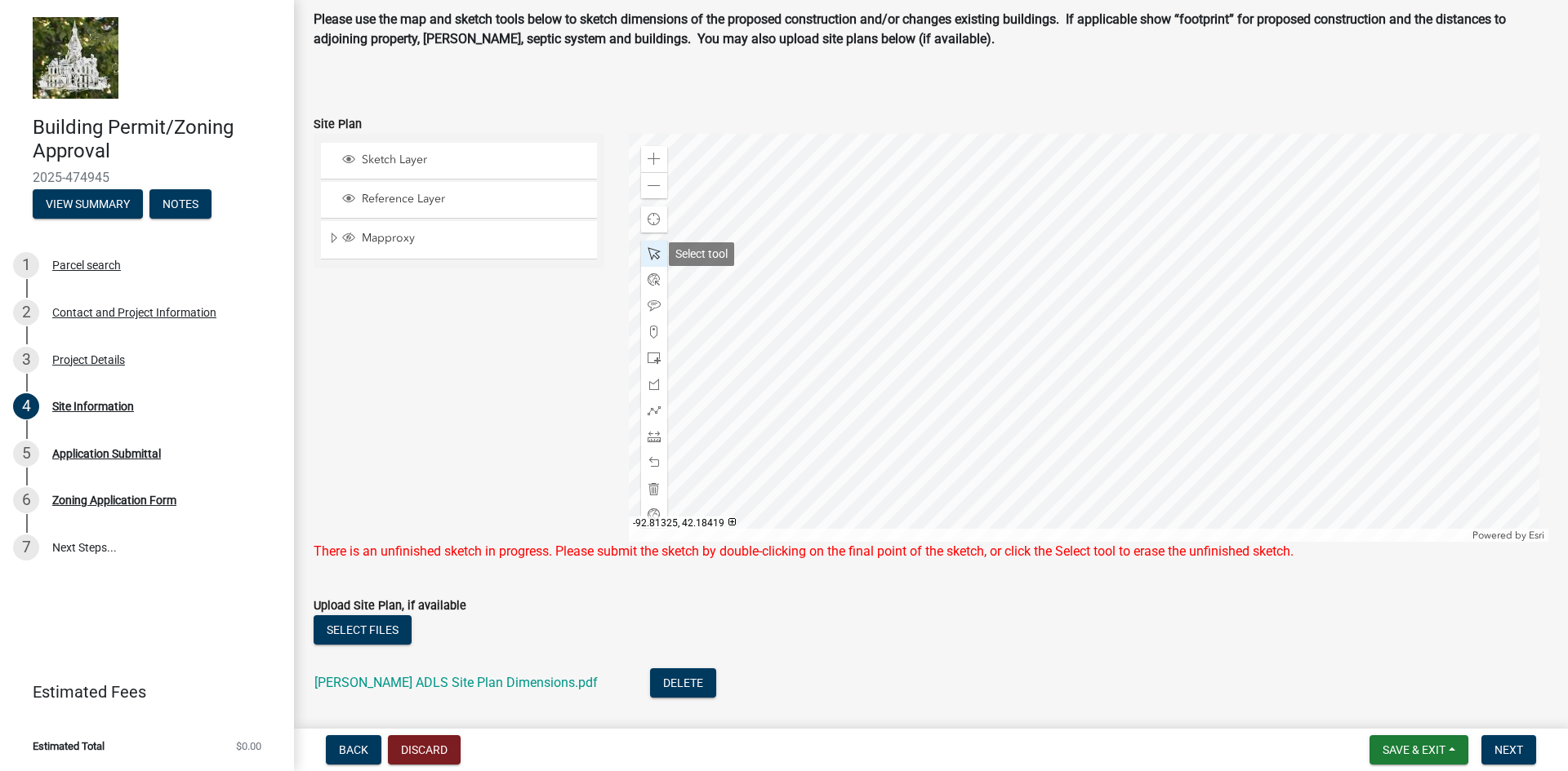
click at [649, 252] on span at bounding box center [654, 254] width 13 height 13
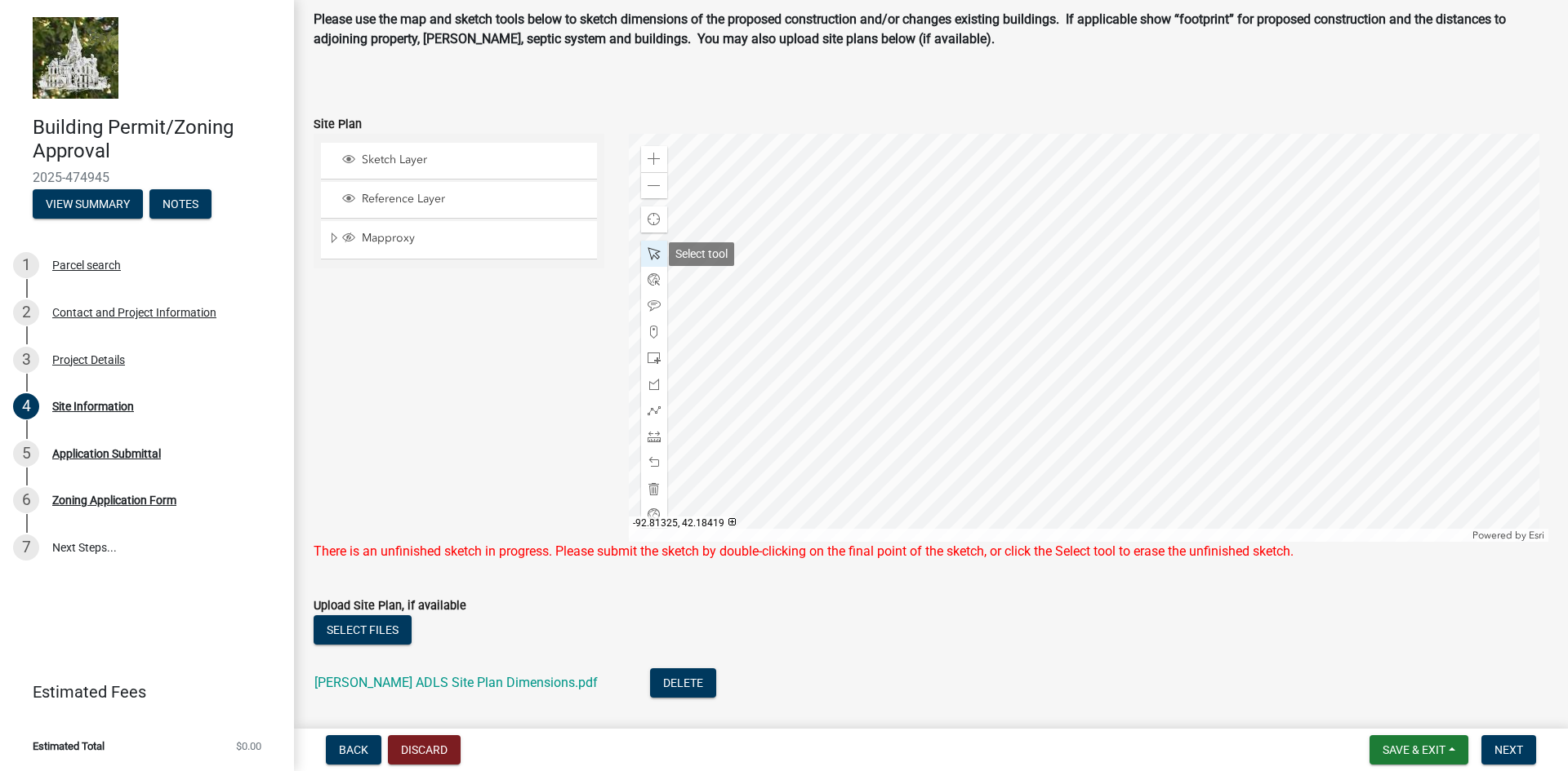
click at [649, 252] on span at bounding box center [654, 254] width 13 height 13
click at [435, 482] on div "Sketch Layer Reference Layer Mapproxy Cadastral Anno Condo Name 100 Corp Name 1…" at bounding box center [459, 338] width 315 height 408
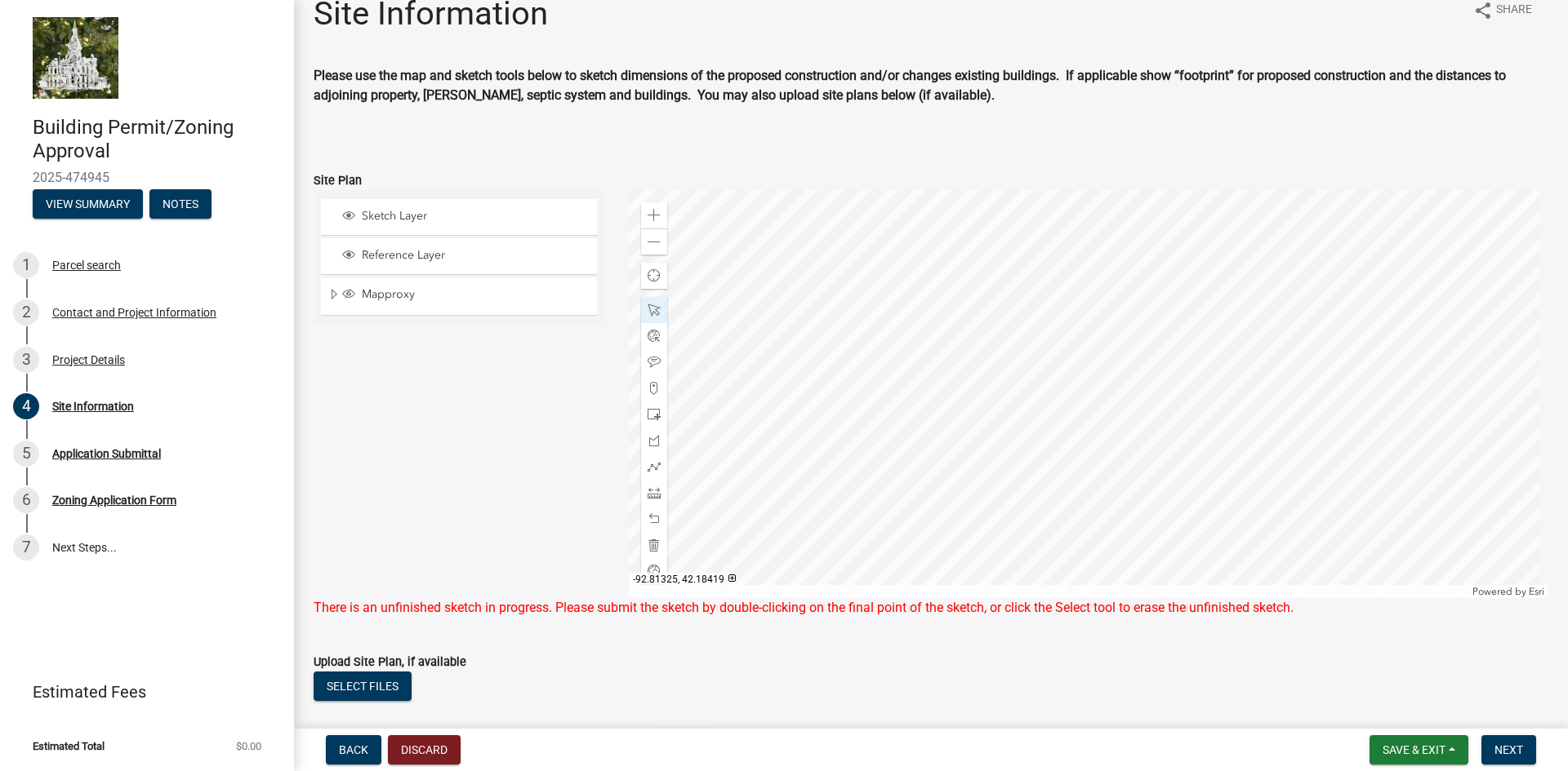
scroll to position [0, 0]
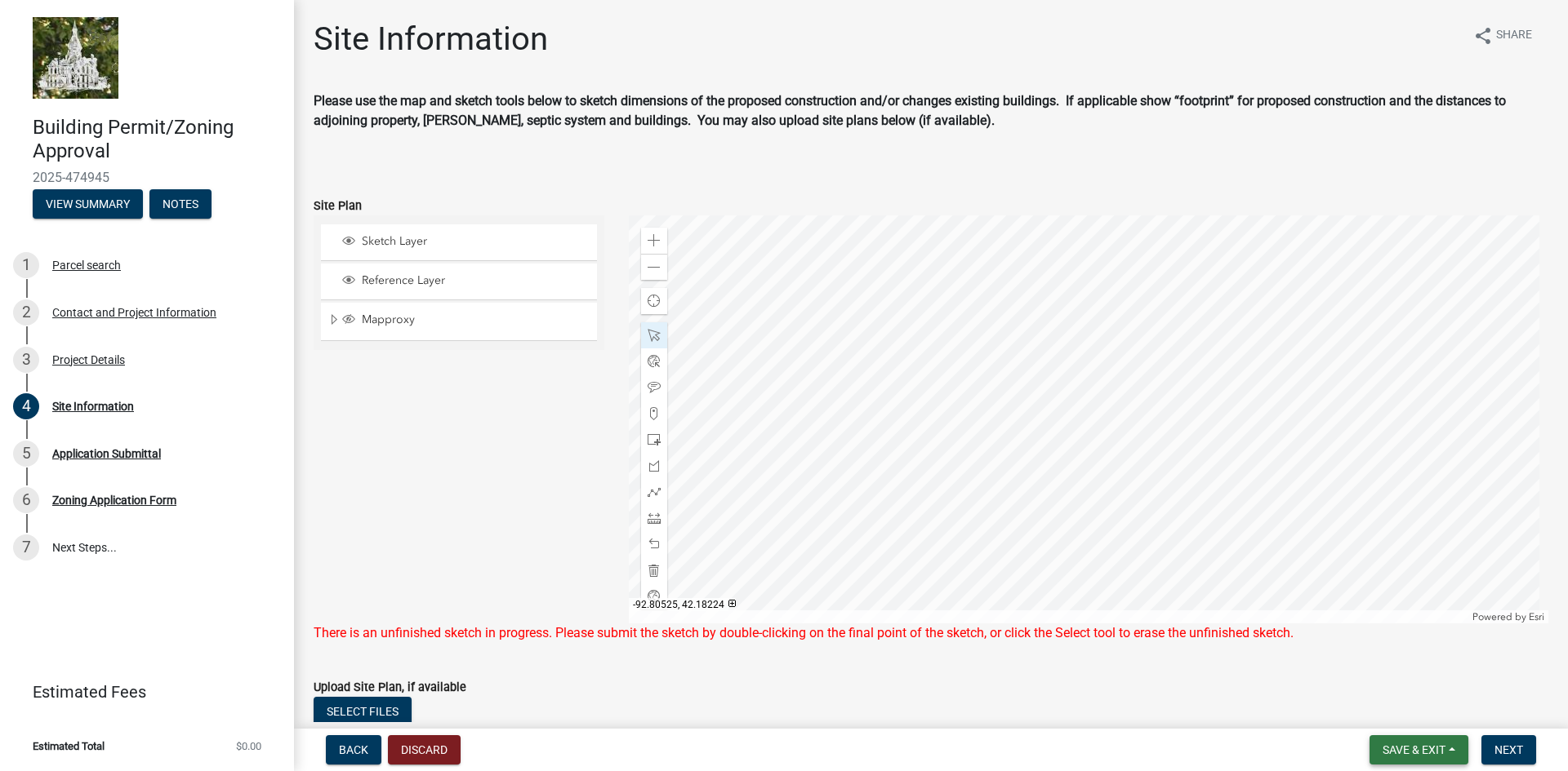
click at [1421, 748] on span "Save & Exit" at bounding box center [1413, 750] width 63 height 13
click at [1373, 707] on button "Save & Exit" at bounding box center [1402, 707] width 131 height 39
click at [1502, 744] on span "Next" at bounding box center [1508, 750] width 28 height 13
click at [1501, 744] on span "Next" at bounding box center [1508, 750] width 28 height 13
click at [95, 207] on button "View Summary" at bounding box center [88, 204] width 110 height 29
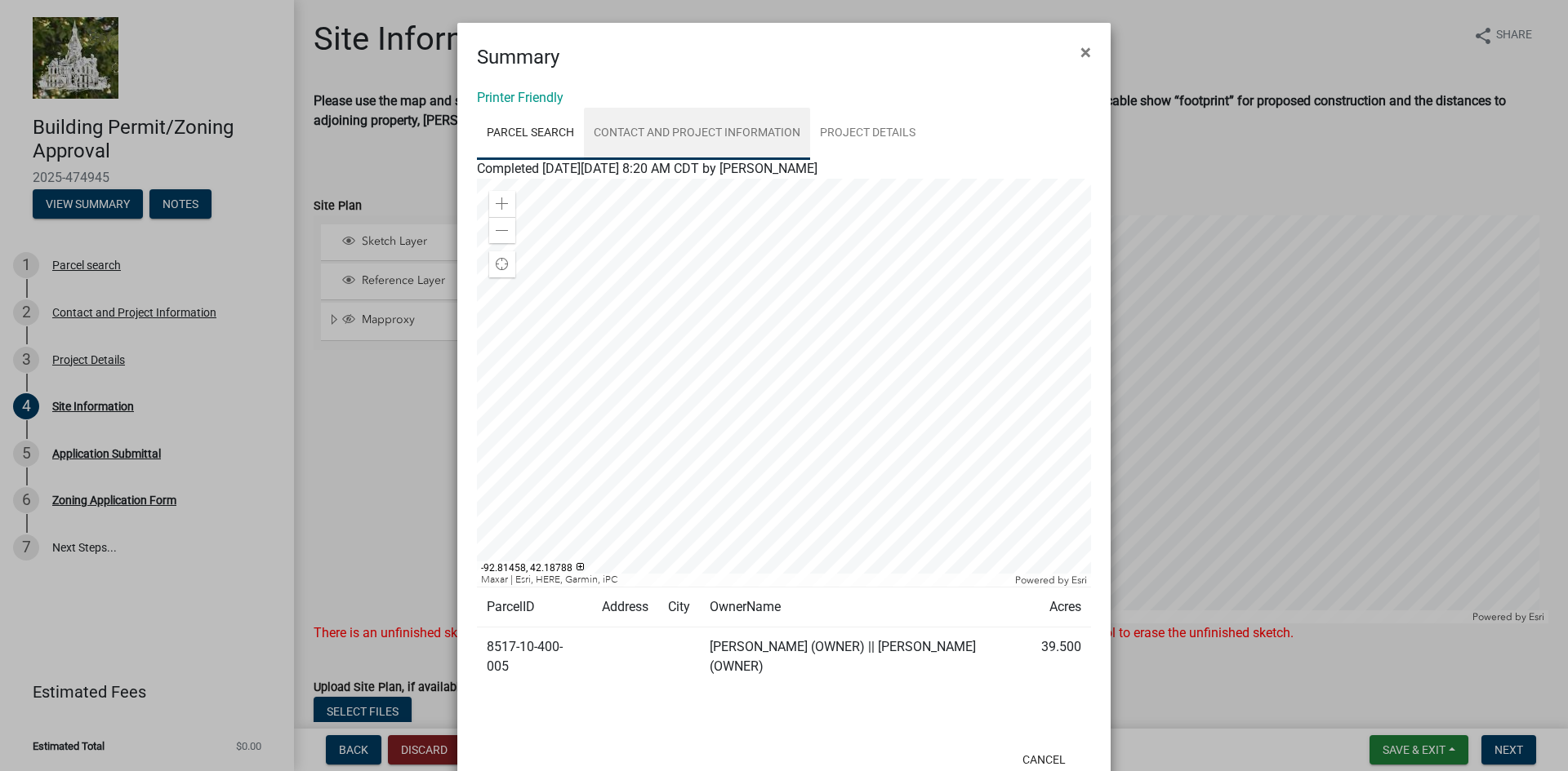
click at [681, 130] on link "Contact and Project Information" at bounding box center [696, 134] width 226 height 52
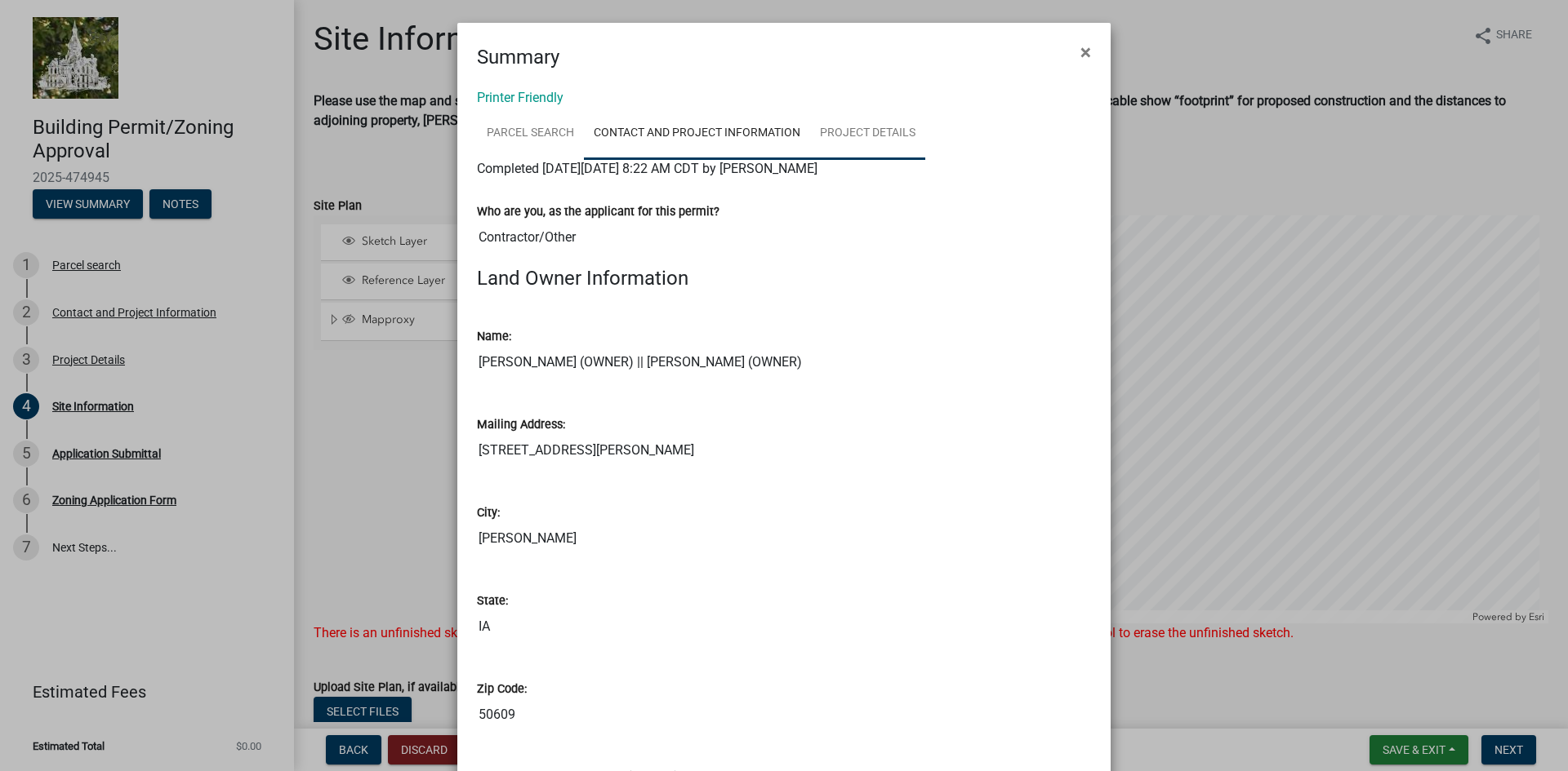
click at [820, 135] on link "Project Details" at bounding box center [867, 134] width 115 height 52
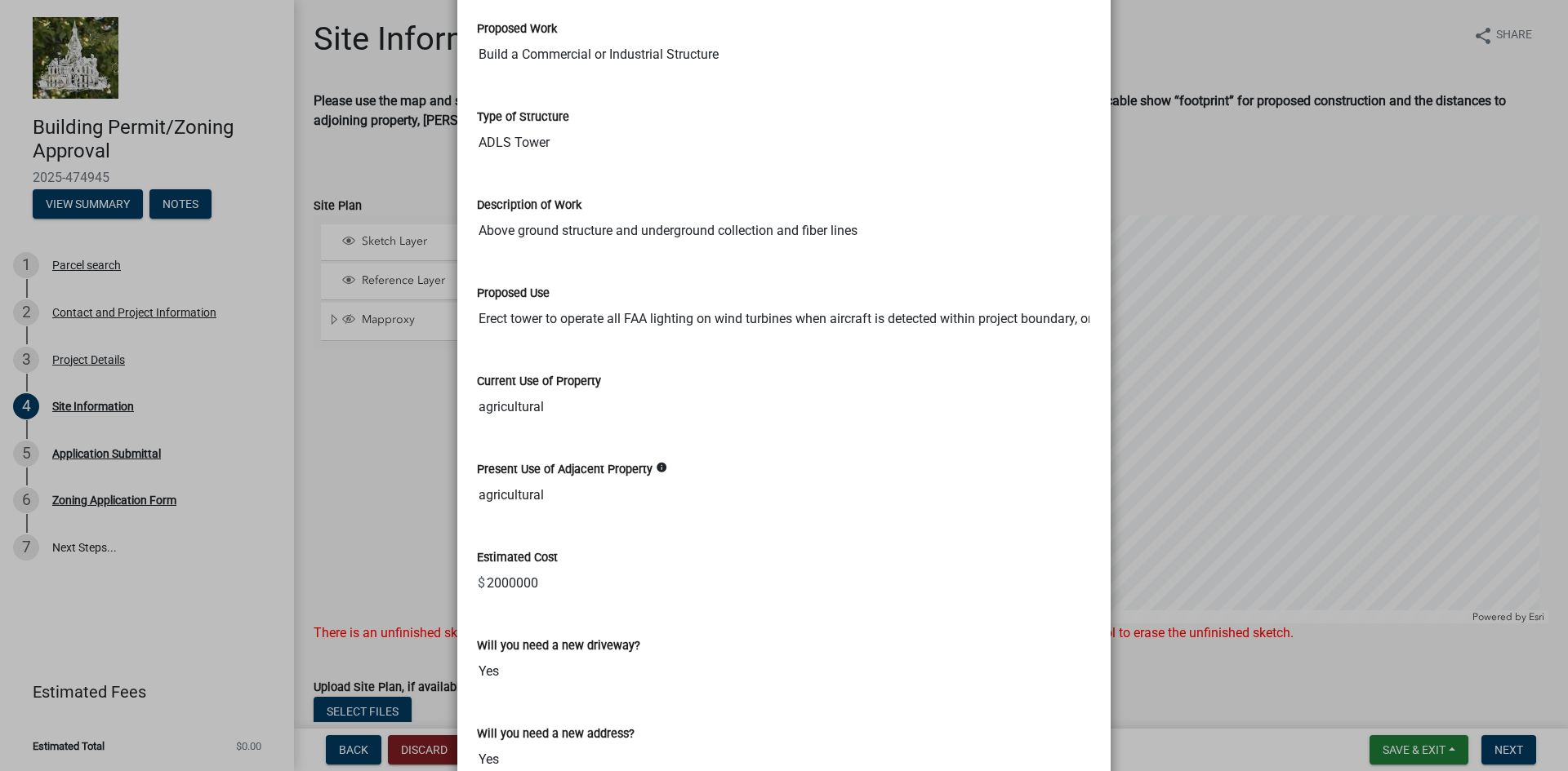
scroll to position [323, 0]
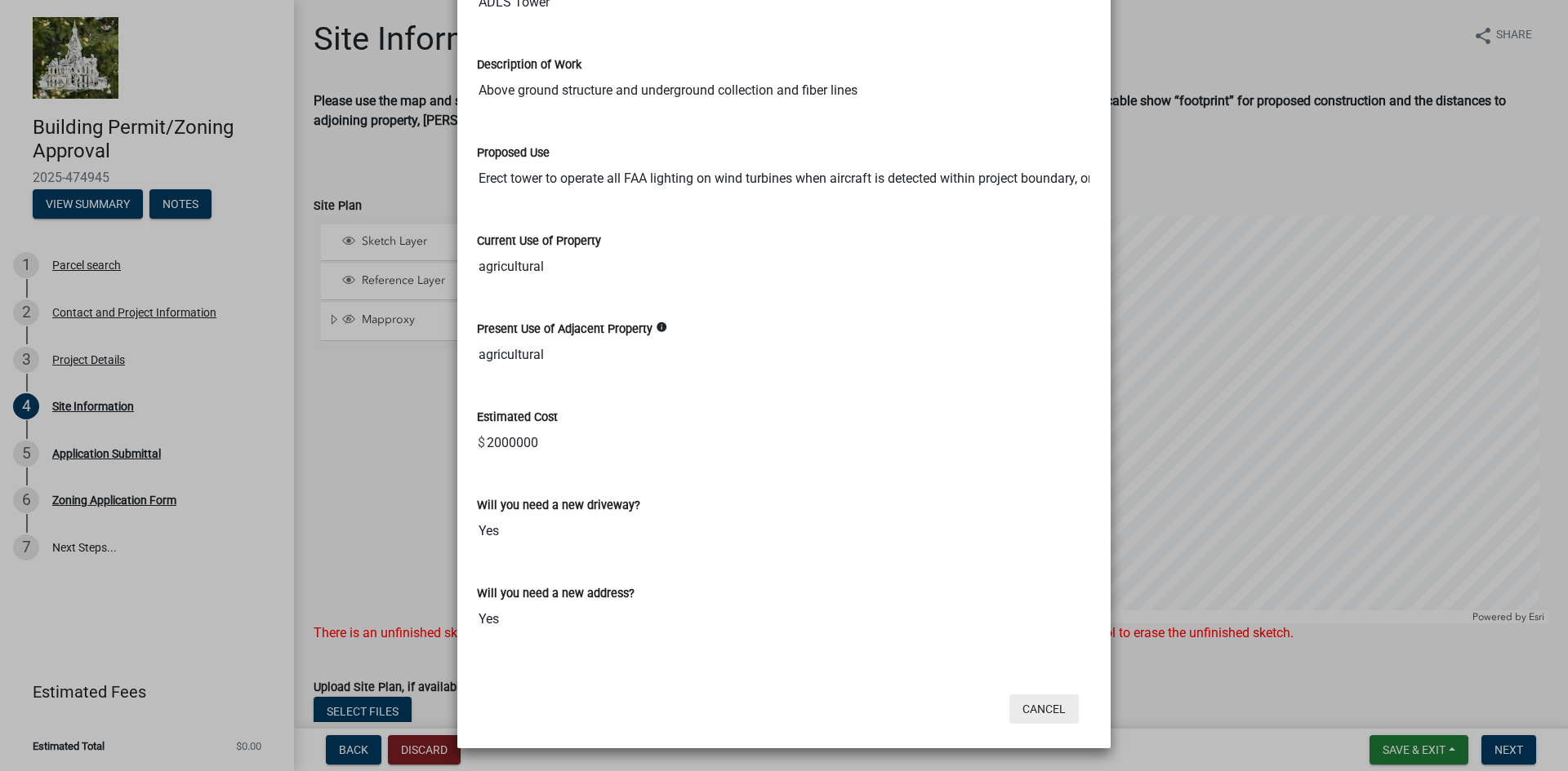
click at [1051, 705] on button "Cancel" at bounding box center [1044, 710] width 70 height 29
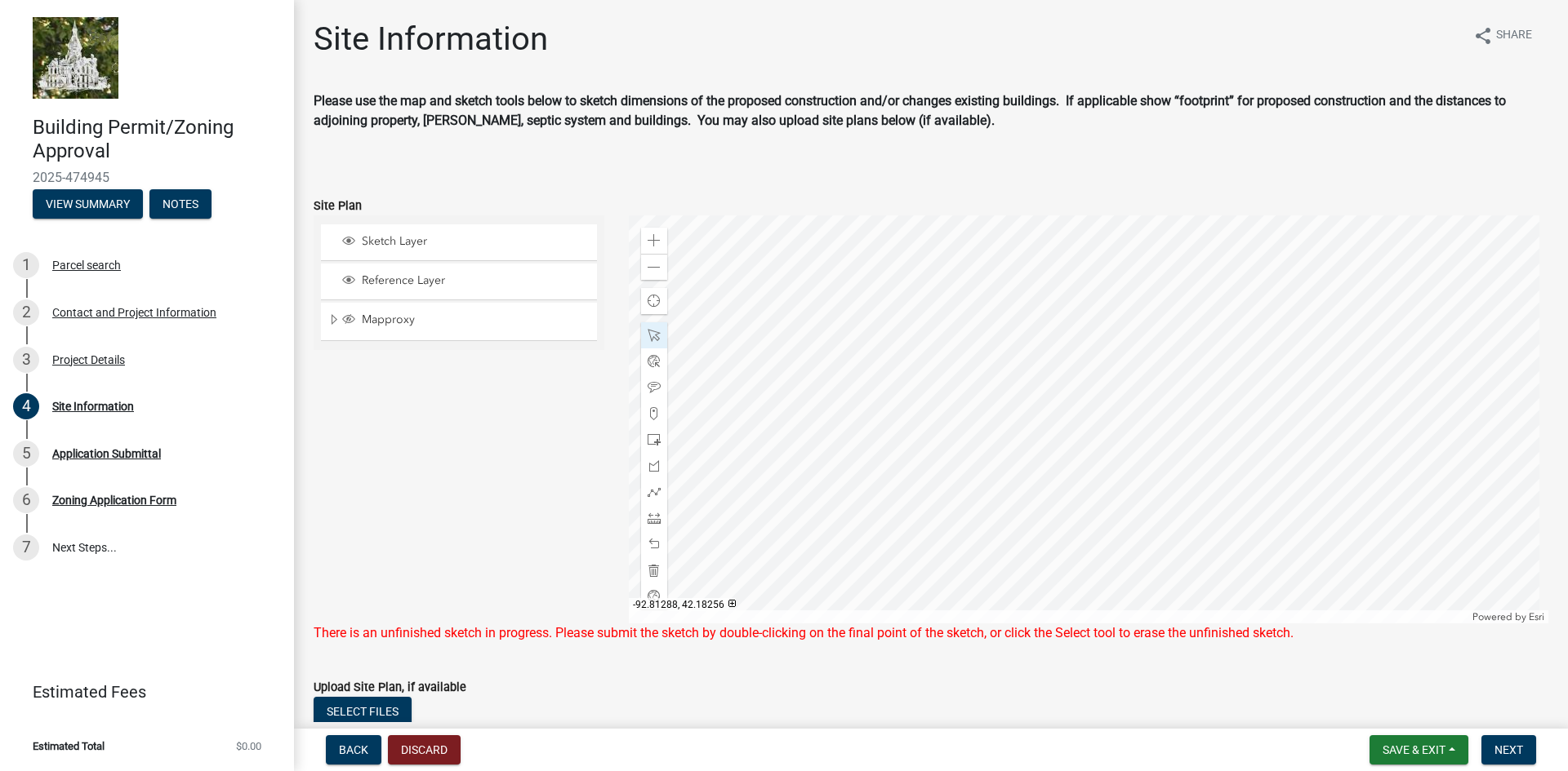
click at [453, 518] on div "Sketch Layer Reference Layer Mapproxy Cadastral Anno Condo Name 100 Corp Name 1…" at bounding box center [459, 419] width 315 height 408
click at [93, 408] on div "Site Information" at bounding box center [93, 407] width 82 height 11
click at [658, 331] on div at bounding box center [654, 335] width 27 height 27
click at [648, 569] on span at bounding box center [654, 570] width 13 height 13
click at [648, 568] on span at bounding box center [654, 570] width 13 height 13
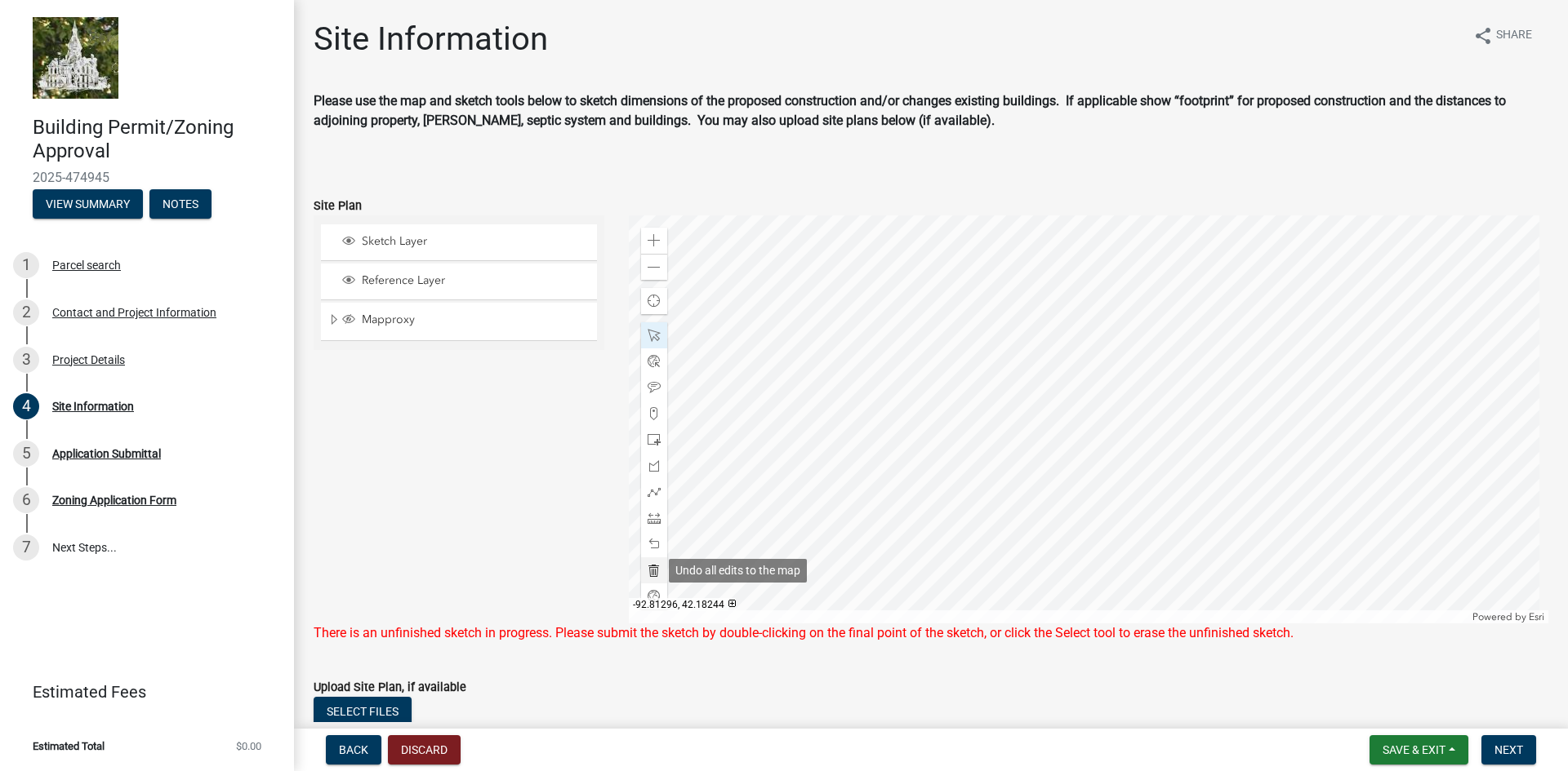
click at [648, 568] on span at bounding box center [654, 570] width 13 height 13
click at [648, 592] on span at bounding box center [654, 597] width 13 height 13
click at [1227, 248] on div at bounding box center [1088, 419] width 920 height 408
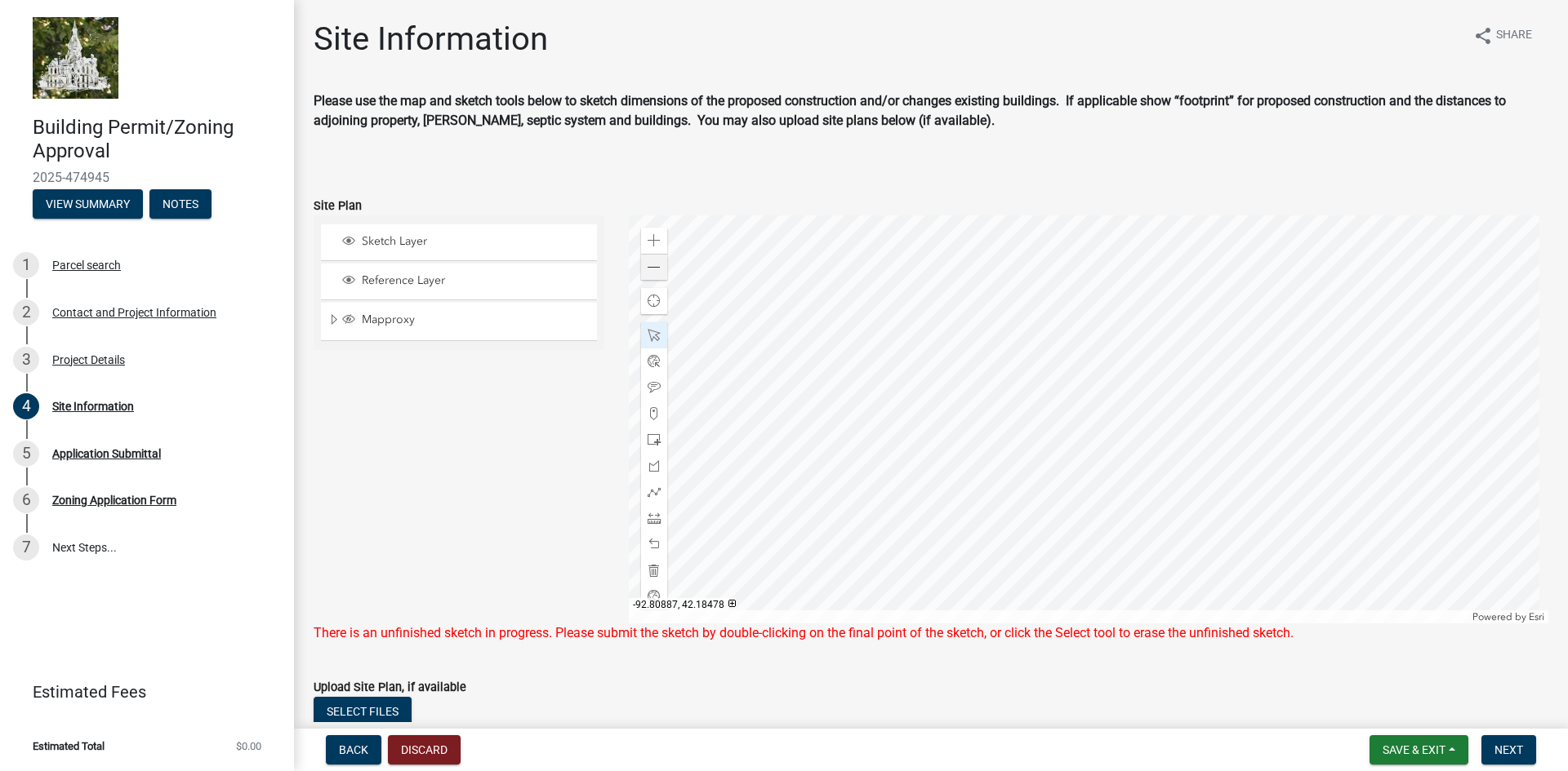
click at [1227, 248] on div at bounding box center [1088, 419] width 920 height 408
click at [1225, 249] on div at bounding box center [1088, 419] width 920 height 408
click at [1225, 250] on div at bounding box center [1088, 419] width 920 height 408
click at [1222, 254] on div at bounding box center [1088, 419] width 920 height 408
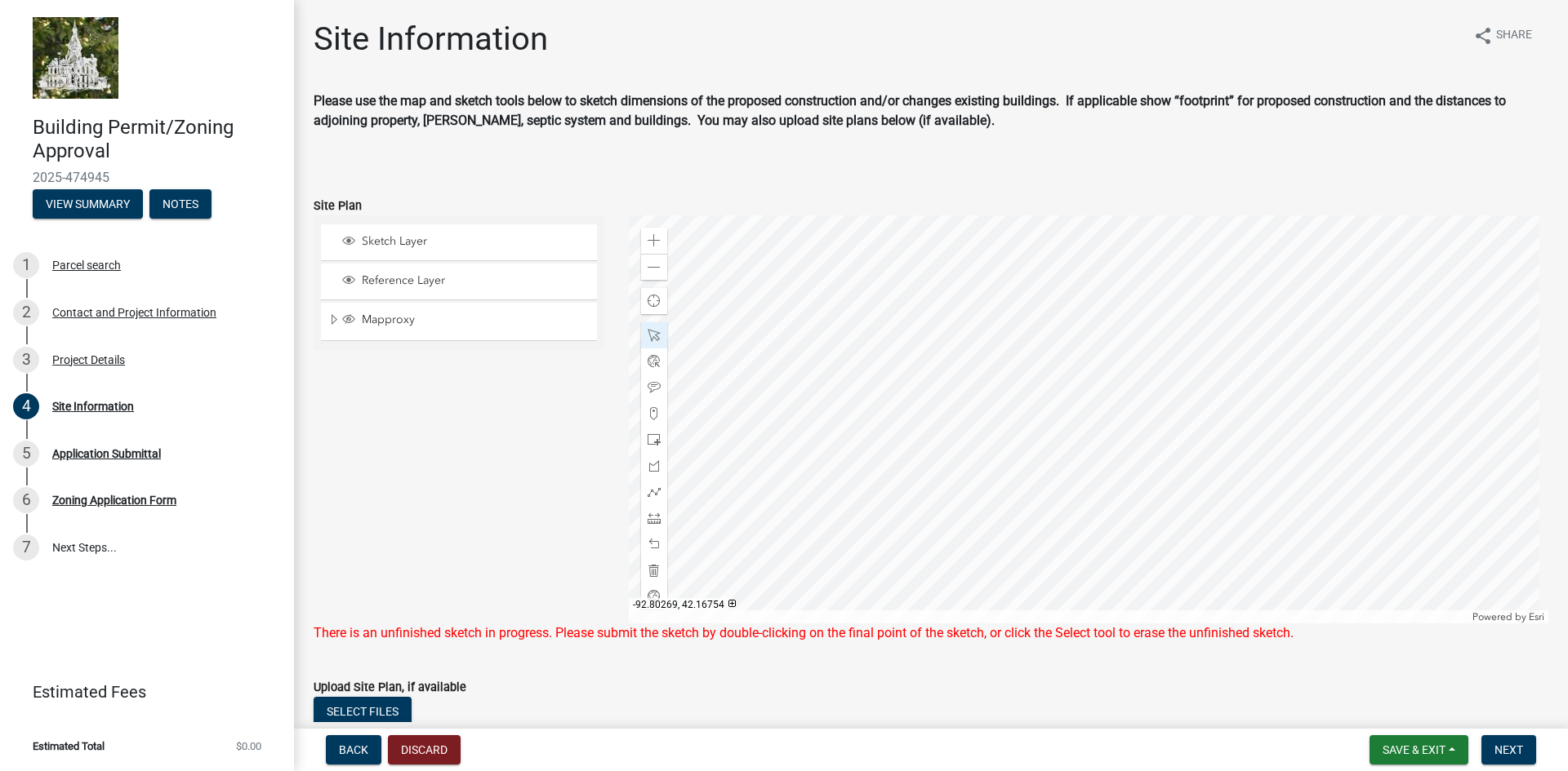
click at [1269, 401] on div at bounding box center [1088, 419] width 920 height 408
click at [1242, 253] on div at bounding box center [1088, 419] width 920 height 408
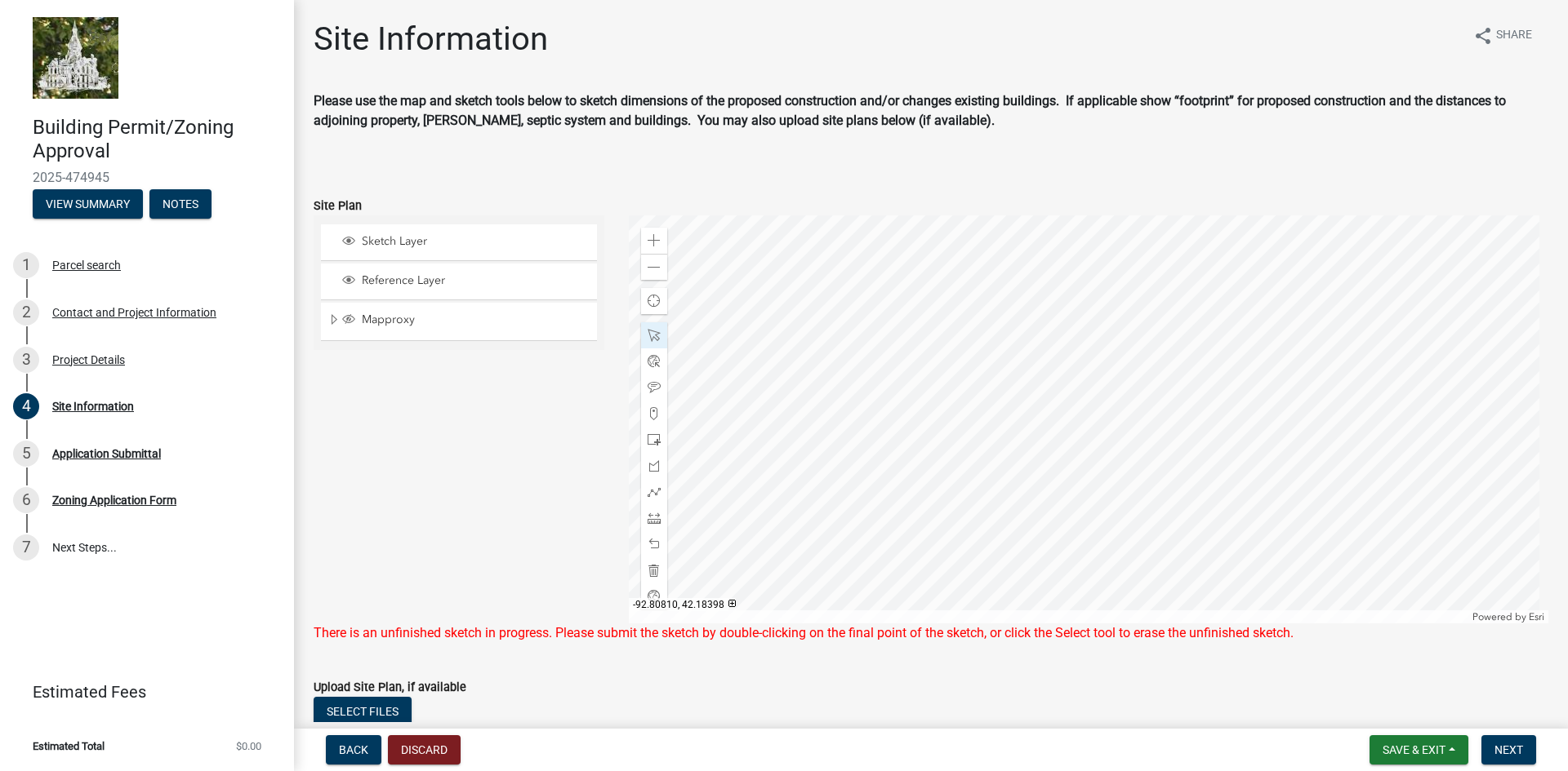
click at [1097, 425] on div at bounding box center [1088, 419] width 920 height 408
click at [470, 396] on div "Sketch Layer Reference Layer Mapproxy Cadastral Anno Condo Name 100 Corp Name 1…" at bounding box center [459, 419] width 315 height 408
click at [652, 331] on span at bounding box center [654, 335] width 13 height 13
click at [650, 331] on span at bounding box center [654, 335] width 13 height 13
click at [649, 574] on span at bounding box center [654, 570] width 13 height 13
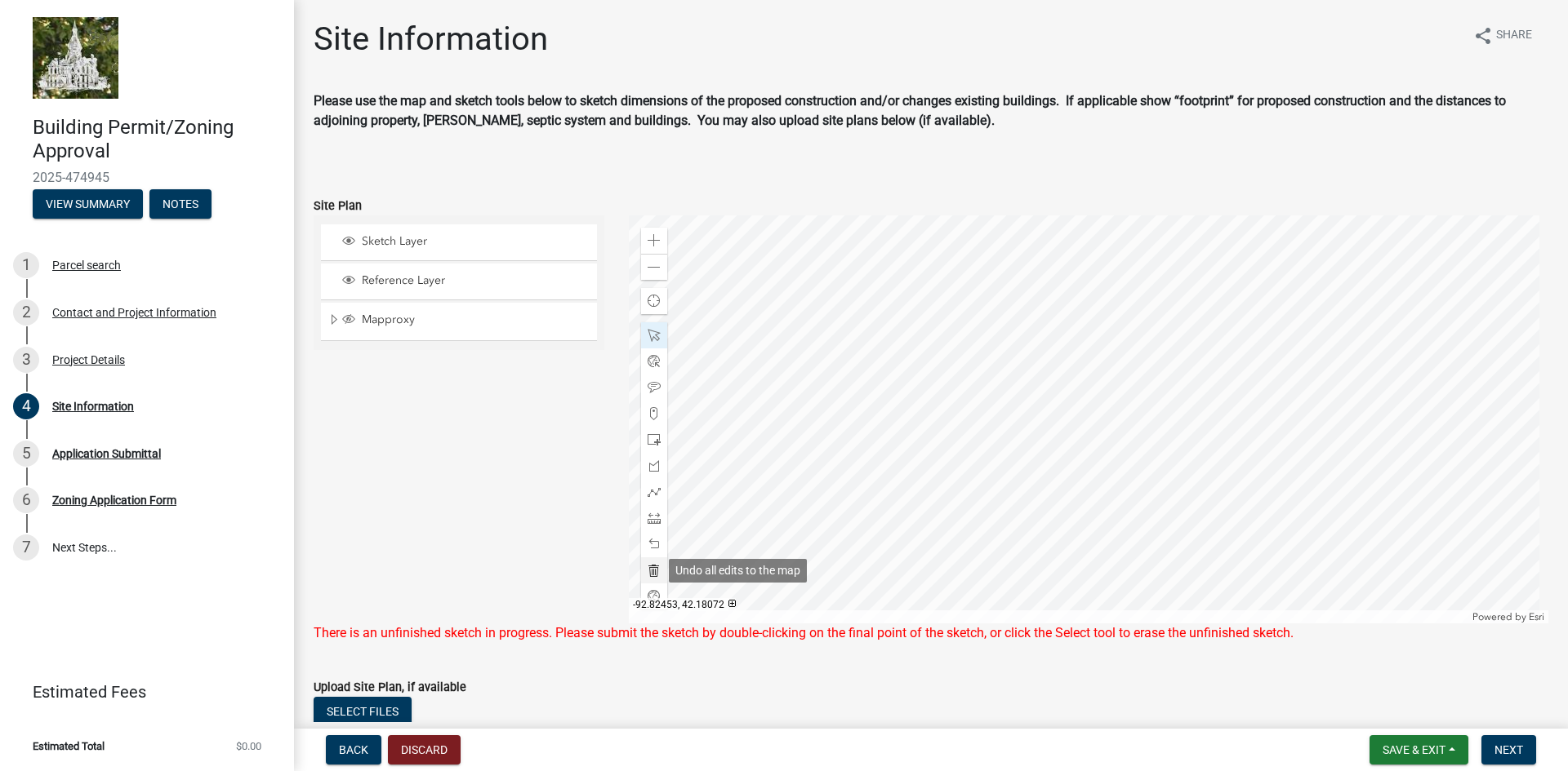
click at [649, 574] on span at bounding box center [654, 570] width 13 height 13
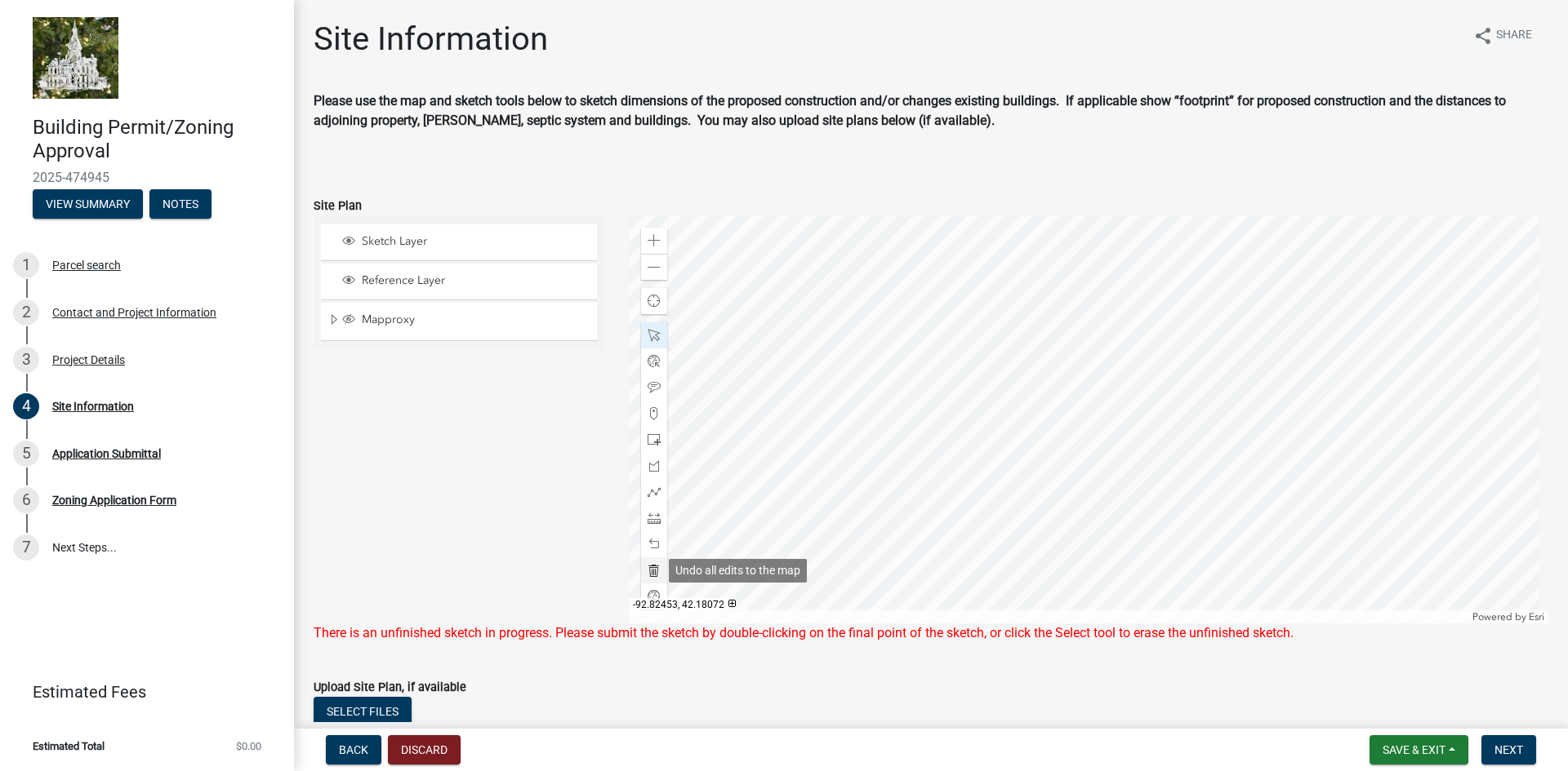
click at [649, 574] on span at bounding box center [654, 570] width 13 height 13
click at [648, 544] on span at bounding box center [654, 544] width 13 height 13
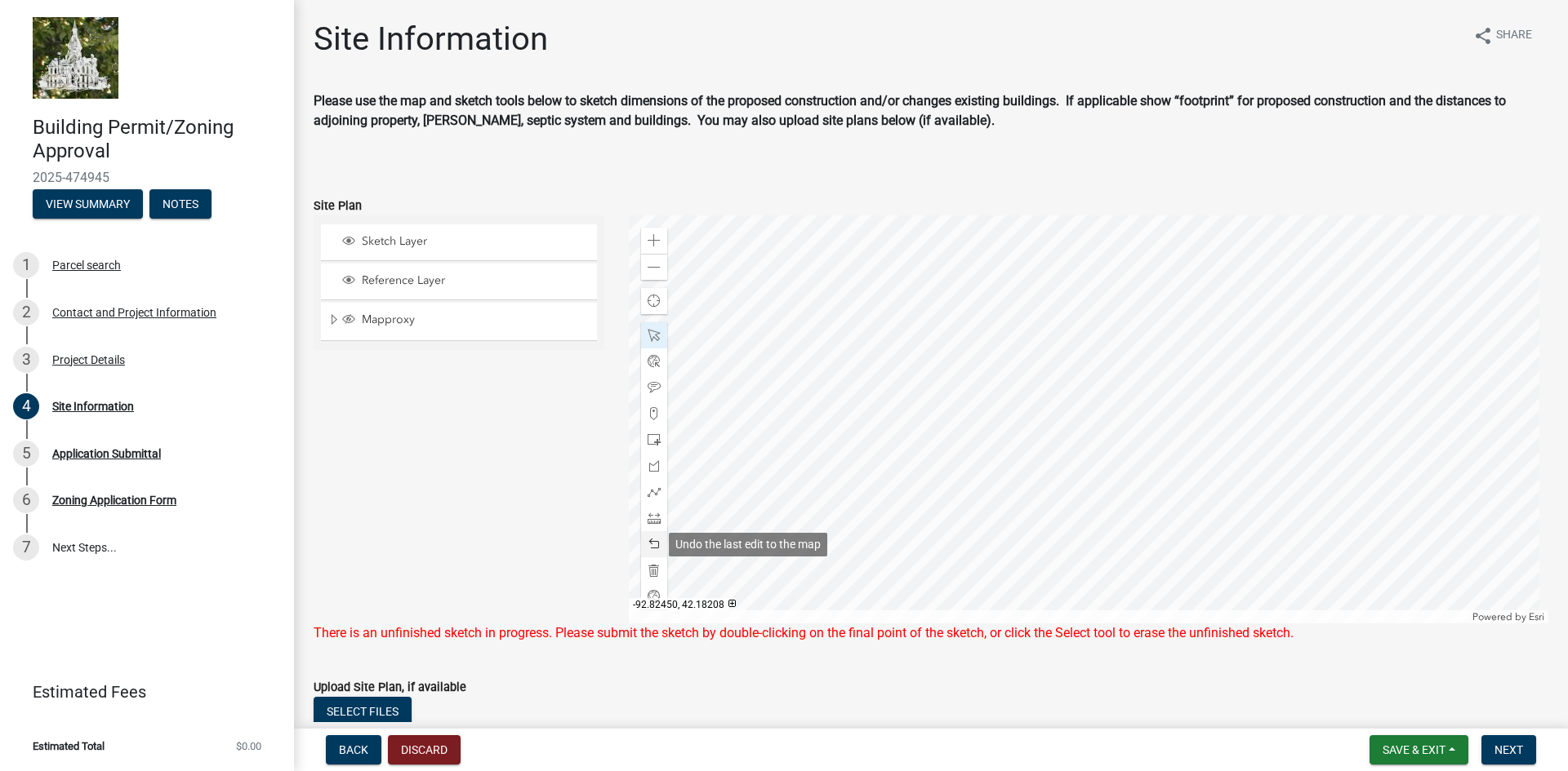
click at [648, 544] on span at bounding box center [654, 544] width 13 height 13
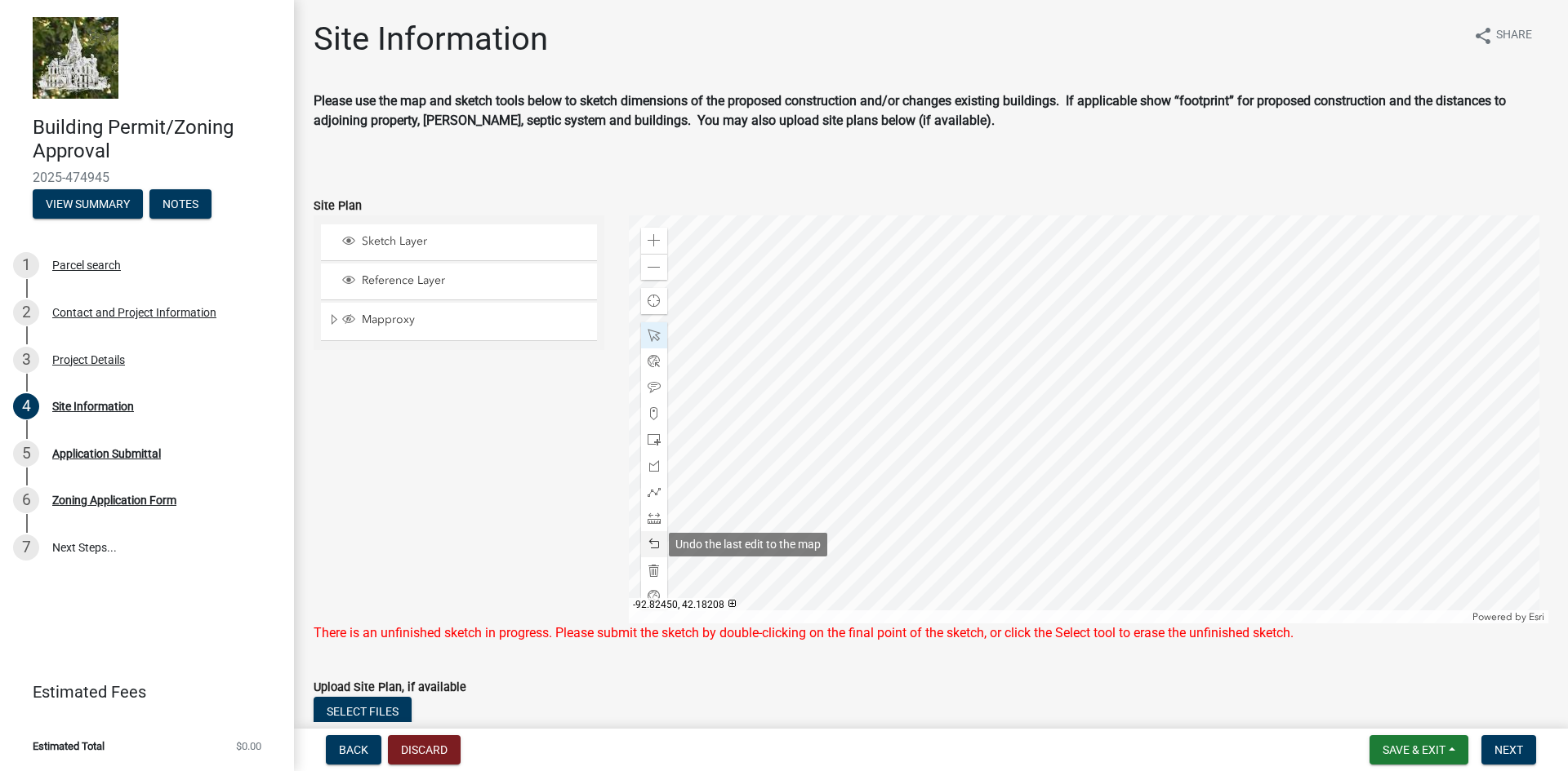
click at [648, 544] on span at bounding box center [654, 544] width 13 height 13
click at [648, 440] on span at bounding box center [654, 440] width 13 height 13
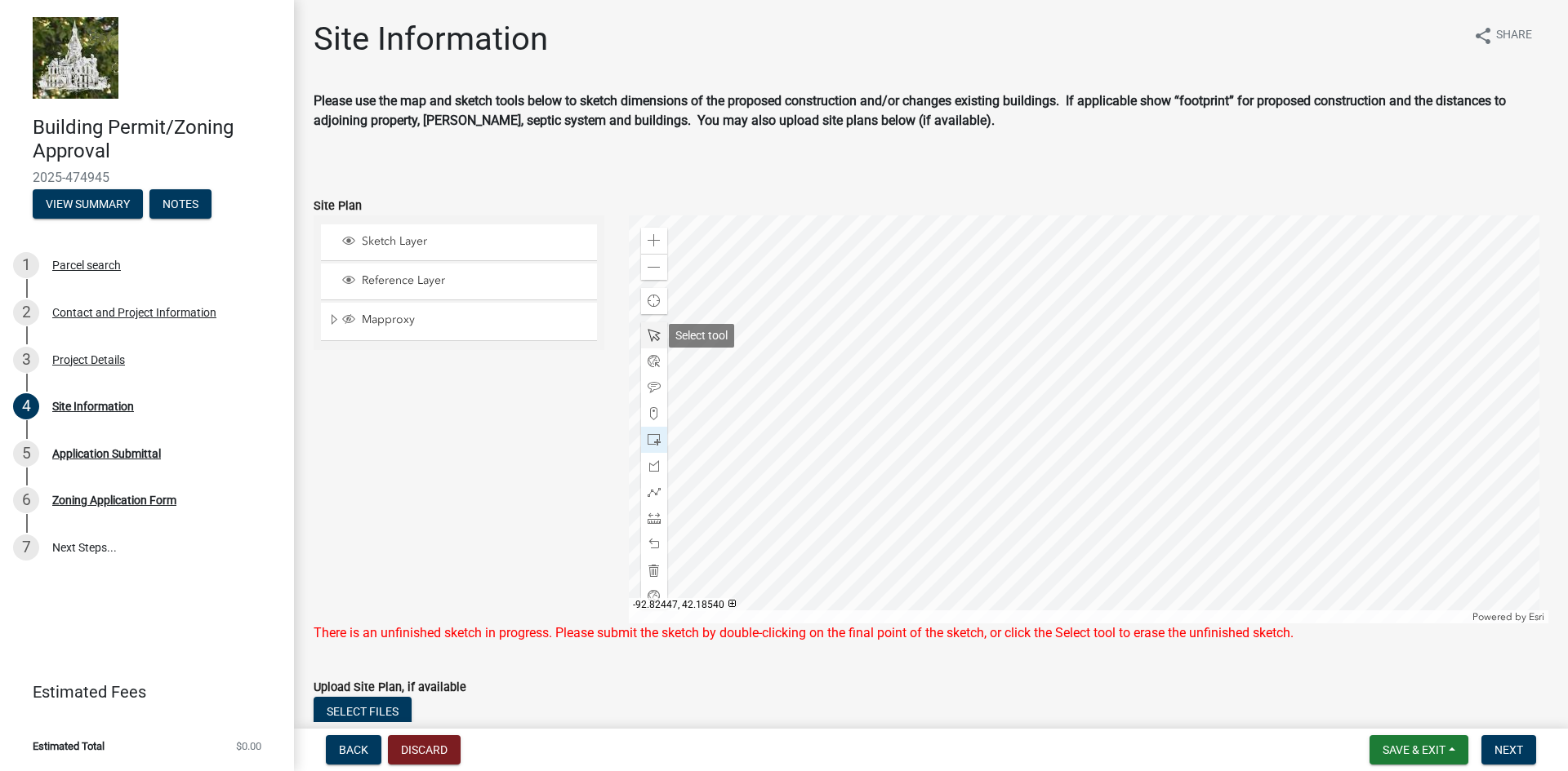
click at [649, 334] on span at bounding box center [654, 335] width 13 height 13
click at [650, 434] on span at bounding box center [654, 440] width 13 height 13
click at [648, 568] on span at bounding box center [654, 570] width 13 height 13
click at [650, 574] on span at bounding box center [654, 570] width 13 height 13
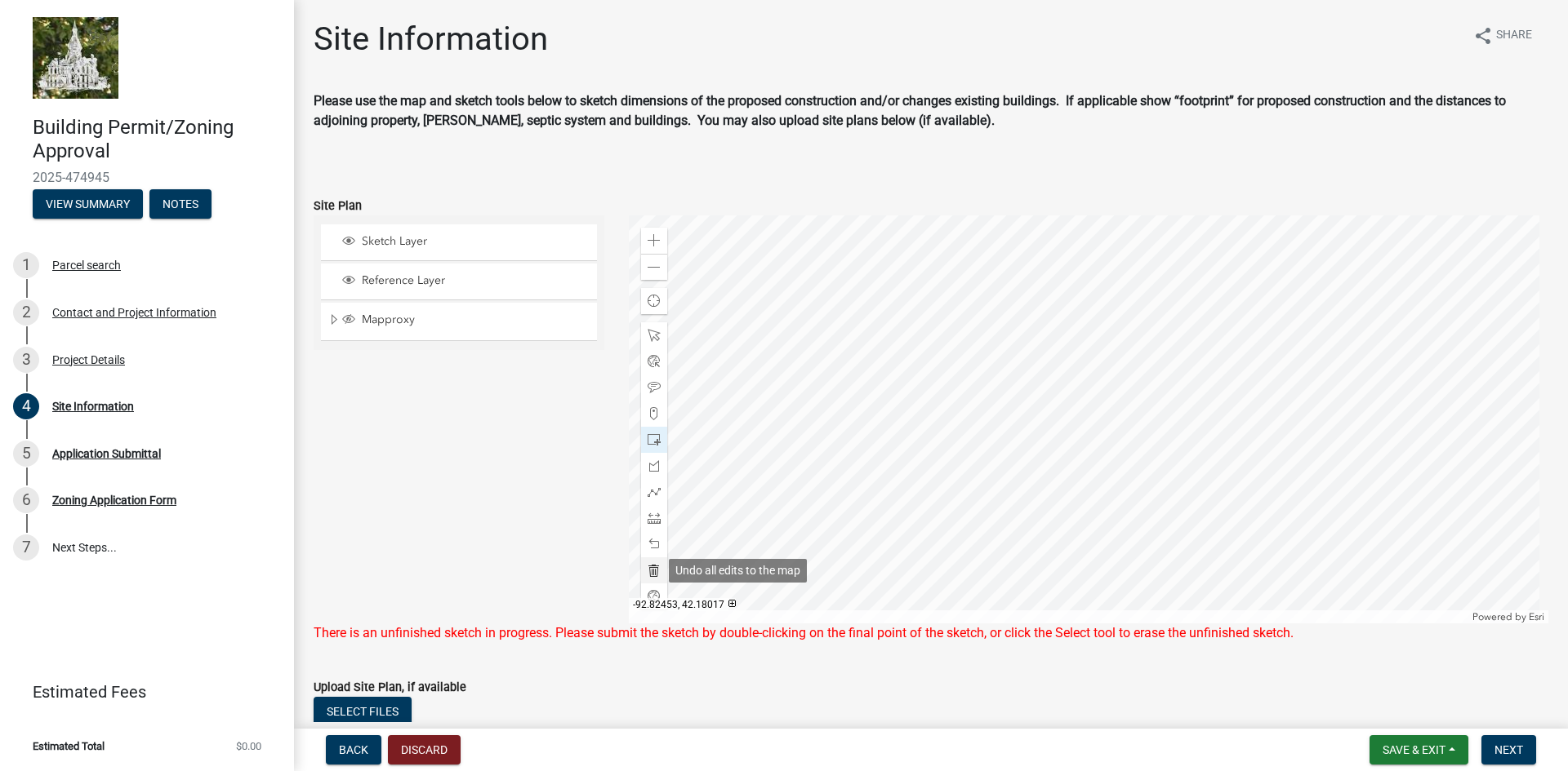
click at [650, 574] on span at bounding box center [654, 570] width 13 height 13
click at [648, 570] on span at bounding box center [654, 570] width 13 height 13
drag, startPoint x: 504, startPoint y: 418, endPoint x: 496, endPoint y: 403, distance: 17.0
click at [500, 412] on div "Sketch Layer Reference Layer Mapproxy Cadastral Anno Condo Name 100 Corp Name 1…" at bounding box center [459, 419] width 315 height 408
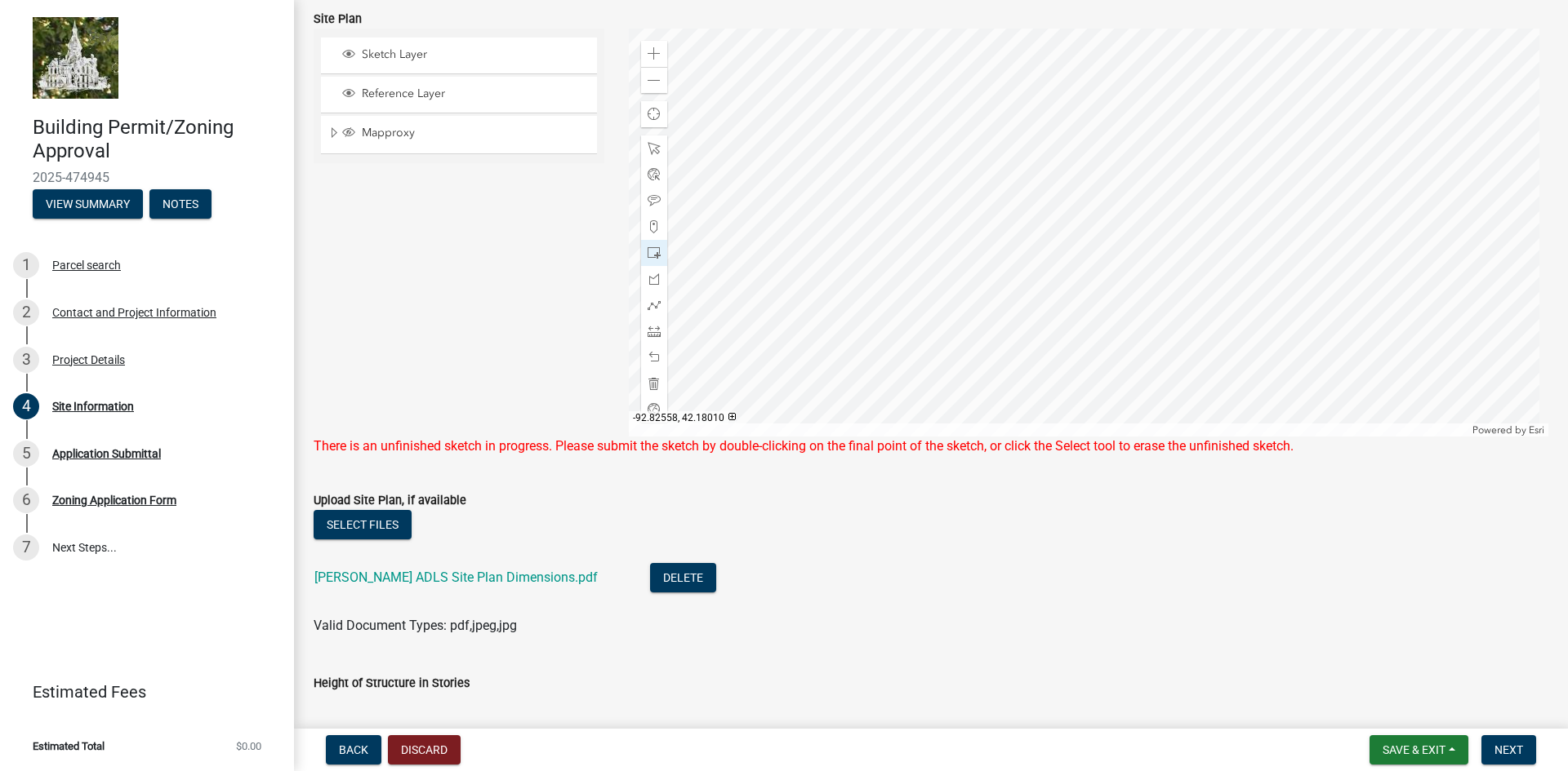
scroll to position [105, 0]
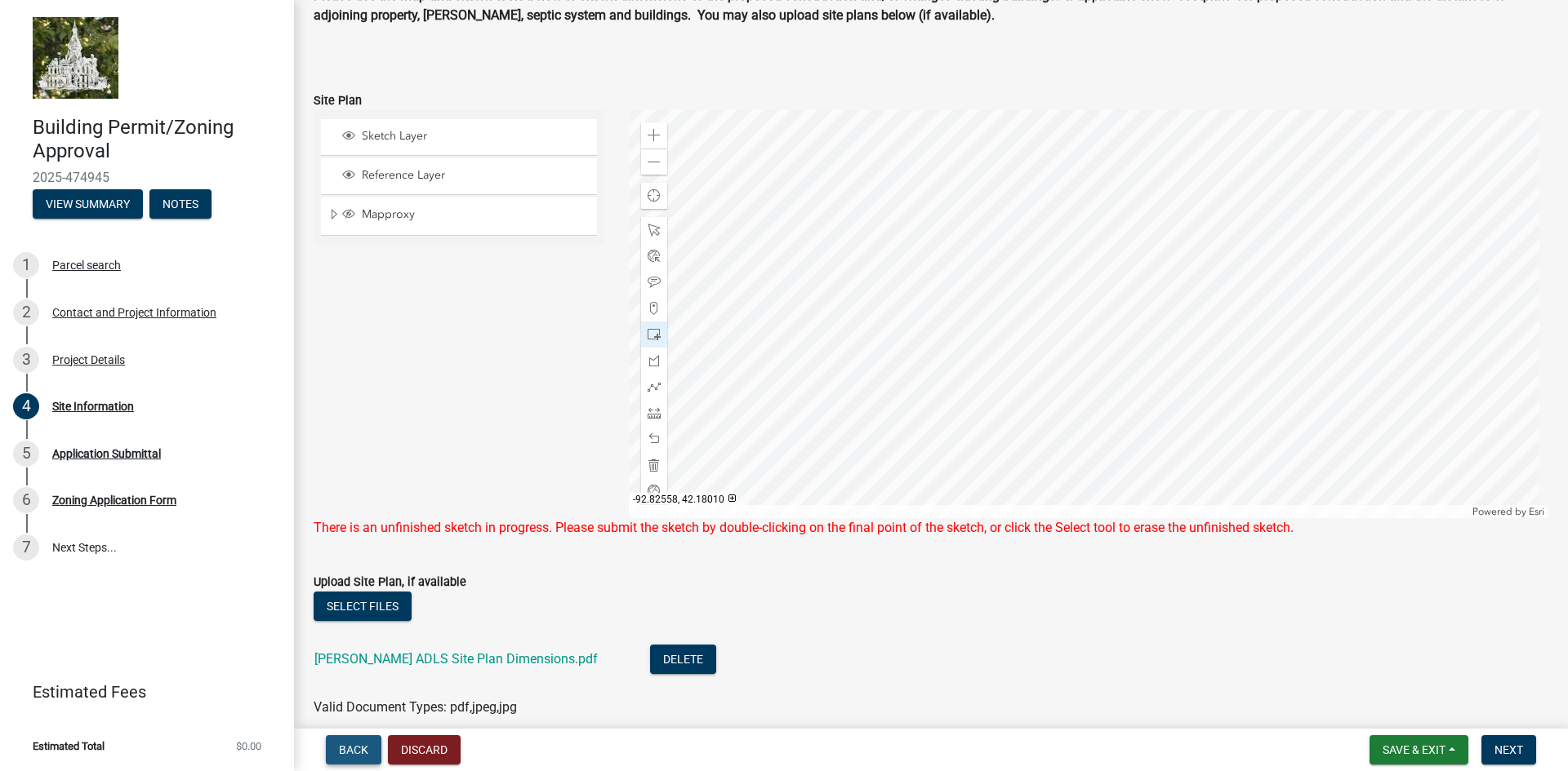
click at [355, 753] on span "Back" at bounding box center [354, 750] width 29 height 13
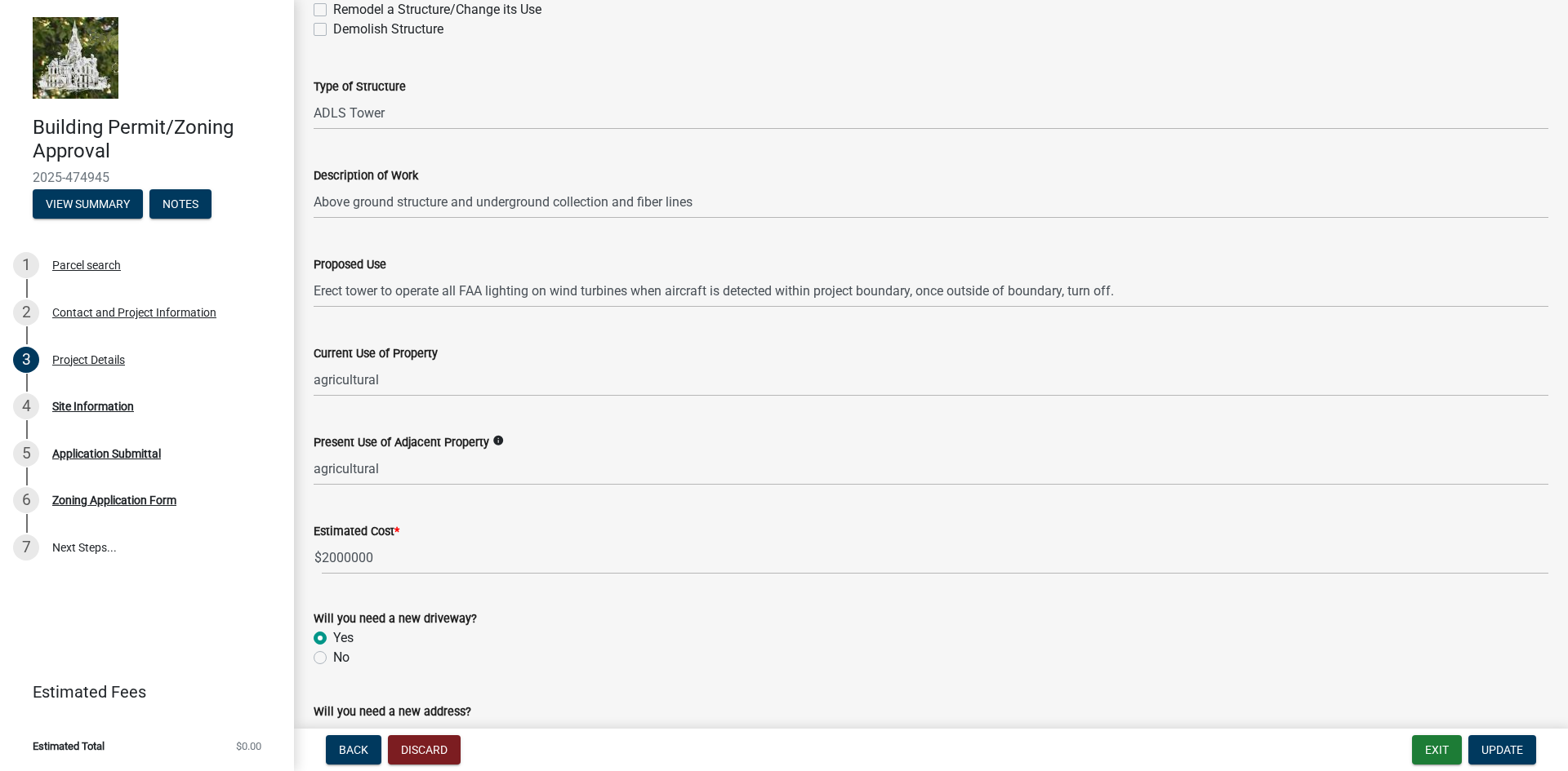
scroll to position [408, 0]
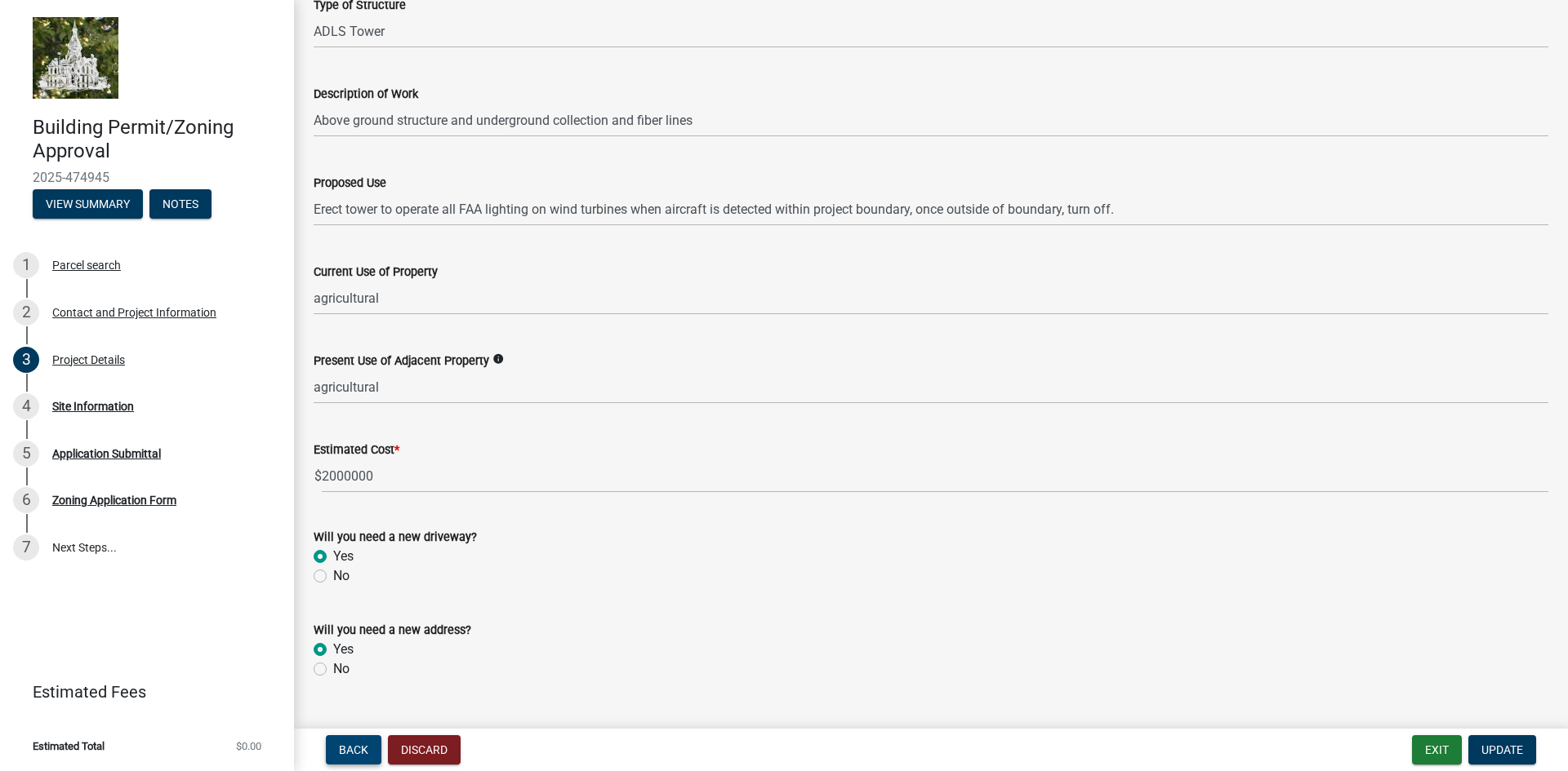
click at [367, 744] on span "Back" at bounding box center [354, 750] width 29 height 13
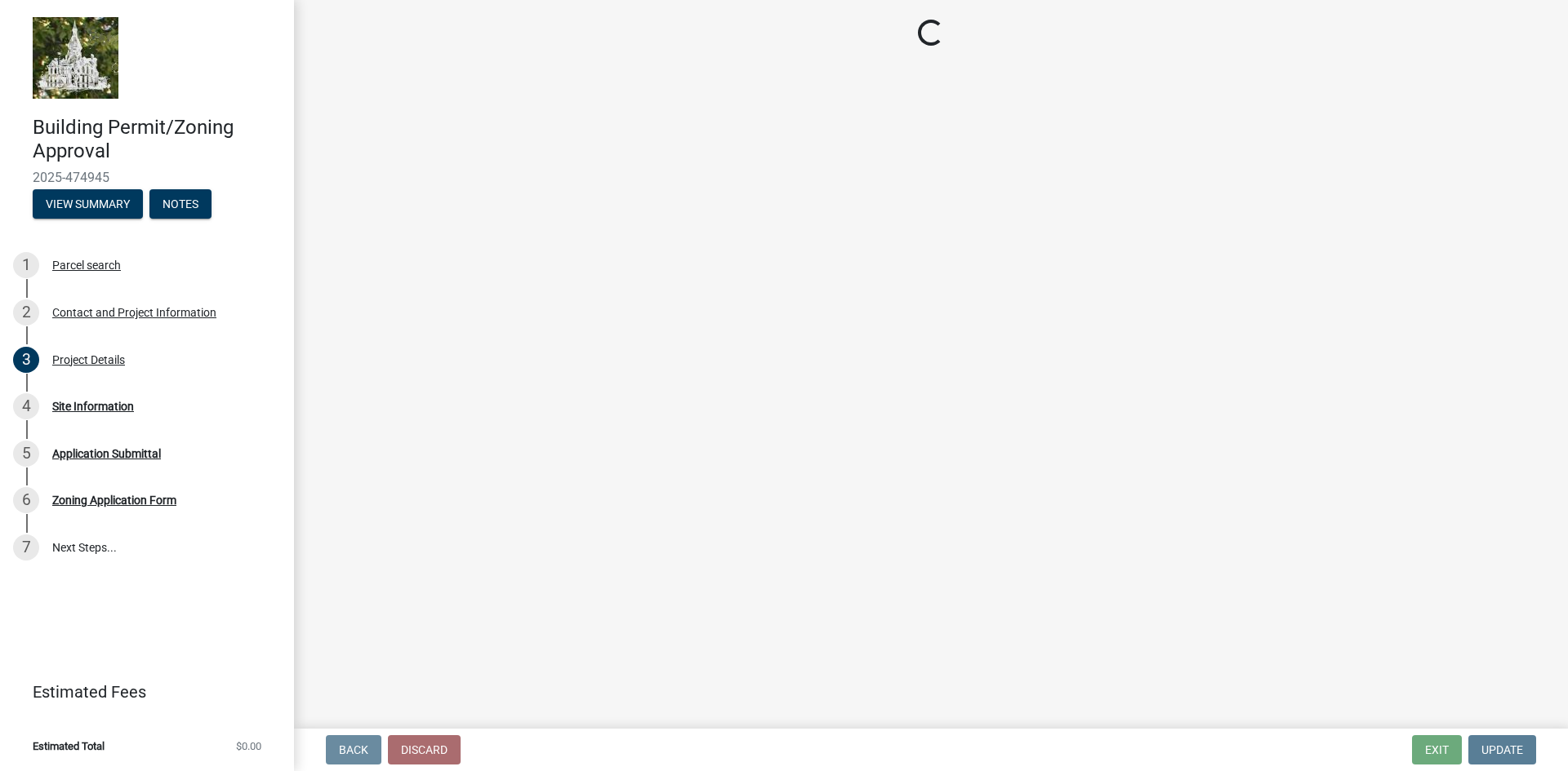
scroll to position [0, 0]
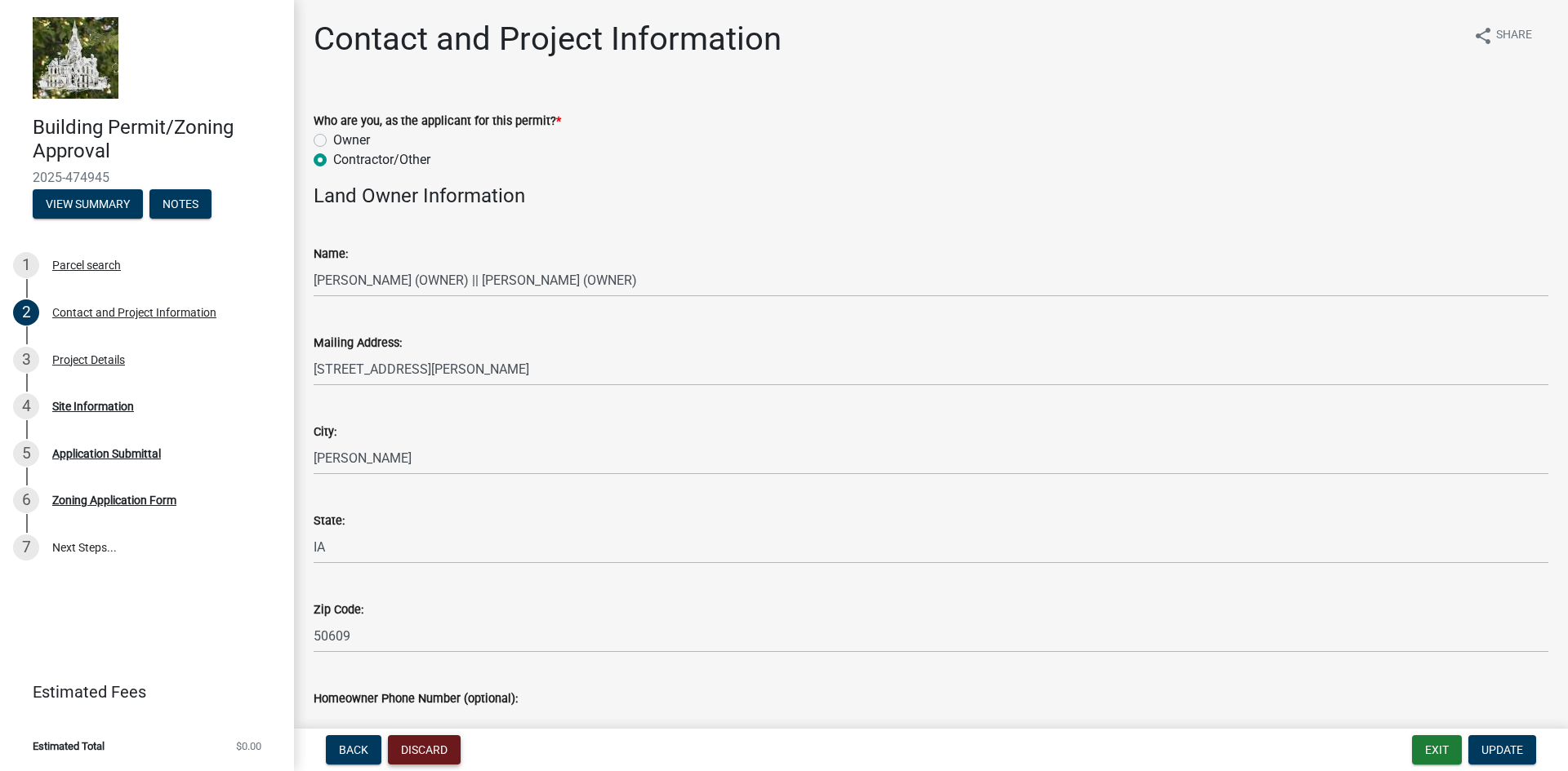
click at [435, 745] on button "Discard" at bounding box center [423, 750] width 72 height 29
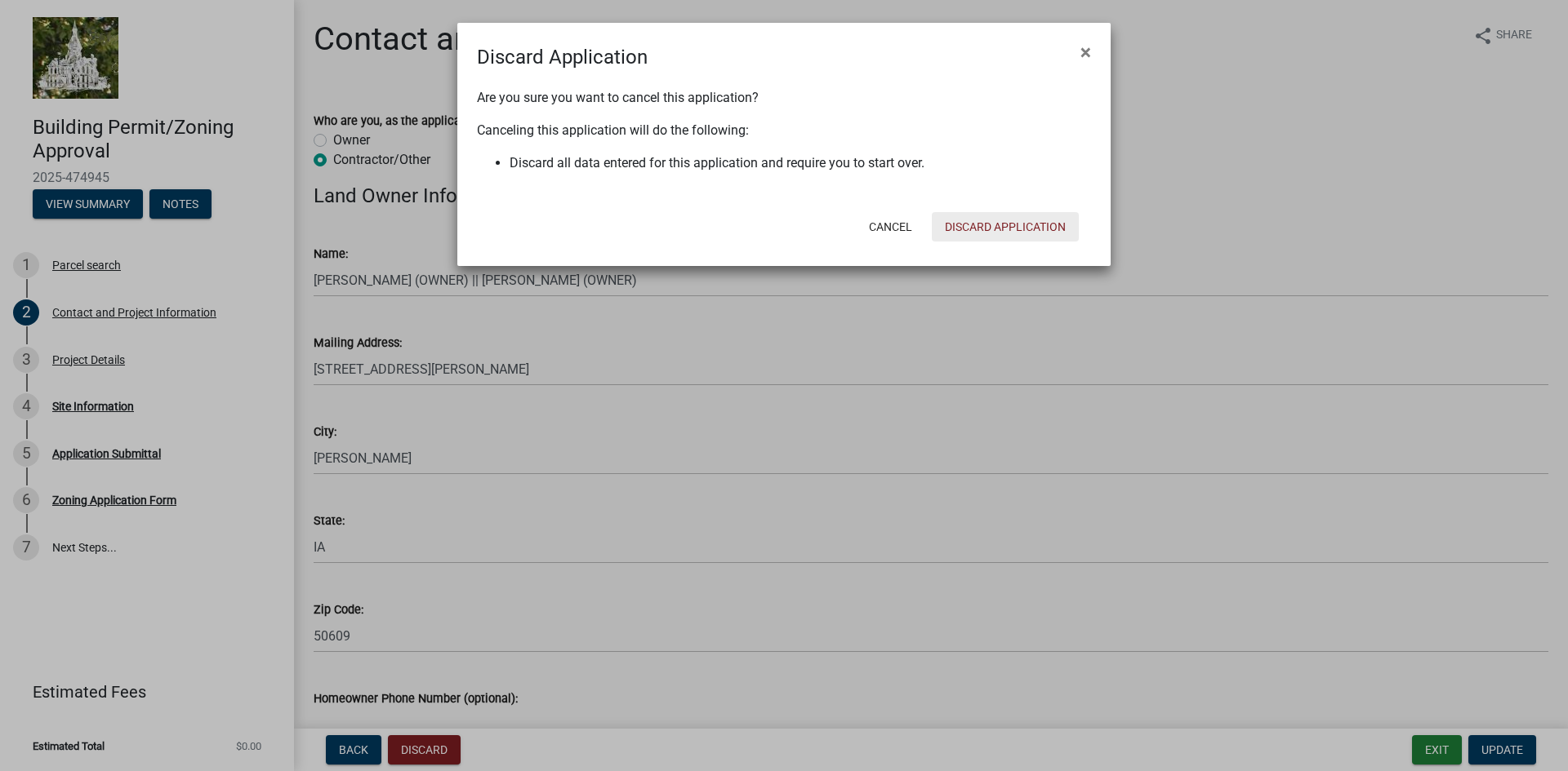
click at [1016, 221] on button "Discard Application" at bounding box center [1005, 227] width 147 height 29
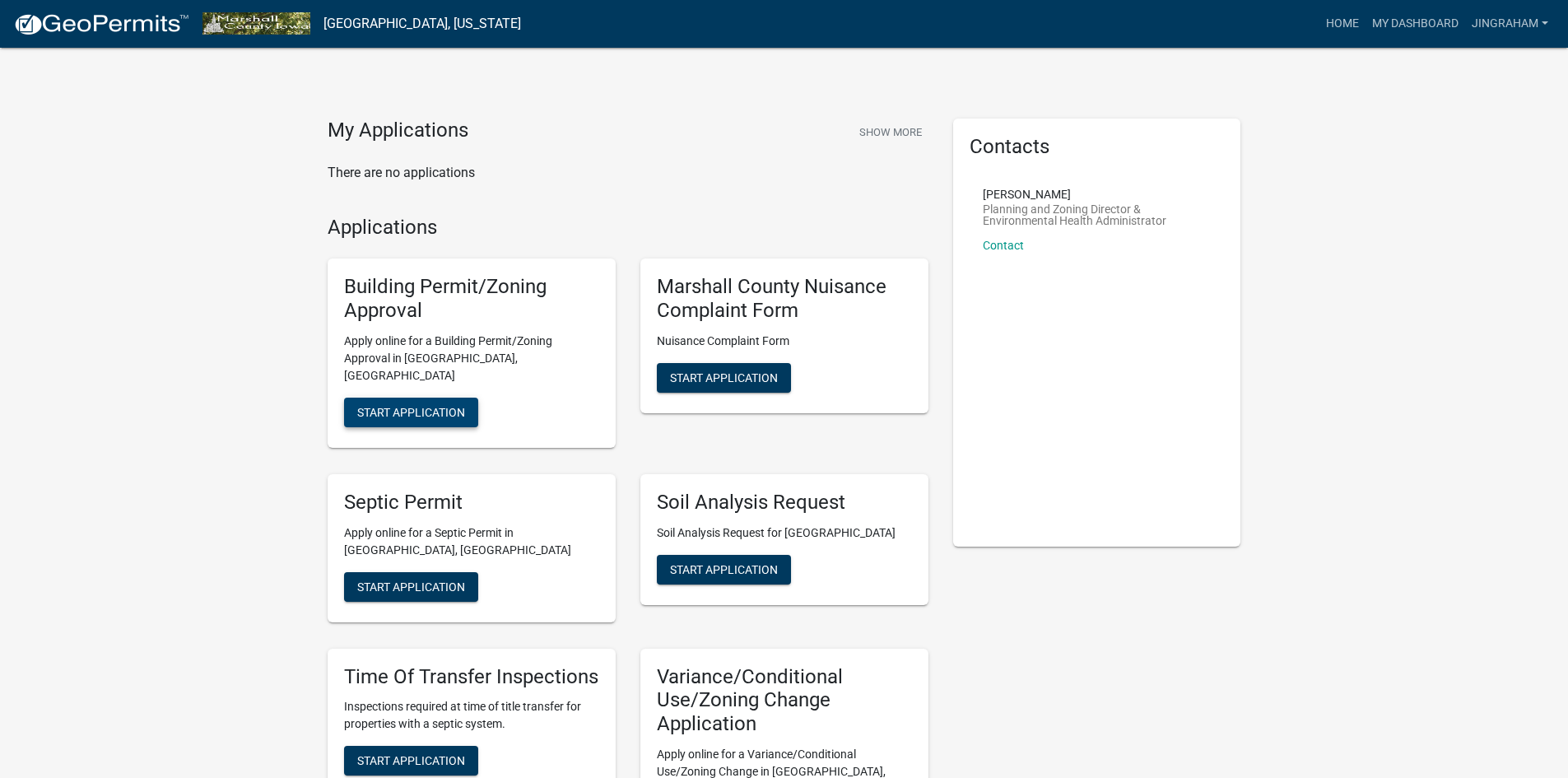
click at [440, 406] on span "Start Application" at bounding box center [411, 412] width 108 height 13
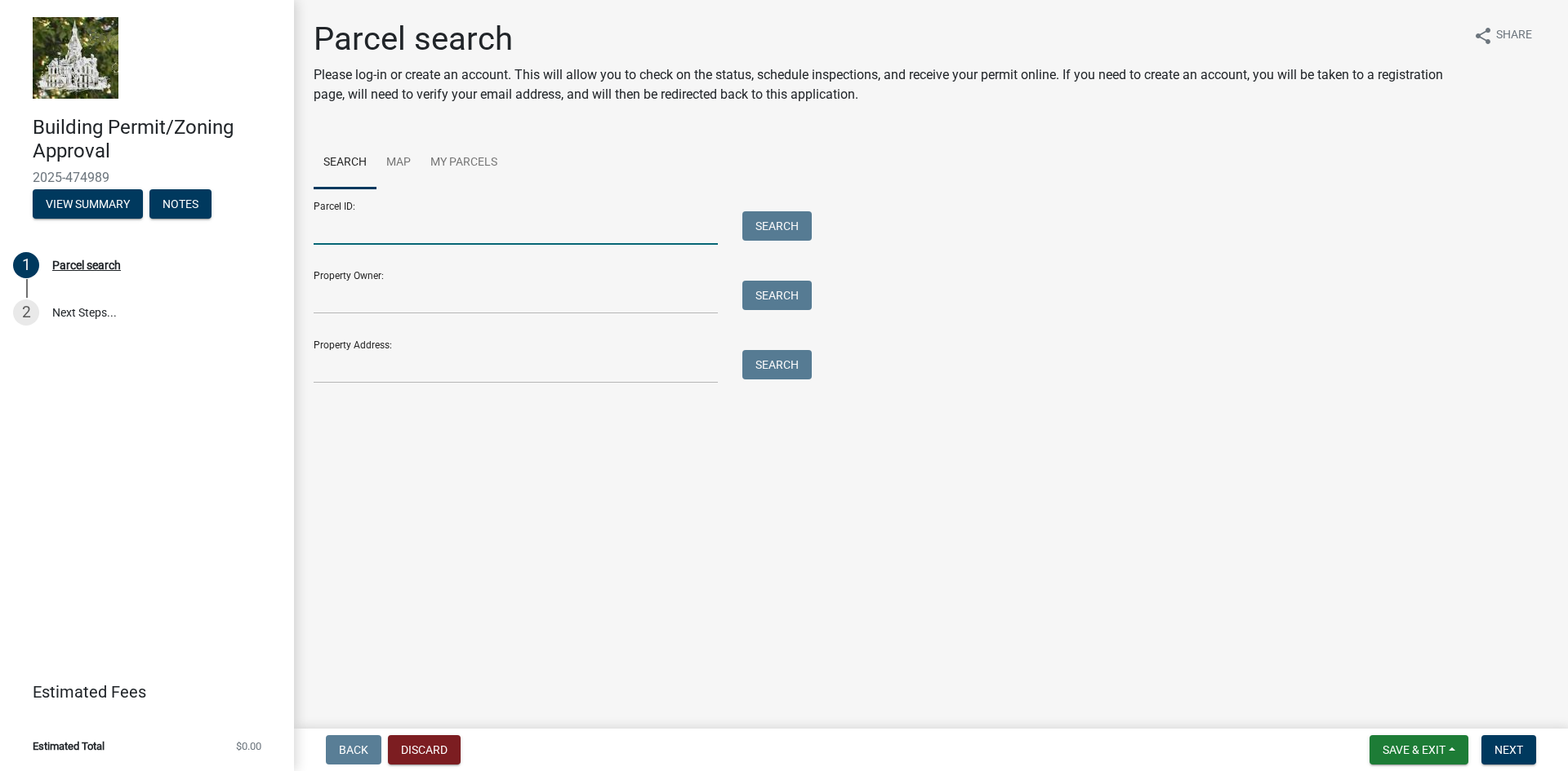
click at [447, 224] on input "Parcel ID:" at bounding box center [515, 228] width 404 height 34
type input "8517-10-400-005"
click at [771, 227] on button "Search" at bounding box center [777, 226] width 70 height 29
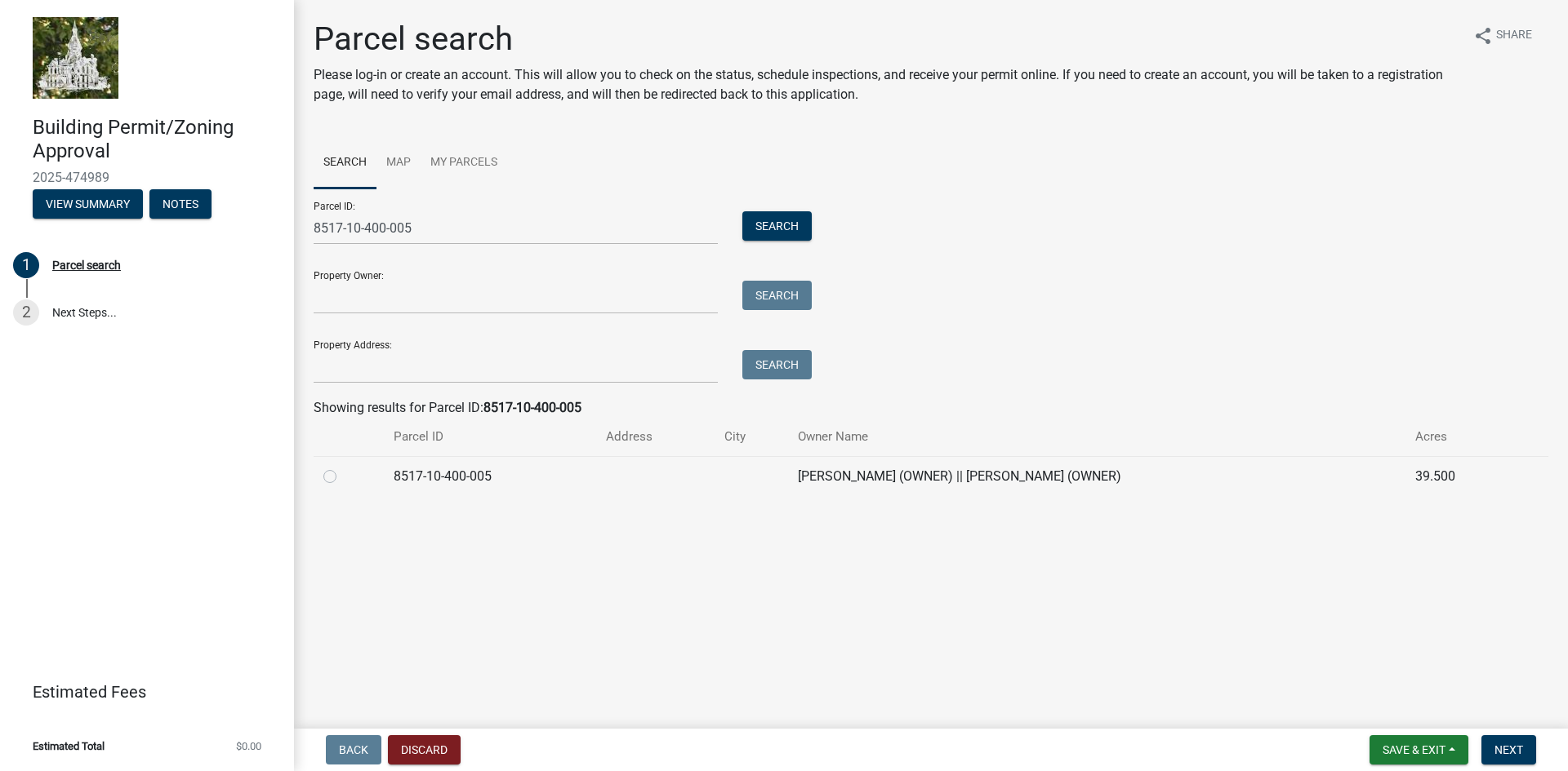
click at [343, 467] on label at bounding box center [343, 467] width 0 height 0
click at [343, 477] on input "radio" at bounding box center [348, 472] width 11 height 11
radio input "true"
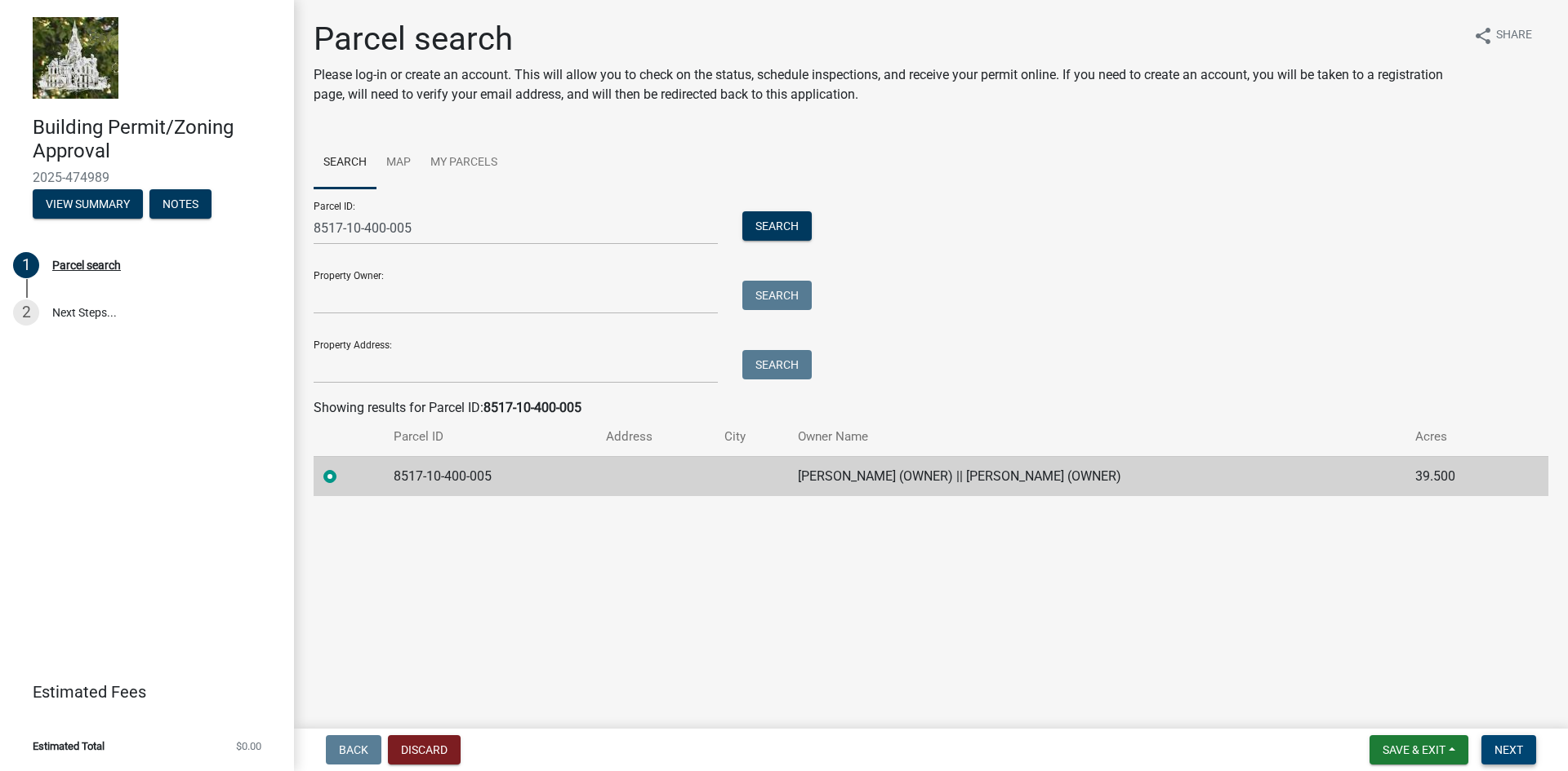
click at [1508, 753] on span "Next" at bounding box center [1508, 750] width 28 height 13
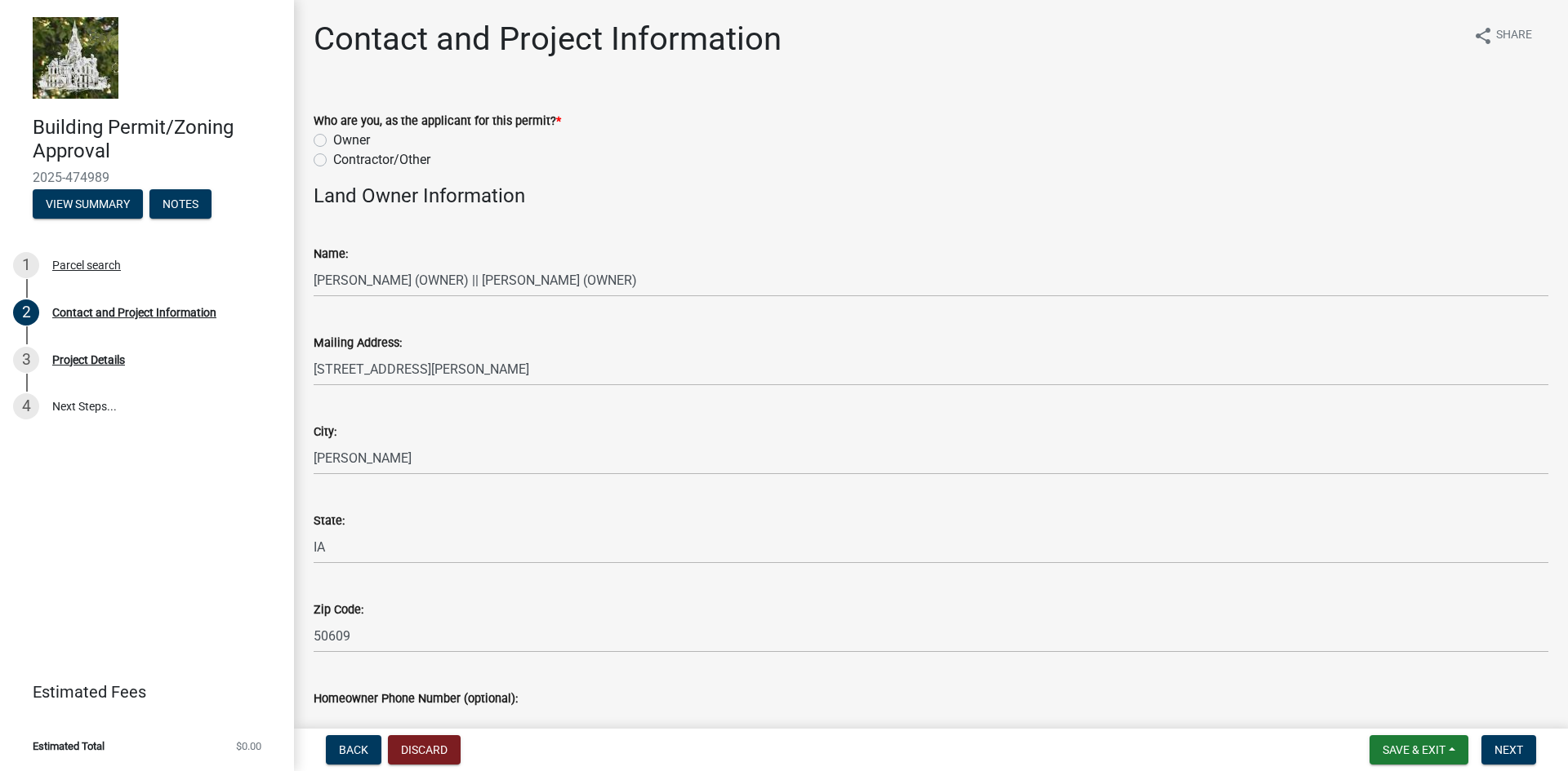
click at [333, 161] on label "Contractor/Other" at bounding box center [382, 159] width 97 height 19
click at [333, 161] on input "Contractor/Other" at bounding box center [339, 156] width 11 height 11
radio input "true"
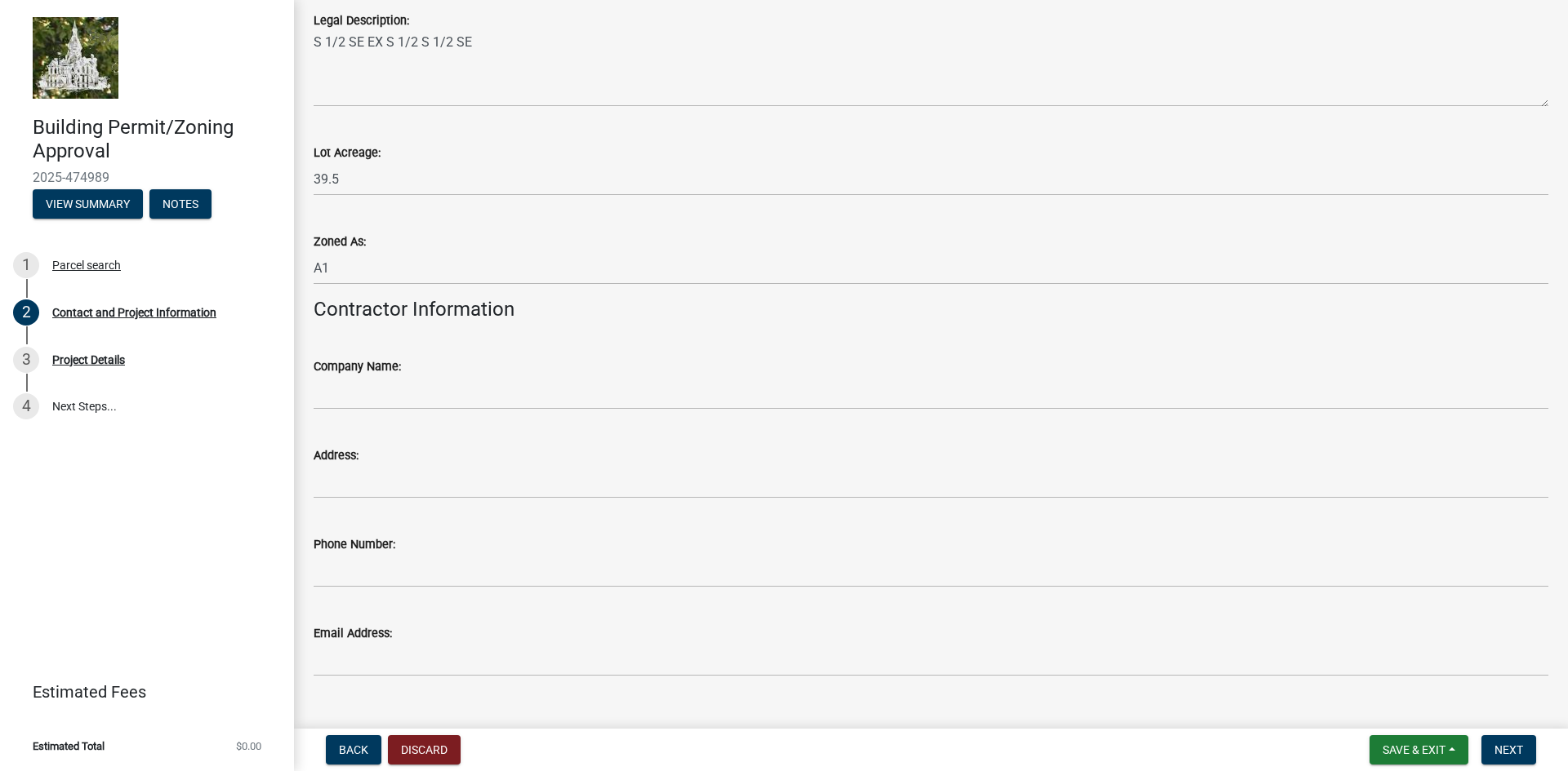
scroll to position [1370, 0]
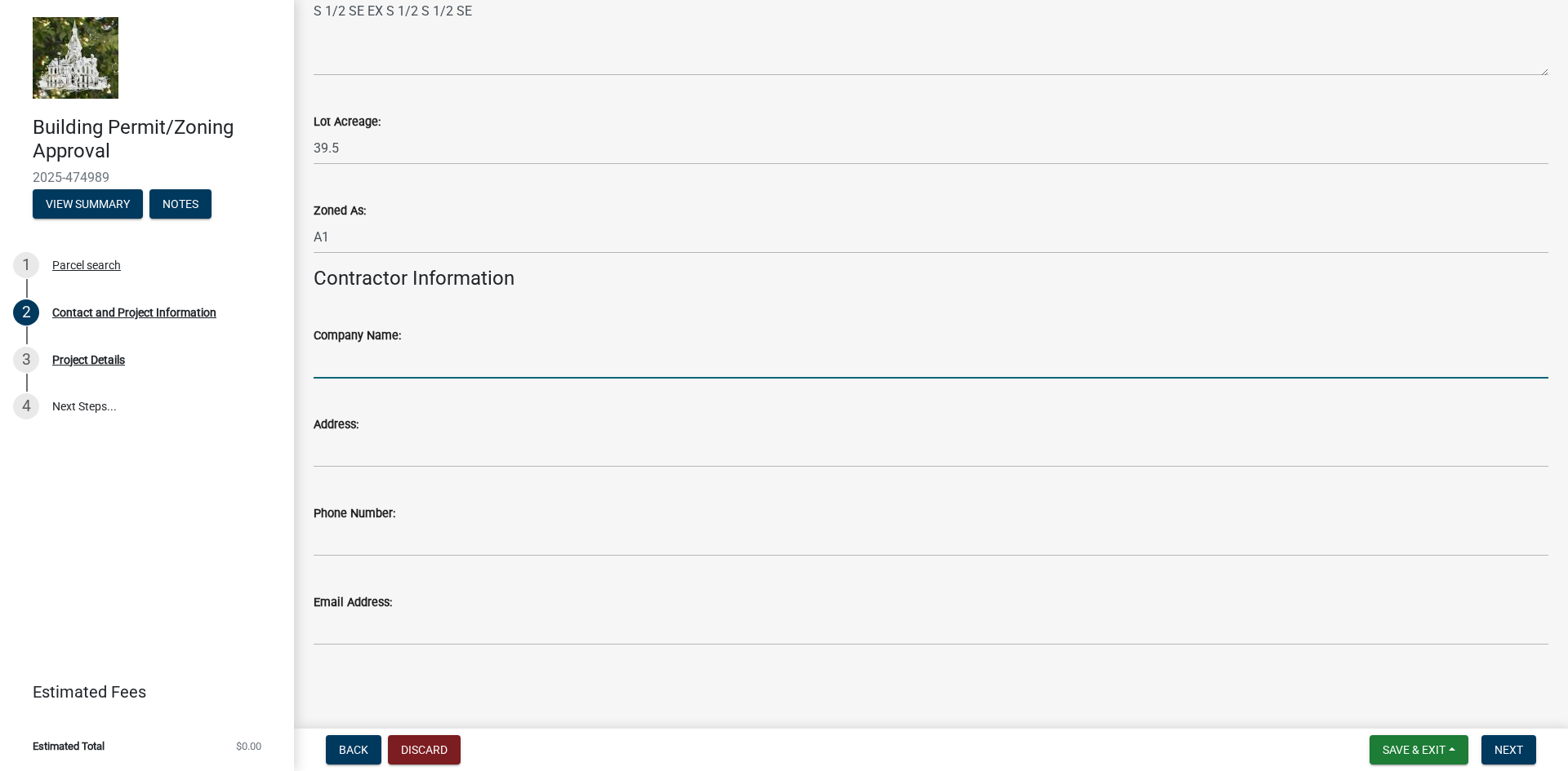
click at [389, 358] on input "Company Name:" at bounding box center [931, 362] width 1235 height 34
type input "MidAmerican Energy Company C/O [PERSON_NAME]"
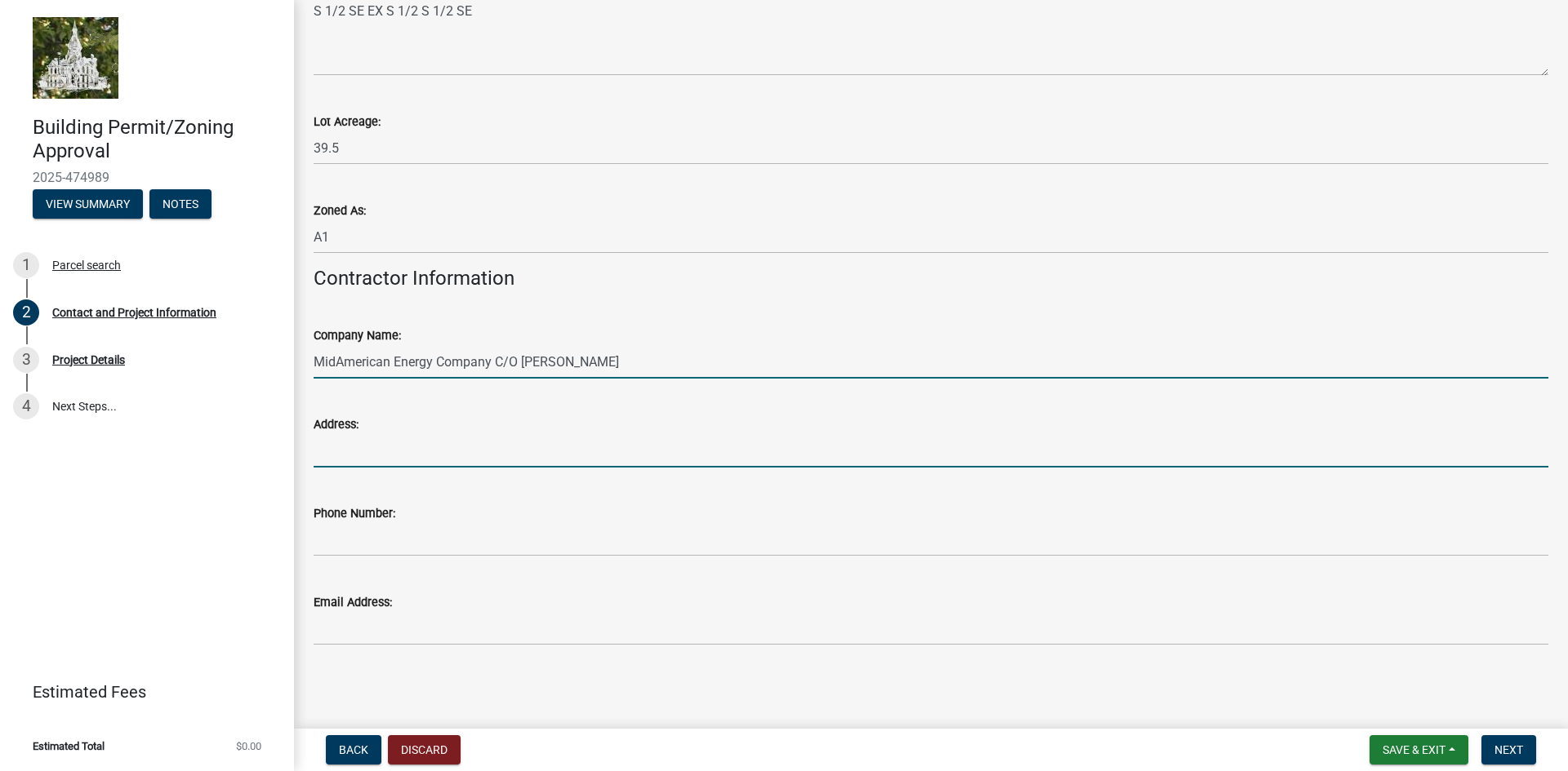
click at [369, 442] on input "Address:" at bounding box center [931, 451] width 1235 height 34
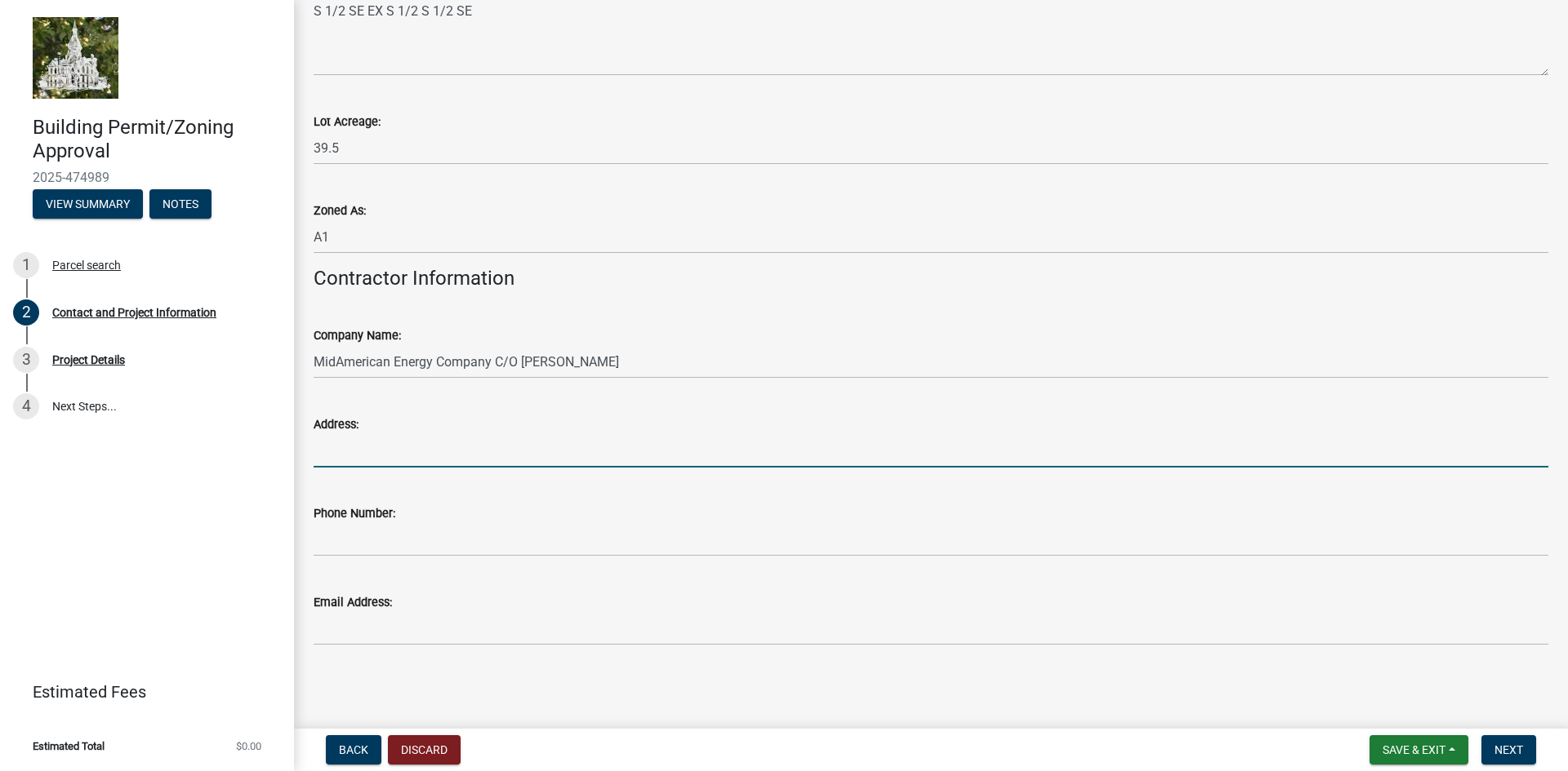
type input "[STREET_ADDRESS]"
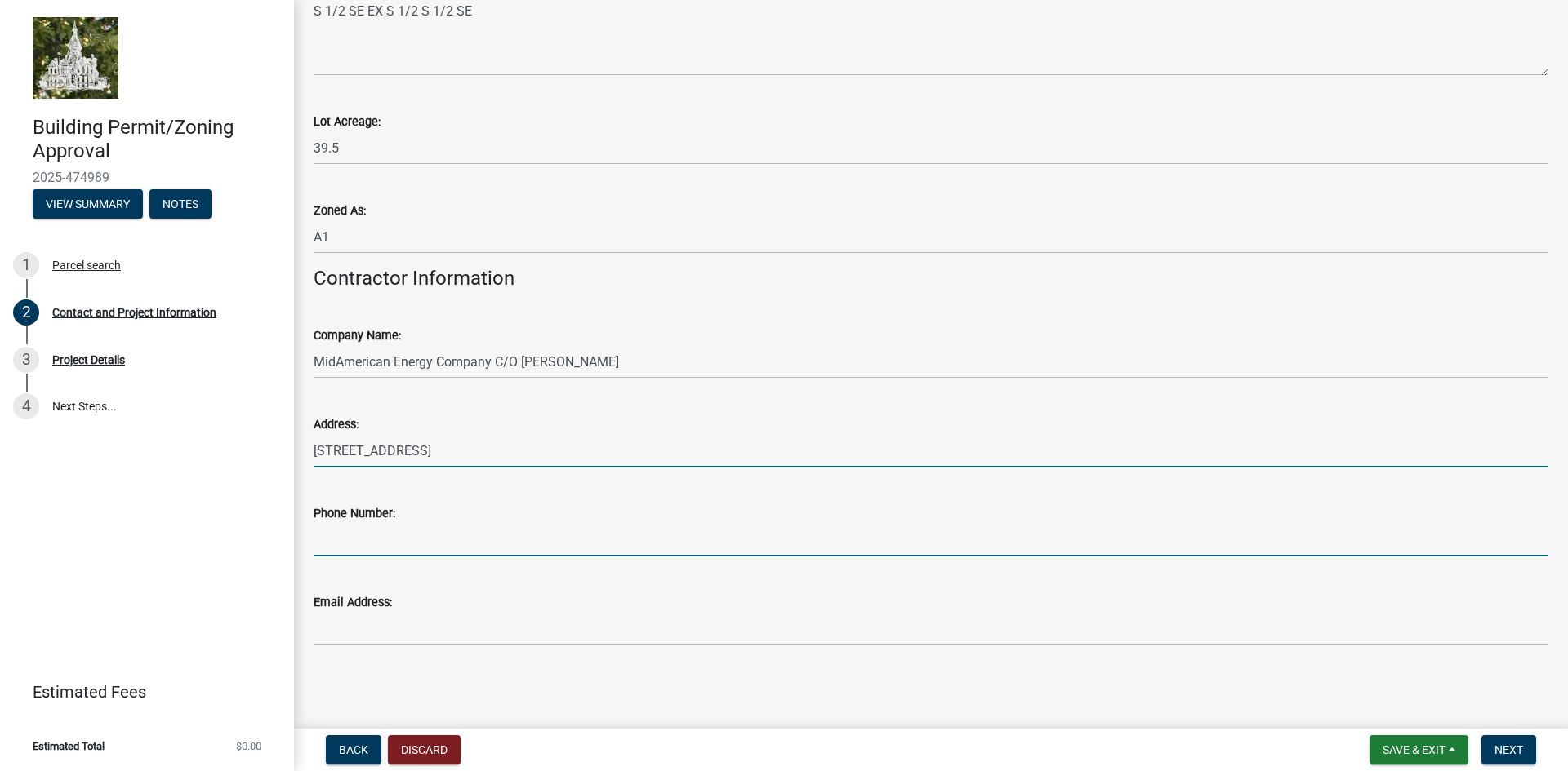
click at [393, 538] on input "Phone Number:" at bounding box center [931, 539] width 1235 height 34
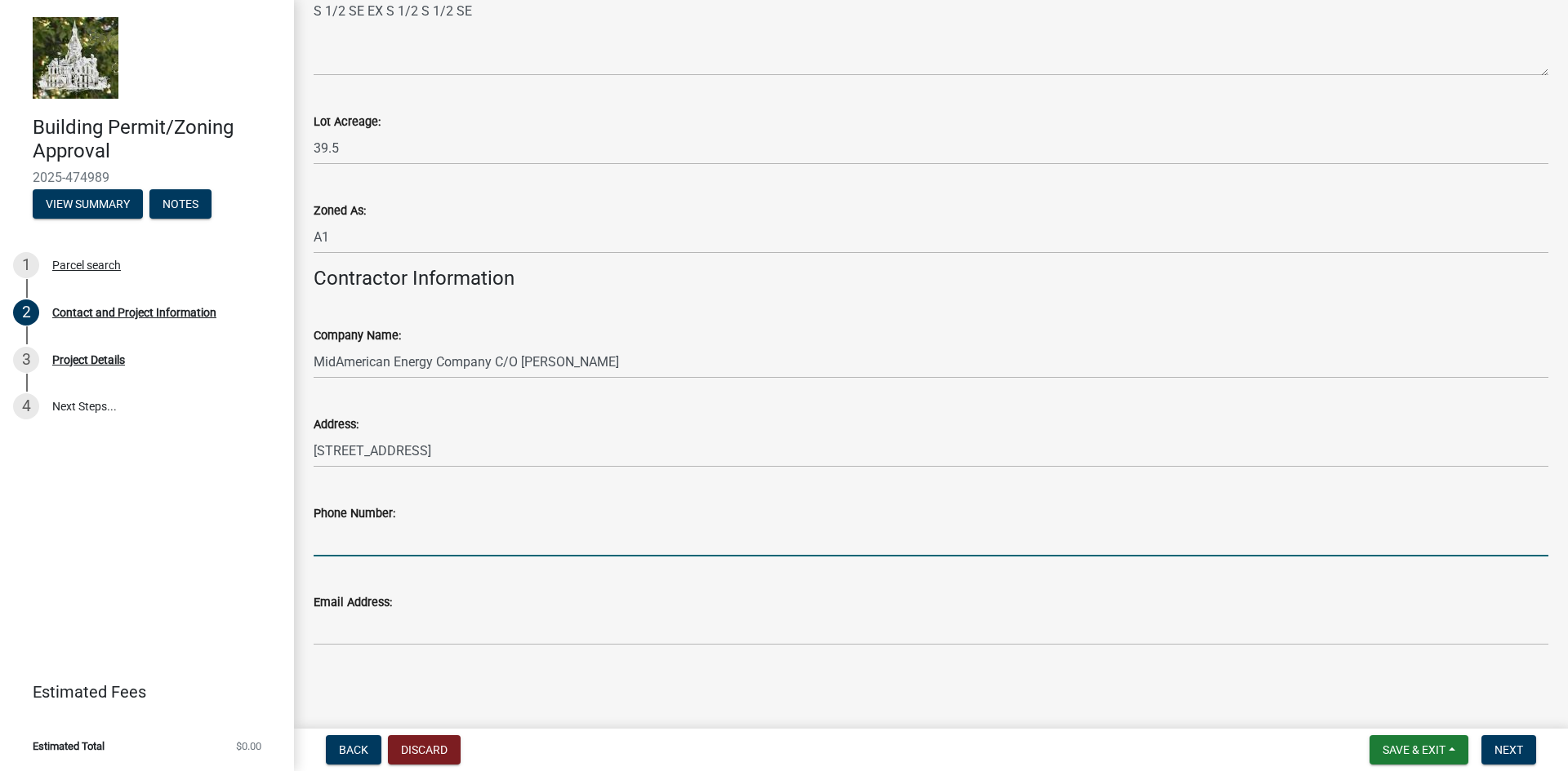
type input "[PHONE_NUMBER]"
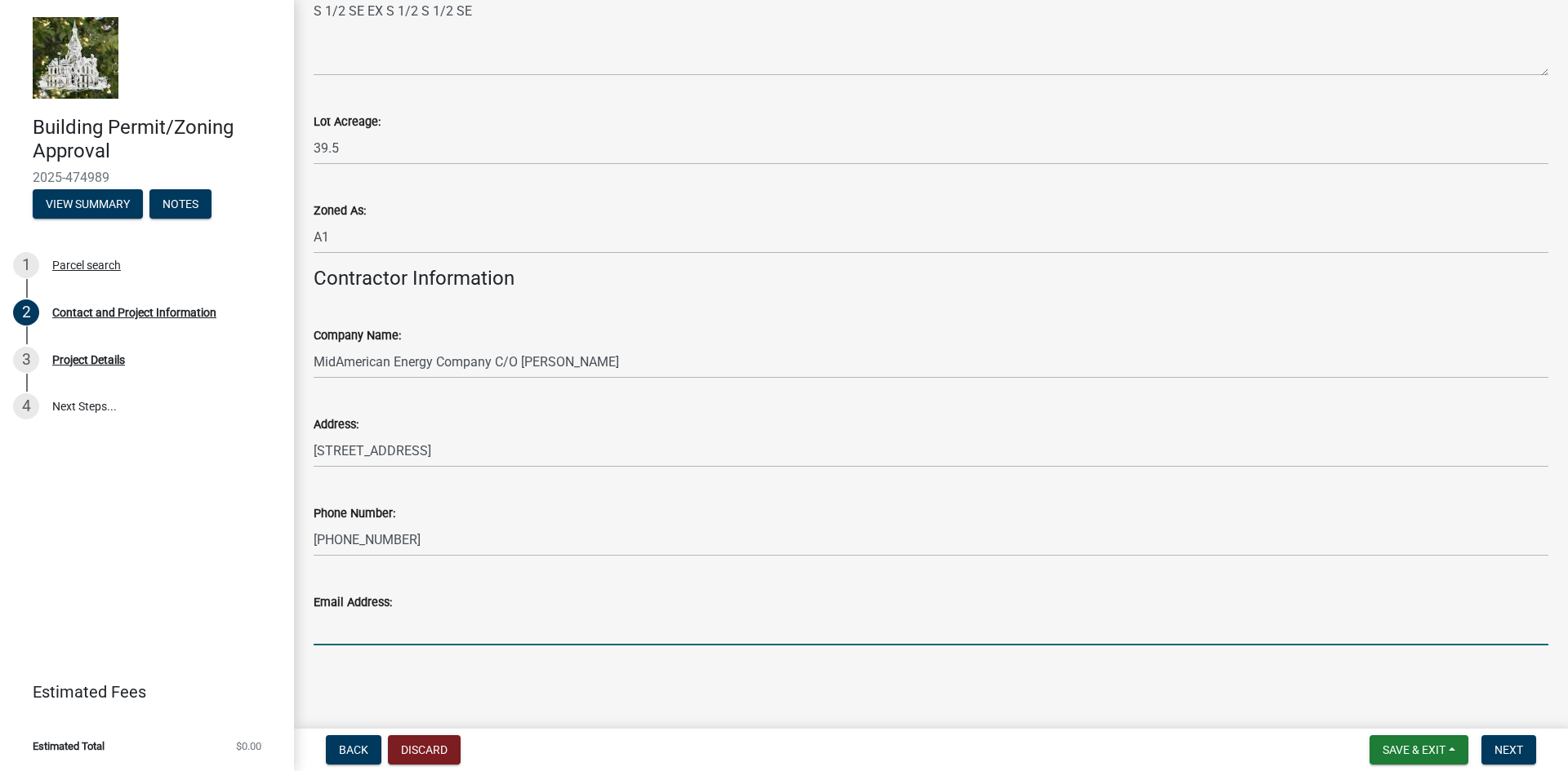
click at [369, 632] on input "Email Address:" at bounding box center [931, 629] width 1235 height 34
type input "[PERSON_NAME][EMAIL_ADDRESS][PERSON_NAME][DOMAIN_NAME]"
click at [1502, 745] on span "Next" at bounding box center [1508, 750] width 28 height 13
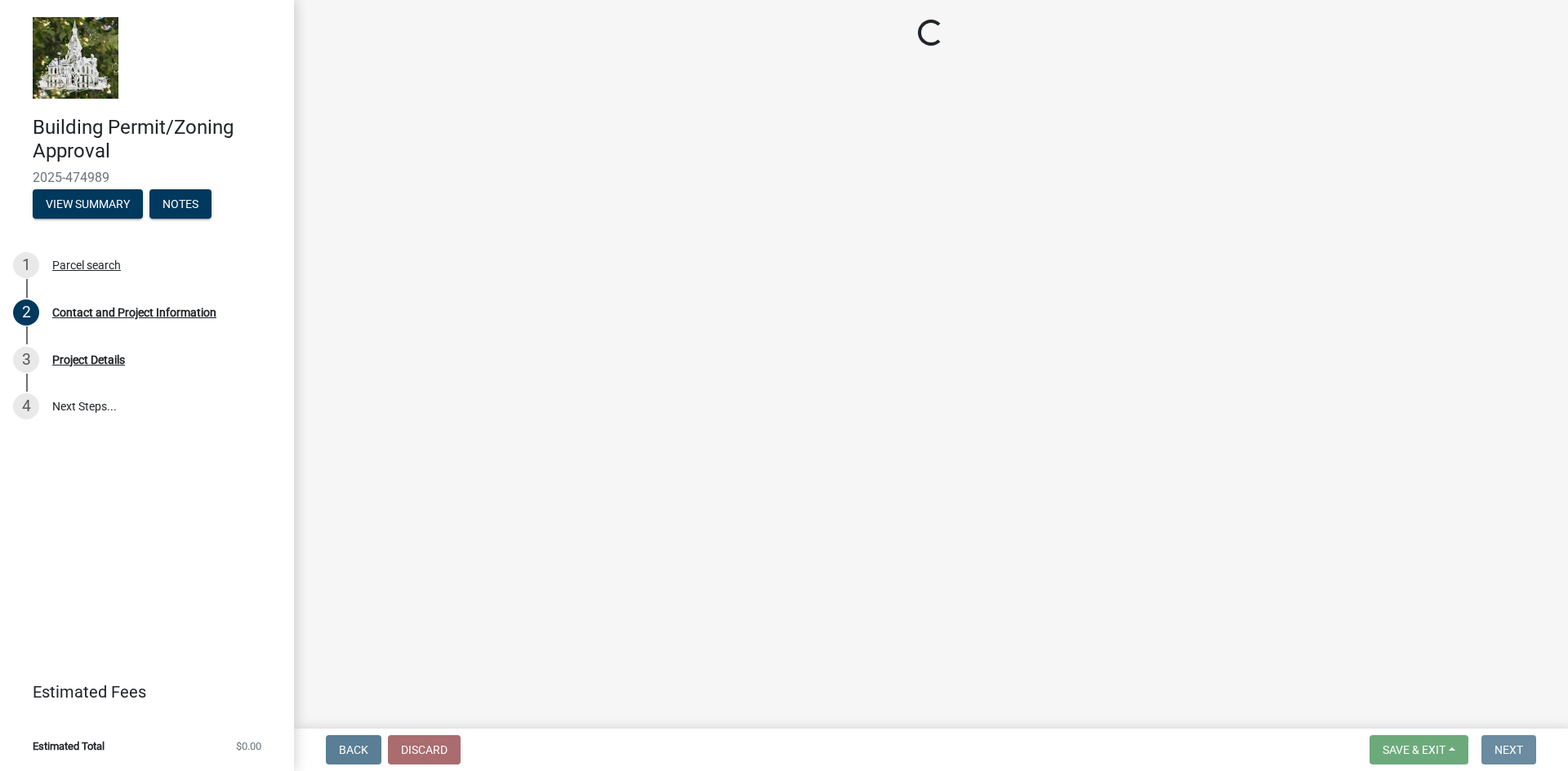
scroll to position [0, 0]
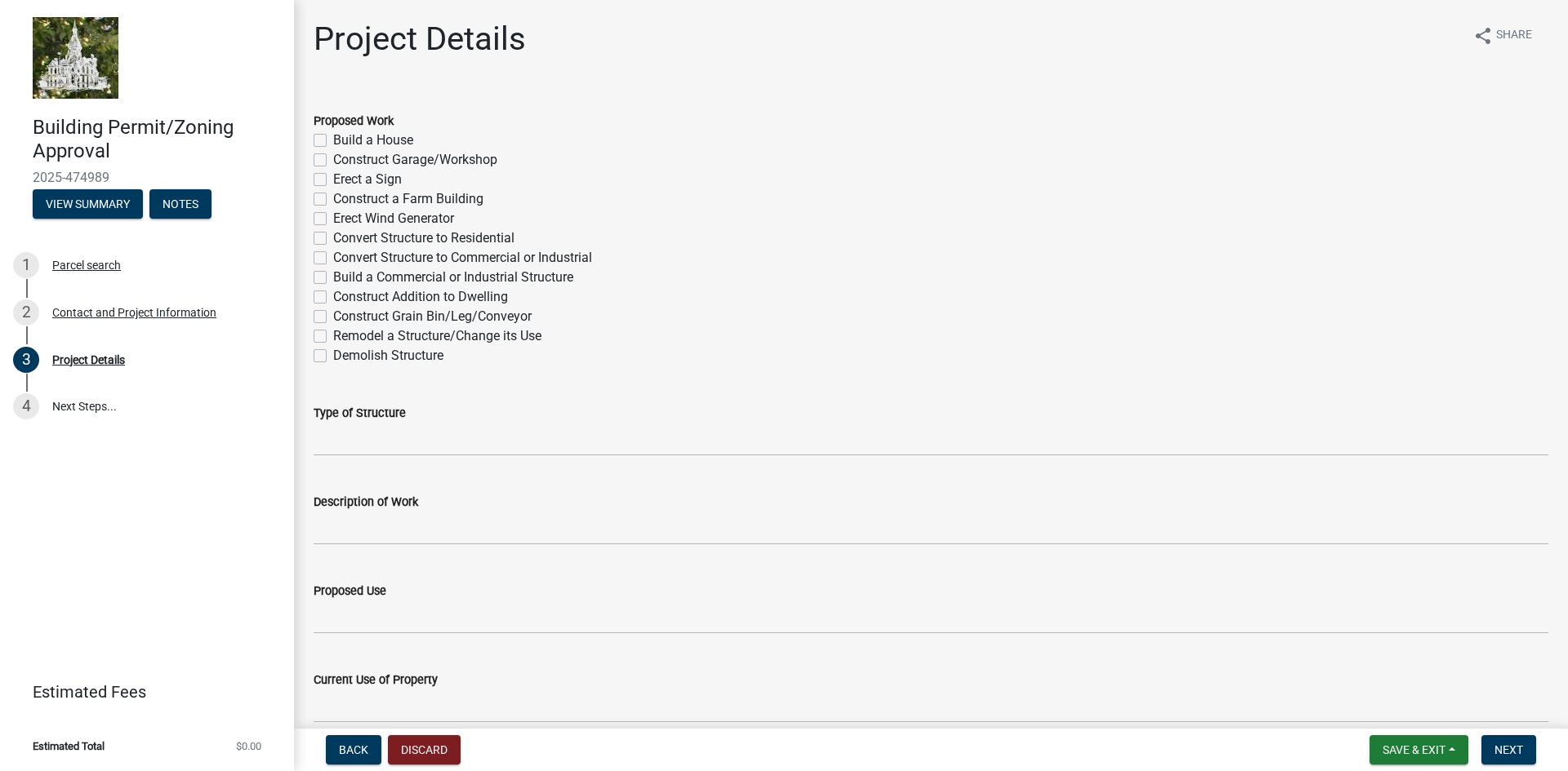
click at [333, 254] on label "Convert Structure to Commercial or Industrial" at bounding box center [463, 257] width 259 height 19
click at [333, 254] on input "Convert Structure to Commercial or Industrial" at bounding box center [339, 254] width 11 height 11
checkbox input "true"
checkbox input "false"
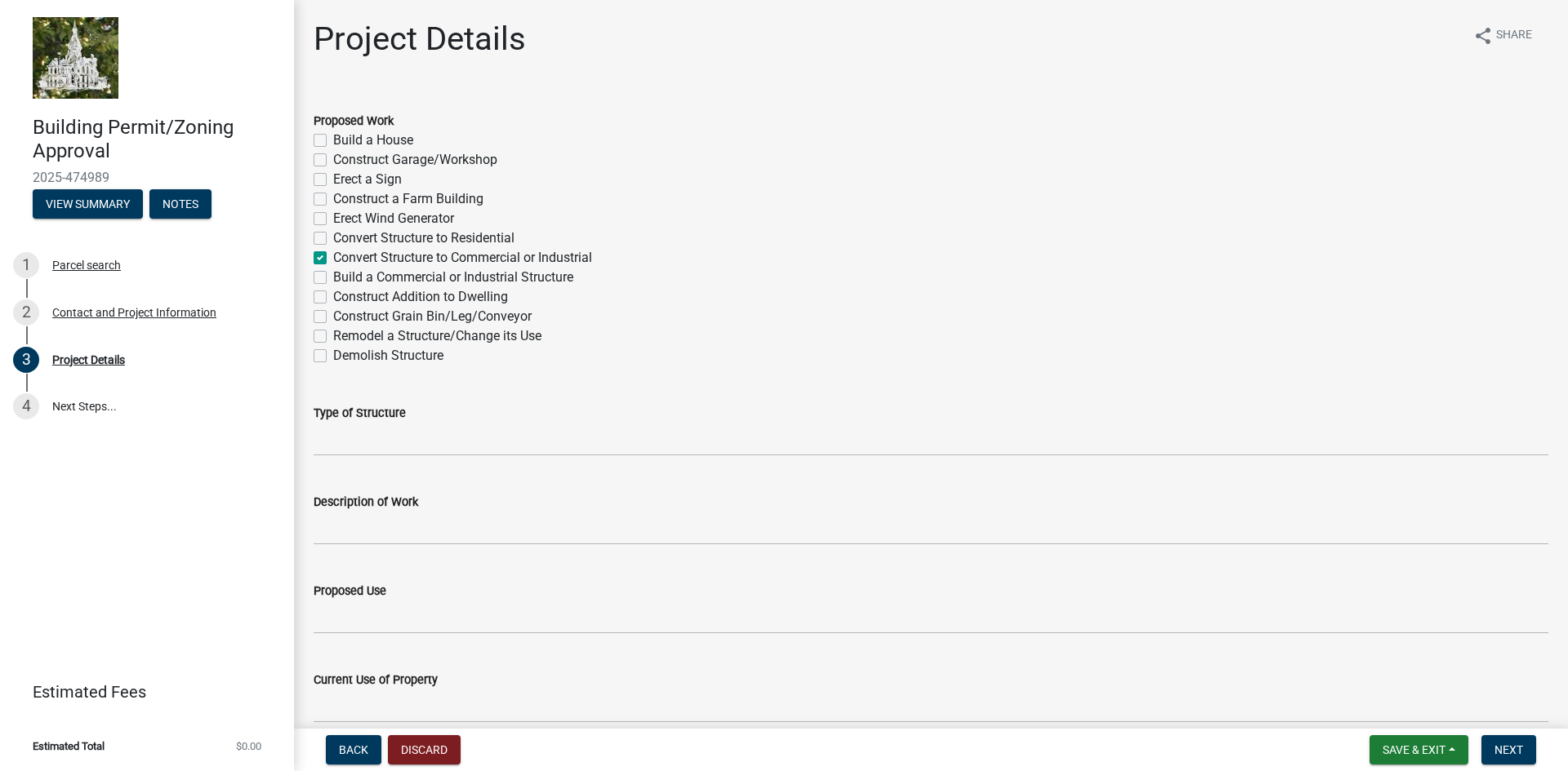
checkbox input "false"
checkbox input "true"
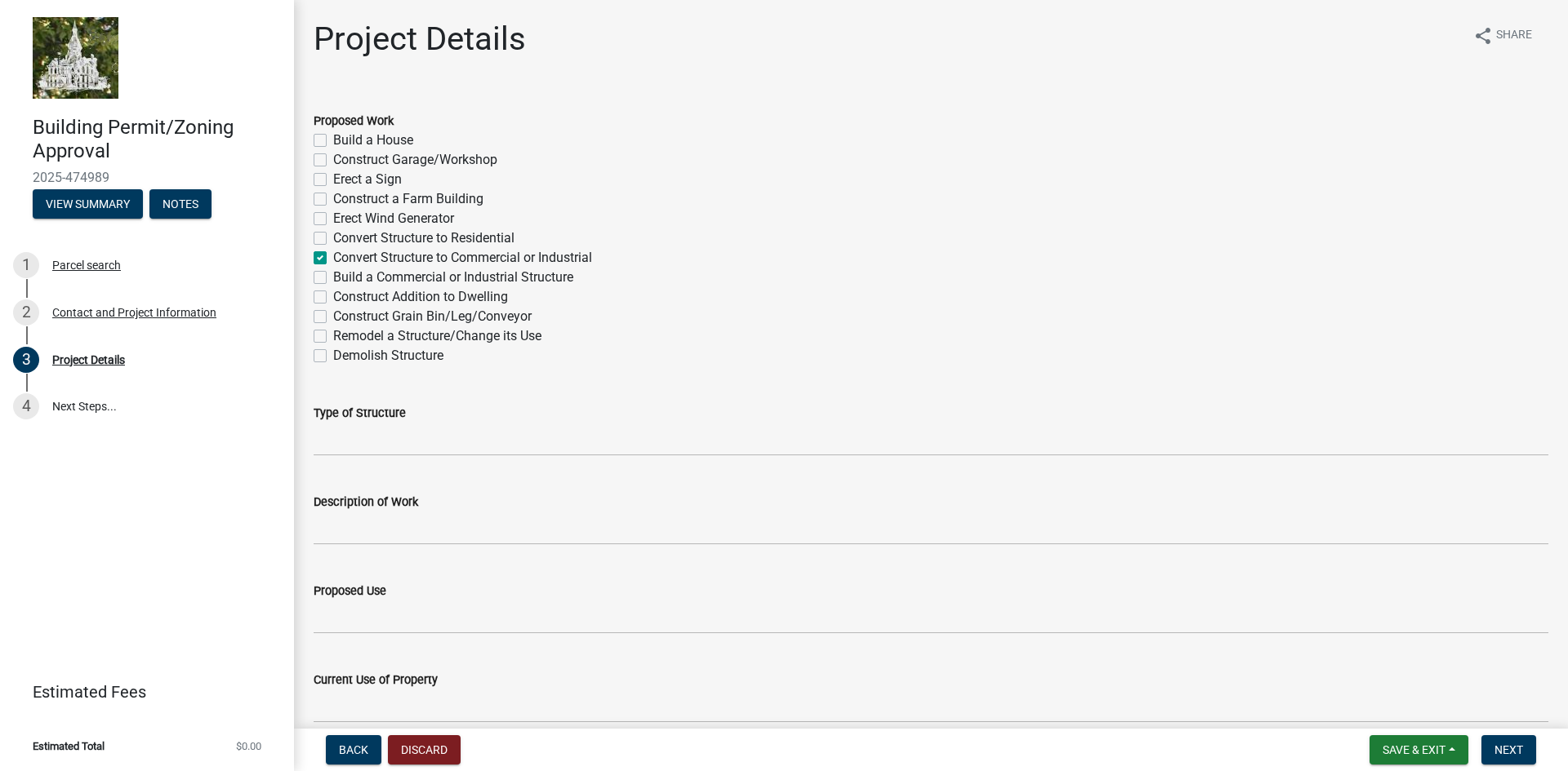
checkbox input "false"
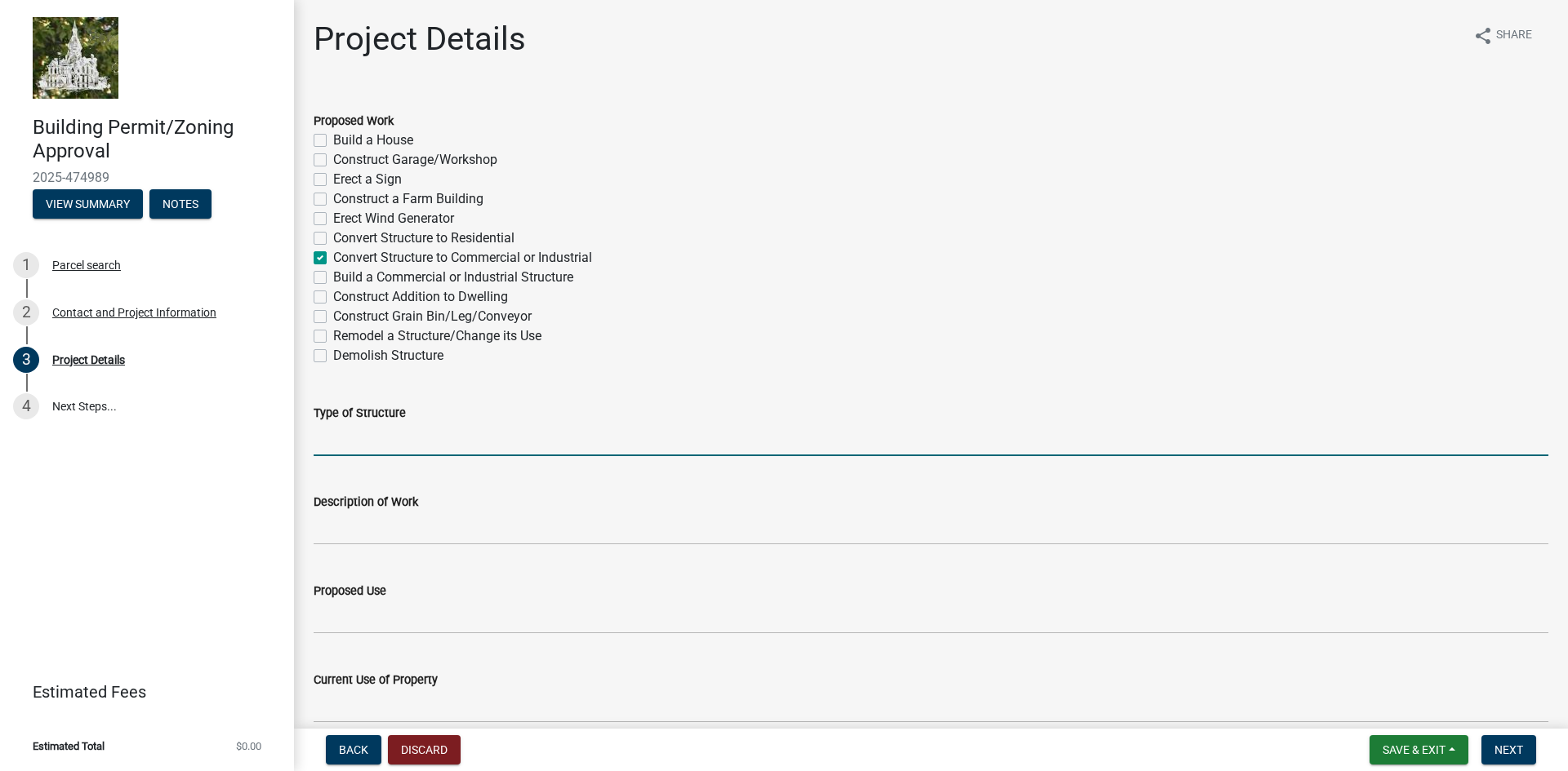
drag, startPoint x: 378, startPoint y: 447, endPoint x: 455, endPoint y: 437, distance: 77.6
click at [378, 447] on input "Type of Structure" at bounding box center [931, 440] width 1235 height 34
type input "ADLS Tower"
click at [408, 553] on wm-data-entity-input "Description of Work" at bounding box center [931, 514] width 1235 height 89
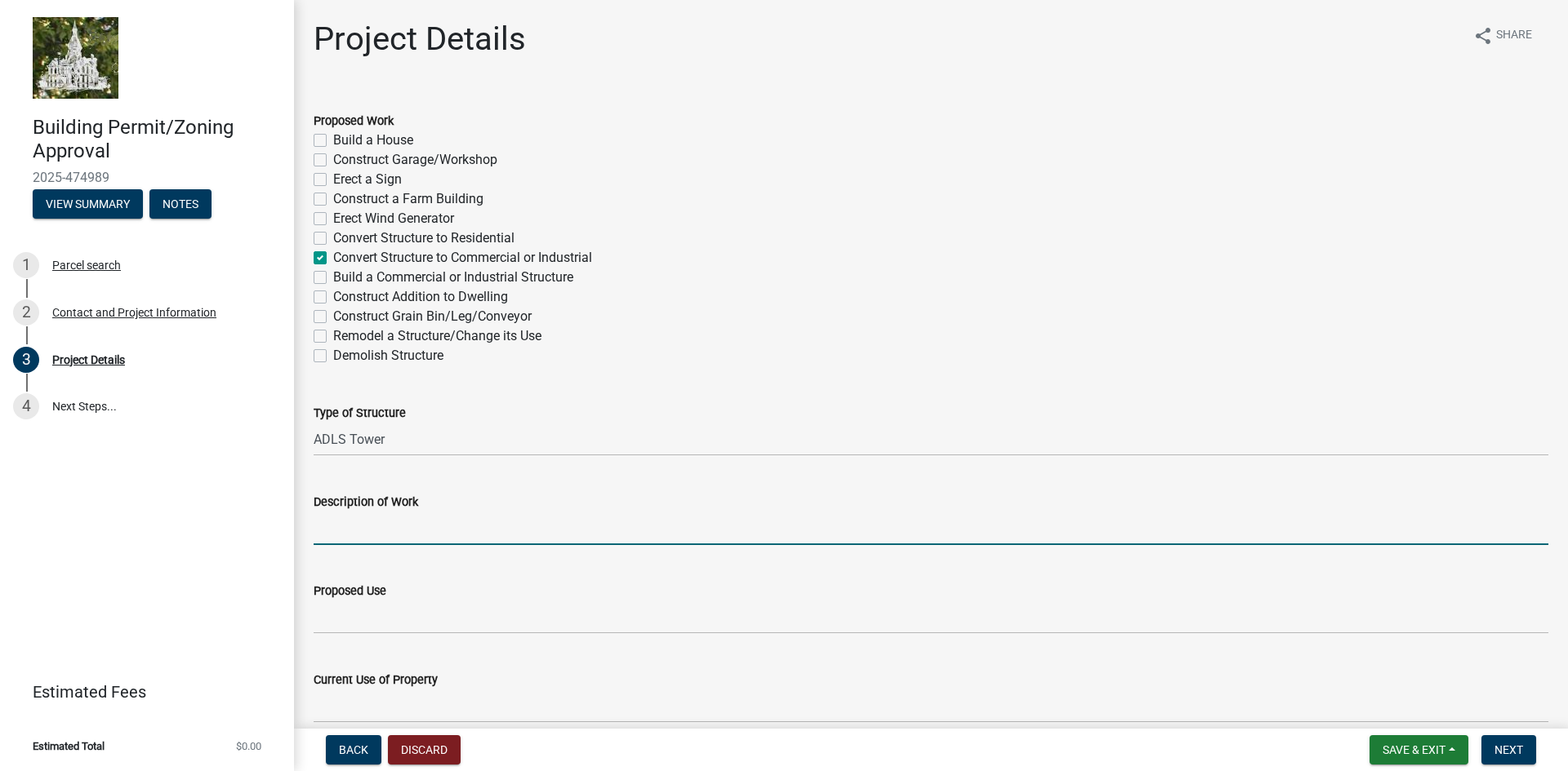
click at [418, 538] on input "Description of Work" at bounding box center [931, 528] width 1235 height 34
type input "Above ground structure and underground collection and fiber lines"
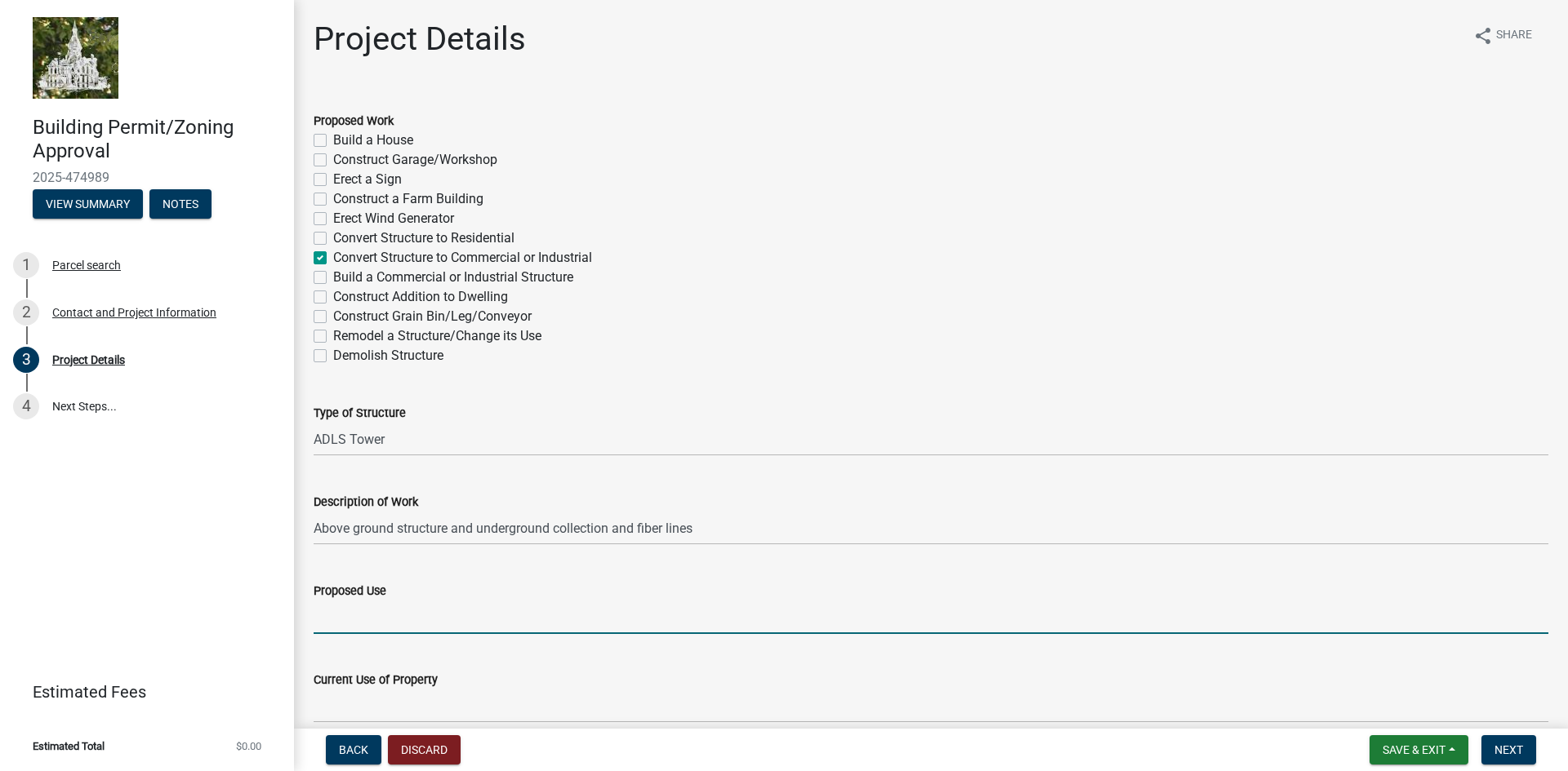
click at [371, 634] on input "Proposed Use" at bounding box center [931, 617] width 1235 height 34
type input "Erect tower to operate all FAA lighting on wind turbines when aircraft is detec…"
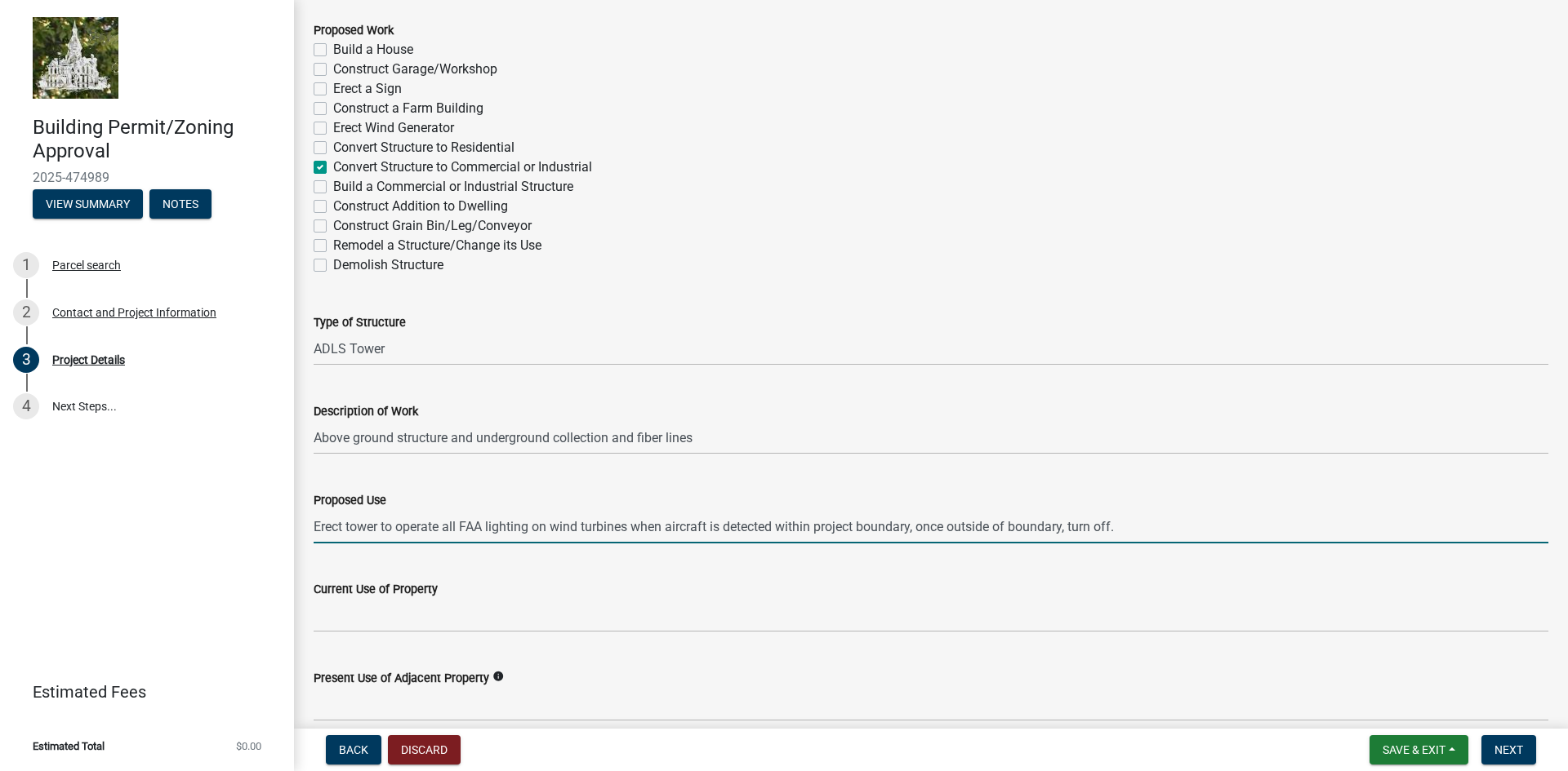
scroll to position [327, 0]
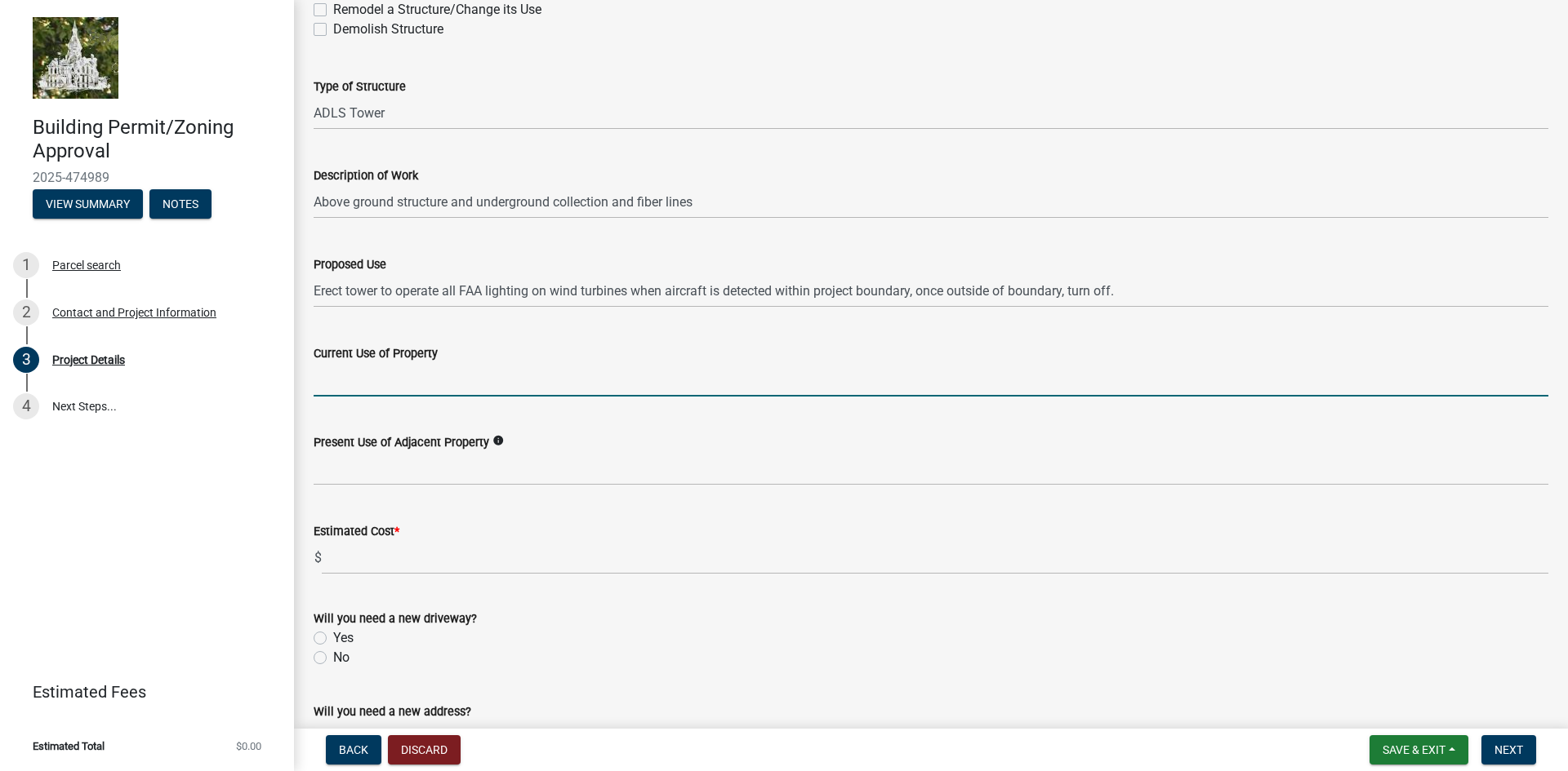
click at [404, 384] on input "Current Use of Property" at bounding box center [931, 380] width 1235 height 34
type input "agricultural"
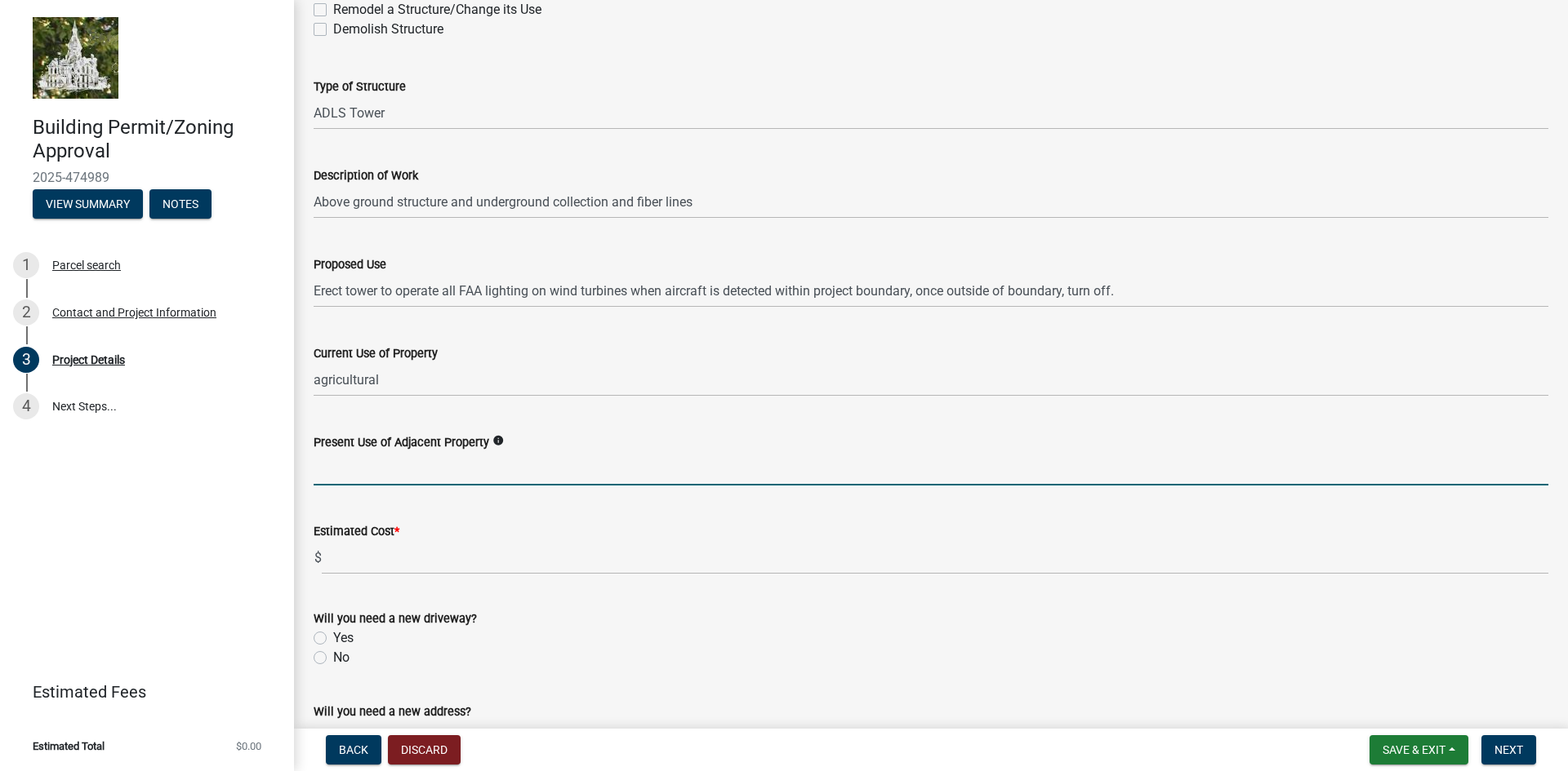
click at [402, 471] on input "Present Use of Adjacent Property" at bounding box center [931, 469] width 1235 height 34
type input "agricultural"
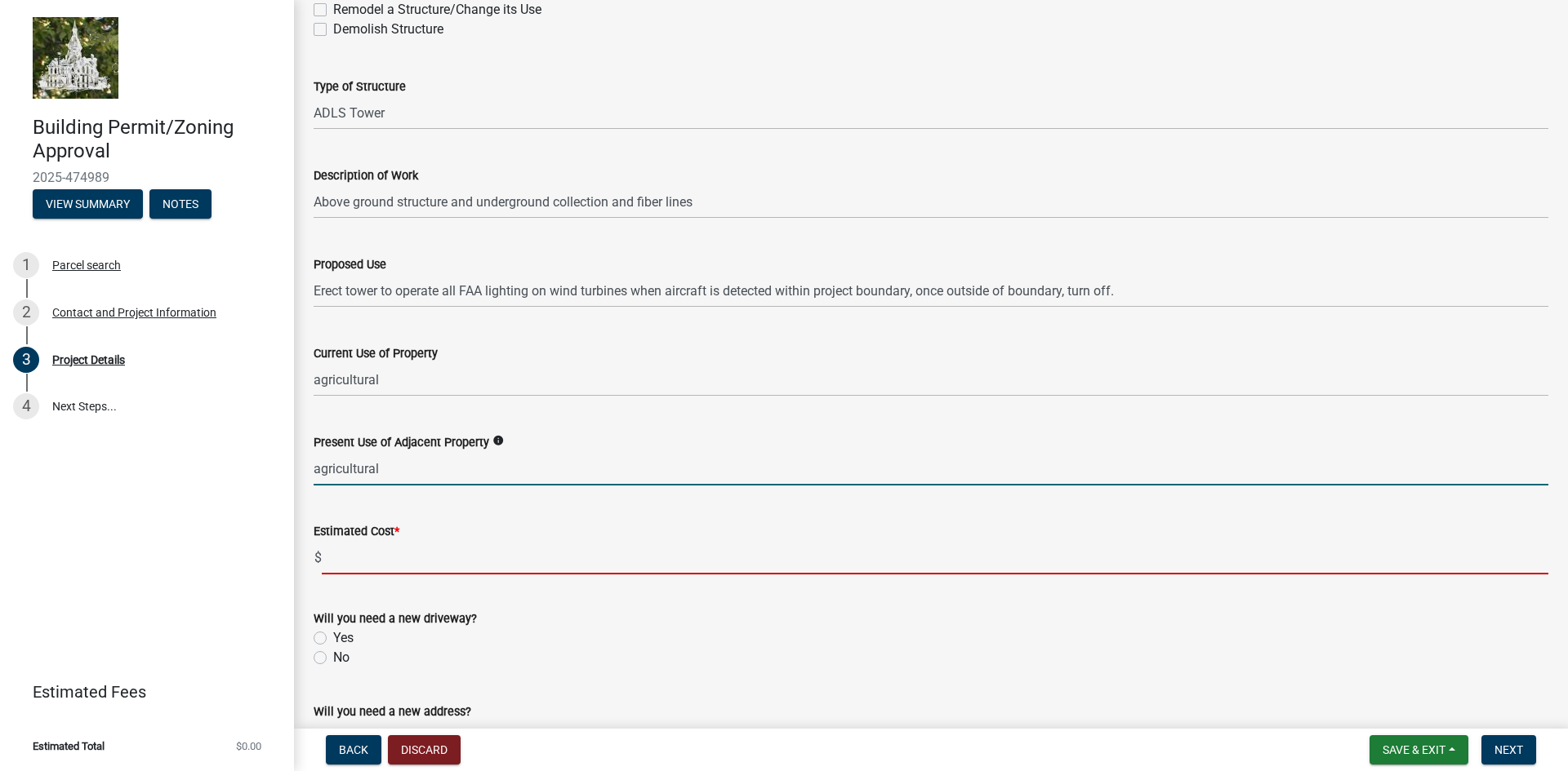
click at [383, 554] on input "text" at bounding box center [934, 558] width 1226 height 34
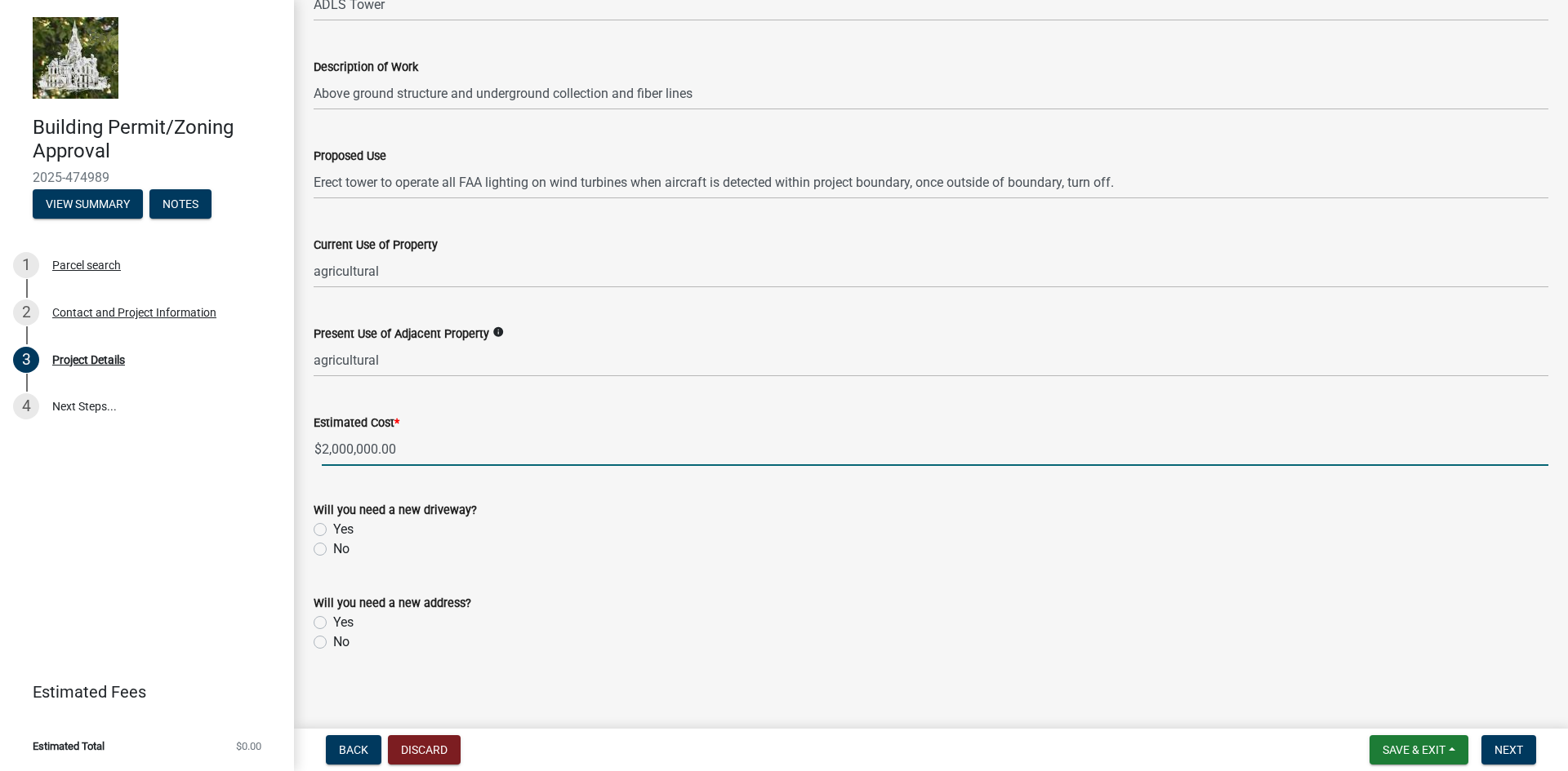
scroll to position [443, 0]
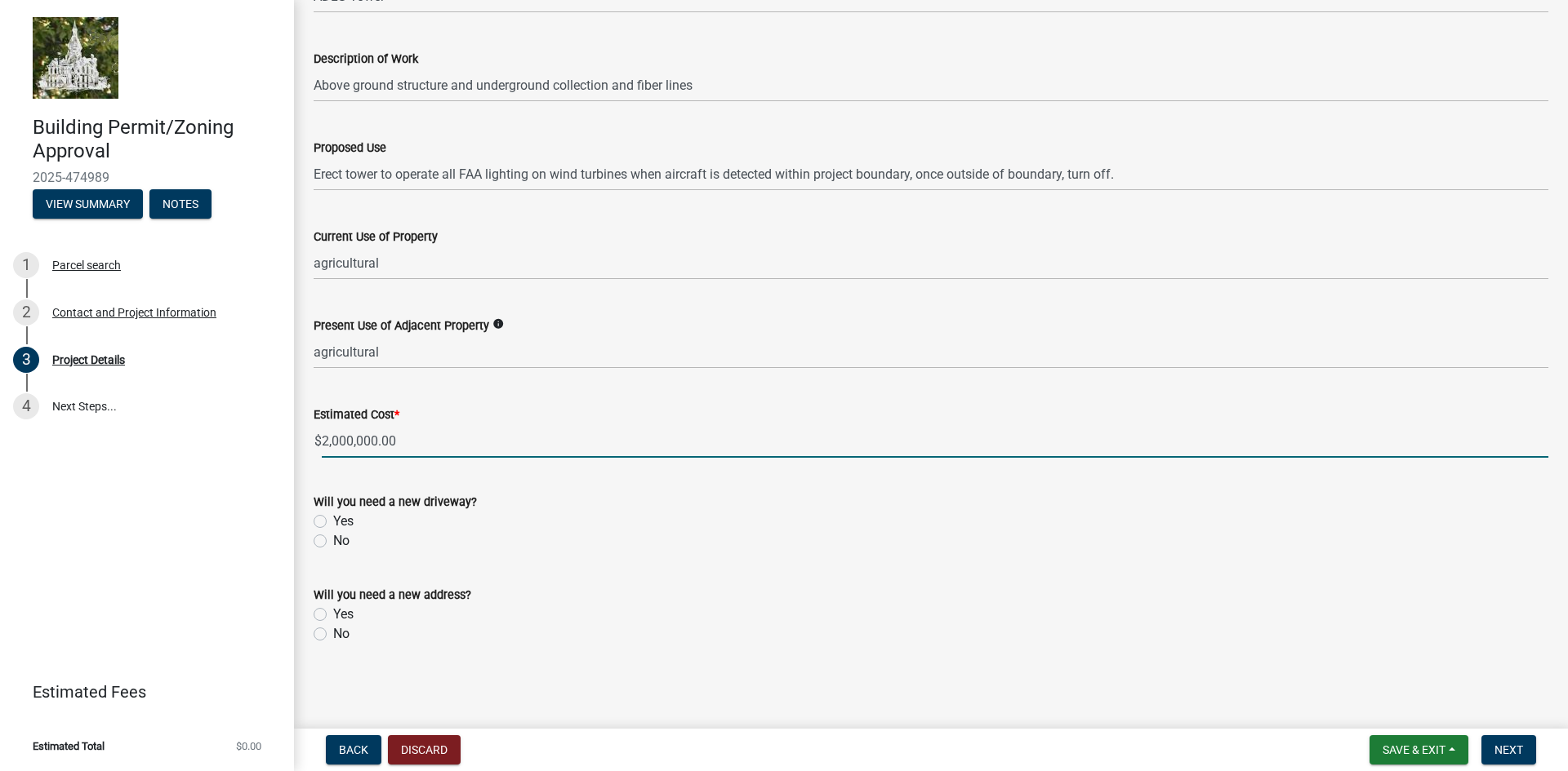
type input "2000000"
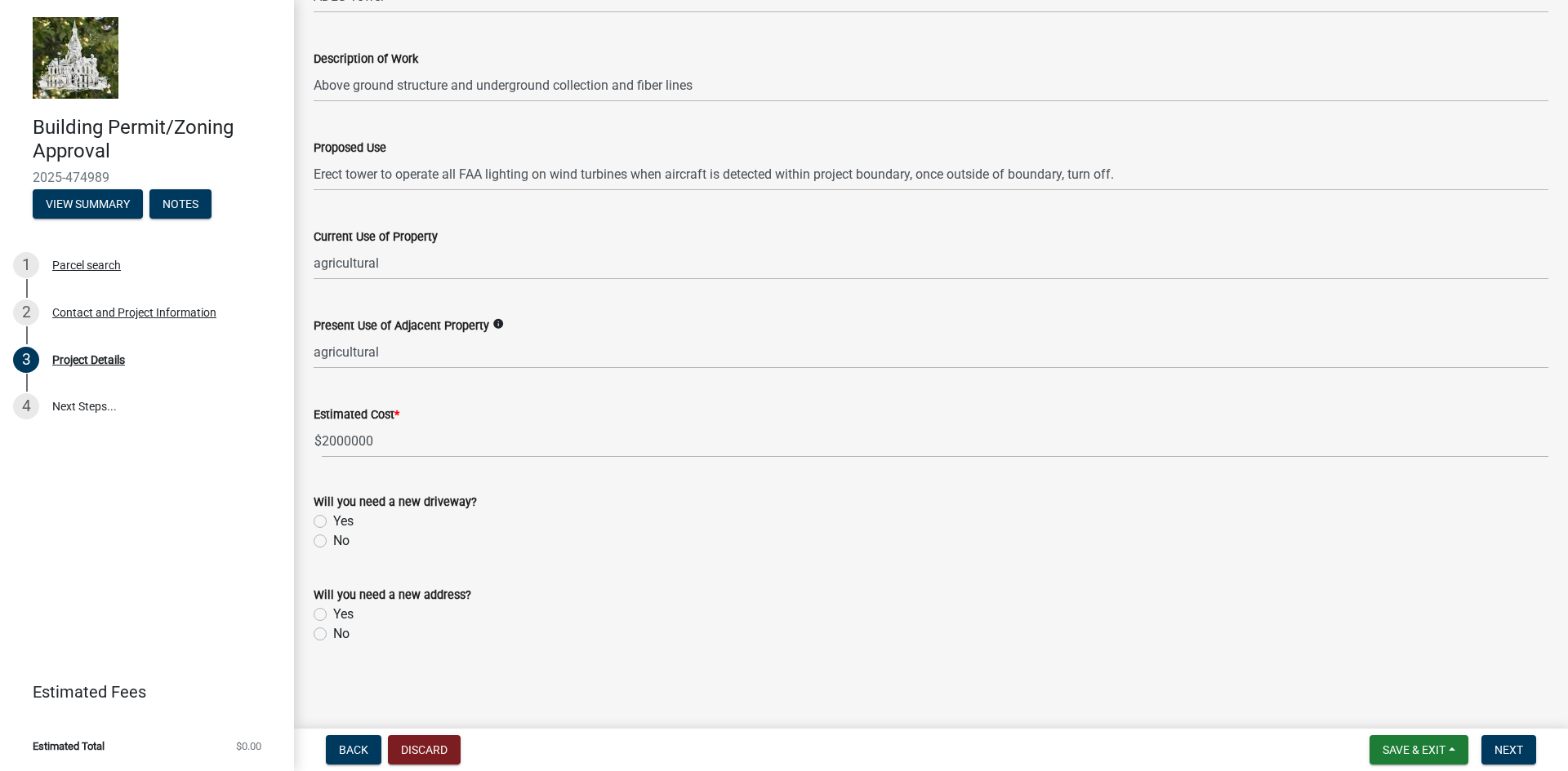
click at [333, 521] on label "Yes" at bounding box center [343, 521] width 20 height 19
click at [333, 521] on input "Yes" at bounding box center [339, 517] width 11 height 11
radio input "true"
click at [333, 614] on label "Yes" at bounding box center [343, 614] width 20 height 19
click at [333, 614] on input "Yes" at bounding box center [339, 611] width 11 height 11
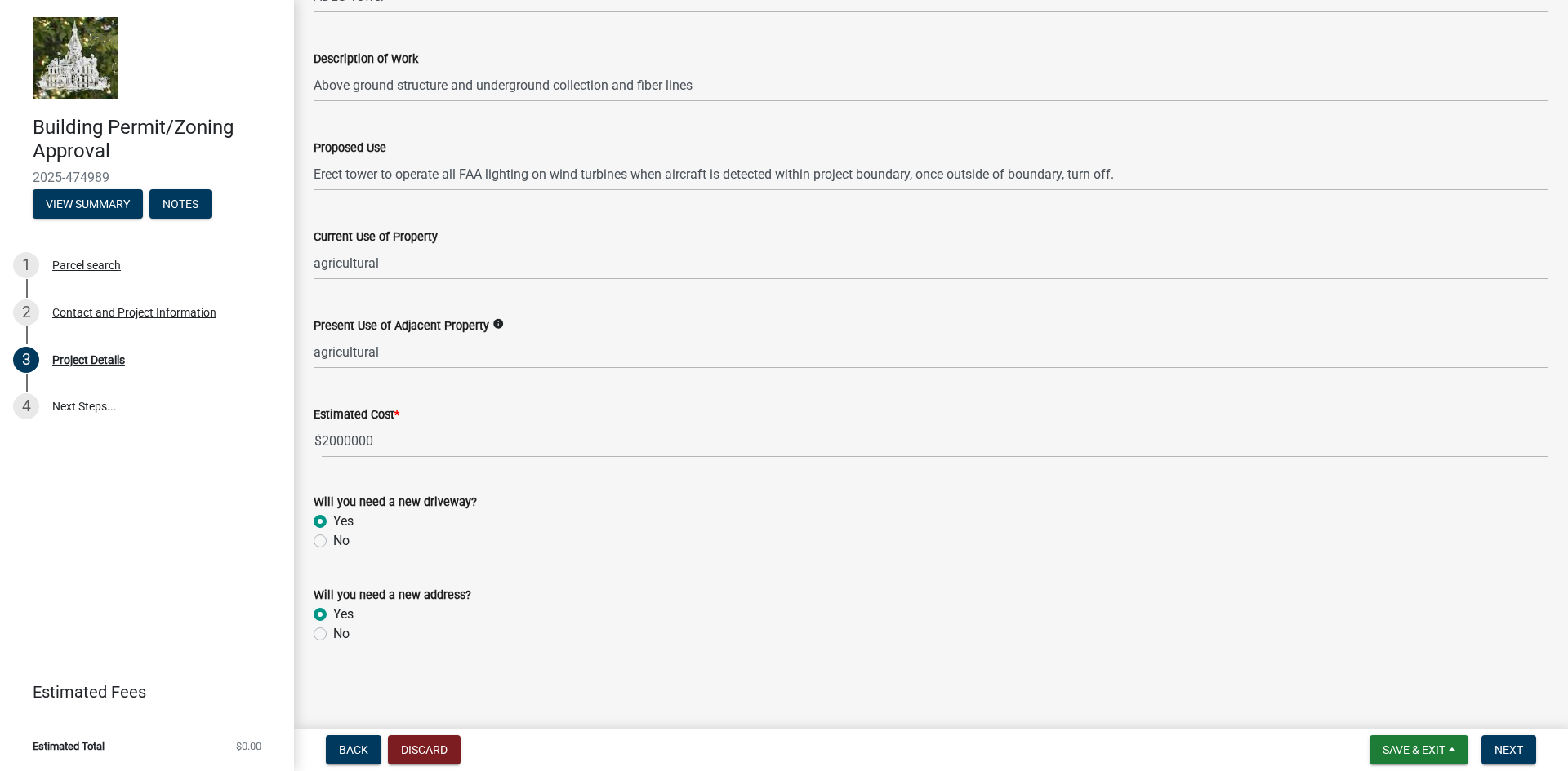
radio input "true"
click at [1500, 747] on span "Next" at bounding box center [1508, 750] width 28 height 13
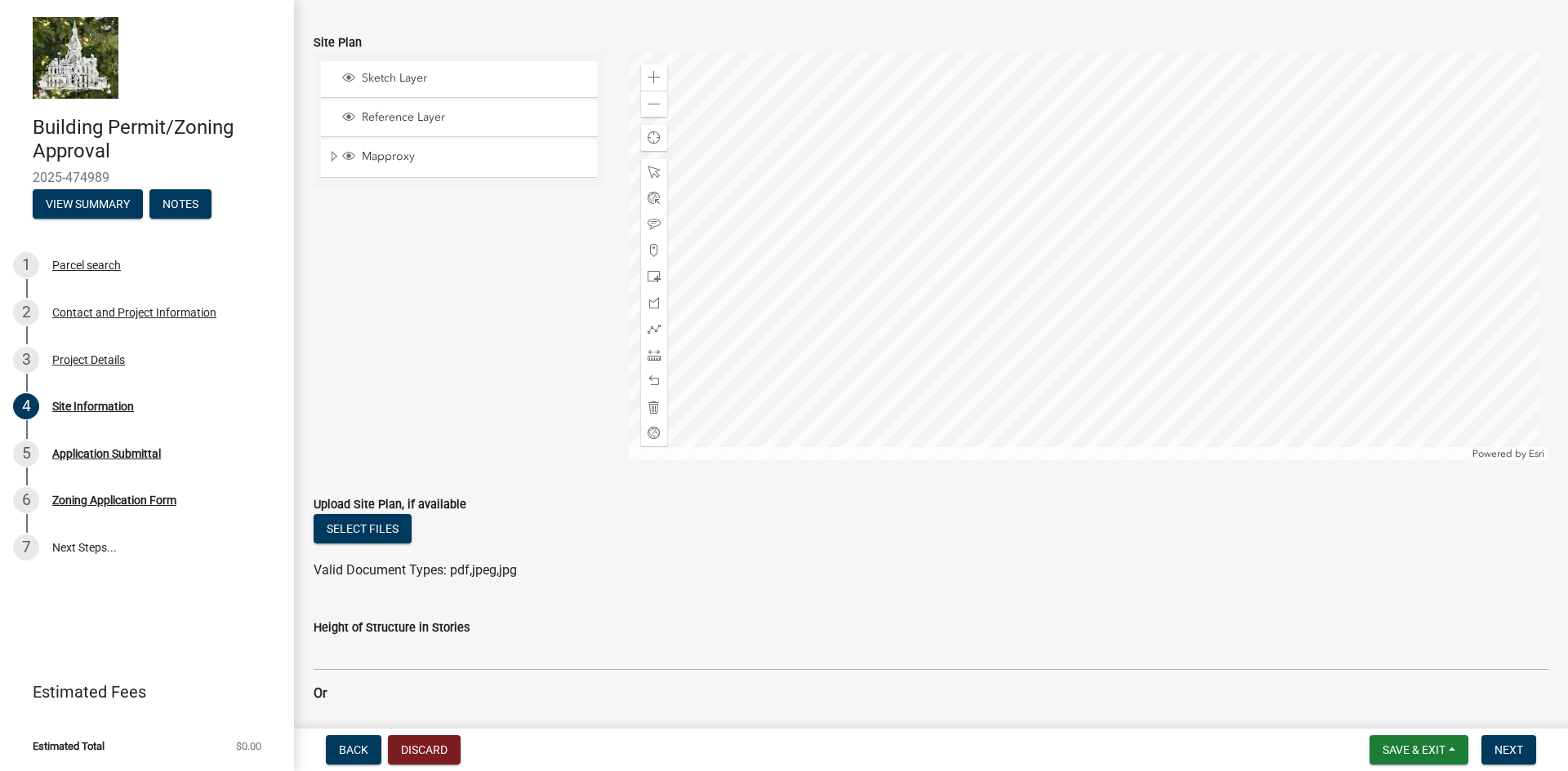
scroll to position [244, 0]
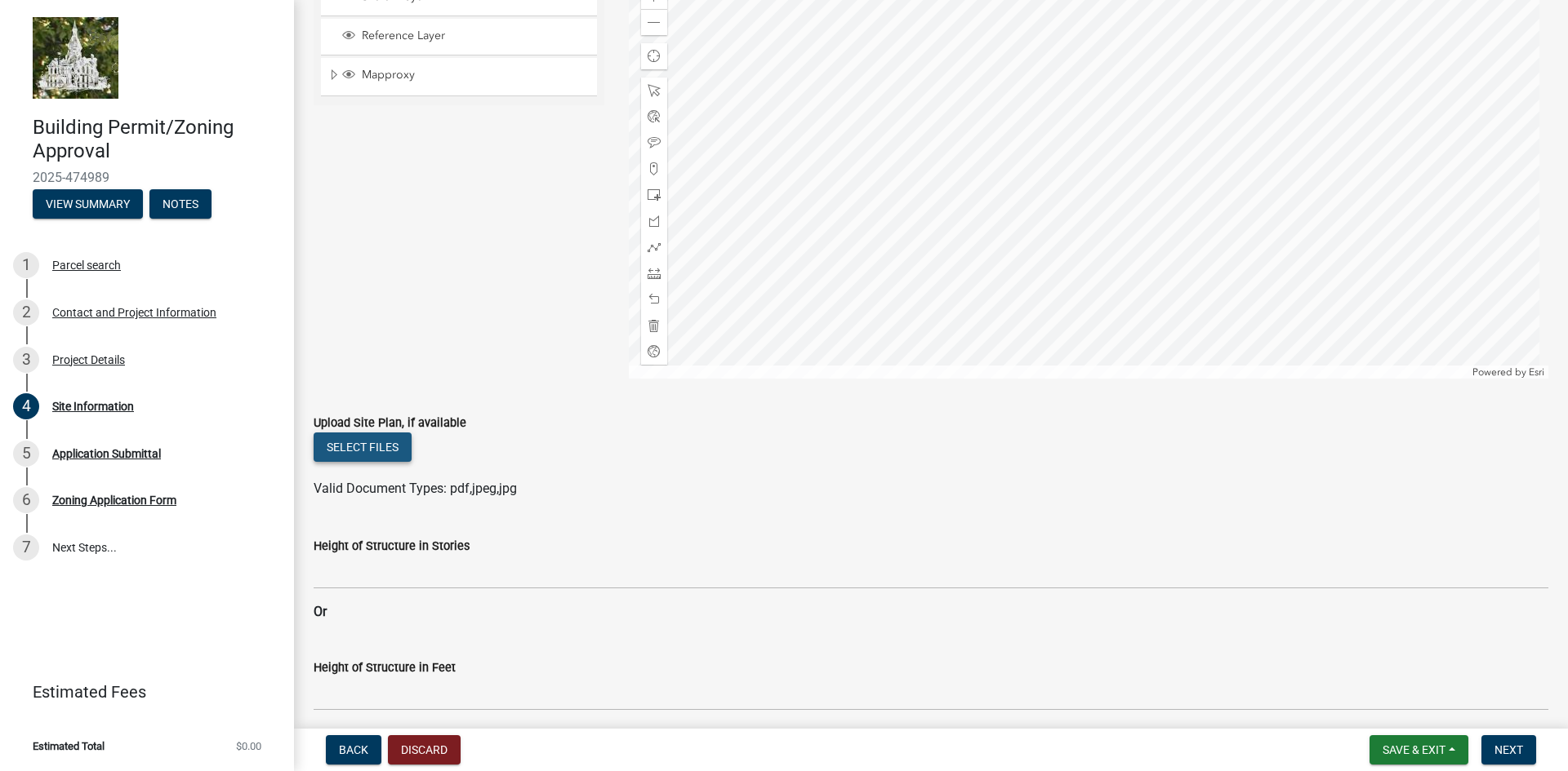
click at [375, 448] on button "Select files" at bounding box center [362, 447] width 98 height 29
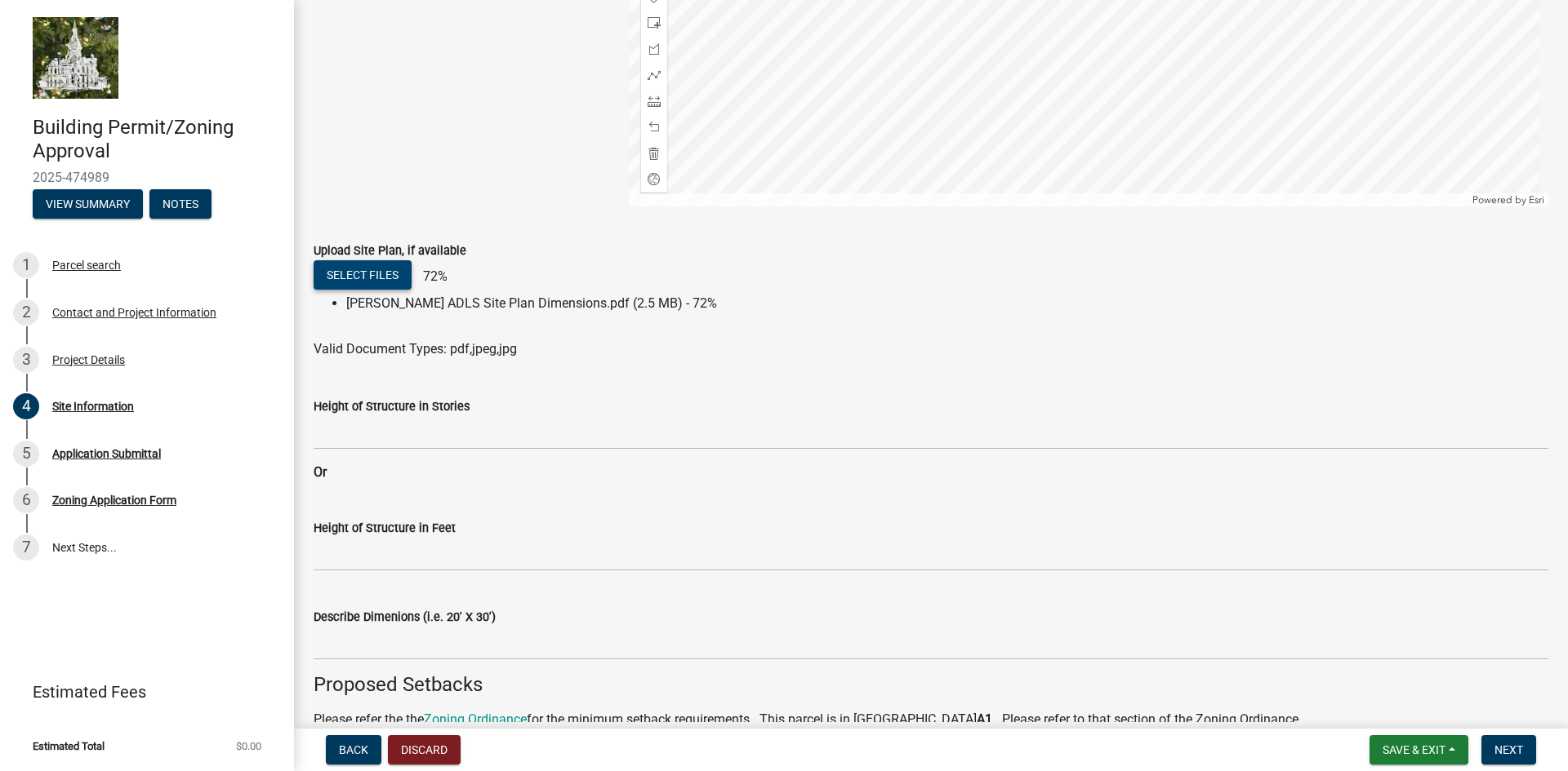
scroll to position [490, 0]
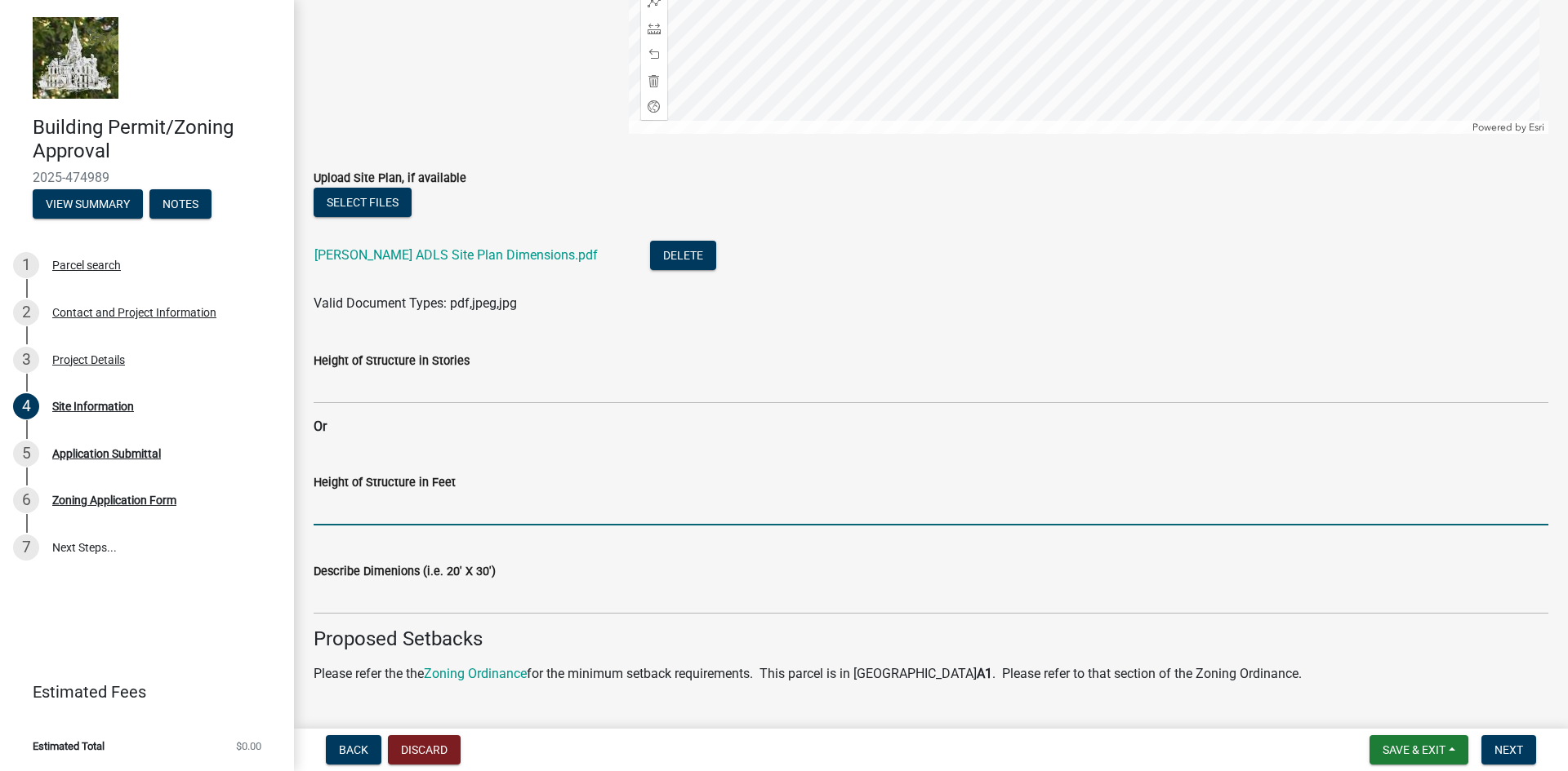
click at [382, 512] on input "Height of Structure in Feet" at bounding box center [931, 509] width 1235 height 34
click at [399, 512] on input "Height of Structure in Feet" at bounding box center [931, 509] width 1235 height 34
click at [341, 504] on input "Height of Structure in Feet" at bounding box center [931, 509] width 1235 height 34
type input "250'"
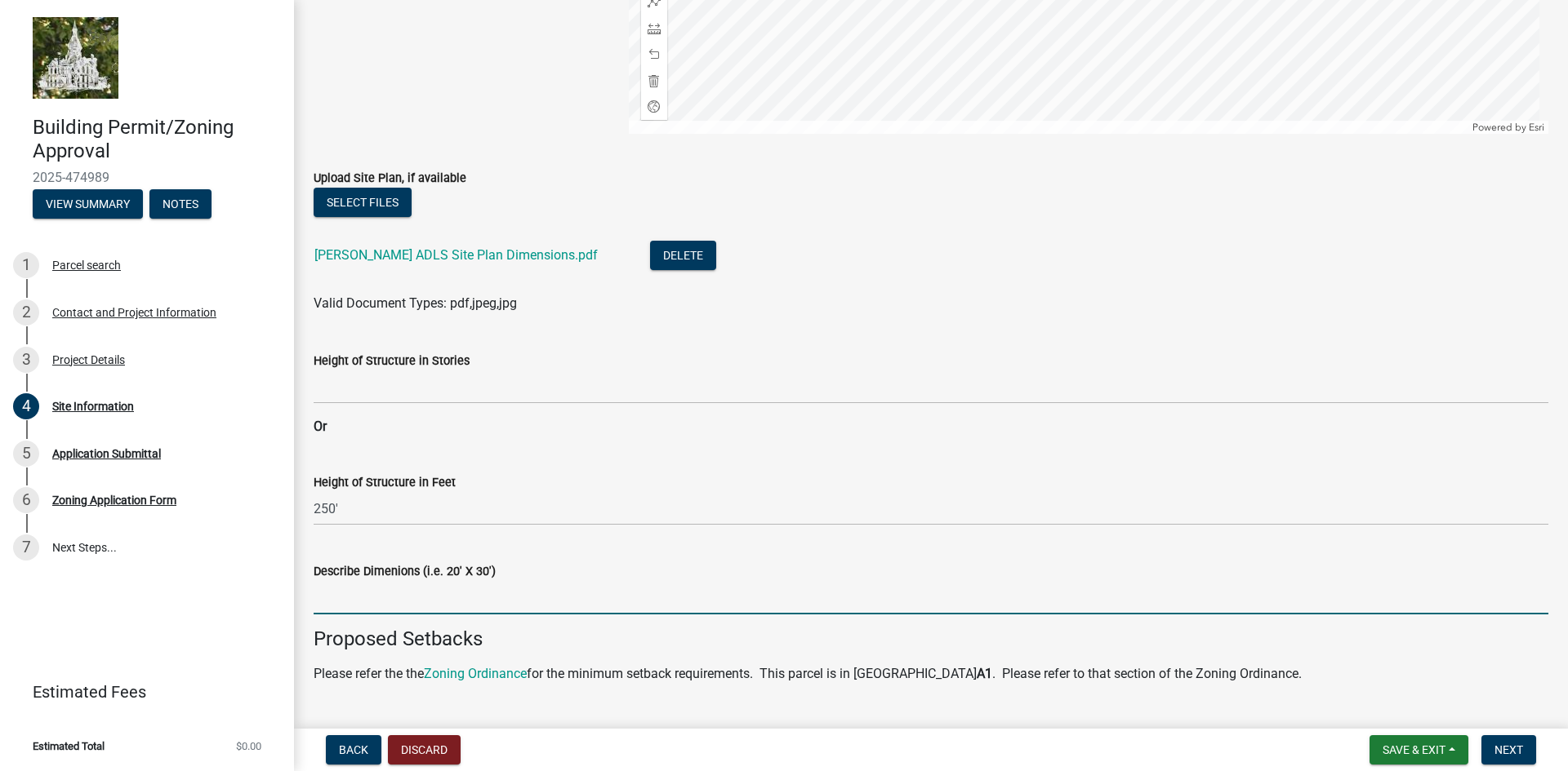
click at [405, 598] on input "Describe Dimenions (i.e. 20' X 30')" at bounding box center [931, 598] width 1235 height 34
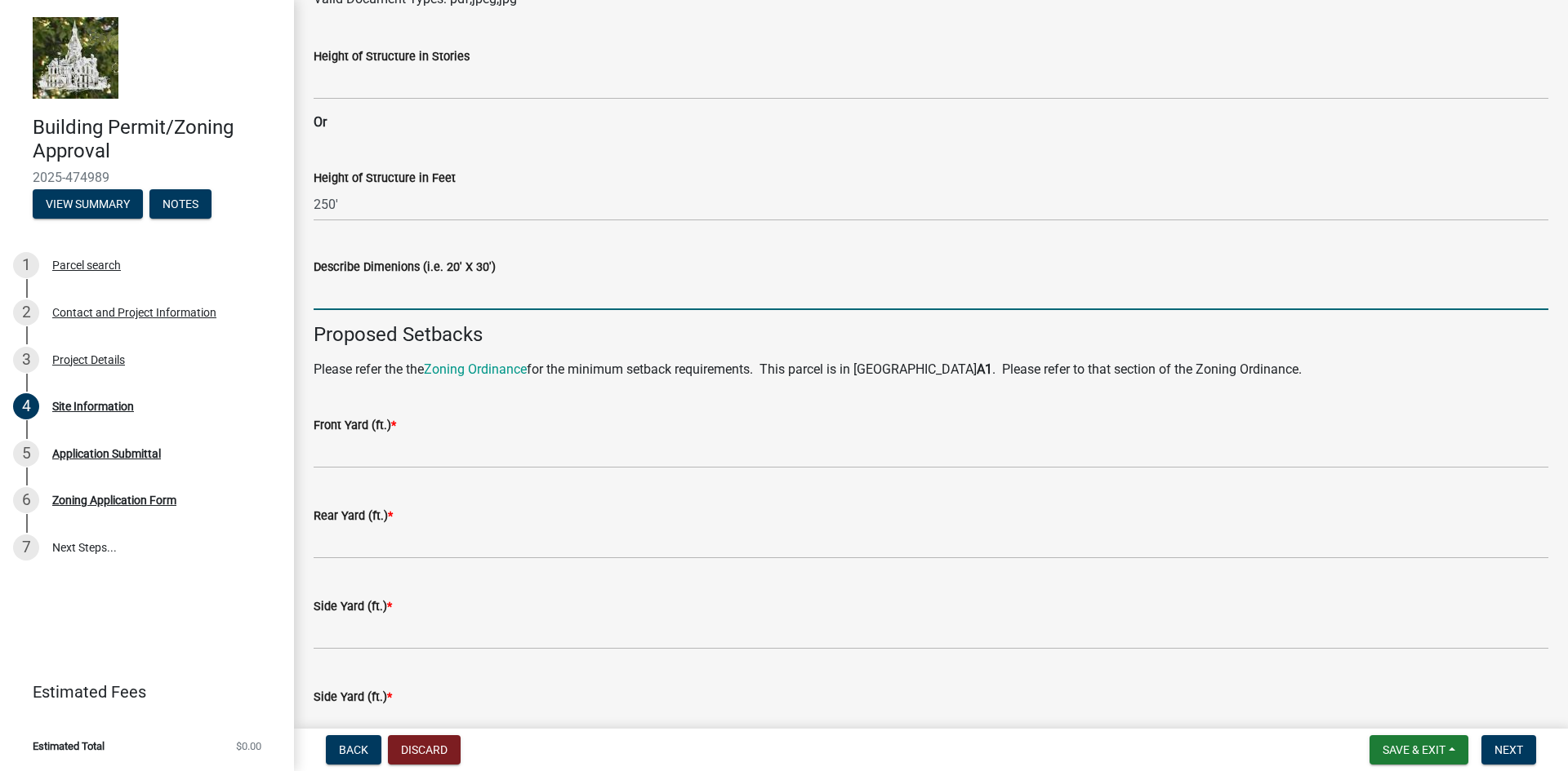
scroll to position [816, 0]
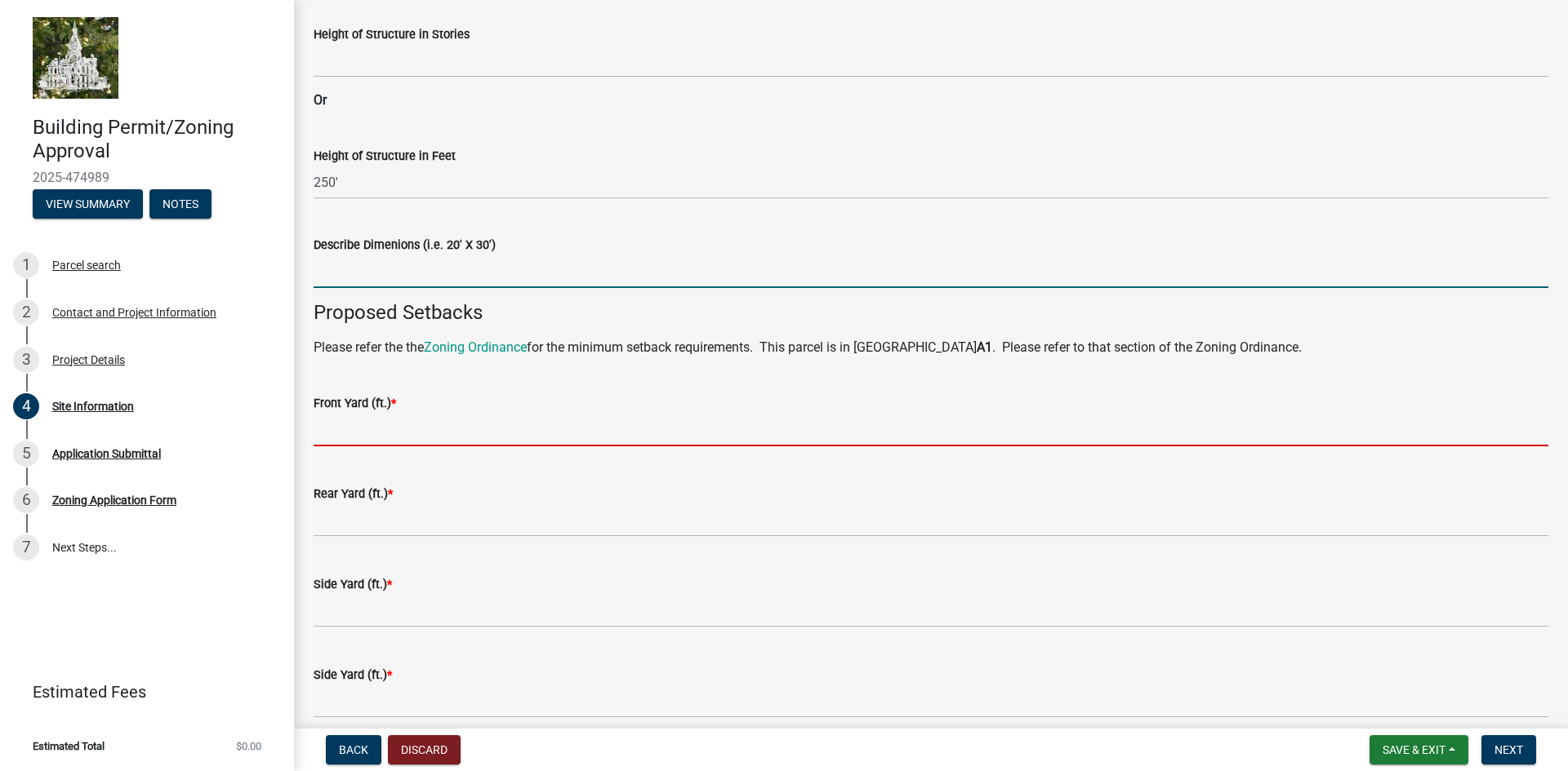
click at [327, 432] on input "text" at bounding box center [931, 429] width 1235 height 34
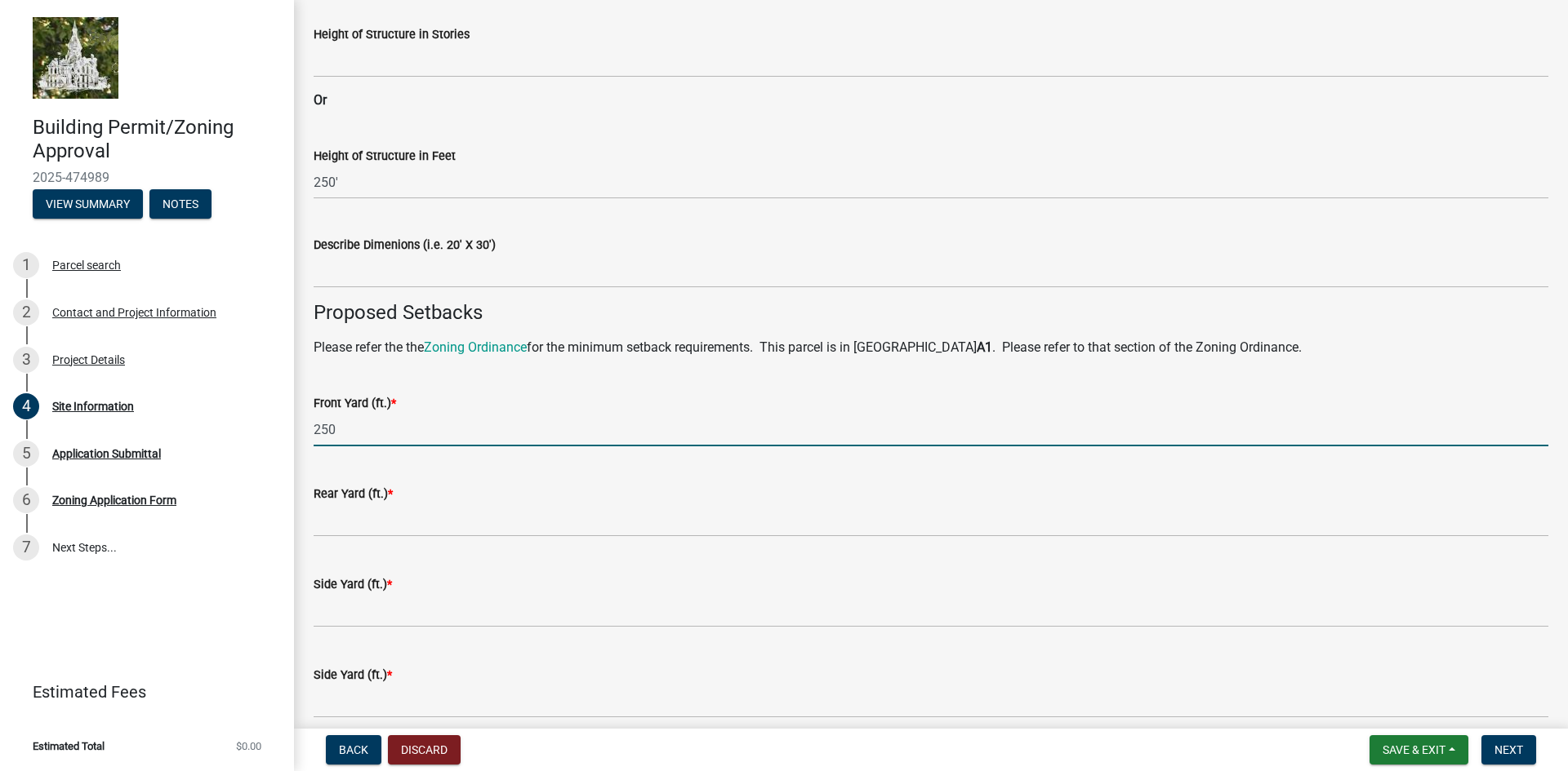
type input "250"
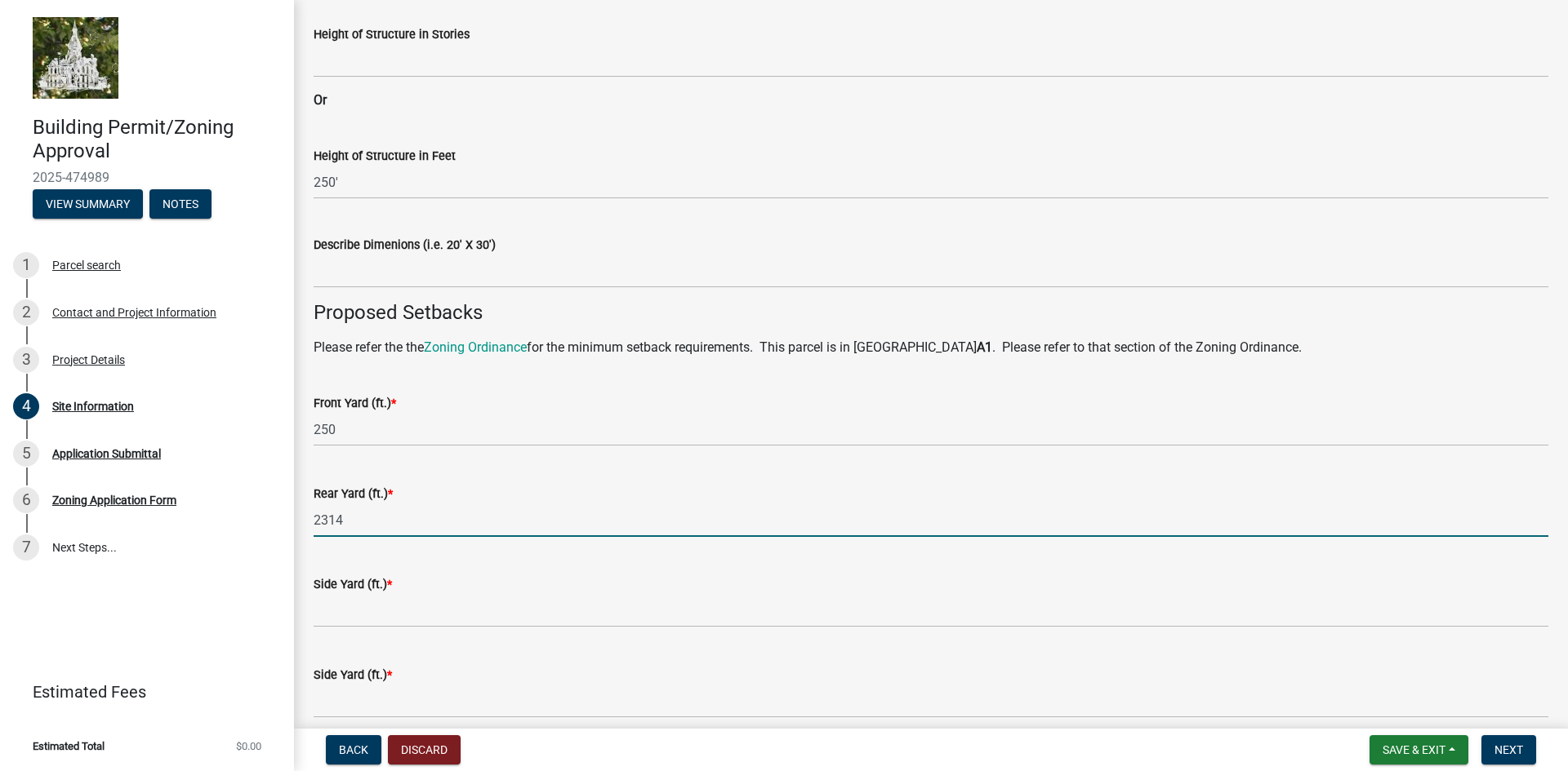
type input "2314"
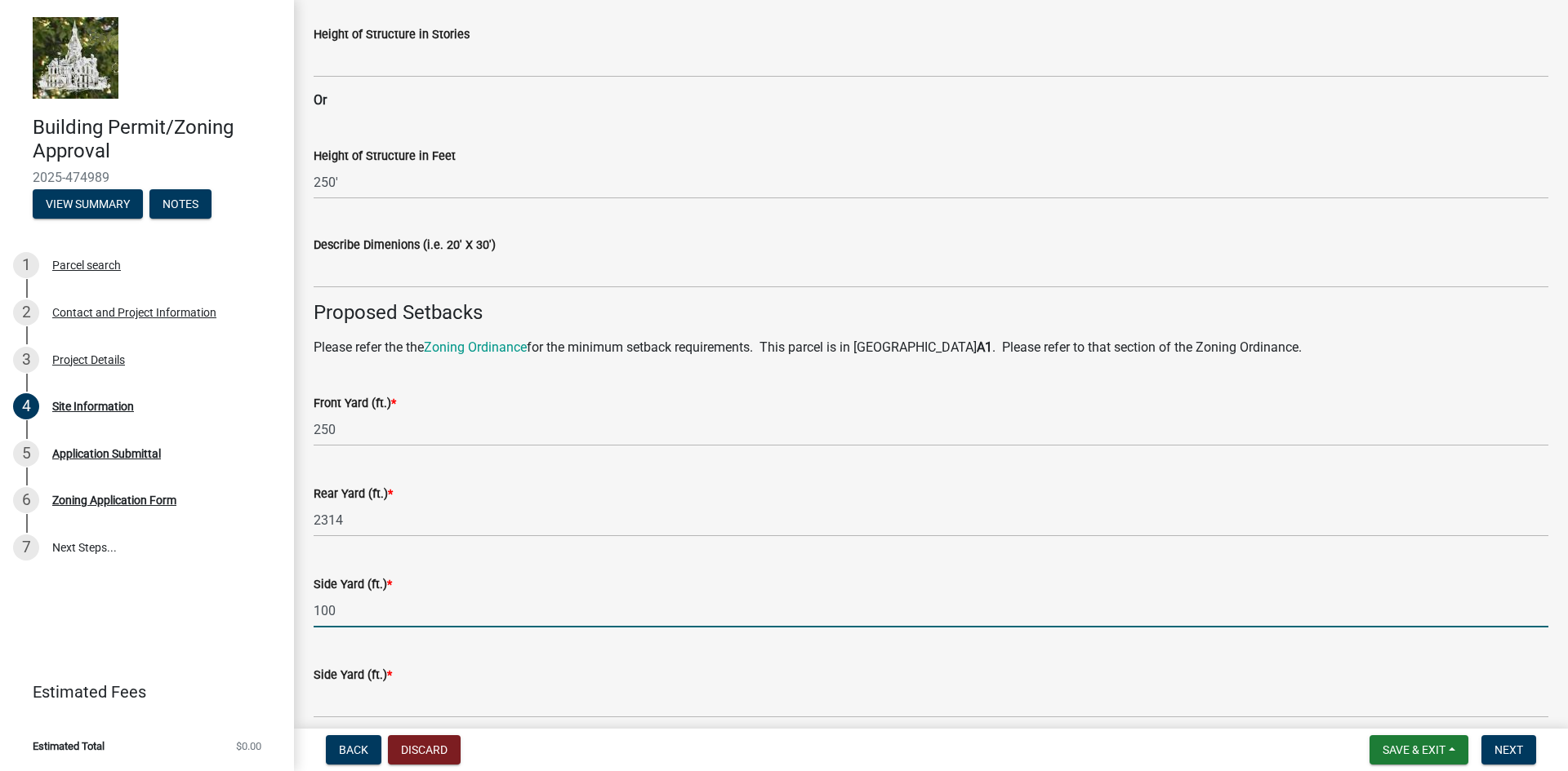
type input "100"
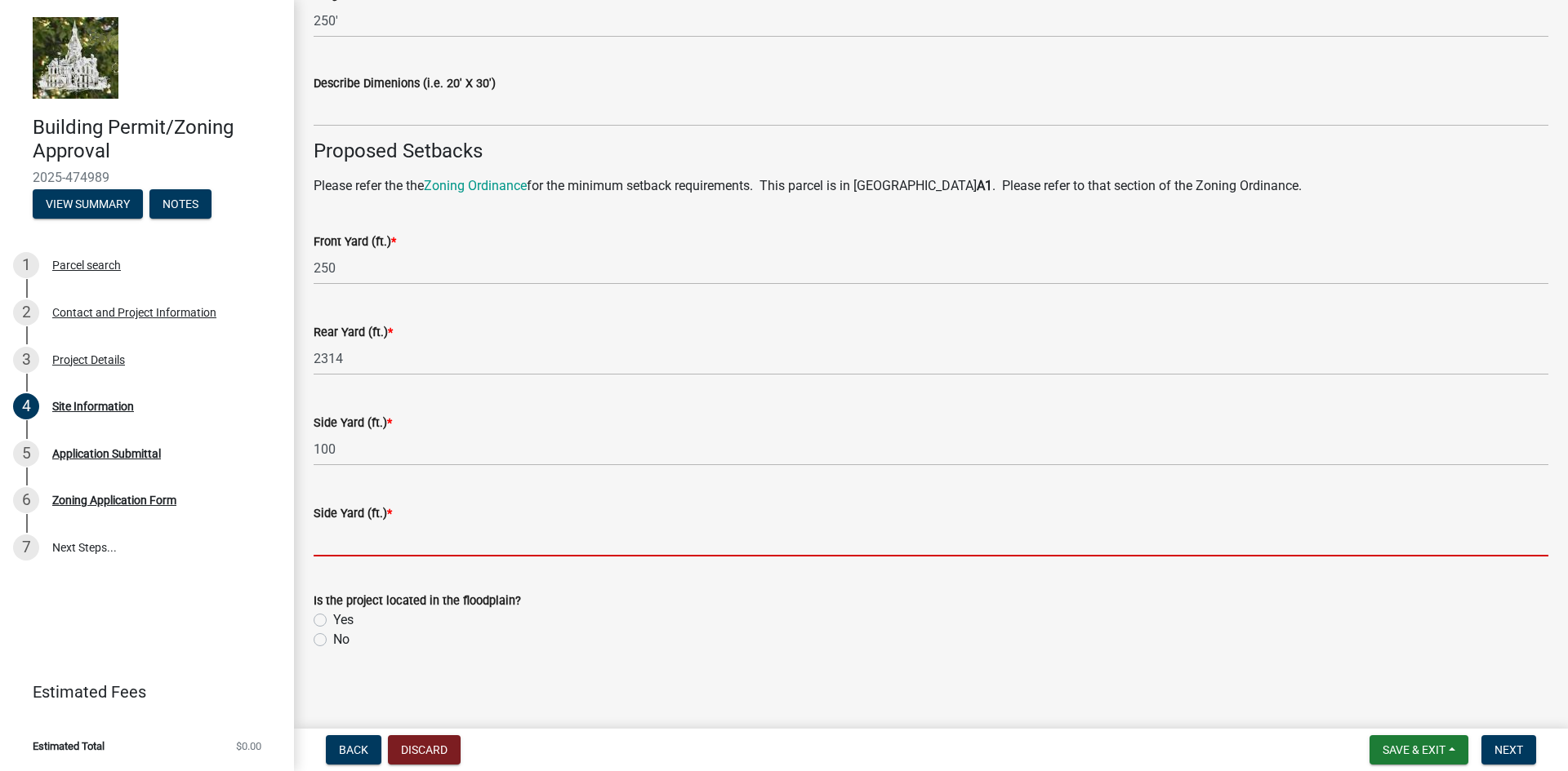
scroll to position [983, 0]
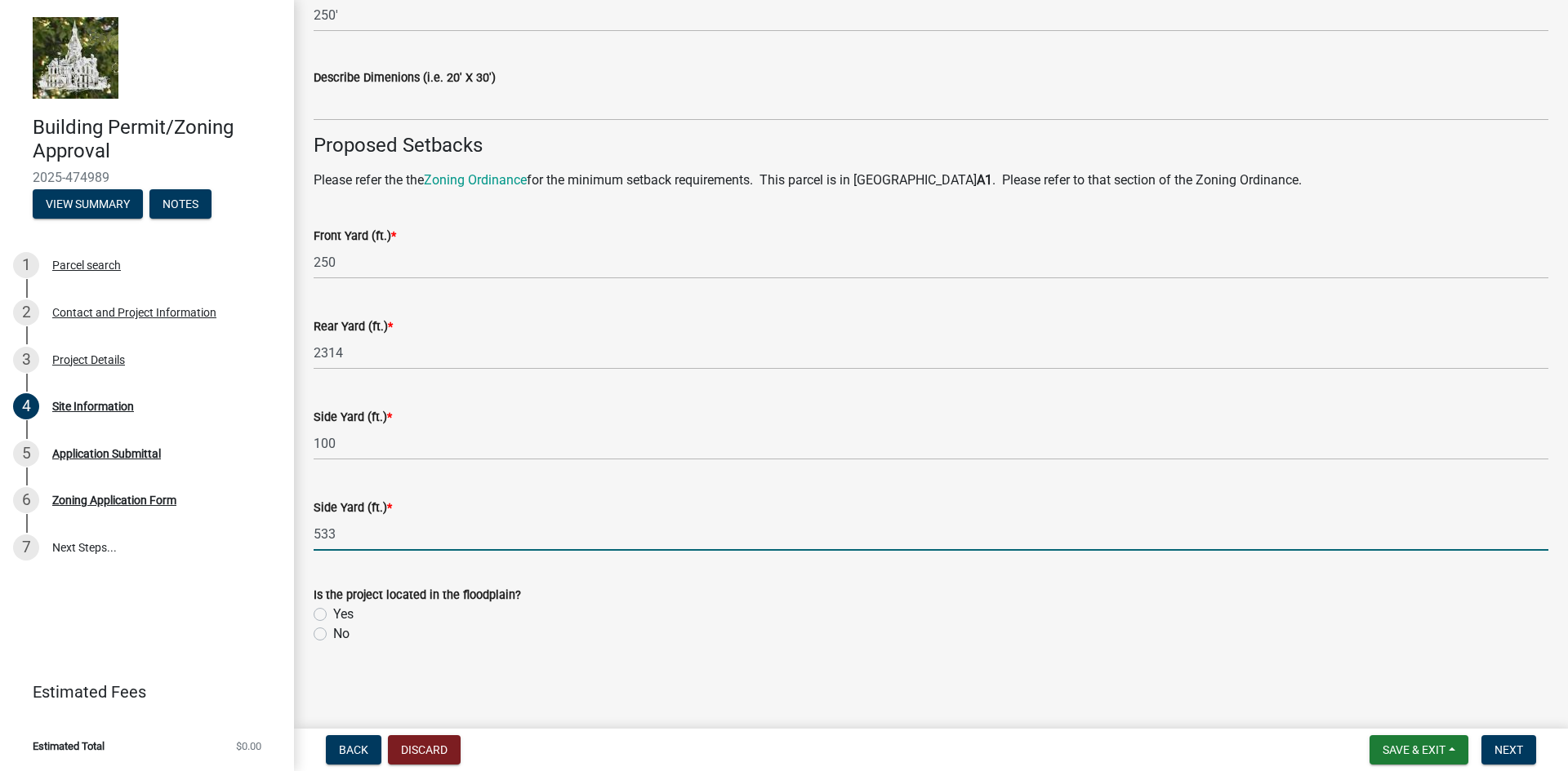
type input "533"
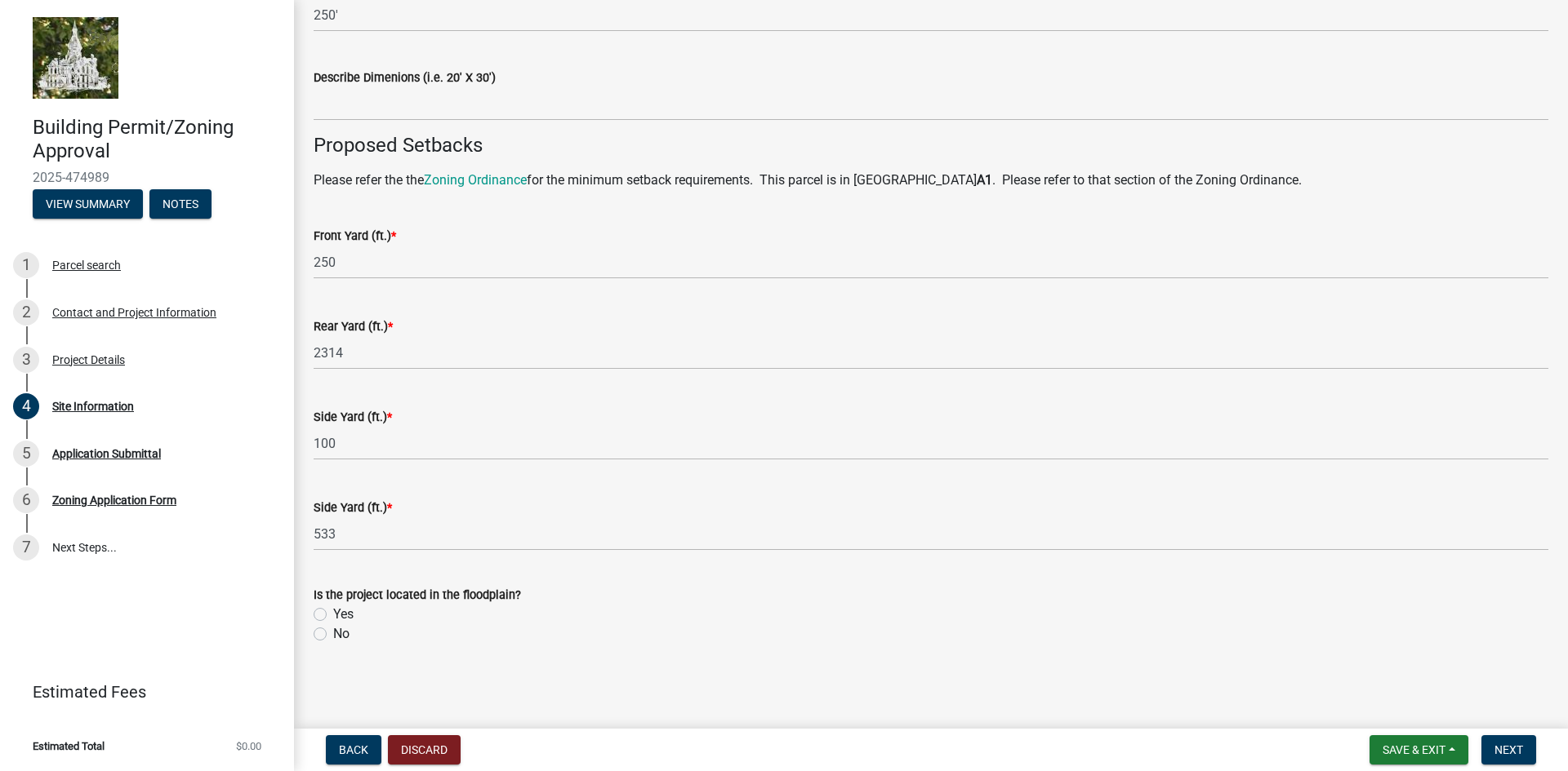
click at [333, 631] on label "No" at bounding box center [342, 634] width 16 height 19
click at [333, 631] on input "No" at bounding box center [339, 630] width 11 height 11
radio input "true"
click at [1508, 752] on span "Next" at bounding box center [1508, 750] width 28 height 13
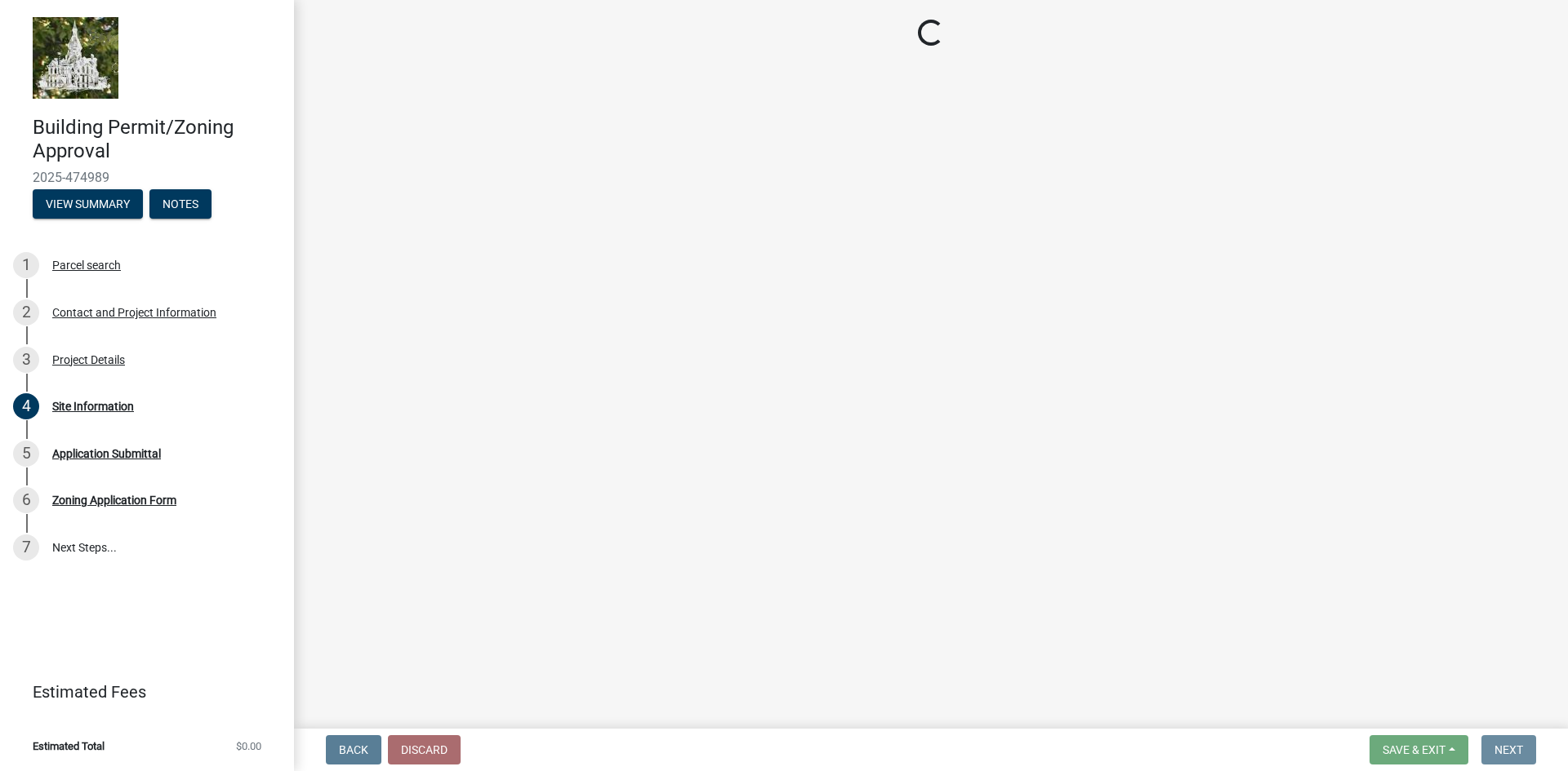
scroll to position [0, 0]
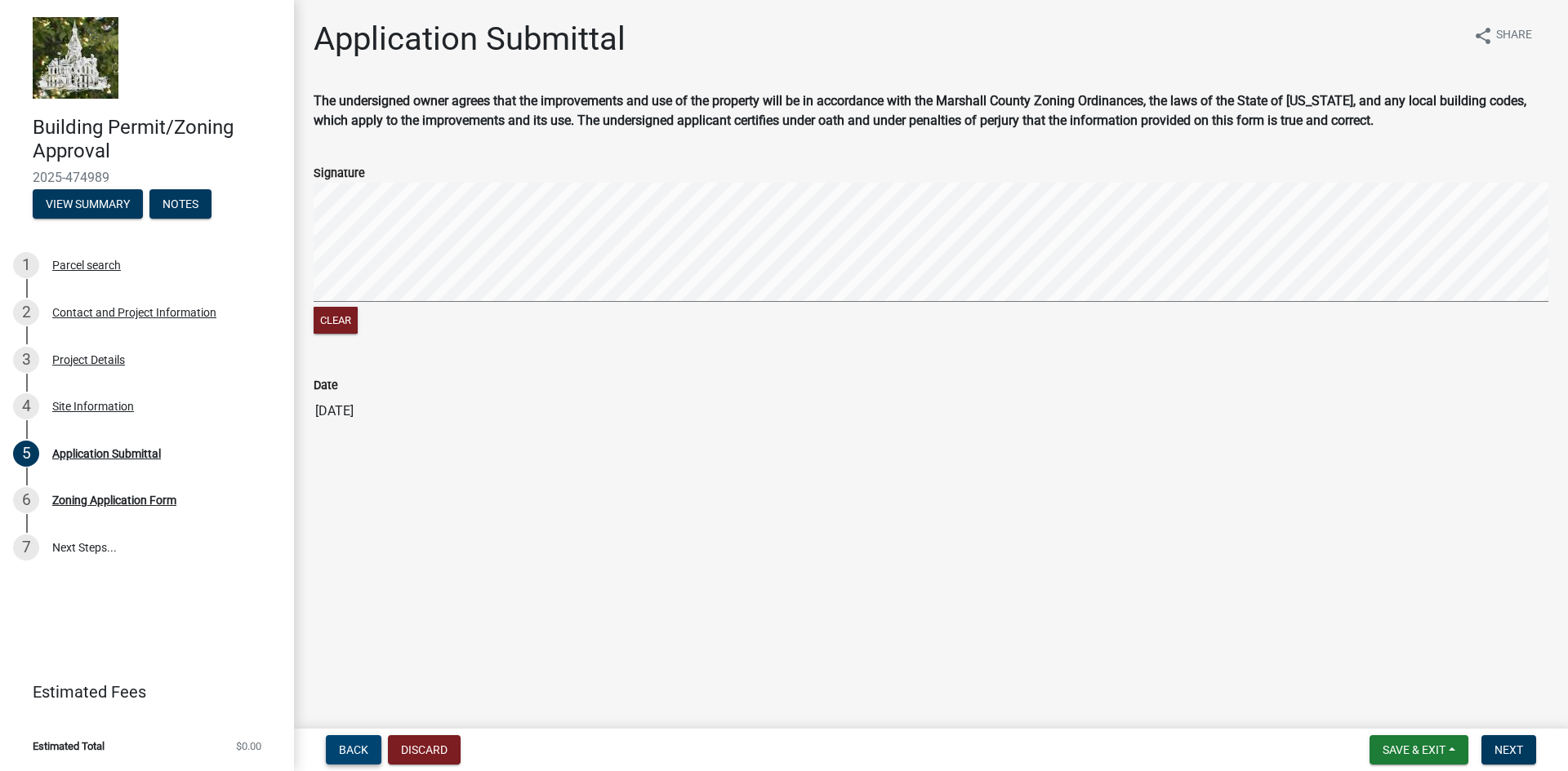
click at [350, 754] on span "Back" at bounding box center [354, 750] width 29 height 13
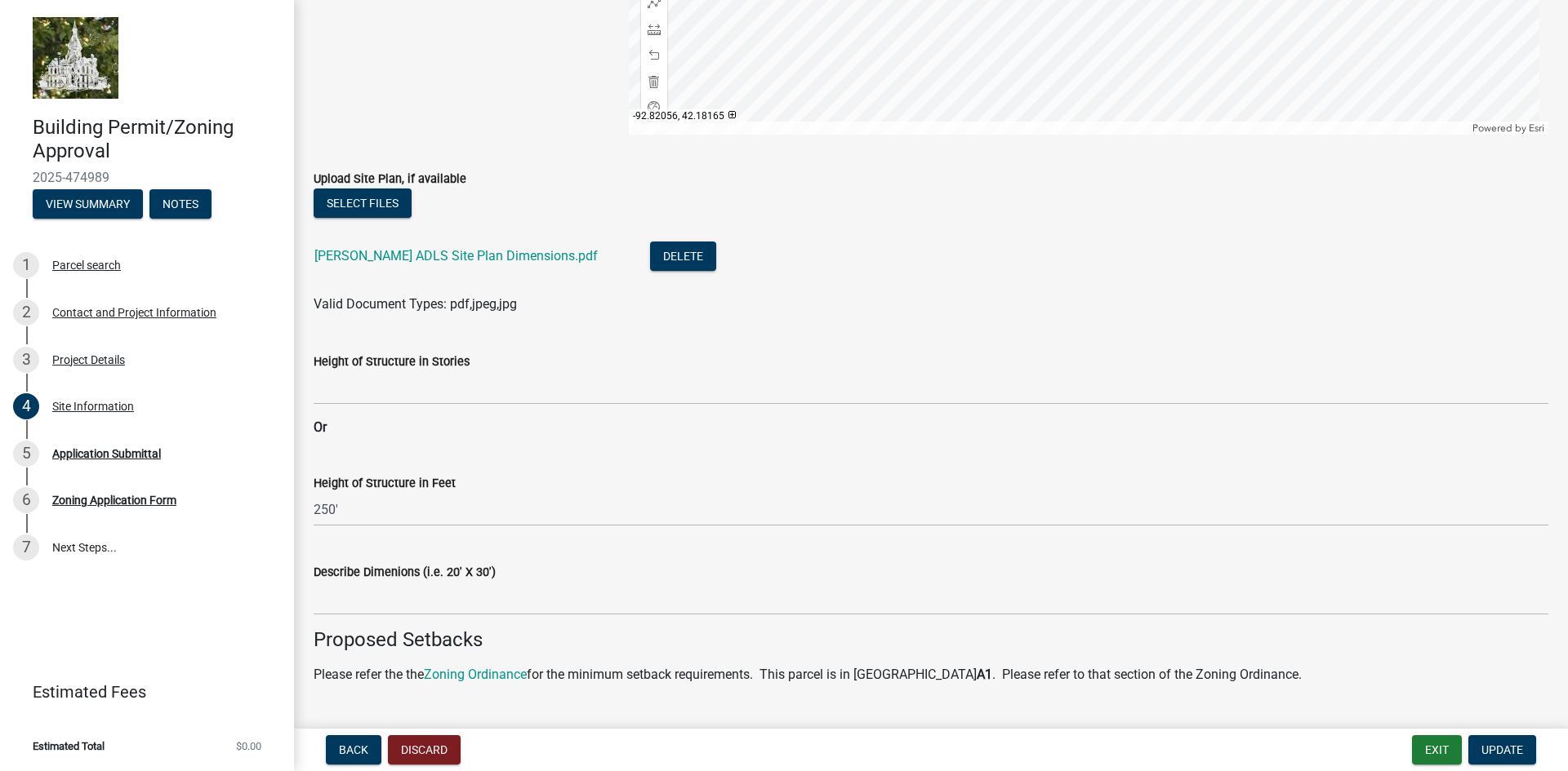
scroll to position [490, 0]
click at [1511, 752] on span "Update" at bounding box center [1501, 750] width 41 height 13
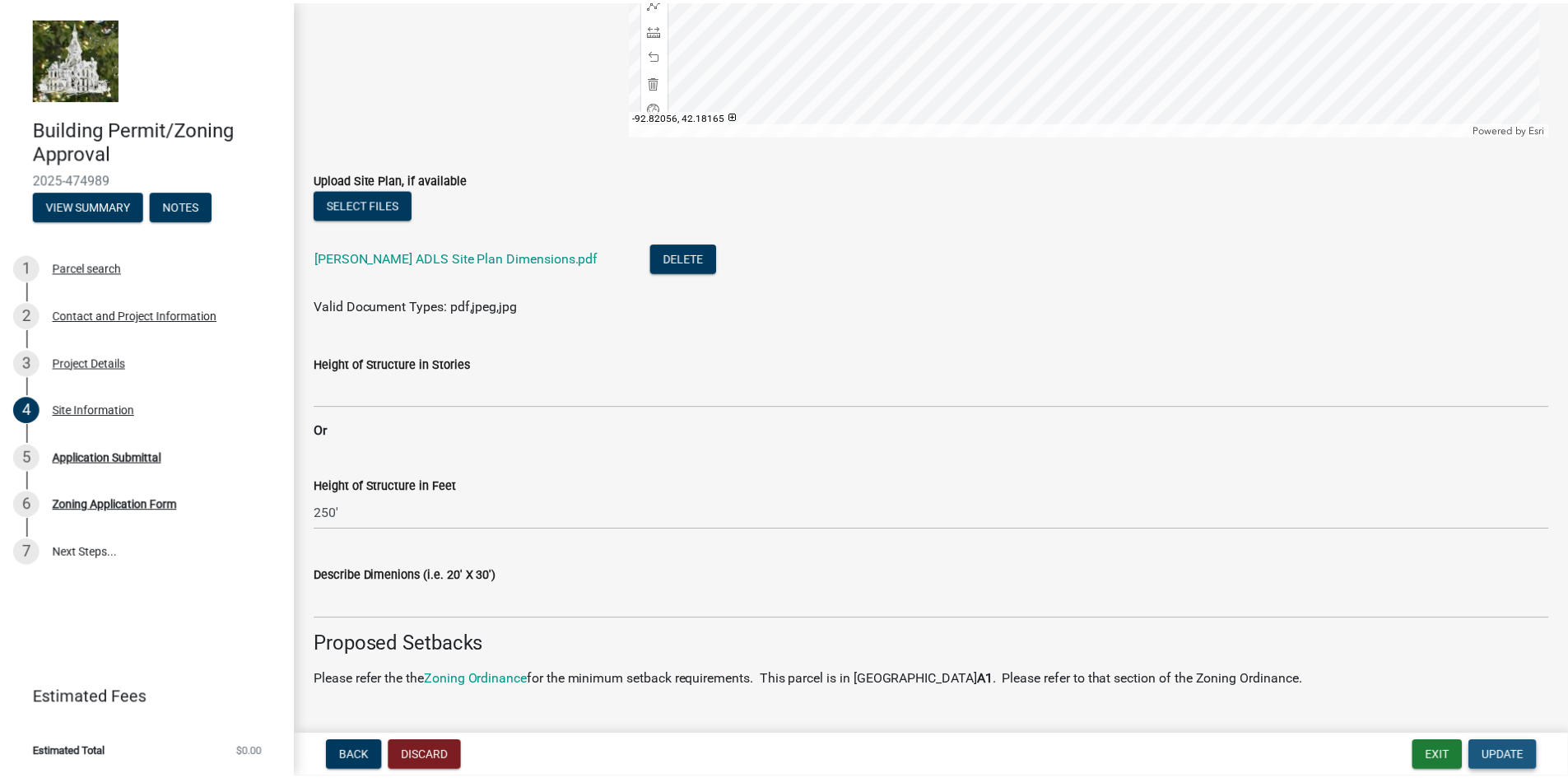
scroll to position [0, 0]
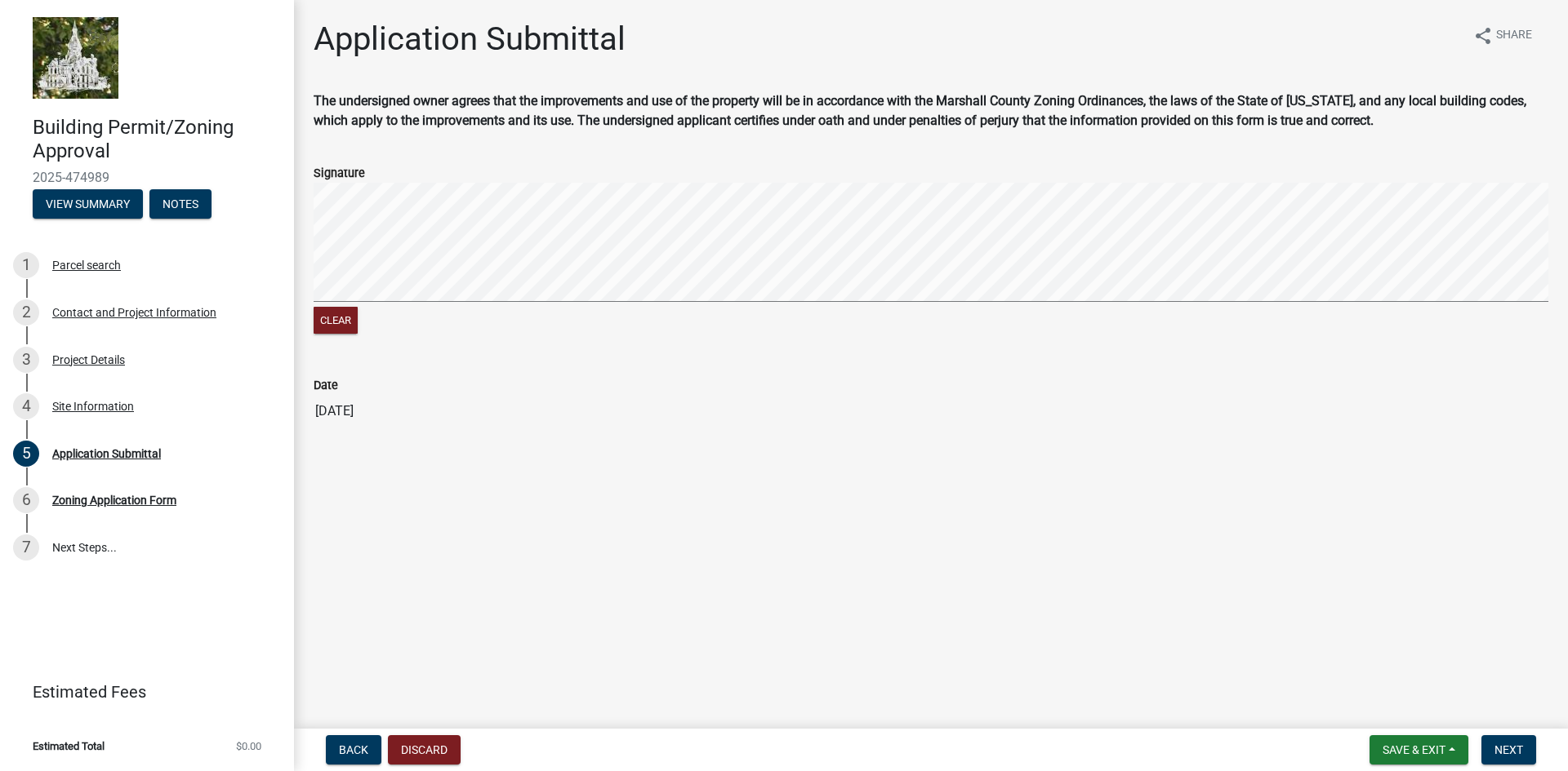
click at [350, 372] on wm-data-entity-input-list "The undersigned owner agrees that the improvements and use of the property will…" at bounding box center [931, 266] width 1235 height 350
click at [586, 318] on div "Clear" at bounding box center [931, 260] width 1235 height 155
click at [735, 333] on div "Clear" at bounding box center [931, 260] width 1235 height 155
click at [1414, 750] on span "Save & Exit" at bounding box center [1413, 750] width 63 height 13
click at [1409, 717] on button "Save & Exit" at bounding box center [1402, 707] width 131 height 39
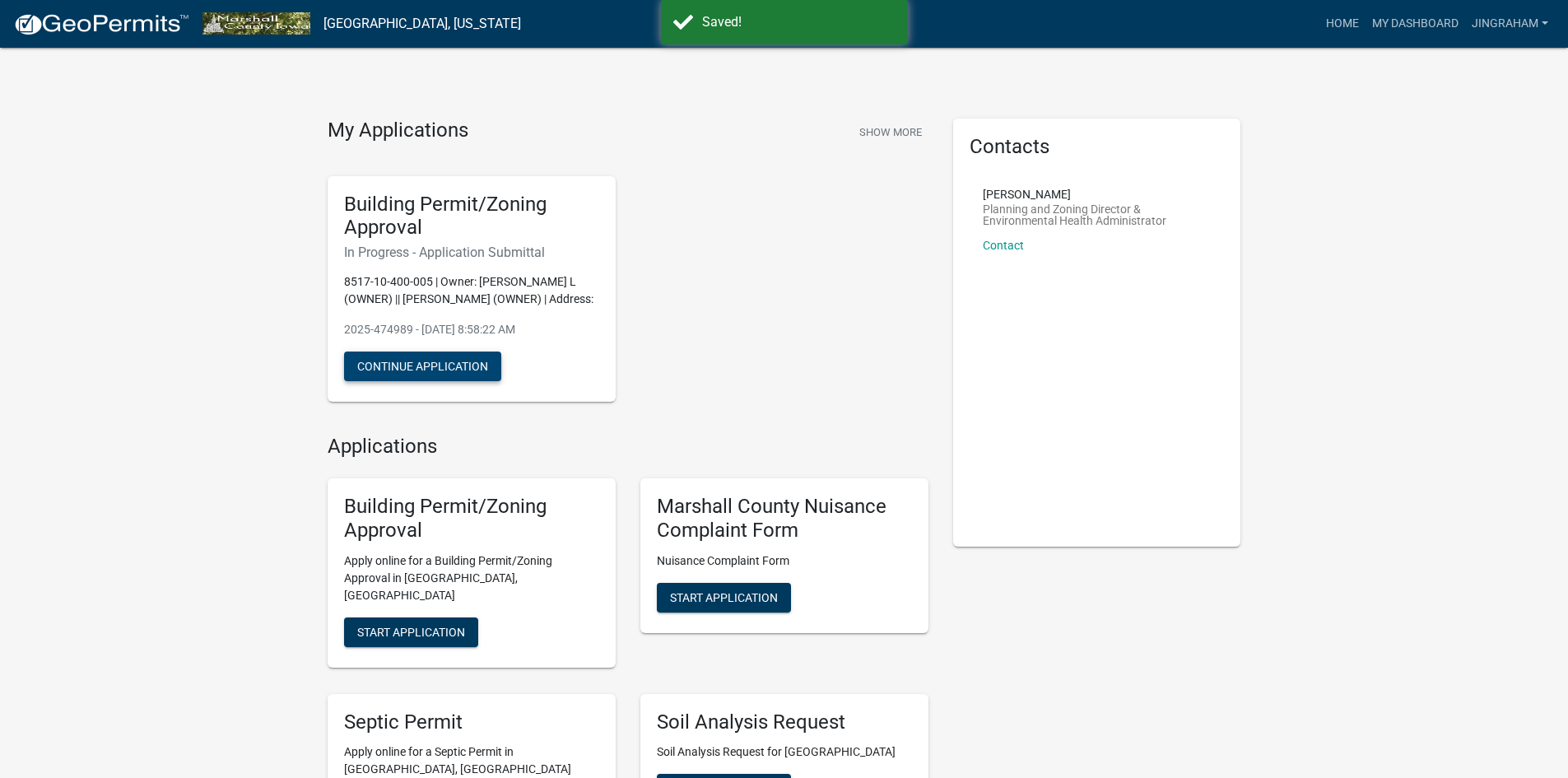
click at [381, 382] on button "Continue Application" at bounding box center [423, 367] width 157 height 30
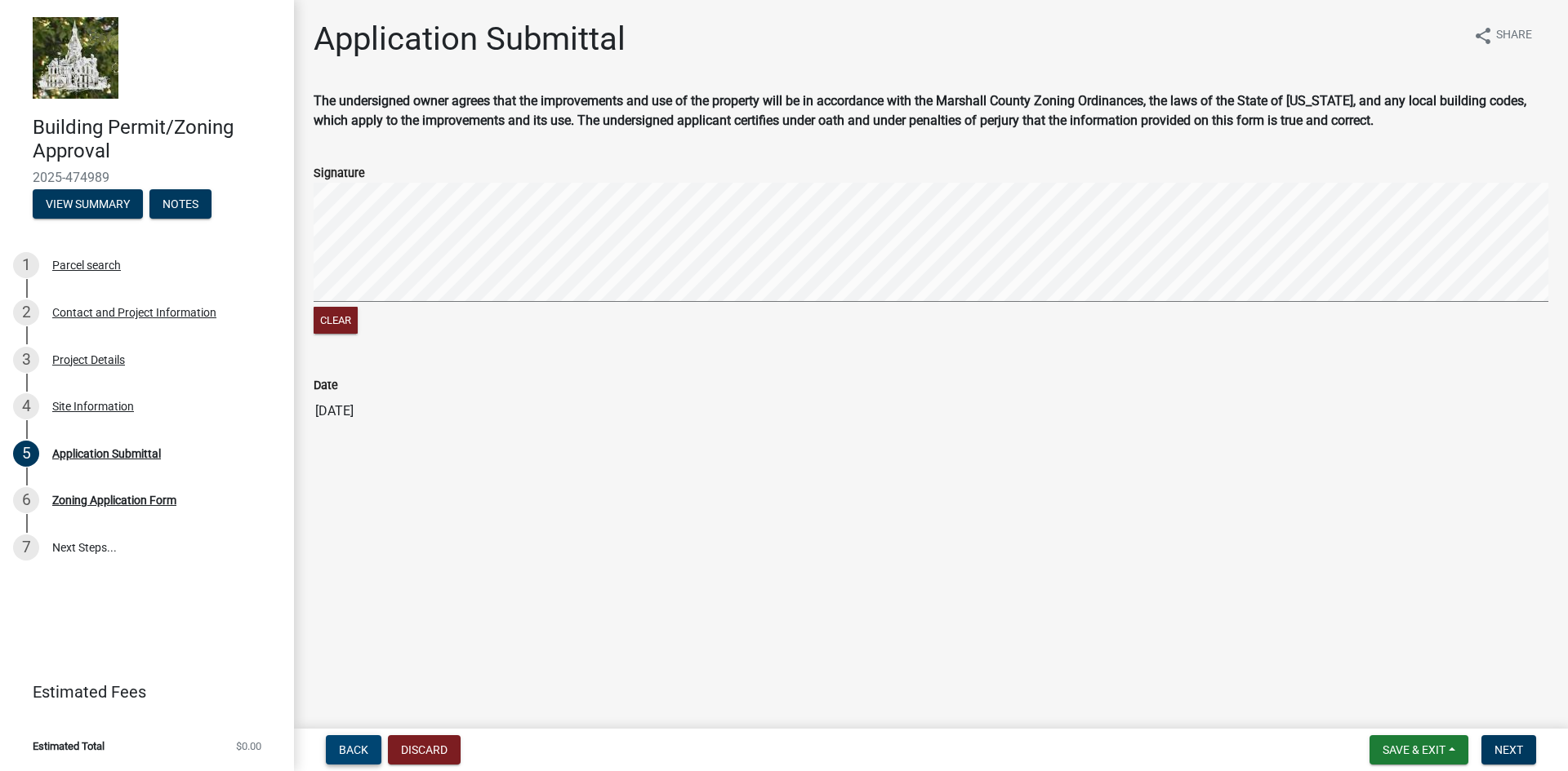
click at [352, 752] on span "Back" at bounding box center [354, 750] width 29 height 13
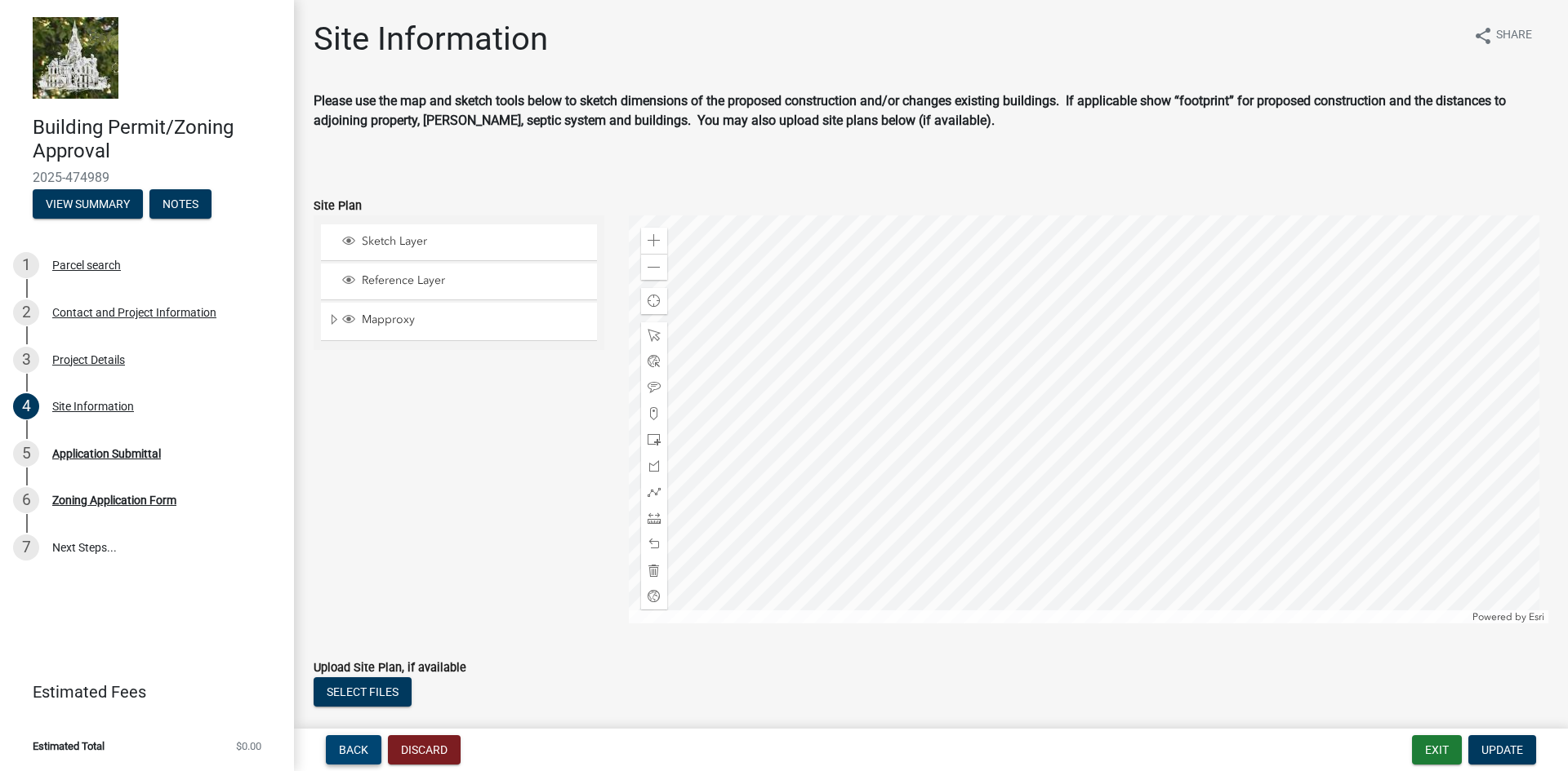
click at [352, 752] on span "Back" at bounding box center [354, 750] width 29 height 13
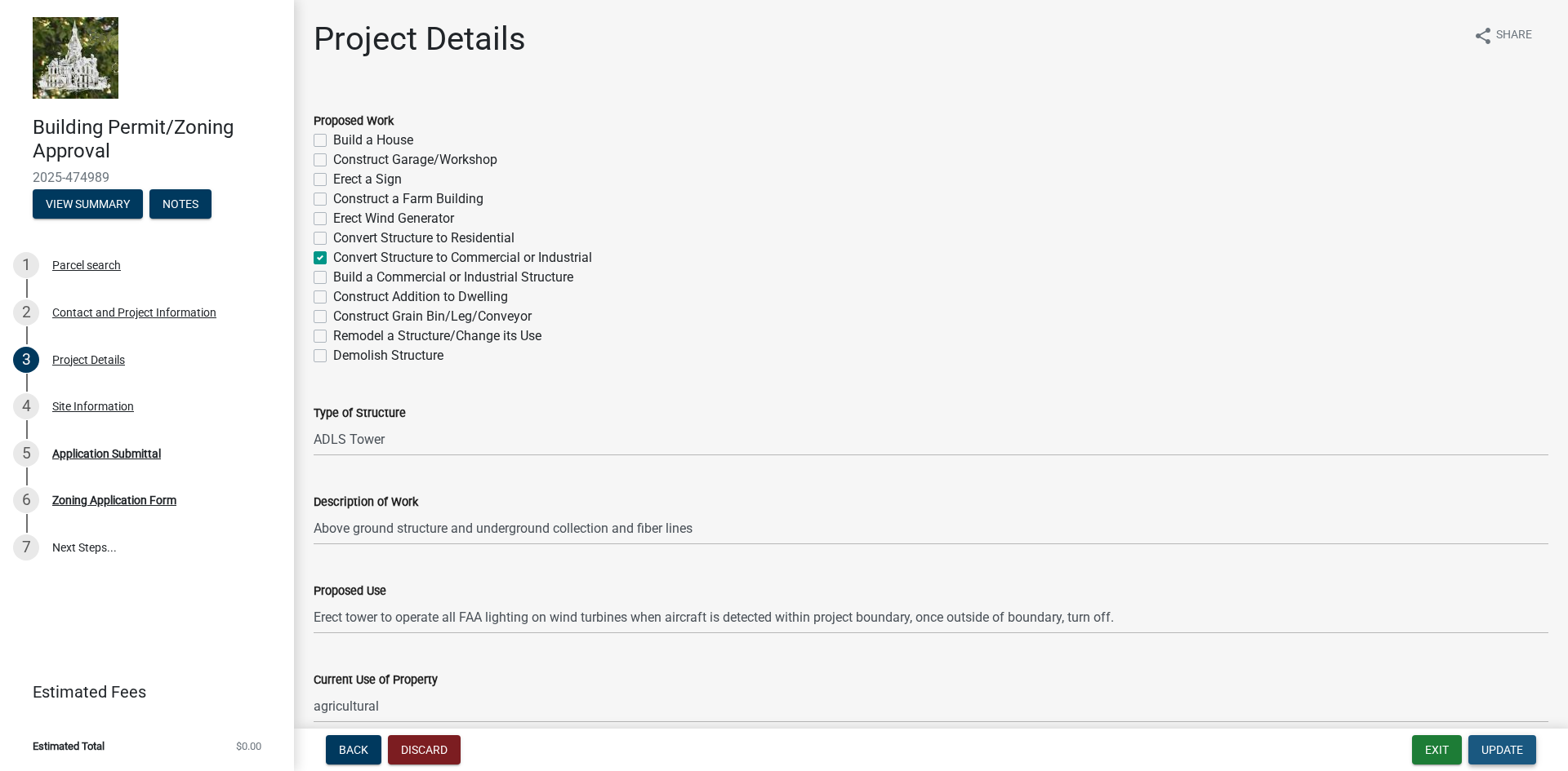
click at [1506, 748] on span "Update" at bounding box center [1501, 750] width 41 height 13
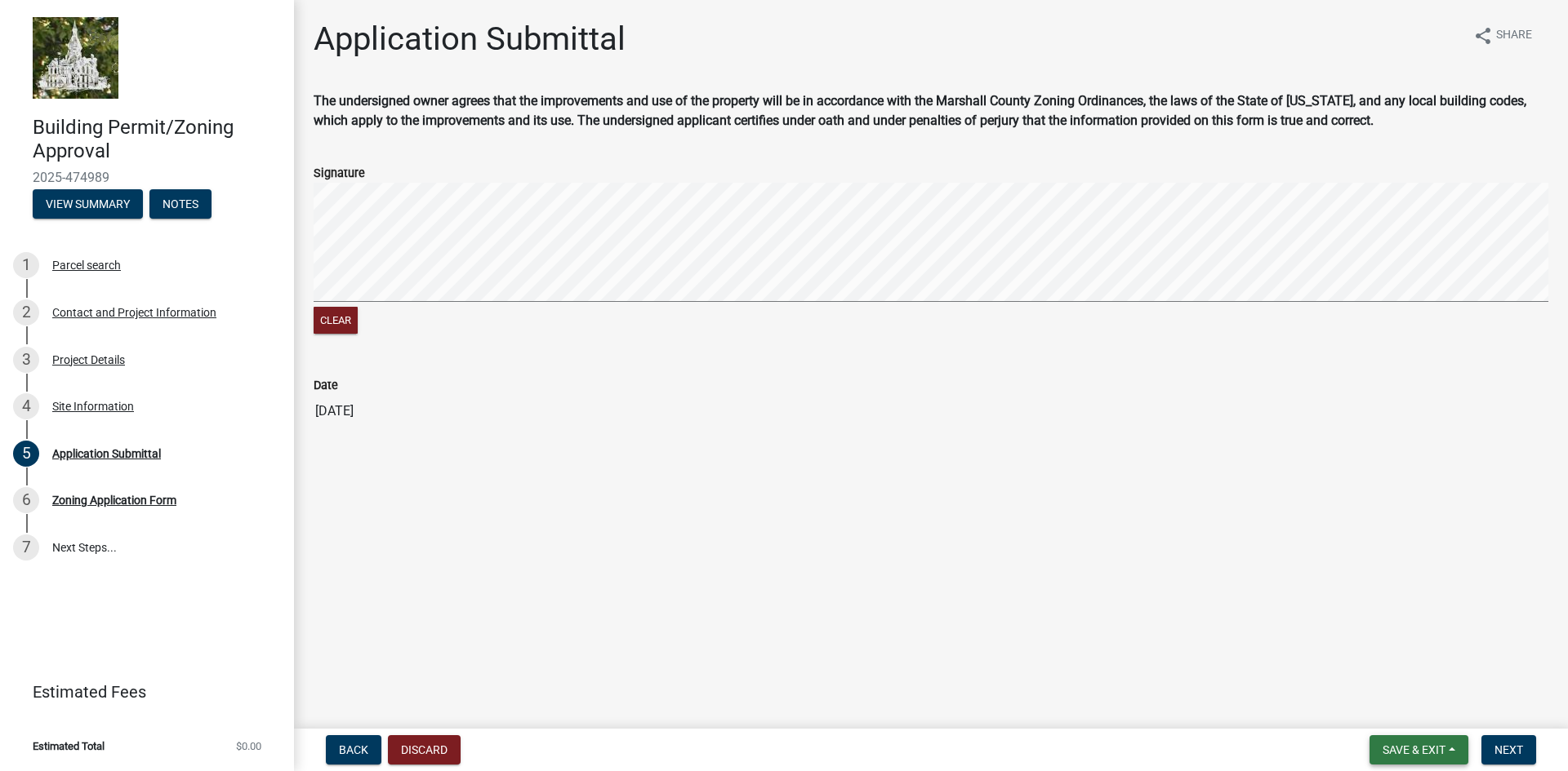
click at [1421, 748] on span "Save & Exit" at bounding box center [1413, 750] width 63 height 13
click at [1410, 717] on button "Save & Exit" at bounding box center [1402, 707] width 131 height 39
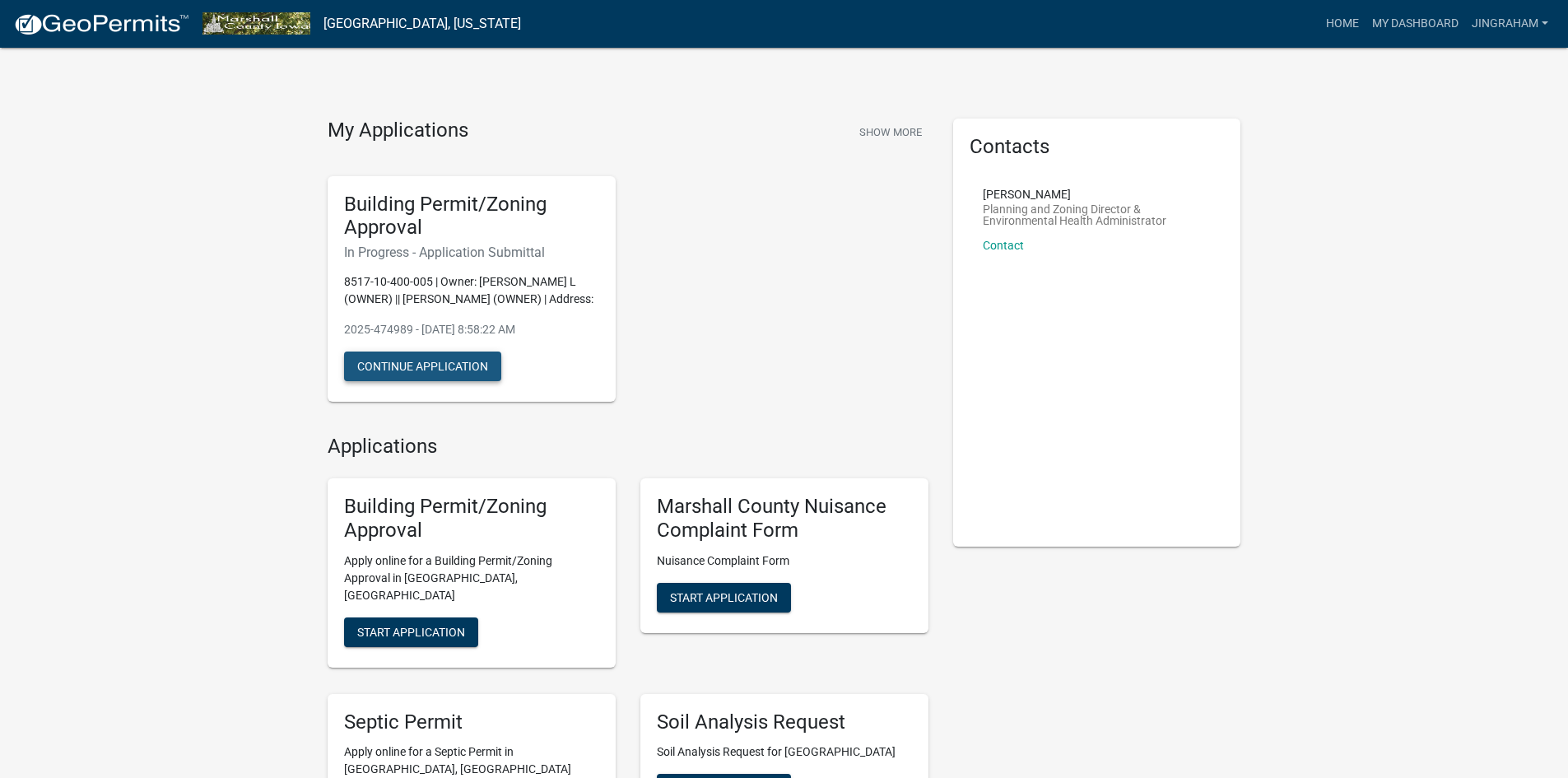
click at [404, 382] on button "Continue Application" at bounding box center [423, 367] width 157 height 30
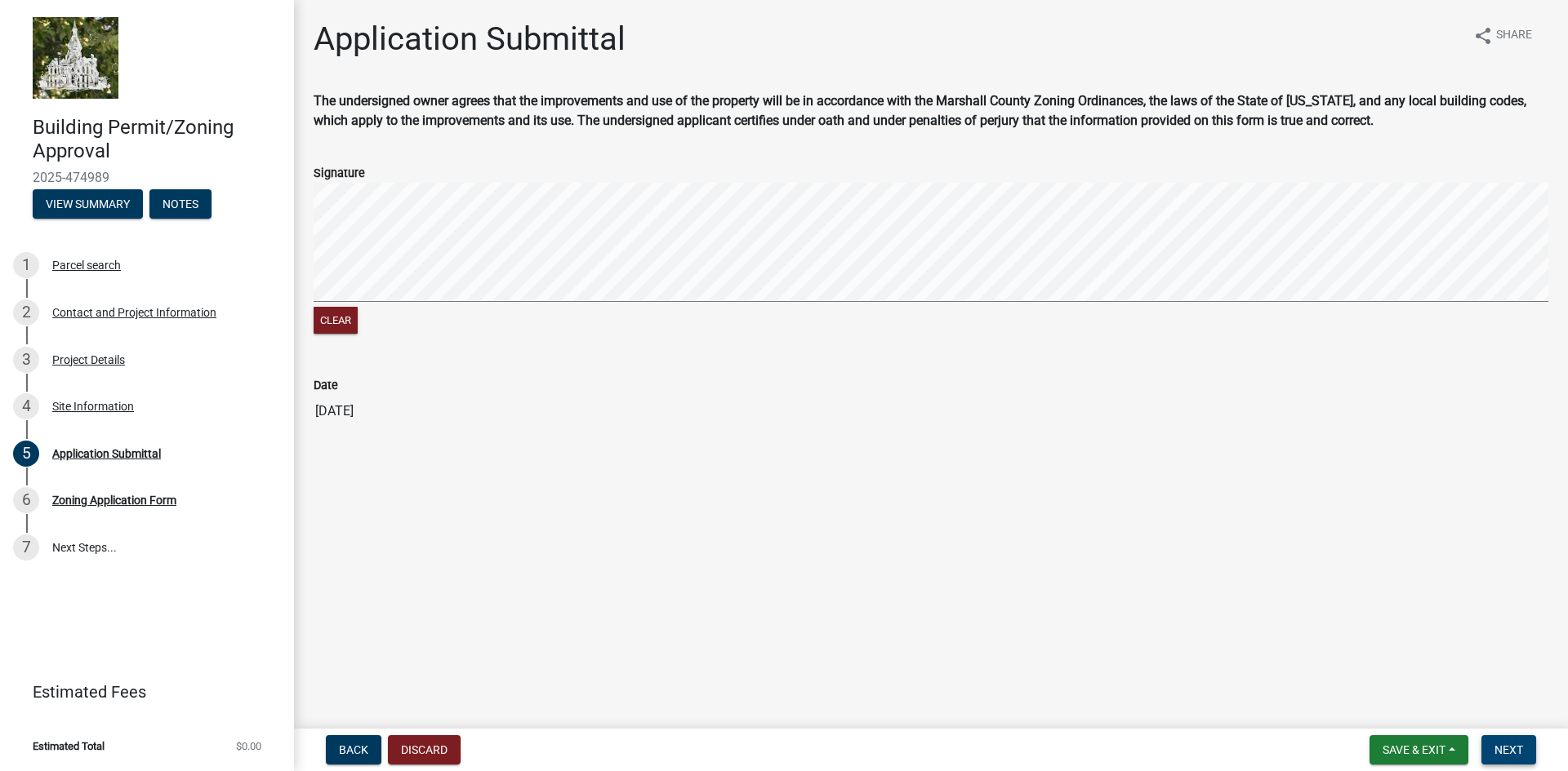
click at [1497, 753] on span "Next" at bounding box center [1508, 750] width 28 height 13
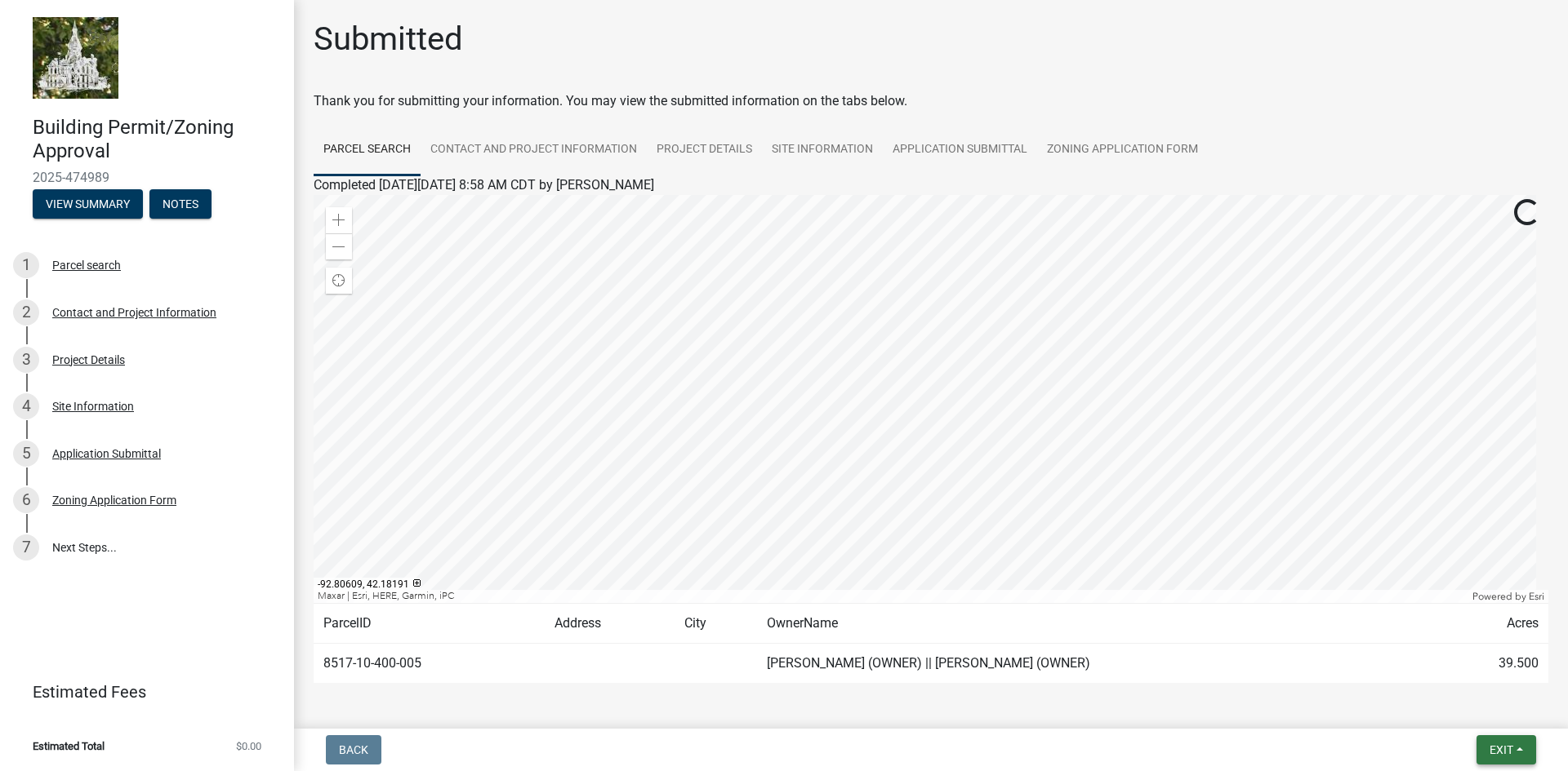
click at [1511, 746] on span "Exit" at bounding box center [1501, 750] width 24 height 13
click at [1461, 708] on button "Save & Exit" at bounding box center [1470, 707] width 131 height 39
